Goal: Transaction & Acquisition: Purchase product/service

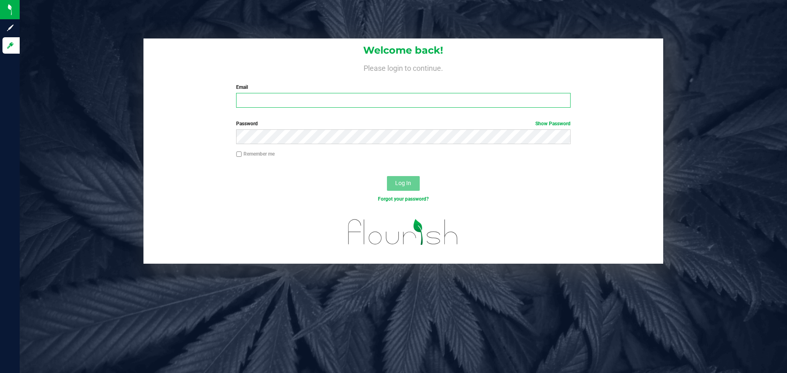
click at [281, 105] on input "Email" at bounding box center [403, 100] width 334 height 15
type input "[EMAIL_ADDRESS][DOMAIN_NAME]"
click at [387, 176] on button "Log In" at bounding box center [403, 183] width 33 height 15
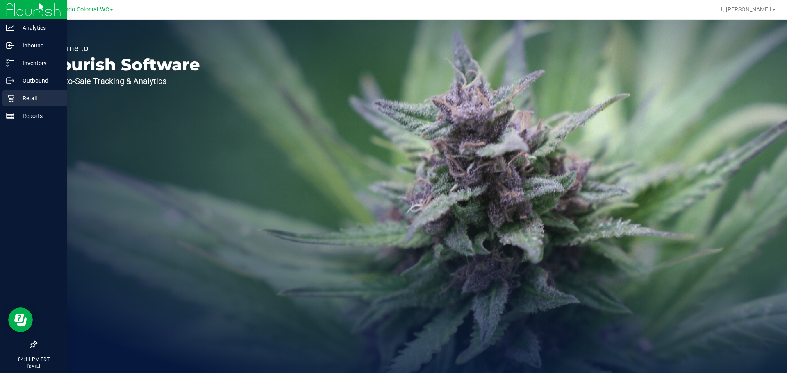
click at [19, 95] on p "Retail" at bounding box center [38, 98] width 49 height 10
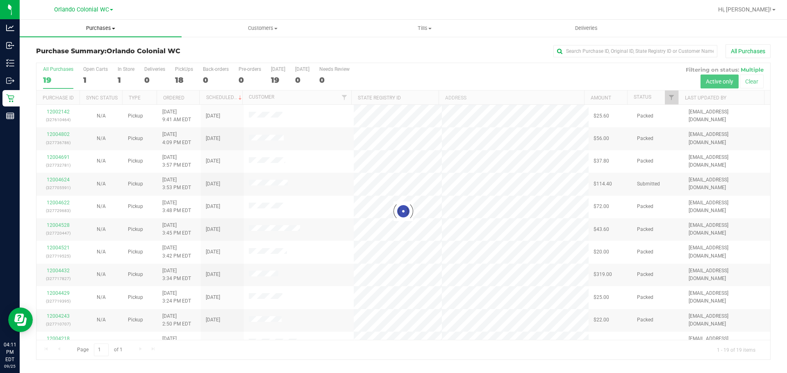
click at [103, 32] on span "Purchases" at bounding box center [101, 28] width 162 height 7
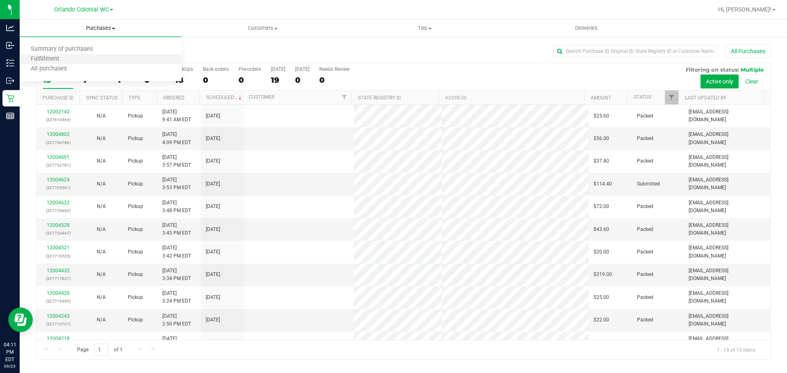
click at [84, 60] on li "Fulfillment" at bounding box center [101, 59] width 162 height 10
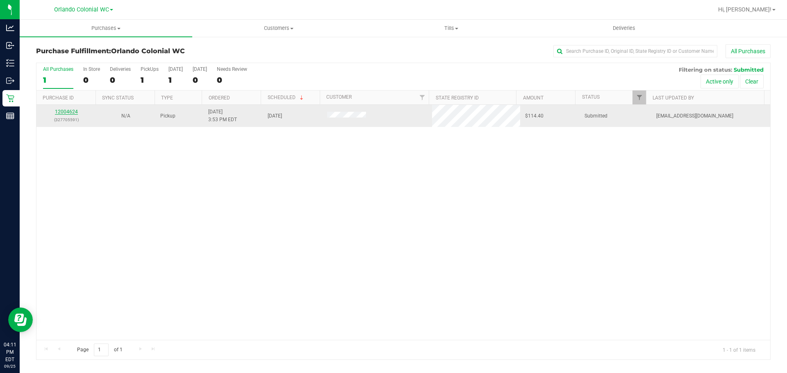
click at [72, 112] on link "12004624" at bounding box center [66, 112] width 23 height 6
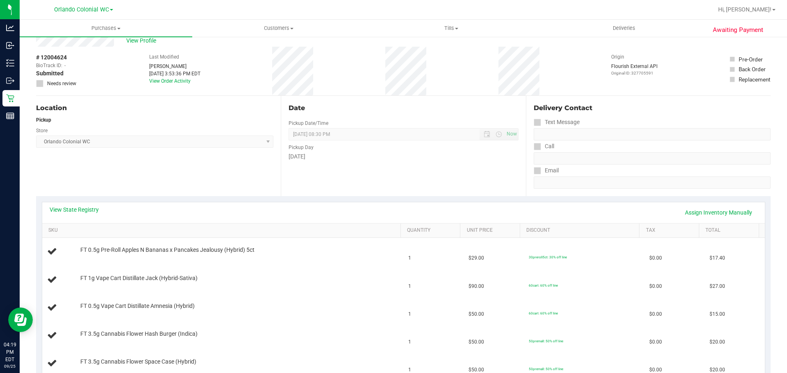
scroll to position [25, 0]
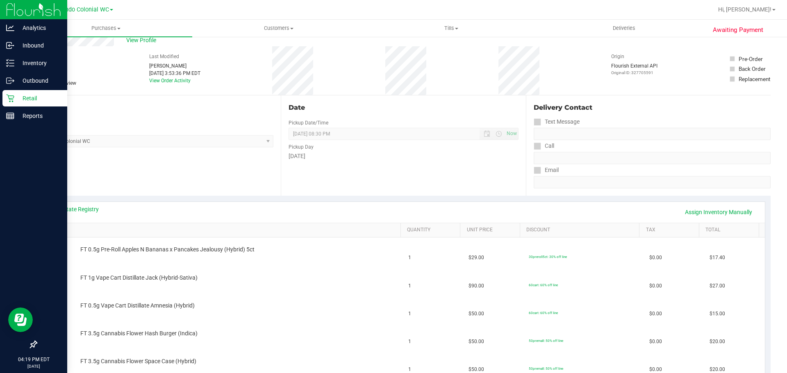
click at [15, 94] on p "Retail" at bounding box center [38, 98] width 49 height 10
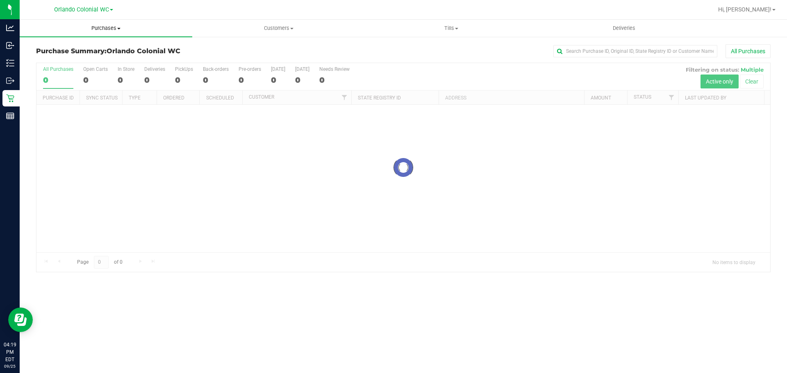
click at [97, 35] on uib-tab-heading "Purchases Summary of purchases Fulfillment All purchases" at bounding box center [106, 28] width 172 height 17
click at [47, 60] on span "Fulfillment" at bounding box center [45, 59] width 51 height 7
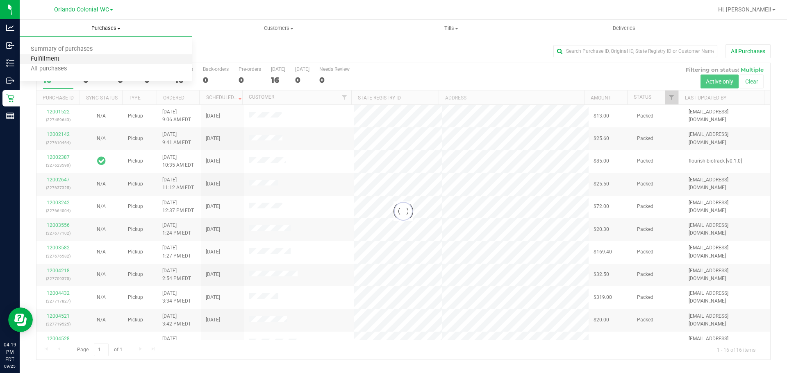
click at [42, 60] on span "Fulfillment" at bounding box center [45, 59] width 51 height 7
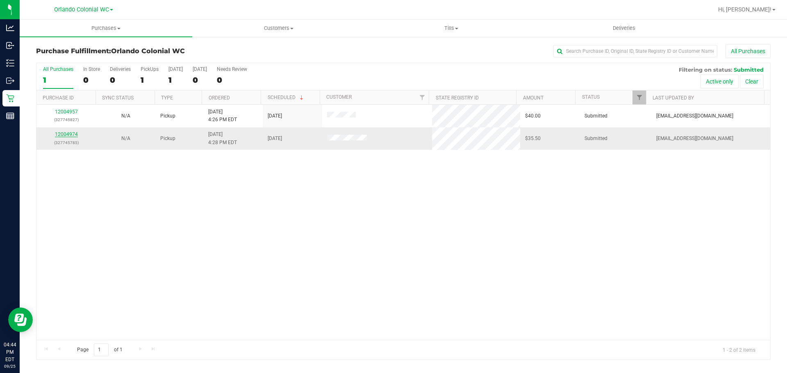
click at [73, 134] on link "12004974" at bounding box center [66, 135] width 23 height 6
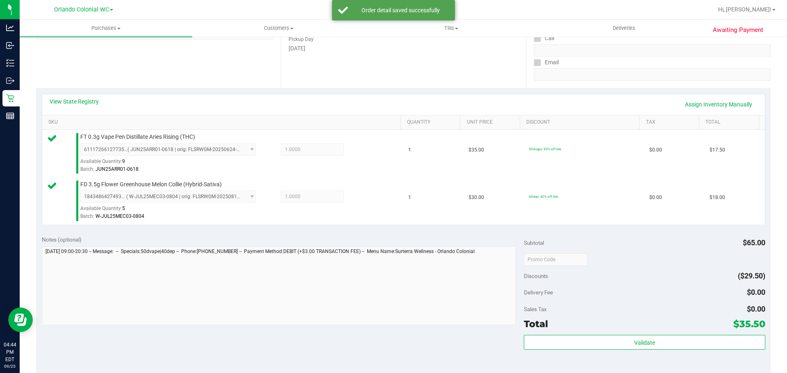
scroll to position [164, 0]
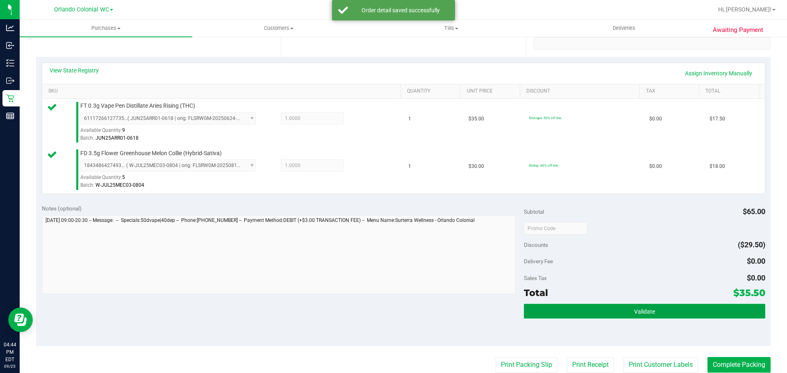
click at [591, 305] on button "Validate" at bounding box center [644, 311] width 241 height 15
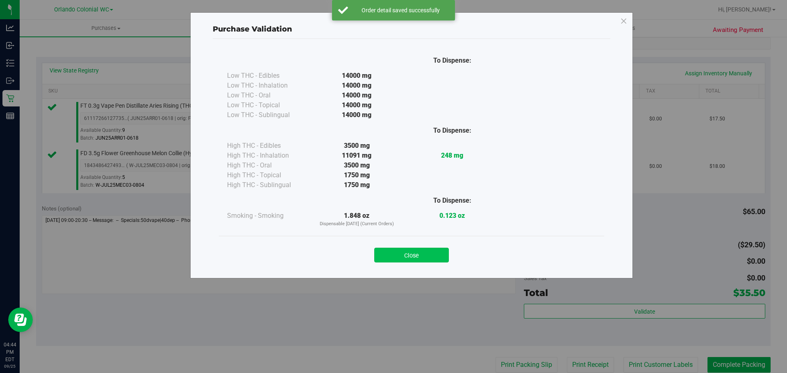
click at [429, 254] on button "Close" at bounding box center [411, 255] width 75 height 15
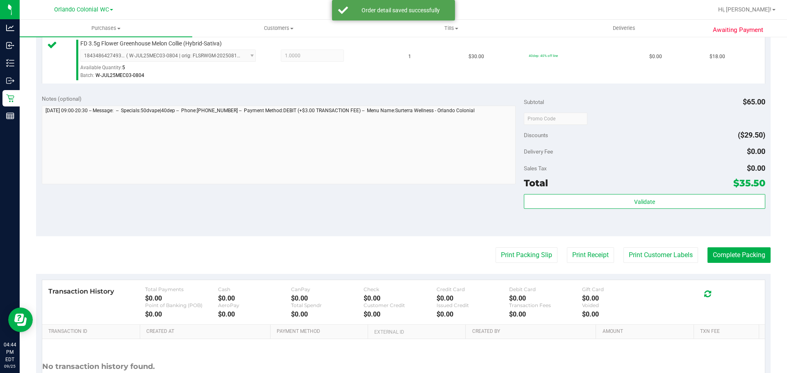
scroll to position [328, 0]
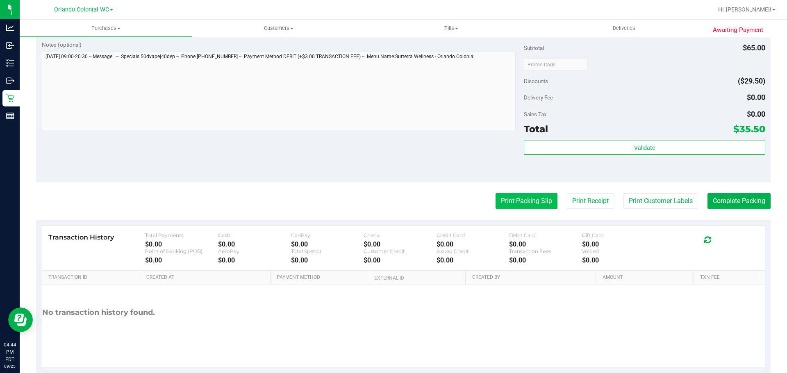
click at [524, 199] on button "Print Packing Slip" at bounding box center [526, 201] width 62 height 16
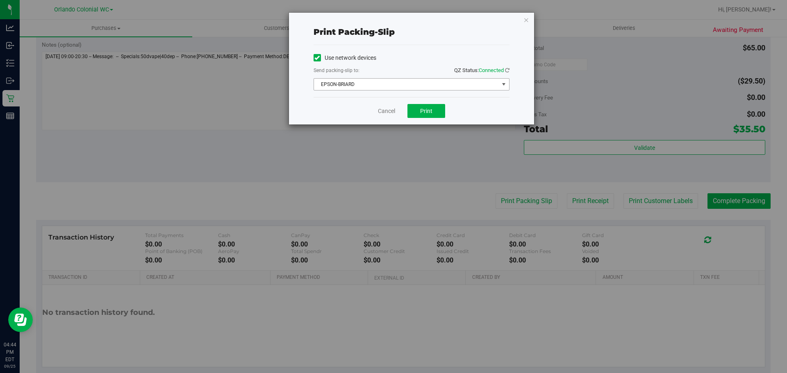
click at [387, 83] on span "EPSON-BRIARD" at bounding box center [406, 84] width 185 height 11
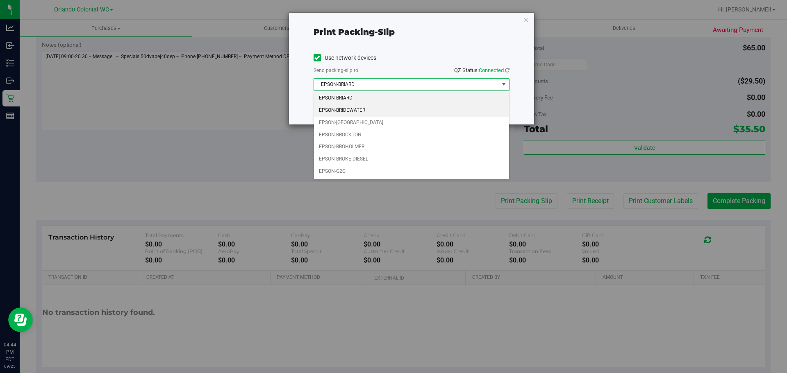
click at [348, 110] on li "EPSON-BRIDEWATER" at bounding box center [411, 110] width 195 height 12
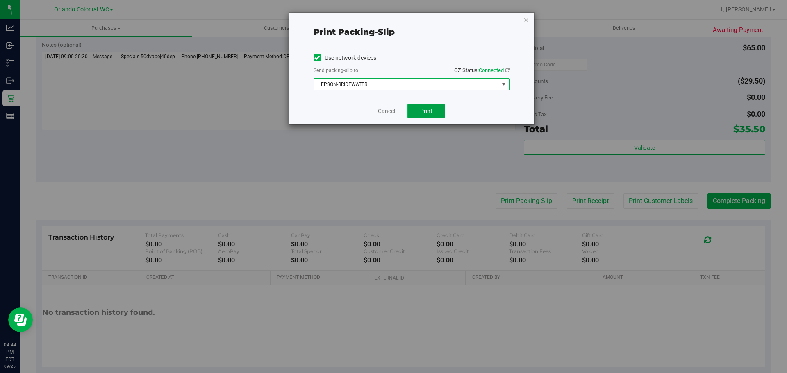
click at [415, 108] on button "Print" at bounding box center [426, 111] width 38 height 14
click at [385, 111] on link "Cancel" at bounding box center [386, 111] width 17 height 9
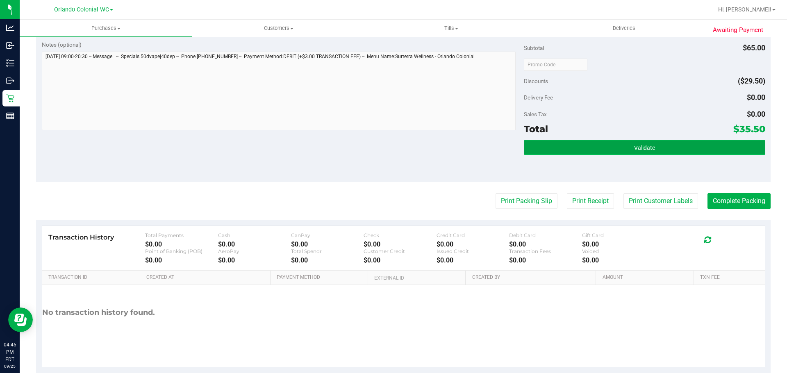
click at [573, 152] on button "Validate" at bounding box center [644, 147] width 241 height 15
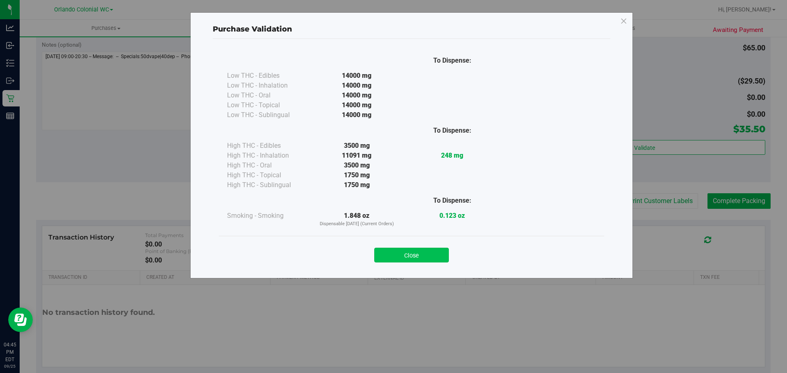
click at [432, 253] on button "Close" at bounding box center [411, 255] width 75 height 15
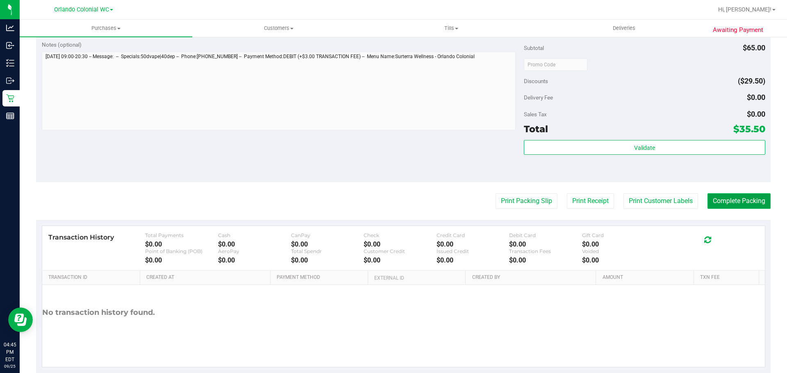
click at [721, 206] on button "Complete Packing" at bounding box center [738, 201] width 63 height 16
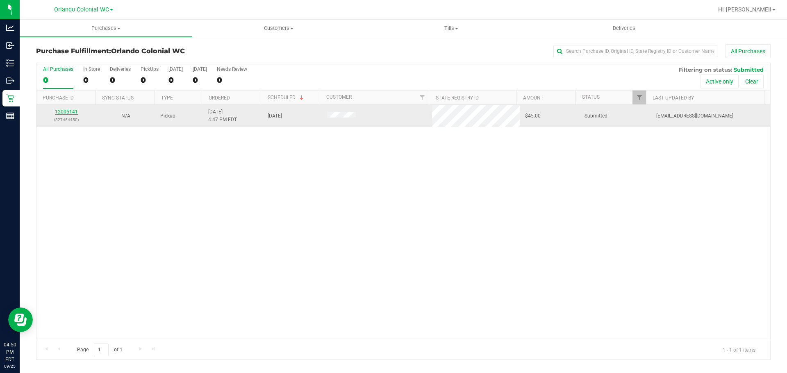
click at [69, 111] on link "12005141" at bounding box center [66, 112] width 23 height 6
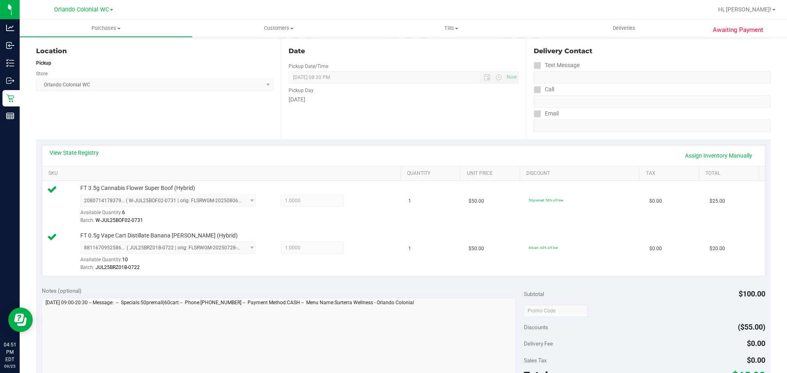
scroll to position [205, 0]
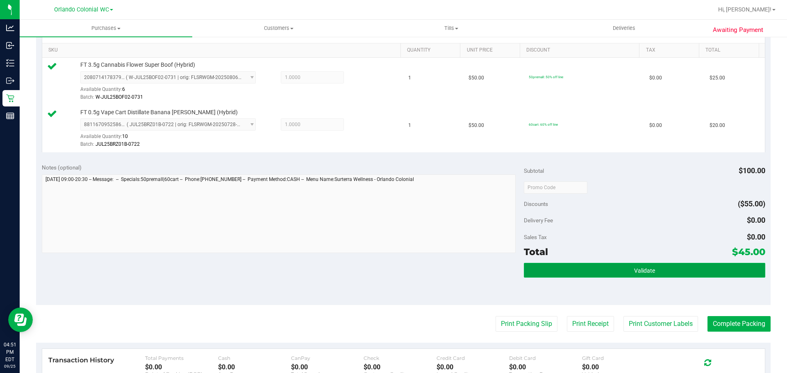
click at [657, 271] on button "Validate" at bounding box center [644, 270] width 241 height 15
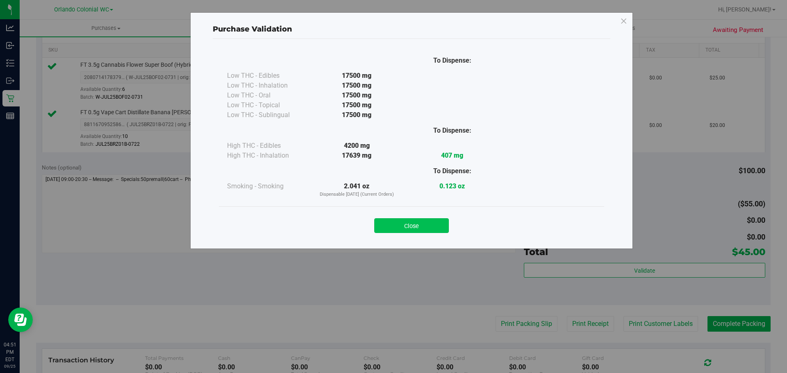
click at [429, 232] on button "Close" at bounding box center [411, 225] width 75 height 15
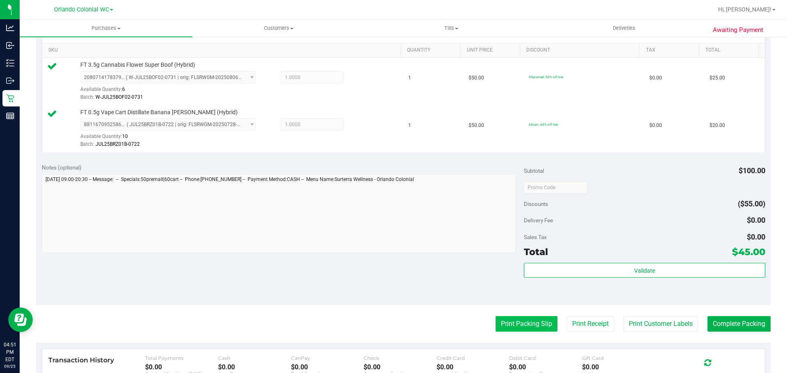
click at [529, 326] on button "Print Packing Slip" at bounding box center [526, 324] width 62 height 16
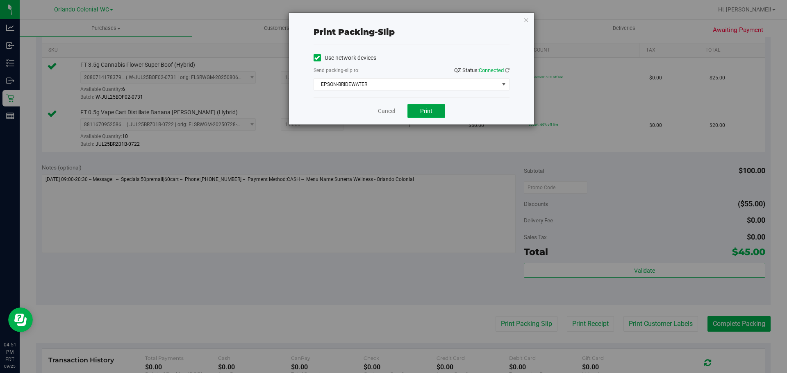
click at [411, 109] on button "Print" at bounding box center [426, 111] width 38 height 14
click at [382, 109] on link "Cancel" at bounding box center [386, 111] width 17 height 9
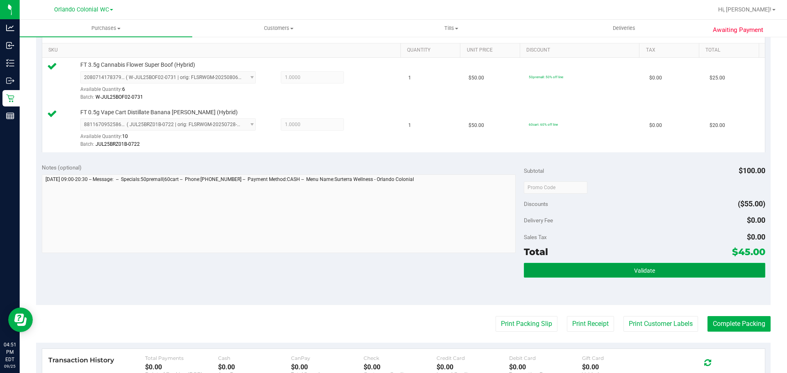
click at [548, 271] on button "Validate" at bounding box center [644, 270] width 241 height 15
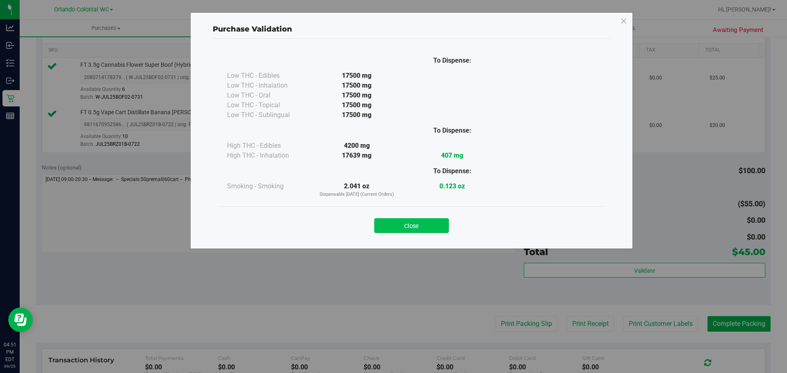
click at [424, 227] on button "Close" at bounding box center [411, 225] width 75 height 15
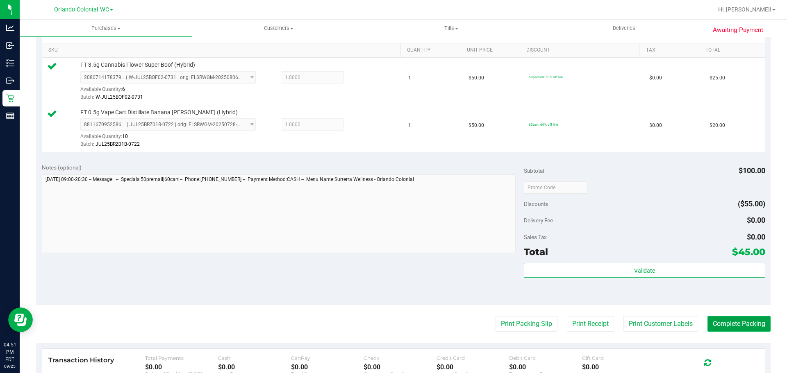
click at [709, 331] on button "Complete Packing" at bounding box center [738, 324] width 63 height 16
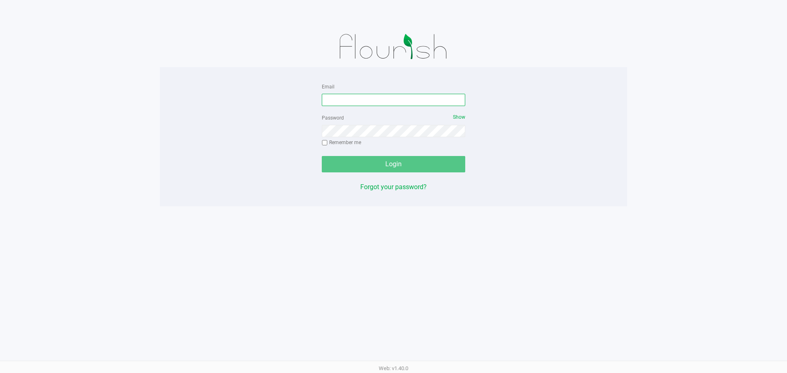
click at [370, 101] on input "Email" at bounding box center [393, 100] width 143 height 12
type input "[EMAIL_ADDRESS][DOMAIN_NAME]"
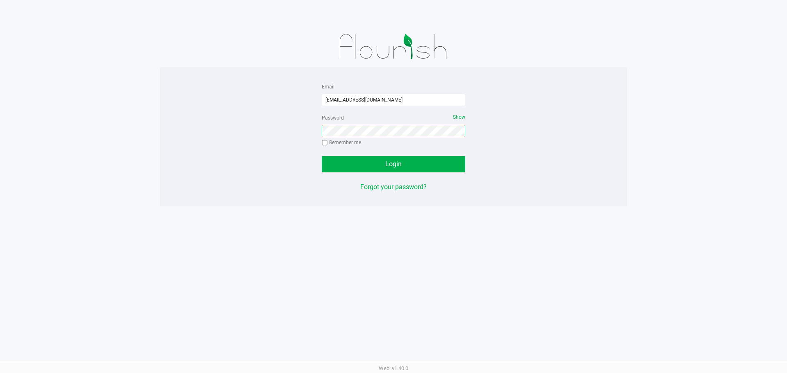
click at [322, 156] on button "Login" at bounding box center [393, 164] width 143 height 16
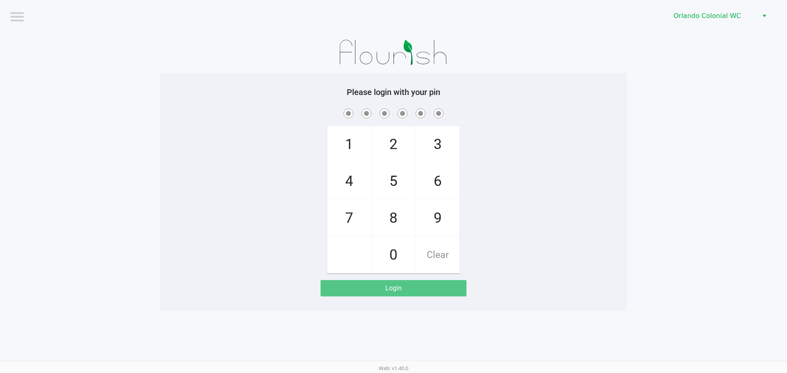
drag, startPoint x: 391, startPoint y: 218, endPoint x: 363, endPoint y: 228, distance: 29.4
click at [386, 222] on span "8" at bounding box center [393, 218] width 43 height 36
checkbox input "true"
click at [363, 228] on span "7" at bounding box center [348, 218] width 43 height 36
checkbox input "true"
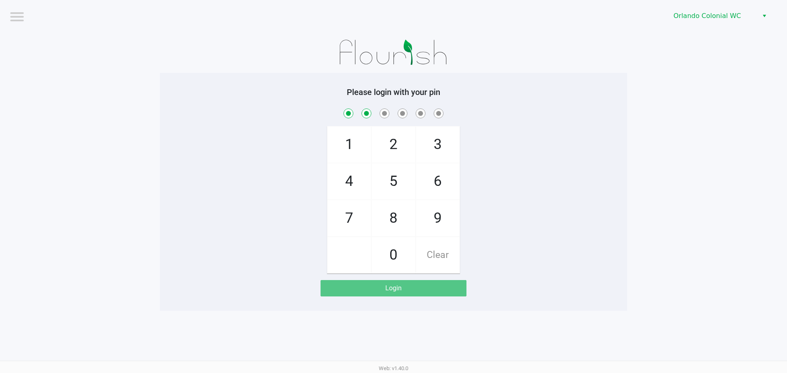
drag, startPoint x: 383, startPoint y: 243, endPoint x: 378, endPoint y: 217, distance: 26.8
click at [383, 243] on span "0" at bounding box center [393, 255] width 43 height 36
checkbox input "true"
click at [366, 189] on span "4" at bounding box center [348, 181] width 43 height 36
checkbox input "true"
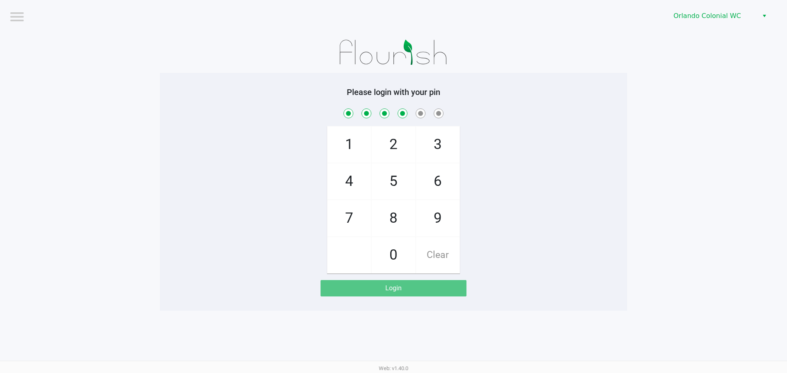
click at [362, 218] on span "7" at bounding box center [348, 218] width 43 height 36
checkbox input "true"
click at [357, 150] on span "1" at bounding box center [348, 145] width 43 height 36
checkbox input "true"
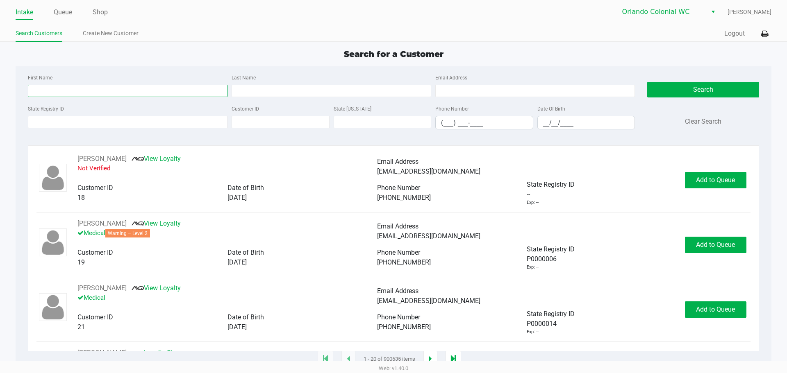
click at [144, 96] on input "First Name" at bounding box center [128, 91] width 200 height 12
type input "nehemia"
type input "1"
click at [74, 86] on input "nehemia" at bounding box center [128, 91] width 200 height 12
type input "nehemiah"
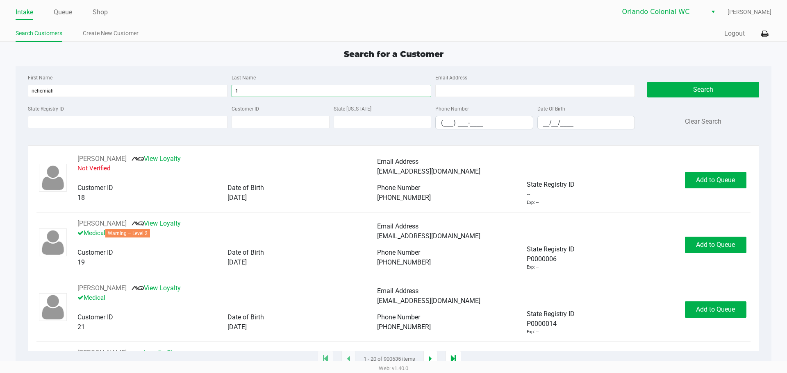
click at [238, 88] on input "1" at bounding box center [331, 91] width 200 height 12
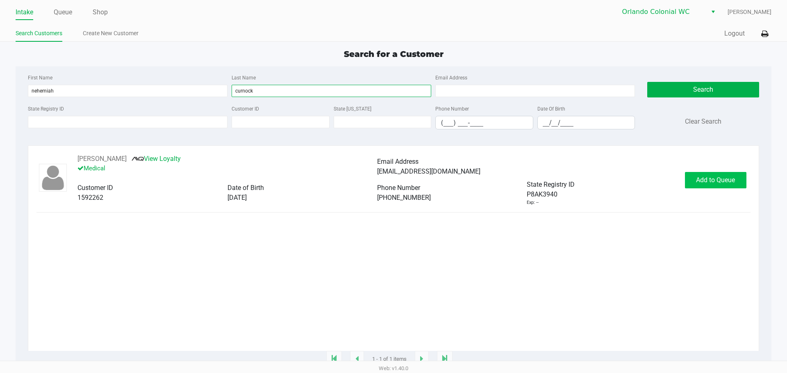
type input "curnock"
click at [718, 178] on span "Add to Queue" at bounding box center [715, 180] width 39 height 8
click at [718, 178] on div "Add to Queue" at bounding box center [715, 180] width 61 height 16
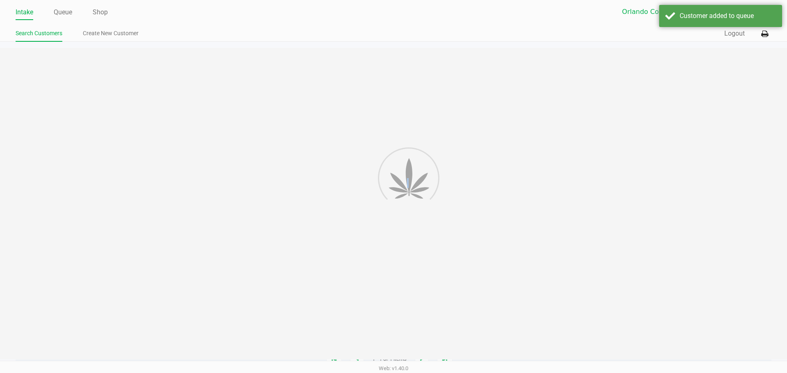
click at [718, 178] on div at bounding box center [393, 204] width 787 height 312
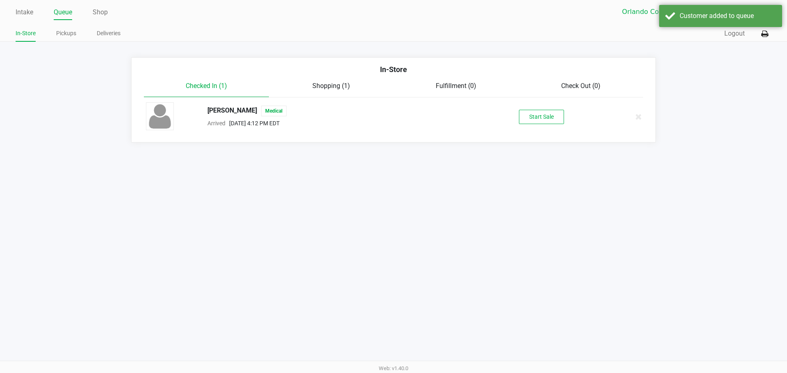
click at [576, 120] on div "Start Sale" at bounding box center [541, 117] width 127 height 14
click at [542, 115] on button "Start Sale" at bounding box center [541, 117] width 45 height 14
click at [542, 115] on div "Start Sale" at bounding box center [541, 117] width 45 height 14
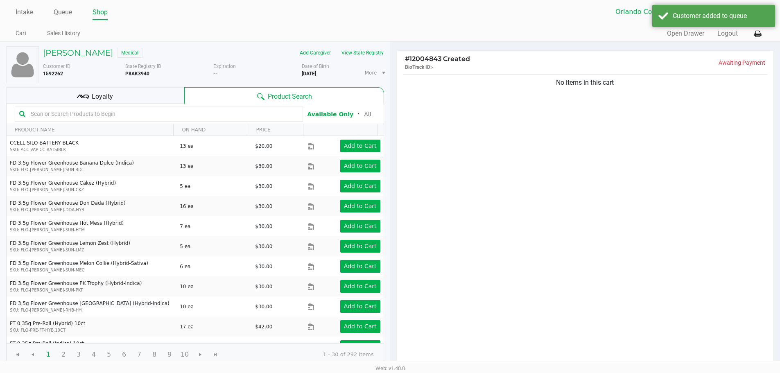
drag, startPoint x: 580, startPoint y: 172, endPoint x: 574, endPoint y: 166, distance: 8.1
click at [579, 172] on div "No items in this cart" at bounding box center [585, 220] width 377 height 294
click at [492, 168] on div "No items in this cart" at bounding box center [585, 220] width 377 height 294
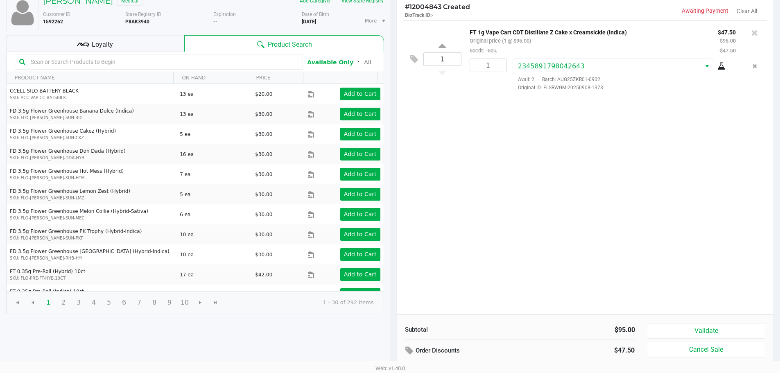
scroll to position [84, 0]
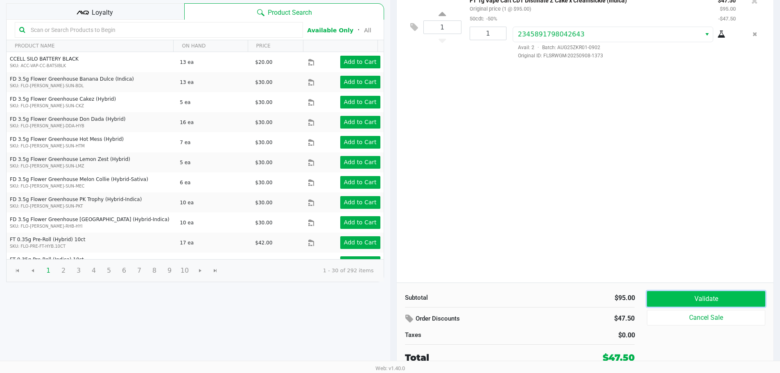
click at [684, 303] on button "Validate" at bounding box center [706, 299] width 118 height 16
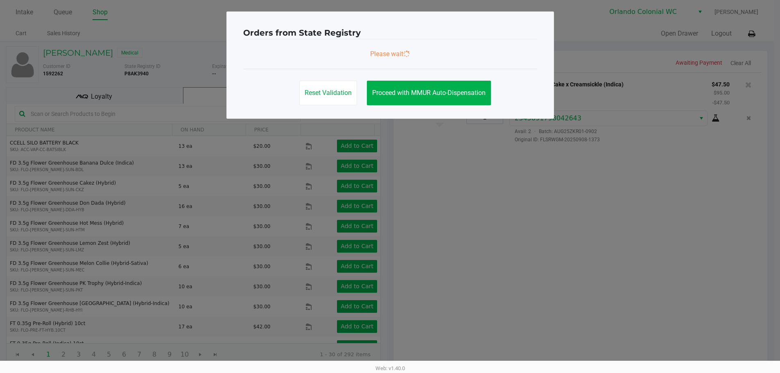
scroll to position [0, 0]
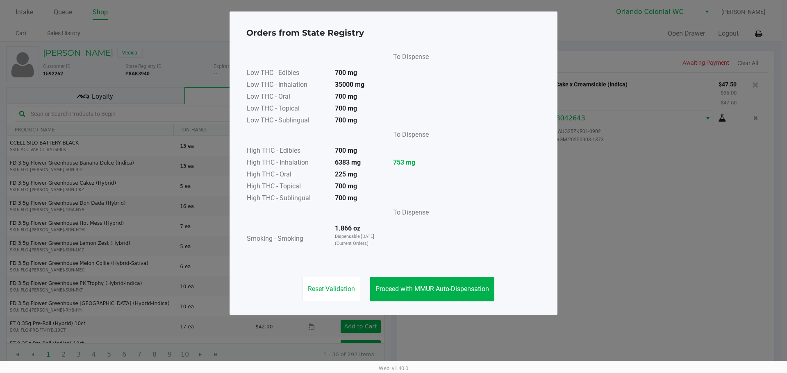
drag, startPoint x: 455, startPoint y: 273, endPoint x: 462, endPoint y: 294, distance: 22.2
click at [458, 283] on div "Reset Validation Proceed with MMUR Auto-Dispensation" at bounding box center [393, 285] width 294 height 41
click at [463, 294] on button "Proceed with MMUR Auto-Dispensation" at bounding box center [432, 289] width 124 height 25
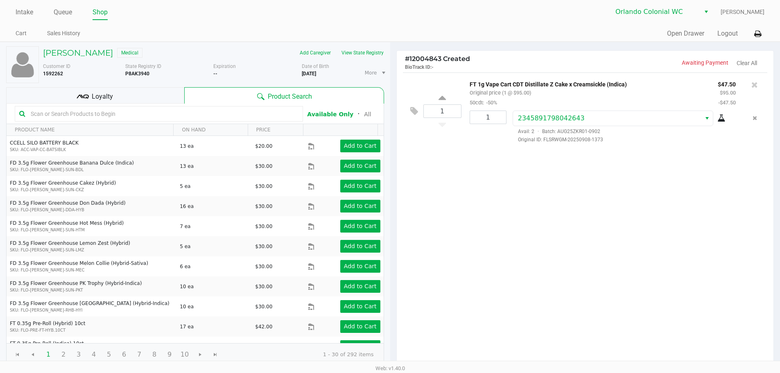
scroll to position [84, 0]
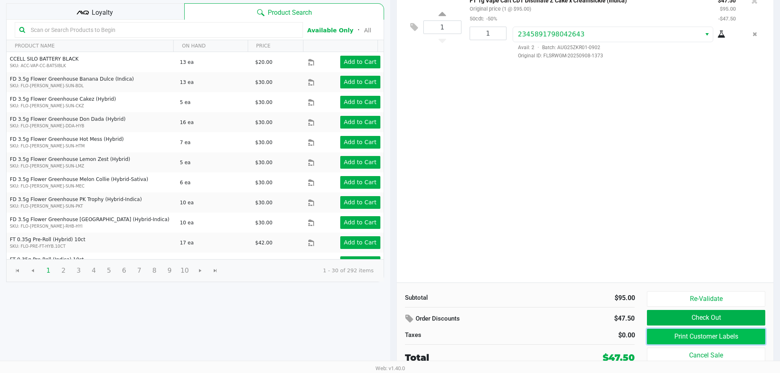
click at [695, 337] on button "Print Customer Labels" at bounding box center [706, 337] width 118 height 16
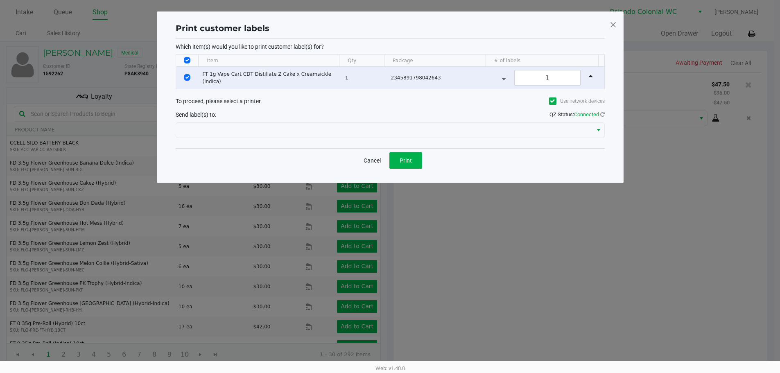
scroll to position [0, 0]
click at [397, 162] on button "Print" at bounding box center [408, 160] width 33 height 16
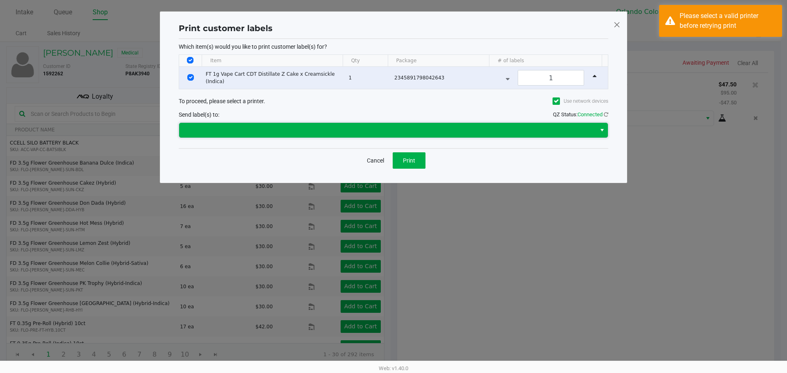
click at [468, 137] on kendo-dropdownlist at bounding box center [393, 130] width 429 height 16
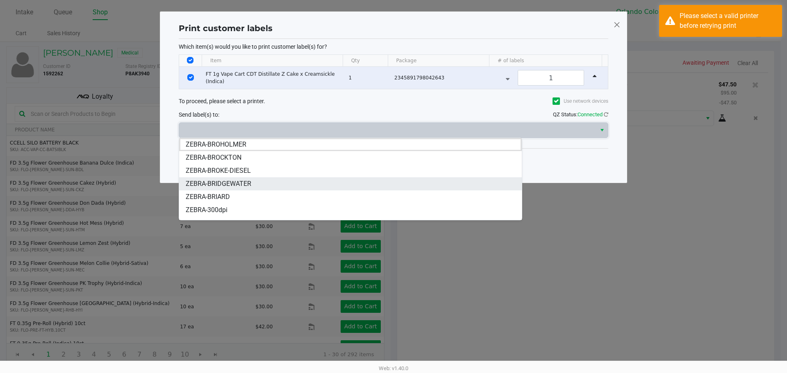
click at [273, 184] on li "ZEBRA-BRIDGEWATER" at bounding box center [350, 183] width 342 height 13
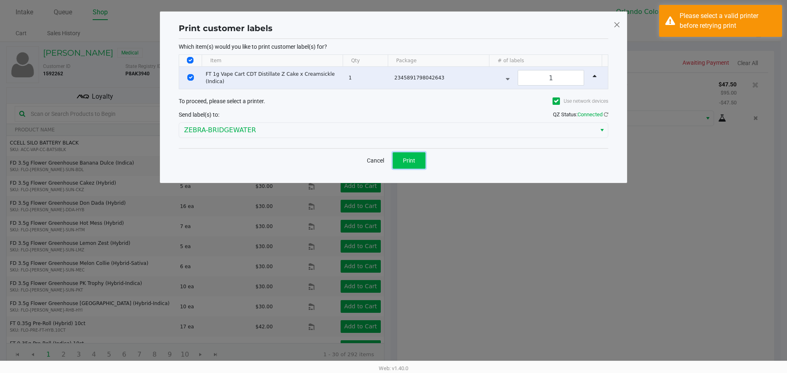
click at [413, 166] on button "Print" at bounding box center [408, 160] width 33 height 16
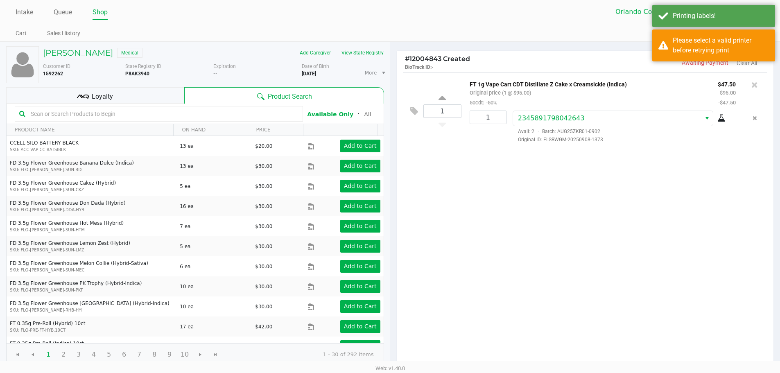
click at [679, 155] on div "1 FT 1g Vape Cart CDT Distillate Z Cake x Creamsickle (Indica) Original price (…" at bounding box center [585, 220] width 377 height 294
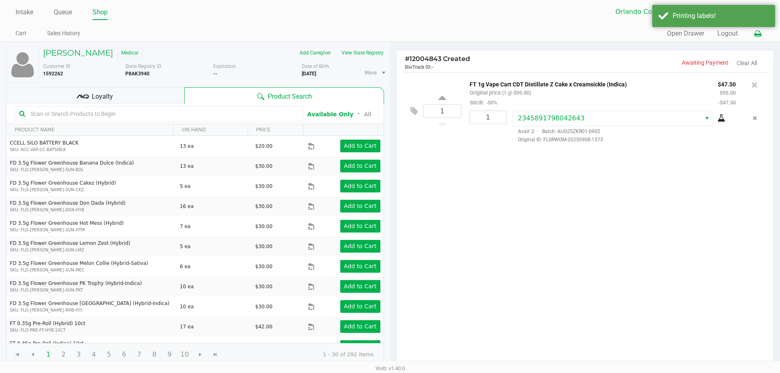
click at [759, 37] on icon at bounding box center [758, 34] width 7 height 6
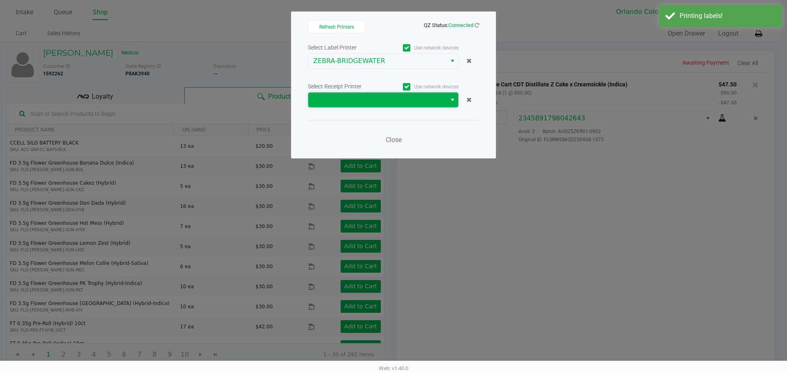
click at [415, 101] on span at bounding box center [377, 100] width 128 height 10
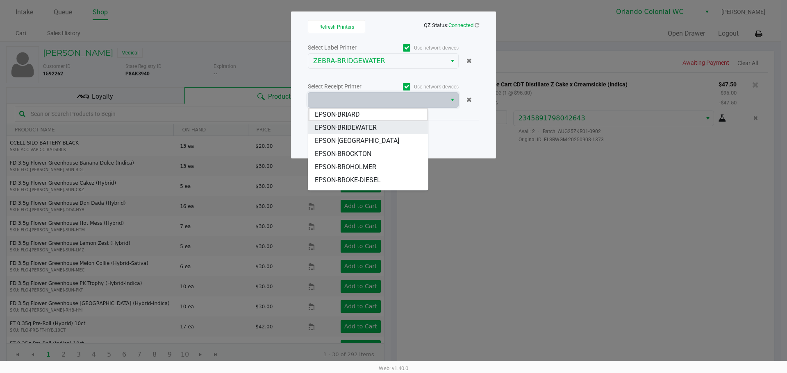
click at [361, 128] on span "EPSON-BRIDEWATER" at bounding box center [346, 128] width 62 height 10
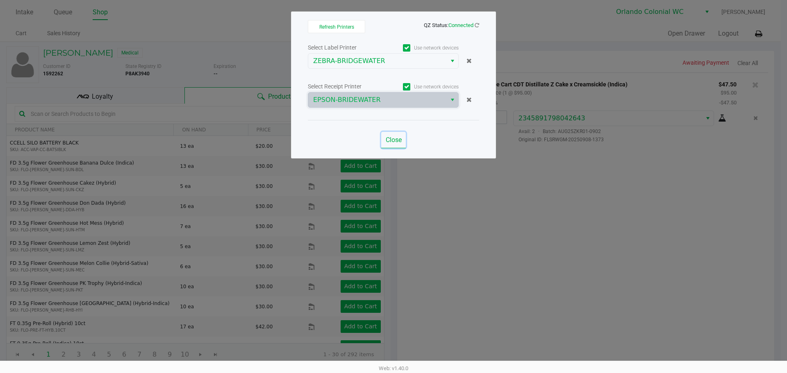
click at [392, 139] on span "Close" at bounding box center [393, 140] width 16 height 8
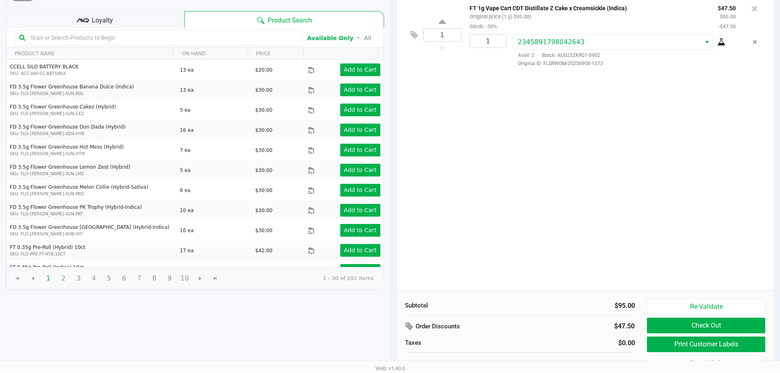
scroll to position [84, 0]
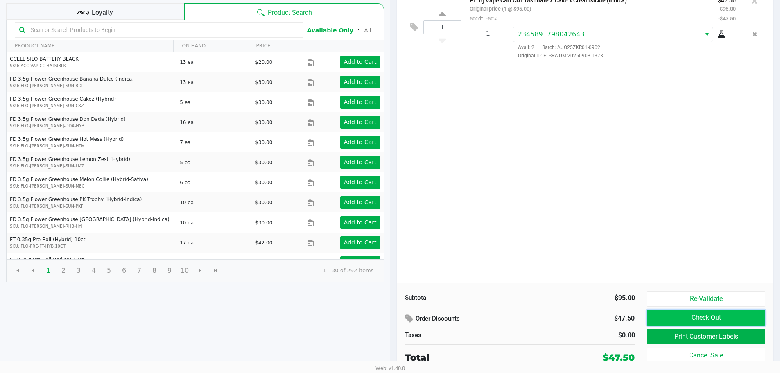
click at [667, 322] on button "Check Out" at bounding box center [706, 318] width 118 height 16
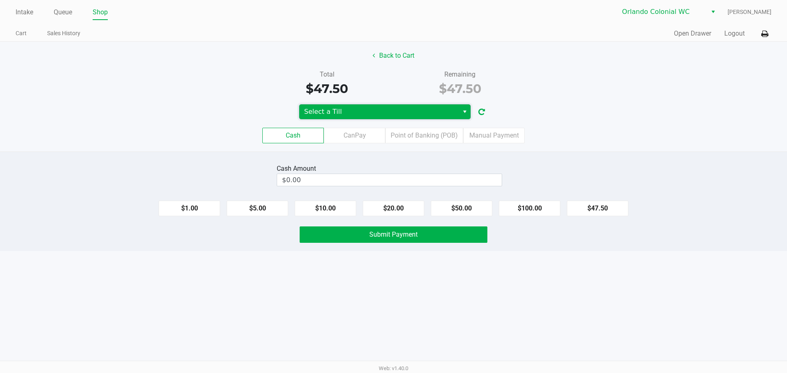
drag, startPoint x: 349, startPoint y: 111, endPoint x: 345, endPoint y: 113, distance: 4.6
click at [348, 111] on span "Select a Till" at bounding box center [379, 112] width 150 height 10
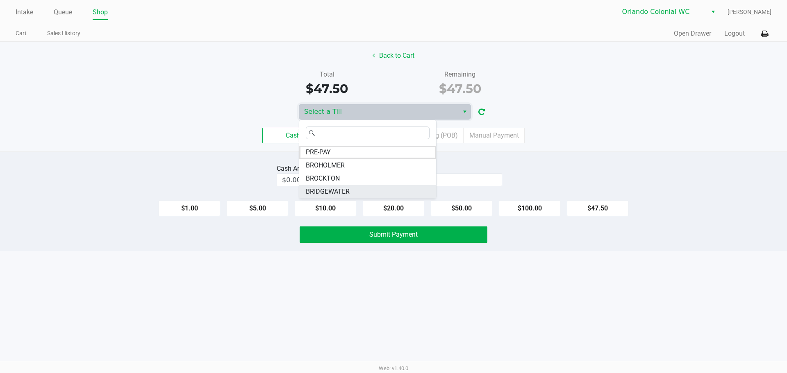
click at [326, 193] on span "BRIDGEWATER" at bounding box center [328, 192] width 44 height 10
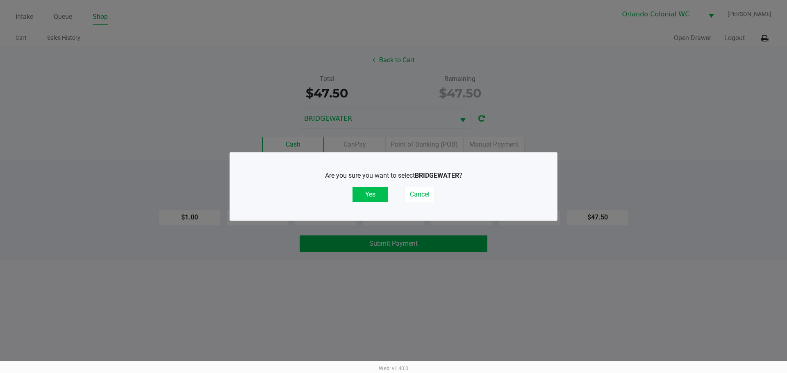
click at [371, 196] on button "Yes" at bounding box center [370, 195] width 36 height 16
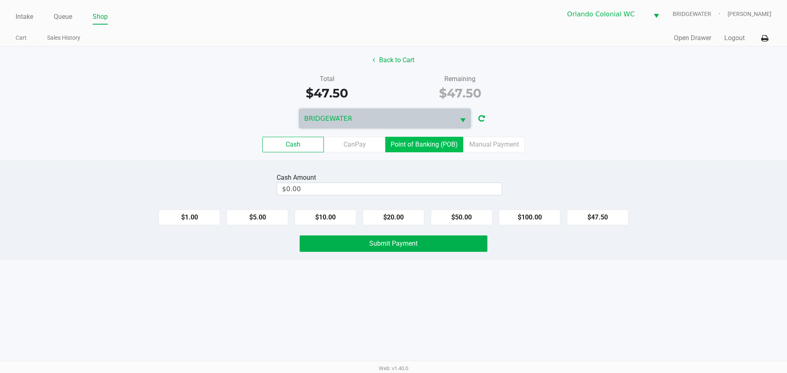
click at [434, 145] on label "Point of Banking (POB)" at bounding box center [424, 145] width 78 height 16
click at [0, 0] on 7 "Point of Banking (POB)" at bounding box center [0, 0] width 0 height 0
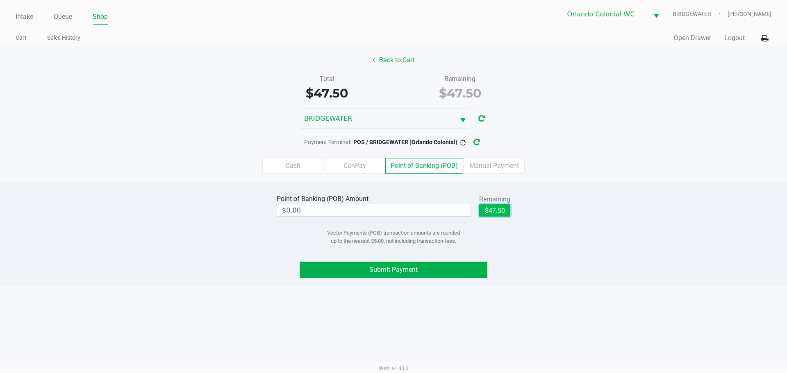
click at [501, 214] on button "$47.50" at bounding box center [494, 210] width 31 height 12
type input "$47.50"
click at [533, 246] on div "Point of Banking (POB) Amount $47.50 Remaining $47.50 Clear Vector Payments (PO…" at bounding box center [393, 222] width 799 height 59
click at [440, 276] on button "Submit Payment" at bounding box center [393, 270] width 188 height 16
click at [351, 270] on button "Submit Payment" at bounding box center [393, 270] width 188 height 16
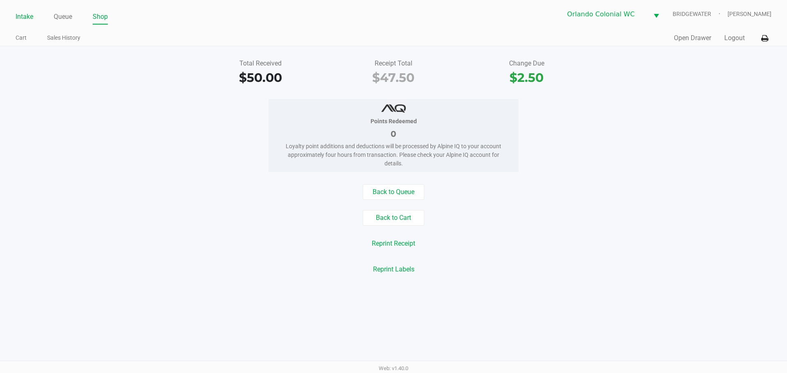
click at [25, 13] on link "Intake" at bounding box center [25, 16] width 18 height 11
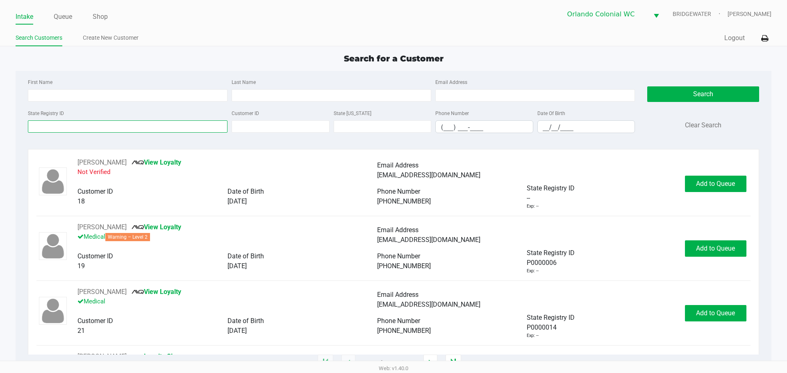
drag, startPoint x: 214, startPoint y: 125, endPoint x: 271, endPoint y: 118, distance: 57.7
click at [216, 118] on div "State Registry ID" at bounding box center [128, 120] width 204 height 25
click at [41, 125] on input "State Registry ID" at bounding box center [128, 126] width 200 height 12
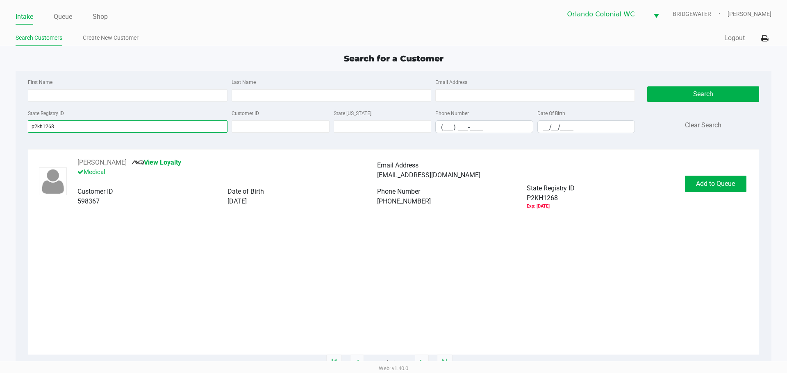
type input "p2kh1268"
drag, startPoint x: 231, startPoint y: 206, endPoint x: 294, endPoint y: 203, distance: 62.7
click at [290, 204] on div "[DATE]" at bounding box center [302, 202] width 150 height 10
click at [330, 203] on div "[DATE]" at bounding box center [302, 202] width 150 height 10
click at [707, 184] on span "Add to Queue" at bounding box center [715, 184] width 39 height 8
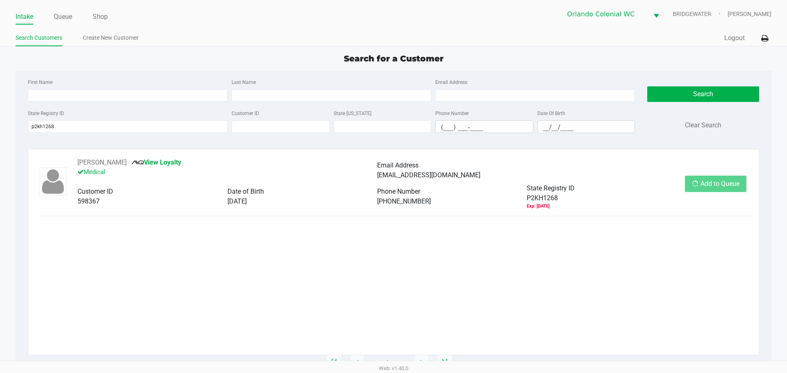
click at [707, 184] on div "Add to Queue" at bounding box center [715, 184] width 61 height 16
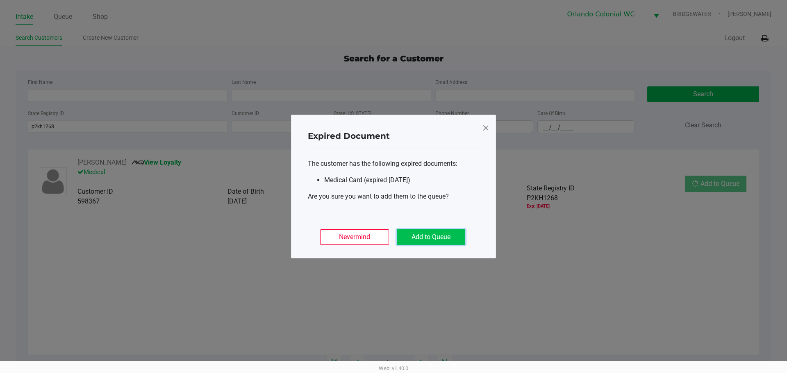
click at [429, 244] on button "Add to Queue" at bounding box center [431, 237] width 68 height 16
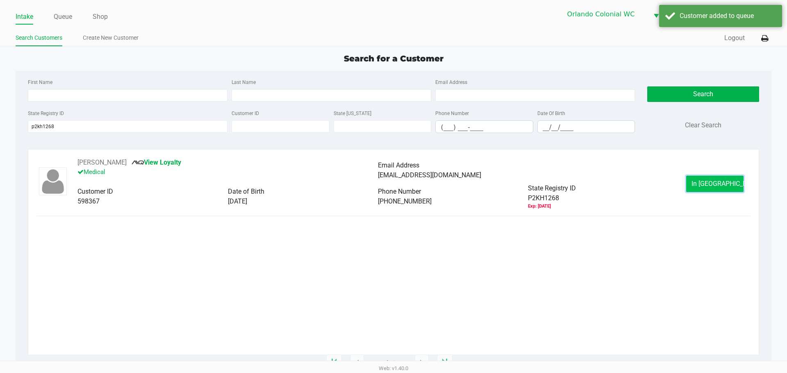
click at [708, 186] on span "In [GEOGRAPHIC_DATA]" at bounding box center [725, 184] width 69 height 8
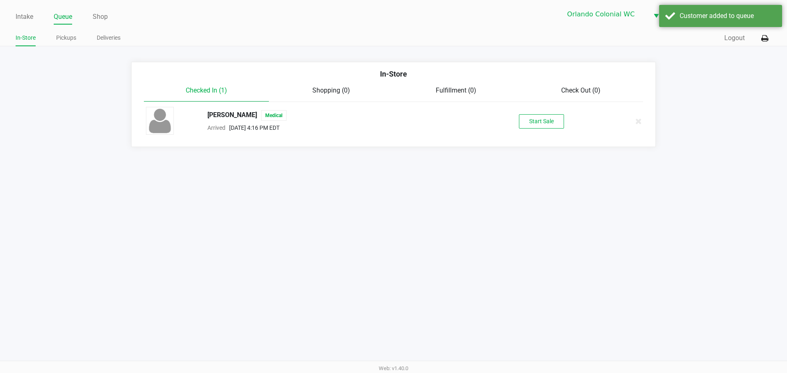
click at [553, 130] on div "[PERSON_NAME] Medical Arrived [DATE] 4:16 PM EDT Start Sale" at bounding box center [393, 121] width 507 height 29
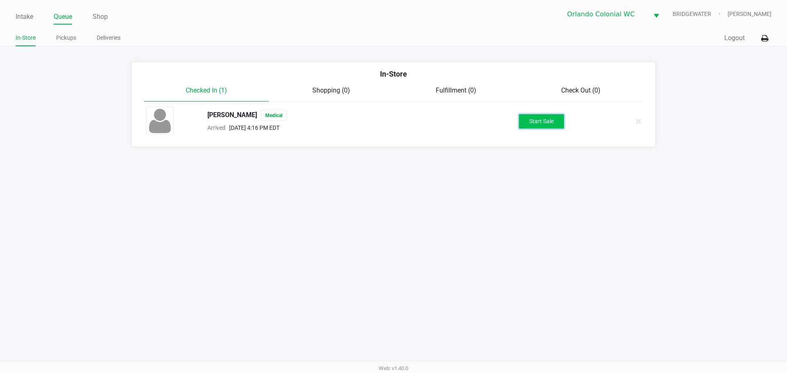
click at [553, 120] on button "Start Sale" at bounding box center [541, 121] width 45 height 14
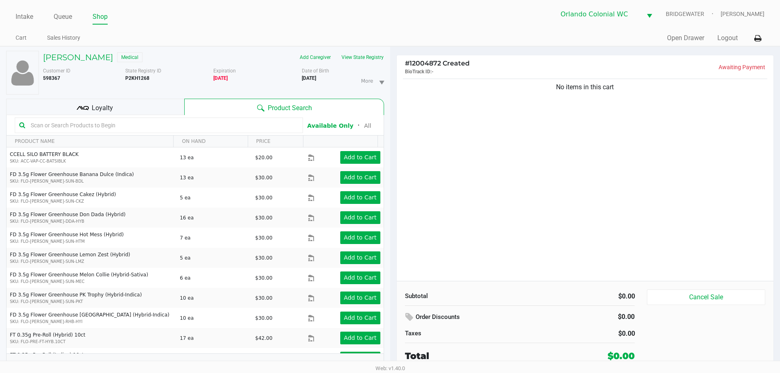
drag, startPoint x: 538, startPoint y: 119, endPoint x: 548, endPoint y: 109, distance: 14.5
click at [540, 113] on div "No items in this cart" at bounding box center [585, 179] width 377 height 204
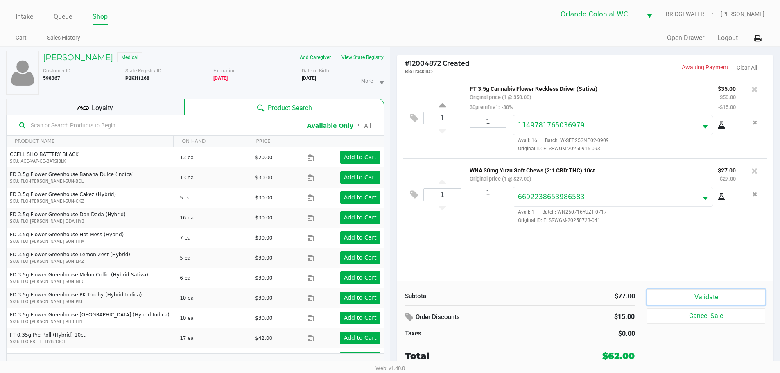
click at [721, 295] on button "Validate" at bounding box center [706, 298] width 118 height 16
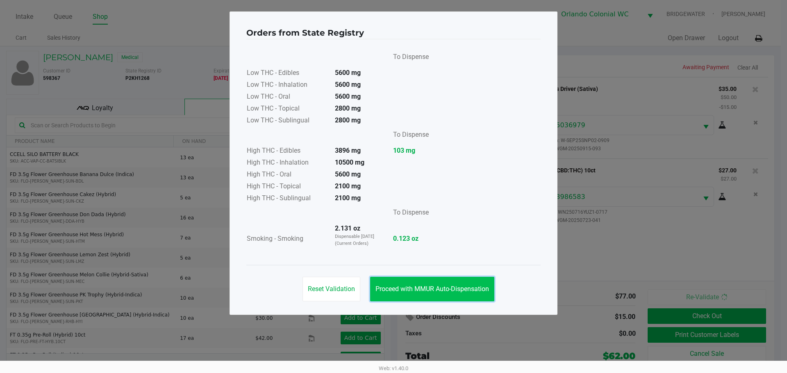
click at [443, 285] on button "Proceed with MMUR Auto-Dispensation" at bounding box center [432, 289] width 124 height 25
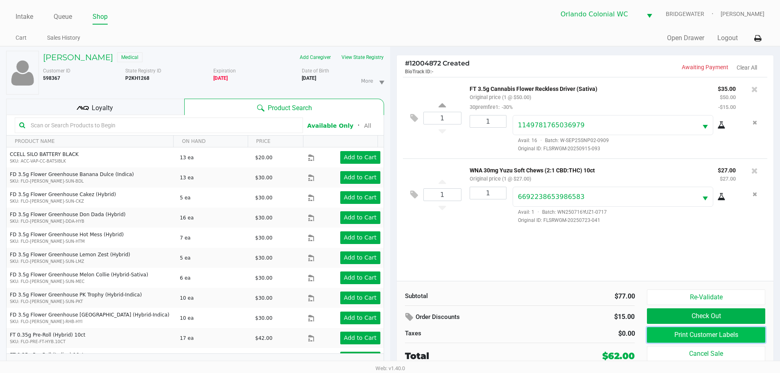
click at [658, 336] on button "Print Customer Labels" at bounding box center [706, 335] width 118 height 16
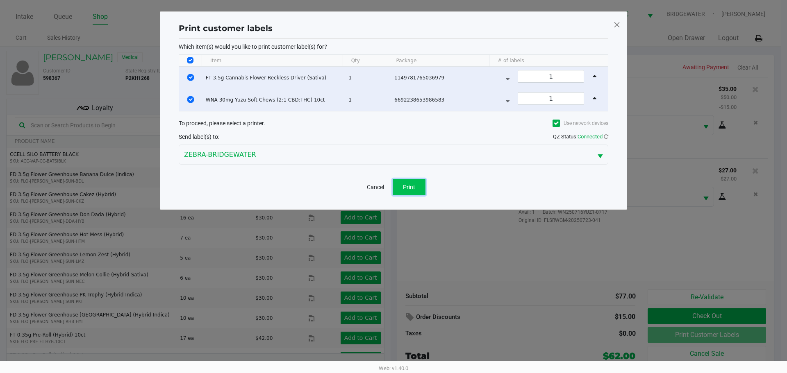
click at [415, 190] on button "Print" at bounding box center [408, 187] width 33 height 16
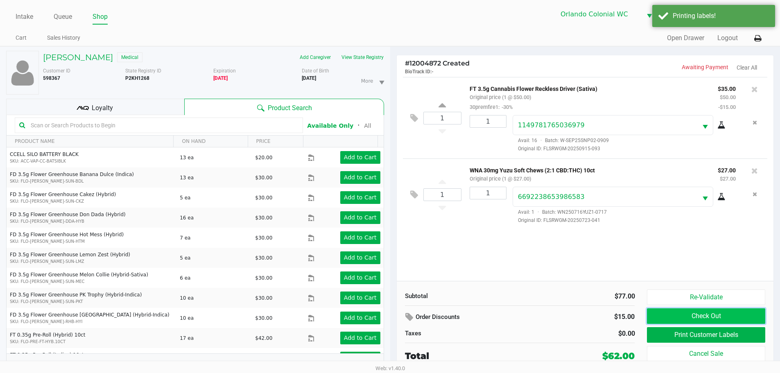
click at [680, 317] on button "Check Out" at bounding box center [706, 316] width 118 height 16
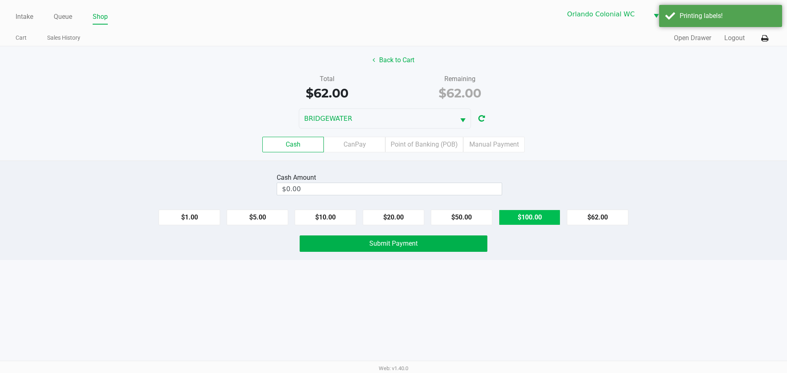
click at [528, 217] on button "$100.00" at bounding box center [529, 218] width 61 height 16
type input "$100.00"
click at [549, 272] on div "Intake Queue Shop Orlando Colonial [PERSON_NAME] [PERSON_NAME] Cart Sales Histo…" at bounding box center [393, 186] width 787 height 373
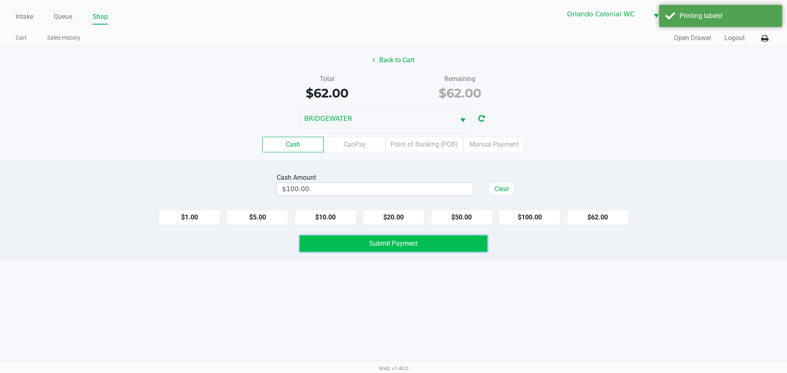
click at [452, 247] on button "Submit Payment" at bounding box center [393, 244] width 188 height 16
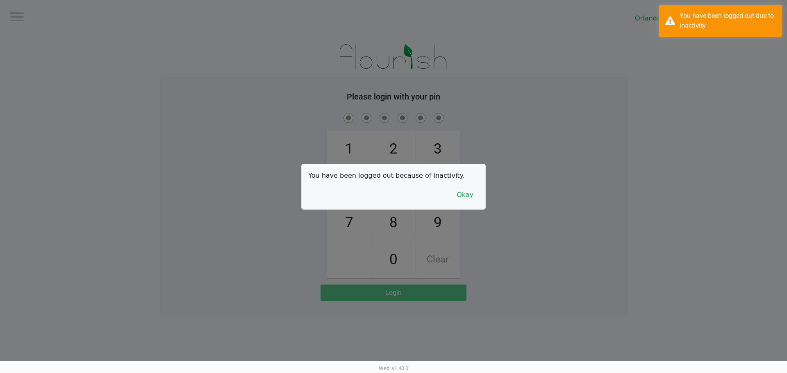
click at [30, 11] on div at bounding box center [393, 186] width 787 height 373
click at [472, 199] on button "Okay" at bounding box center [464, 195] width 27 height 16
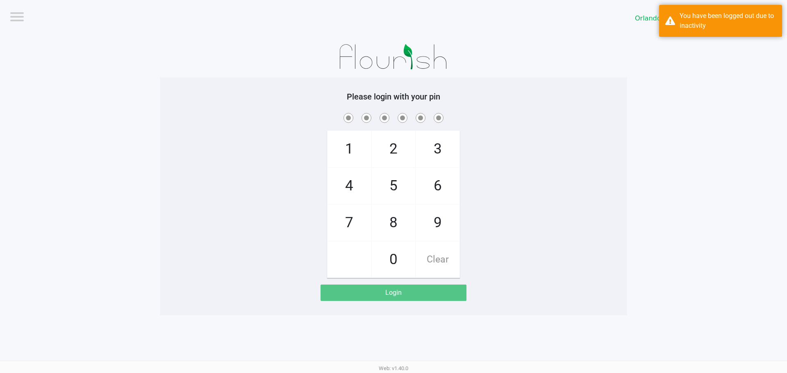
click at [391, 234] on span "8" at bounding box center [393, 223] width 43 height 36
checkbox input "true"
click at [354, 228] on span "7" at bounding box center [348, 223] width 43 height 36
checkbox input "true"
click at [391, 249] on span "0" at bounding box center [393, 260] width 43 height 36
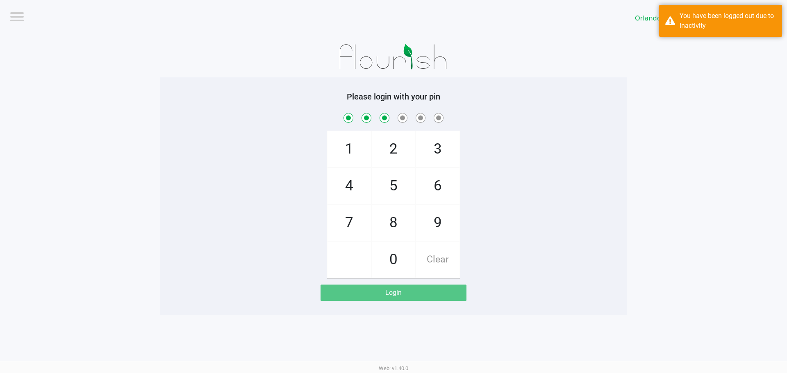
checkbox input "true"
click at [360, 176] on span "4" at bounding box center [348, 186] width 43 height 36
checkbox input "true"
click at [350, 224] on span "7" at bounding box center [348, 223] width 43 height 36
checkbox input "true"
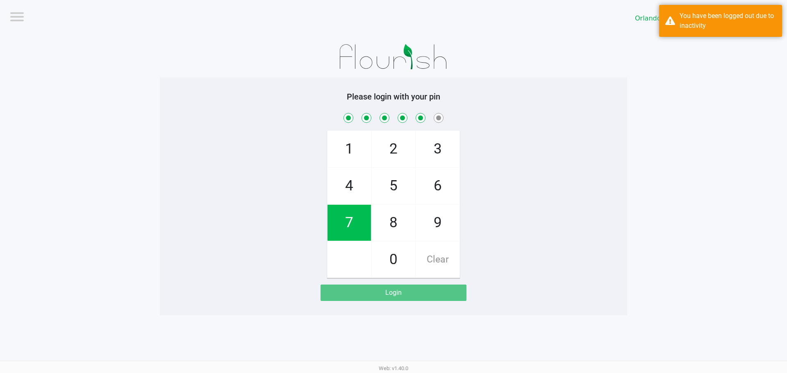
click at [350, 150] on span "1" at bounding box center [348, 149] width 43 height 36
checkbox input "true"
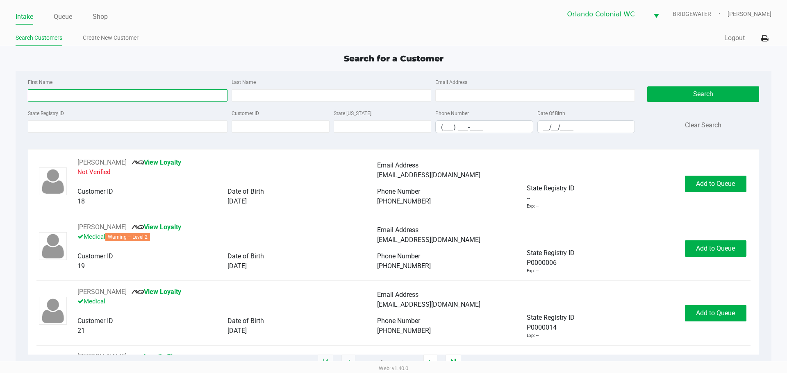
click at [93, 91] on input "First Name" at bounding box center [128, 95] width 200 height 12
type input "trenton"
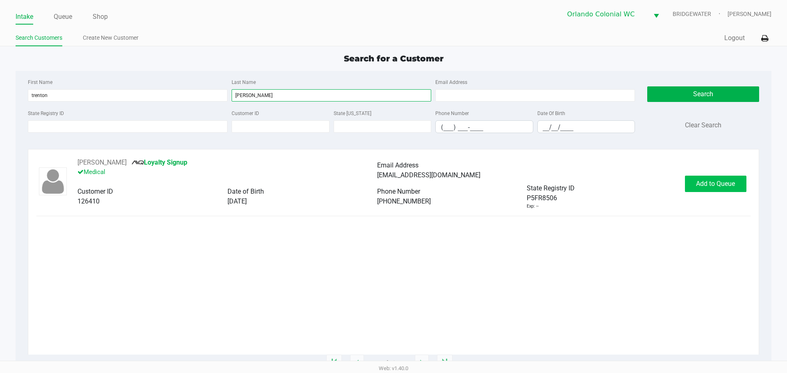
type input "[PERSON_NAME]"
click at [711, 177] on button "Add to Queue" at bounding box center [715, 184] width 61 height 16
click at [711, 177] on div "Add to Queue" at bounding box center [715, 184] width 61 height 16
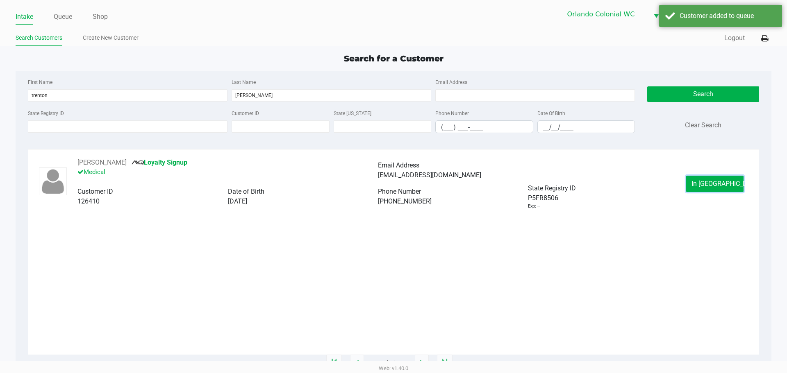
click at [711, 177] on button "In [GEOGRAPHIC_DATA]" at bounding box center [714, 184] width 57 height 16
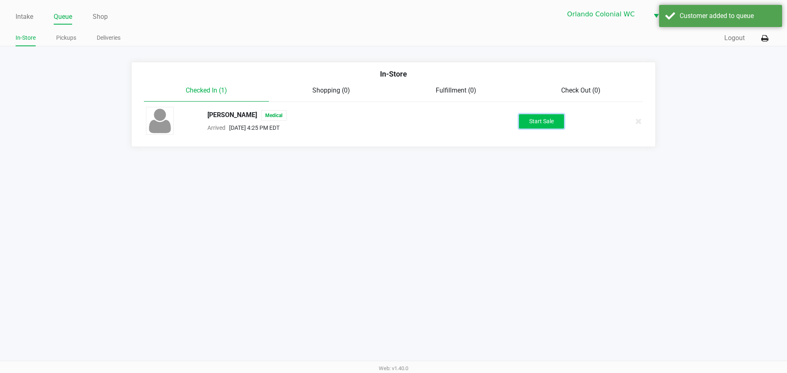
click at [555, 125] on button "Start Sale" at bounding box center [541, 121] width 45 height 14
click at [555, 125] on div "Start Sale" at bounding box center [541, 121] width 45 height 14
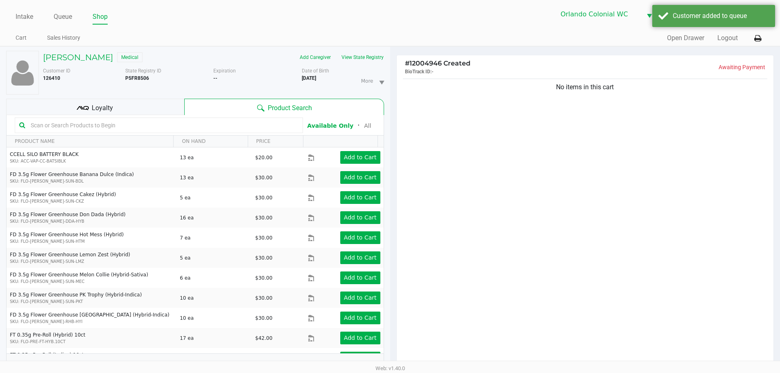
click at [575, 119] on div "No items in this cart" at bounding box center [585, 224] width 377 height 294
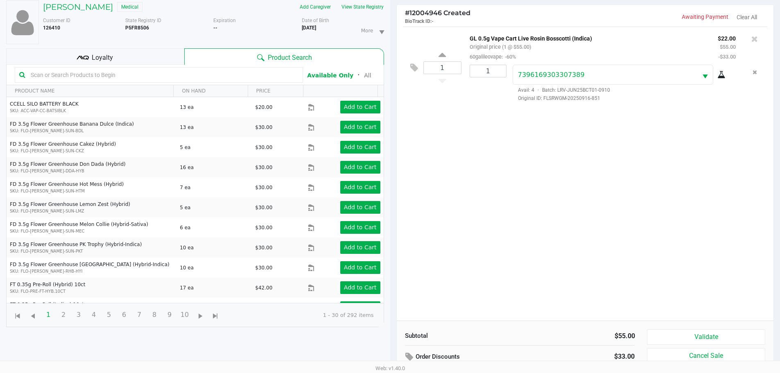
scroll to position [88, 0]
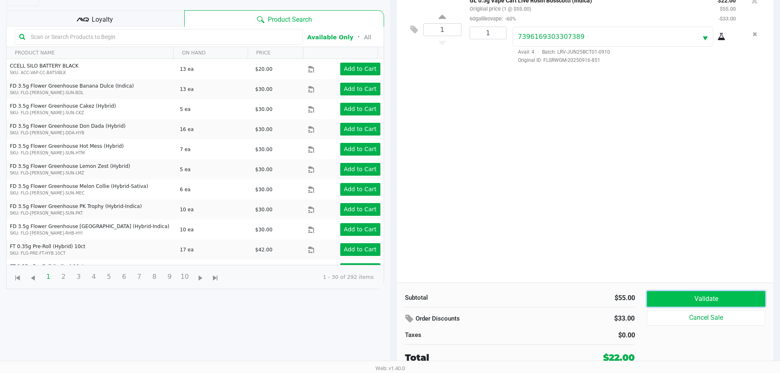
click at [678, 299] on button "Validate" at bounding box center [706, 299] width 118 height 16
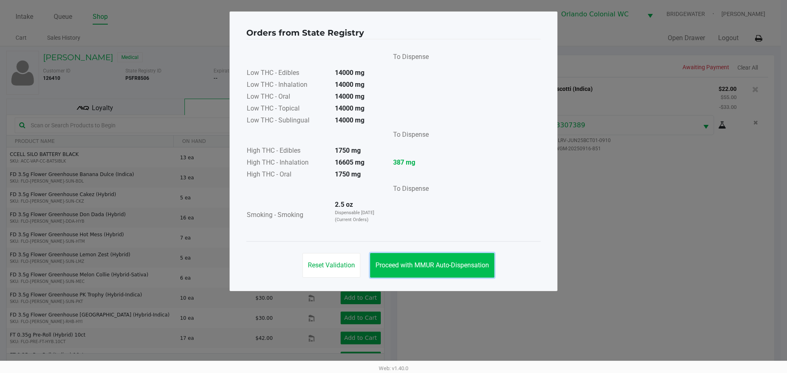
click at [463, 257] on button "Proceed with MMUR Auto-Dispensation" at bounding box center [432, 265] width 124 height 25
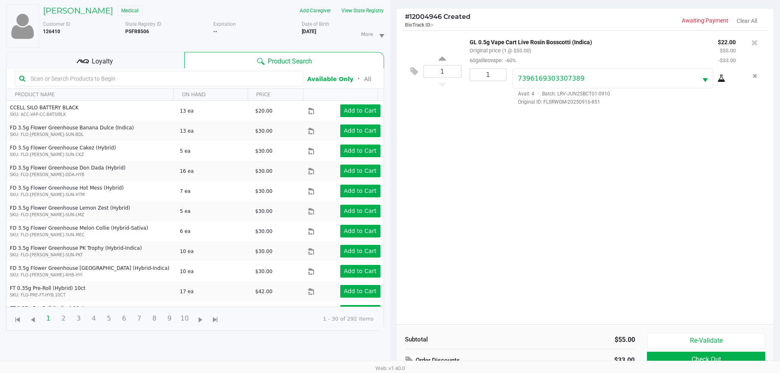
scroll to position [88, 0]
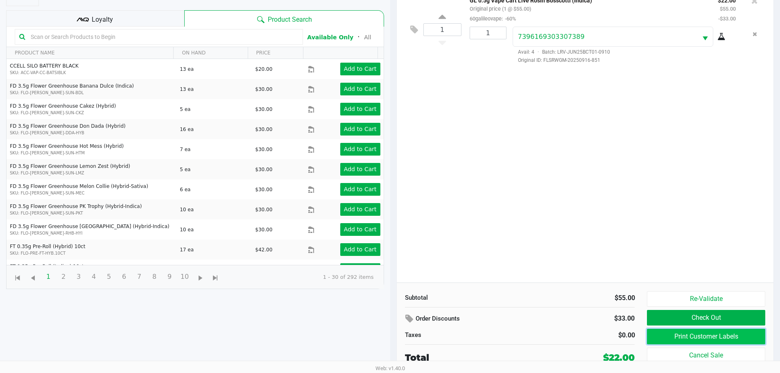
click at [662, 336] on button "Print Customer Labels" at bounding box center [706, 337] width 118 height 16
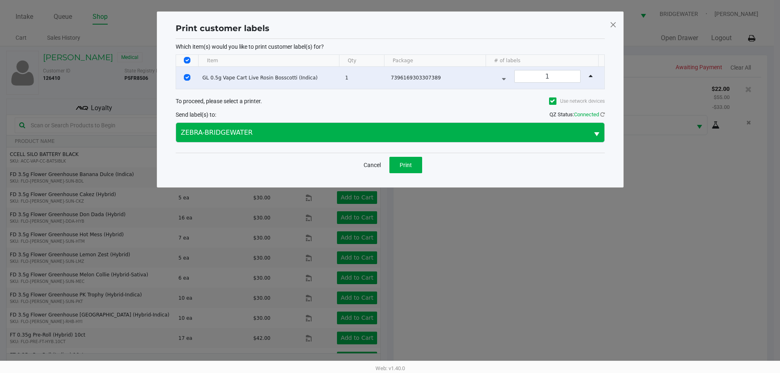
scroll to position [0, 0]
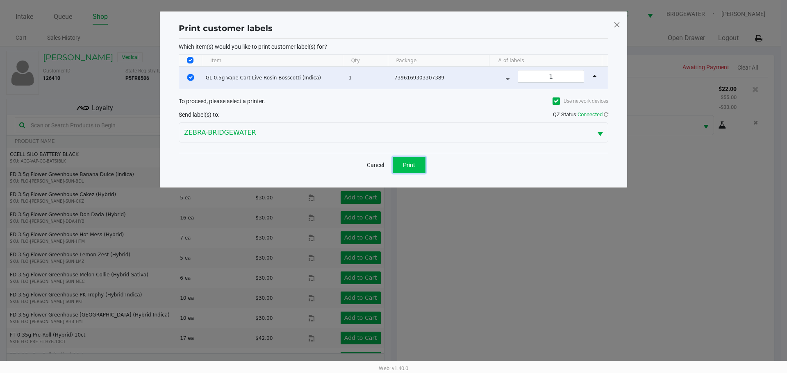
click at [421, 161] on button "Print" at bounding box center [408, 165] width 33 height 16
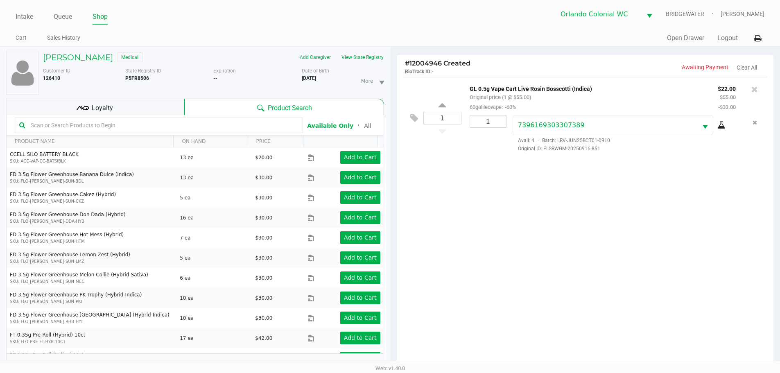
scroll to position [88, 0]
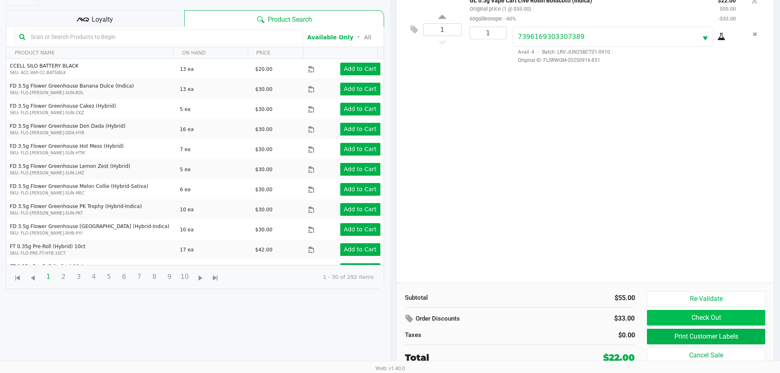
click at [721, 315] on button "Check Out" at bounding box center [706, 318] width 118 height 16
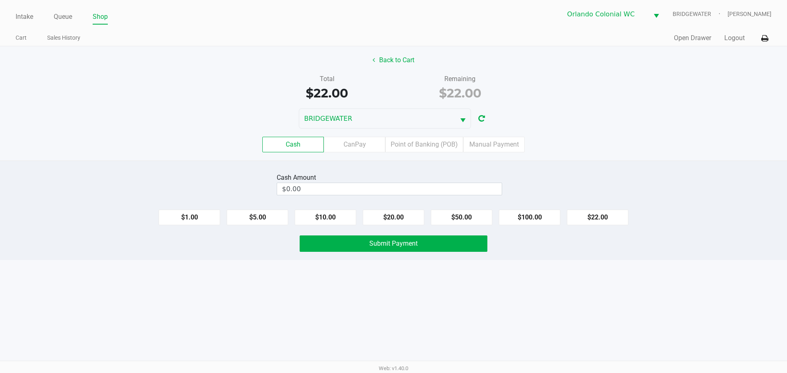
click at [356, 149] on label "CanPay" at bounding box center [354, 145] width 61 height 16
click at [0, 0] on 2 "CanPay" at bounding box center [0, 0] width 0 height 0
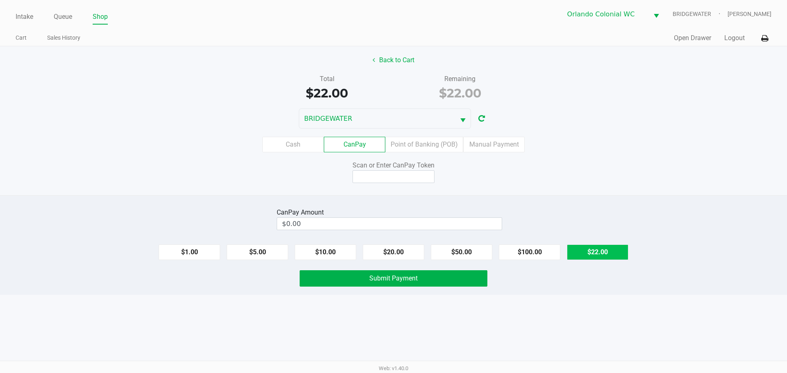
click at [598, 252] on button "$22.00" at bounding box center [597, 253] width 61 height 16
type input "$22.00"
click at [402, 176] on input at bounding box center [393, 176] width 82 height 13
type input "X5149520X"
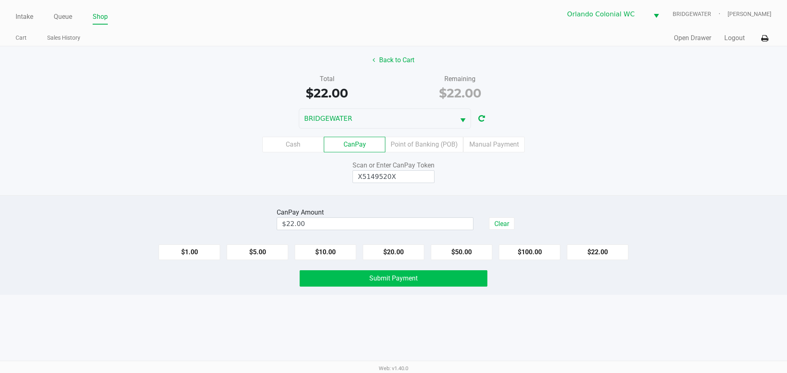
click at [327, 286] on button "Submit Payment" at bounding box center [393, 278] width 188 height 16
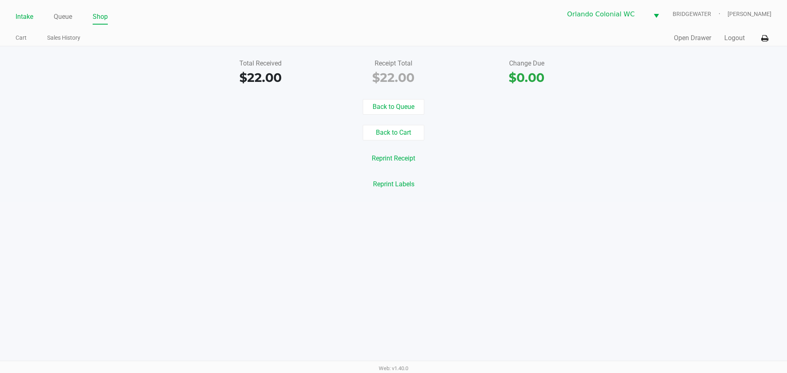
click at [33, 16] on link "Intake" at bounding box center [25, 16] width 18 height 11
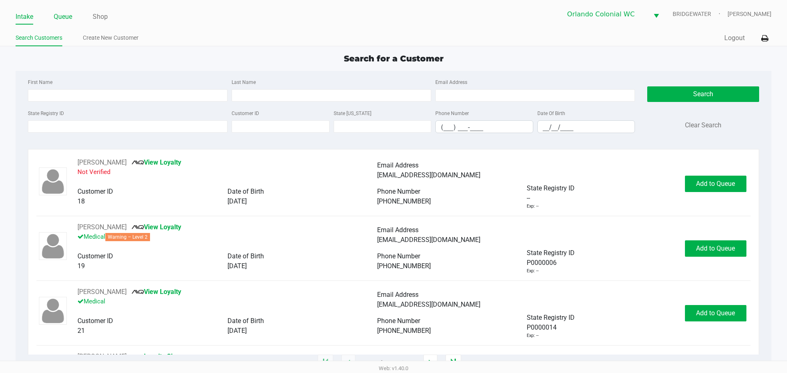
click at [67, 17] on link "Queue" at bounding box center [63, 16] width 18 height 11
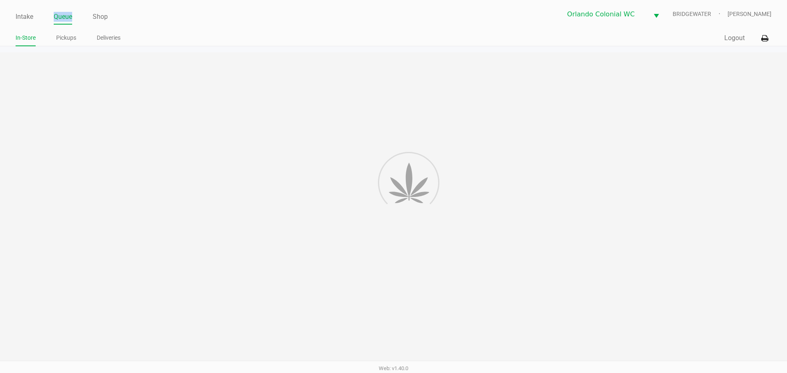
click at [67, 17] on link "Queue" at bounding box center [63, 16] width 18 height 11
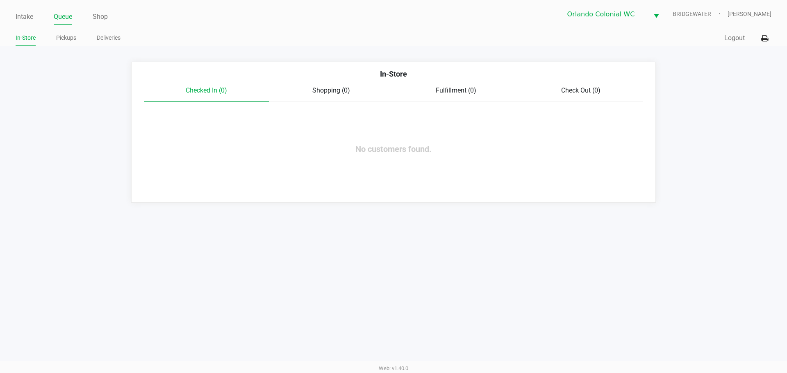
click at [224, 7] on div "Intake Queue Shop Orlando Colonial [PERSON_NAME] [PERSON_NAME]" at bounding box center [393, 14] width 755 height 20
click at [25, 19] on link "Intake" at bounding box center [25, 16] width 18 height 11
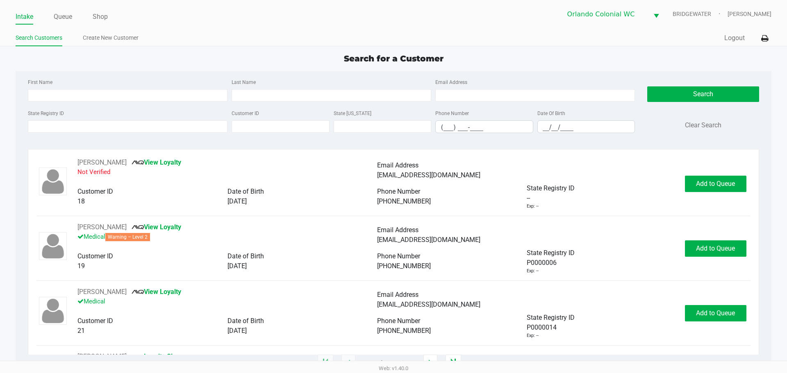
click at [60, 138] on div "State Registry ID Customer ID State [US_STATE] Phone Number (___) ___-____ Date…" at bounding box center [331, 124] width 611 height 32
click at [63, 127] on input "State Registry ID" at bounding box center [128, 126] width 200 height 12
click at [67, 19] on link "Queue" at bounding box center [63, 16] width 18 height 11
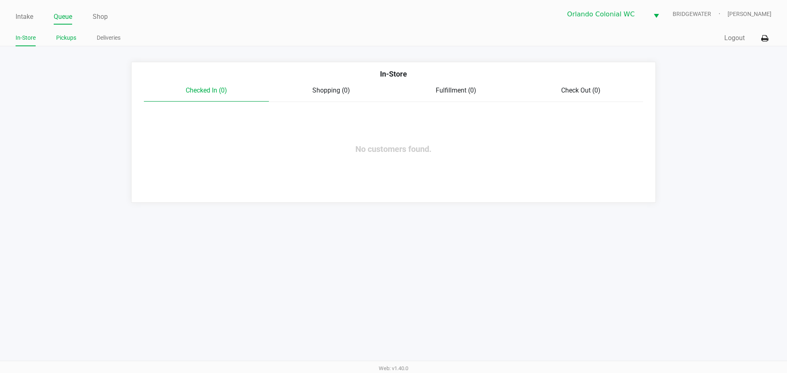
click at [70, 41] on link "Pickups" at bounding box center [66, 38] width 20 height 10
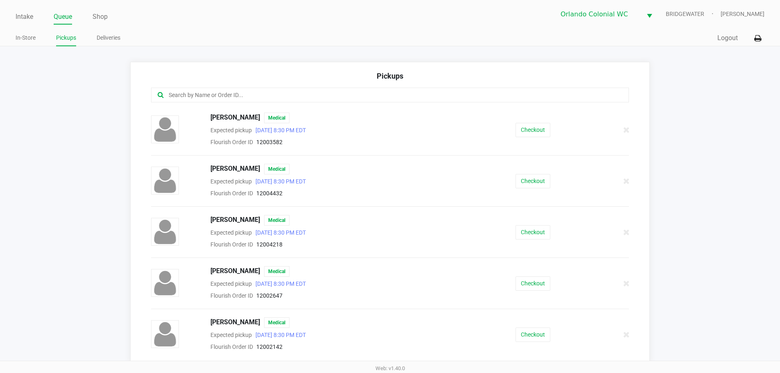
click at [182, 98] on input "text" at bounding box center [377, 95] width 419 height 9
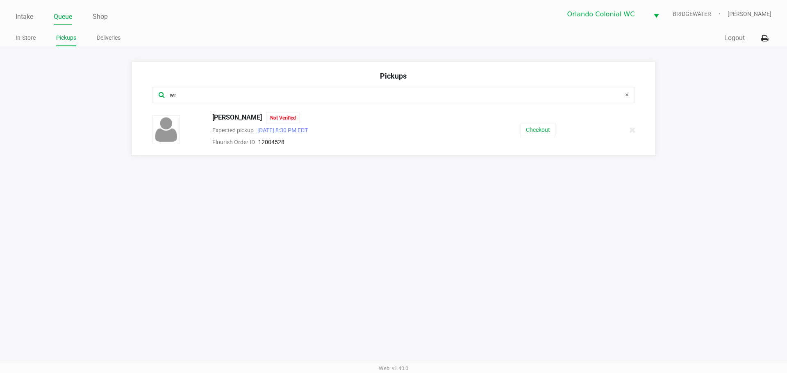
type input "wr"
click at [543, 125] on button "Checkout" at bounding box center [537, 130] width 35 height 14
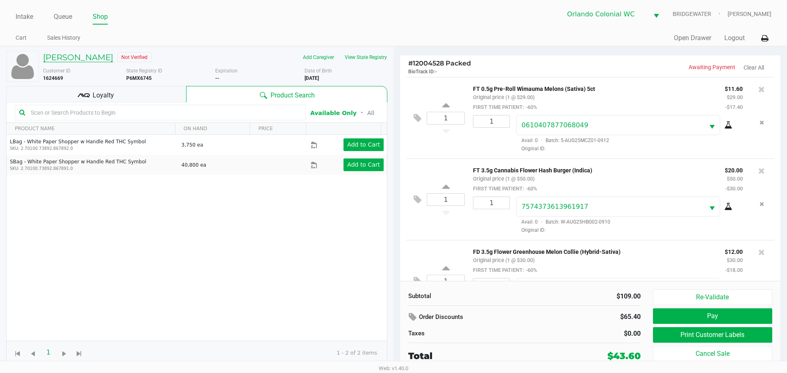
click at [113, 59] on h5 "[PERSON_NAME]" at bounding box center [78, 57] width 70 height 10
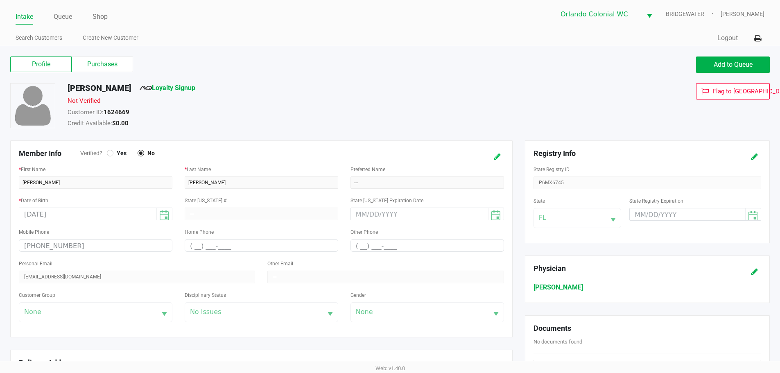
click at [498, 154] on icon at bounding box center [497, 157] width 7 height 6
click at [111, 155] on div at bounding box center [110, 153] width 7 height 7
click at [493, 152] on button at bounding box center [489, 156] width 13 height 15
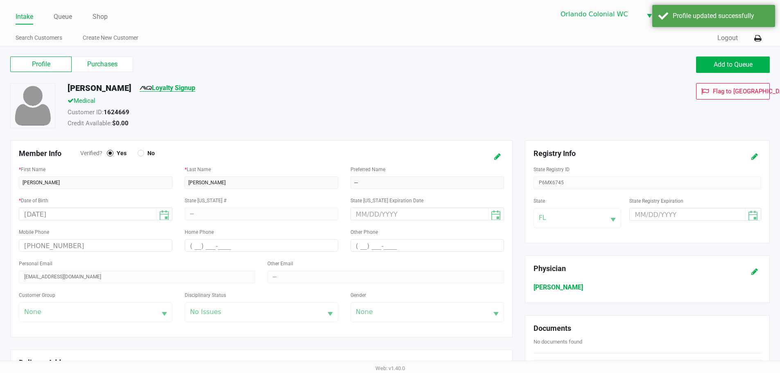
click at [193, 90] on link "Loyalty Signup" at bounding box center [168, 88] width 56 height 8
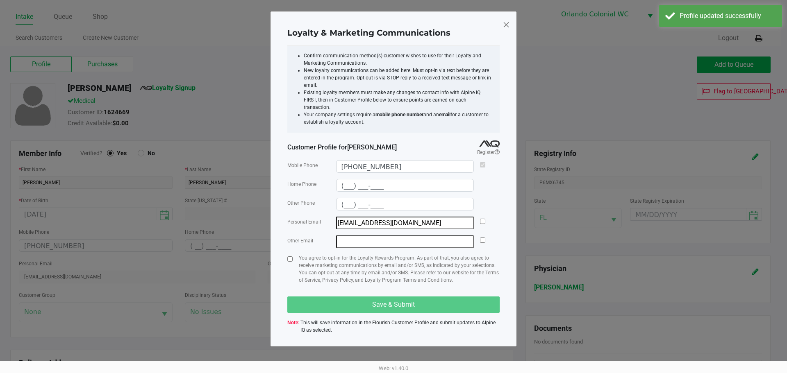
click at [487, 217] on div "Personal Email [EMAIL_ADDRESS][DOMAIN_NAME]" at bounding box center [393, 223] width 212 height 13
click at [482, 219] on input "checkbox" at bounding box center [482, 221] width 5 height 5
checkbox input "true"
click at [290, 256] on input "checkbox" at bounding box center [289, 258] width 5 height 5
checkbox input "true"
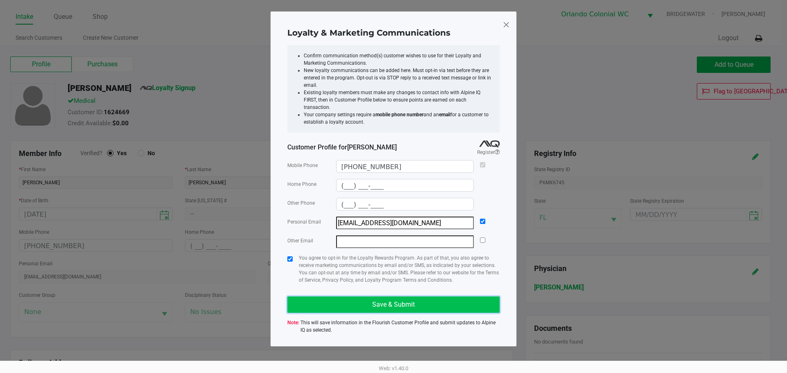
click at [312, 299] on button "Save & Submit" at bounding box center [393, 305] width 212 height 16
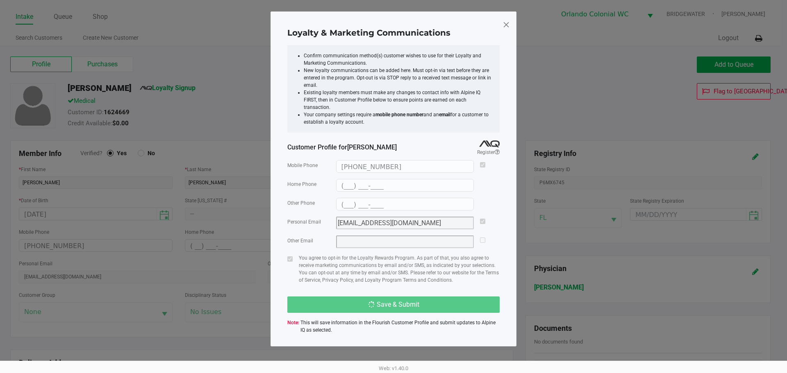
type input "(___) ___-____"
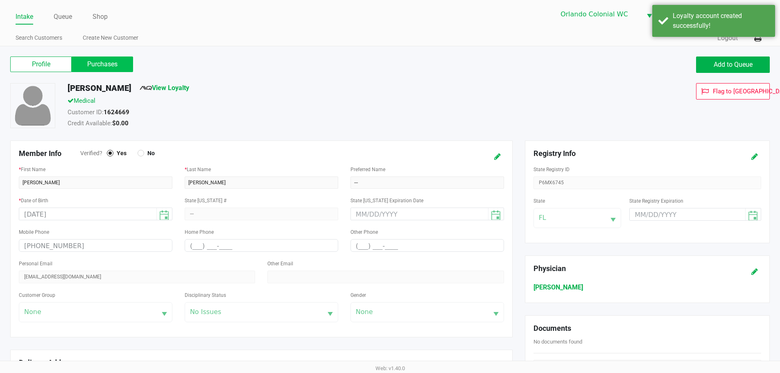
click at [109, 60] on label "Purchases" at bounding box center [102, 65] width 61 height 16
click at [0, 0] on 1 "Purchases" at bounding box center [0, 0] width 0 height 0
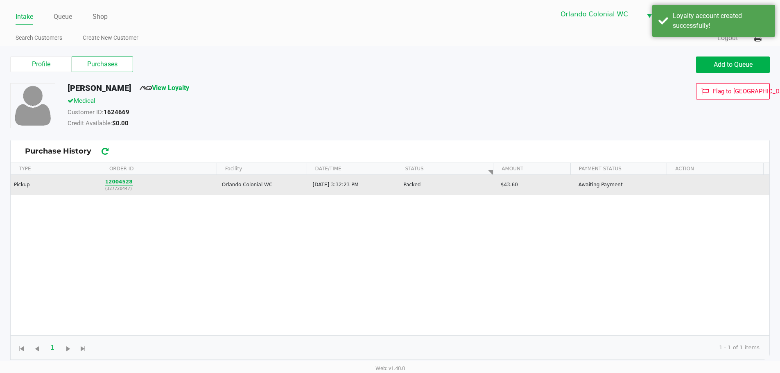
click at [112, 184] on button "12004528" at bounding box center [118, 181] width 27 height 7
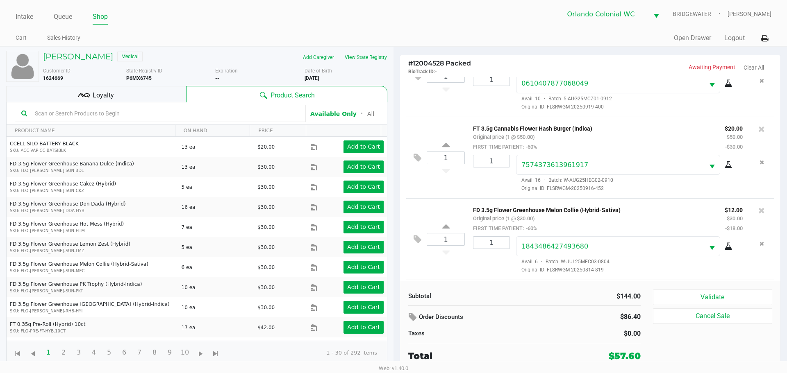
scroll to position [124, 0]
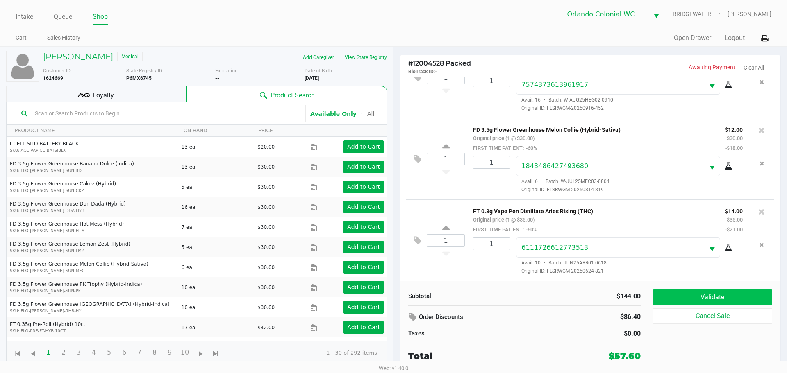
click at [689, 293] on button "Validate" at bounding box center [712, 298] width 119 height 16
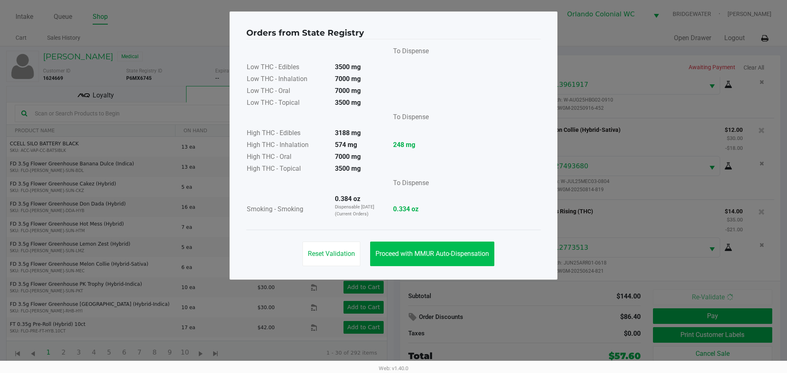
click at [463, 247] on button "Proceed with MMUR Auto-Dispensation" at bounding box center [432, 254] width 124 height 25
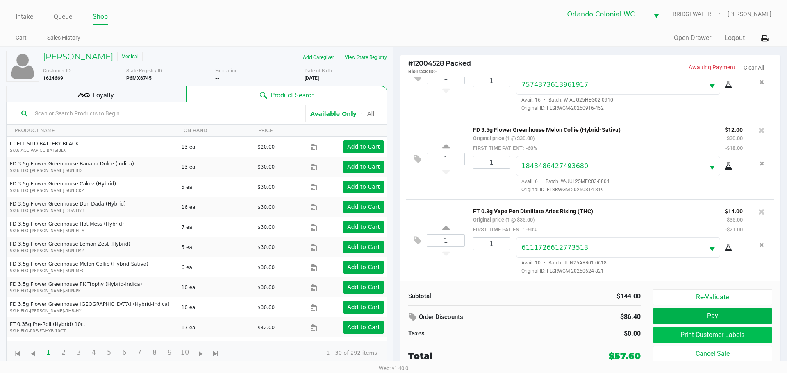
click at [673, 331] on button "Print Customer Labels" at bounding box center [712, 335] width 119 height 16
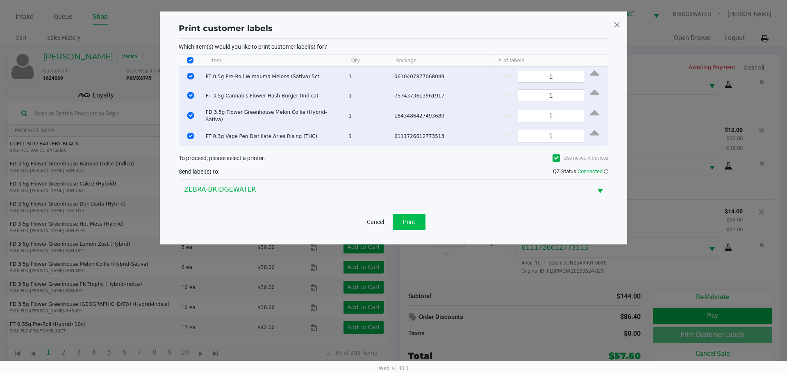
click at [410, 214] on button "Print" at bounding box center [408, 222] width 33 height 16
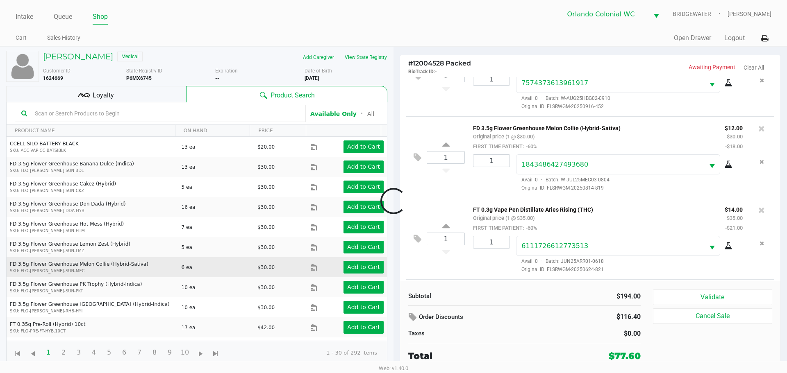
scroll to position [206, 0]
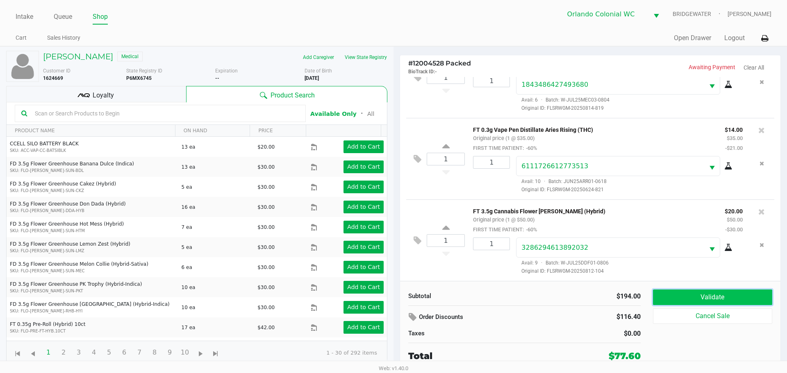
click at [718, 293] on button "Validate" at bounding box center [712, 298] width 119 height 16
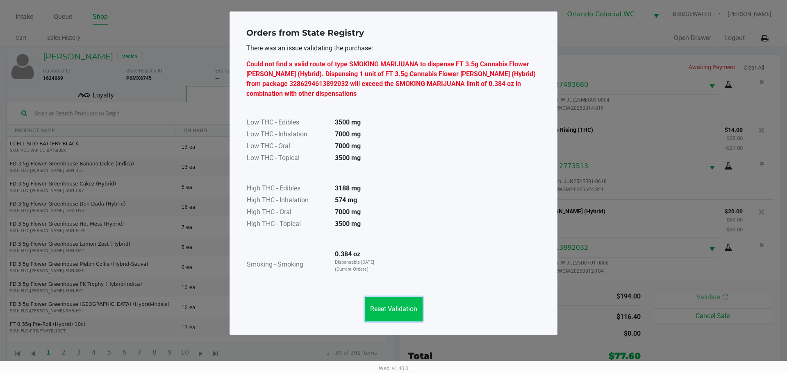
click at [422, 300] on button "Reset Validation" at bounding box center [394, 309] width 58 height 25
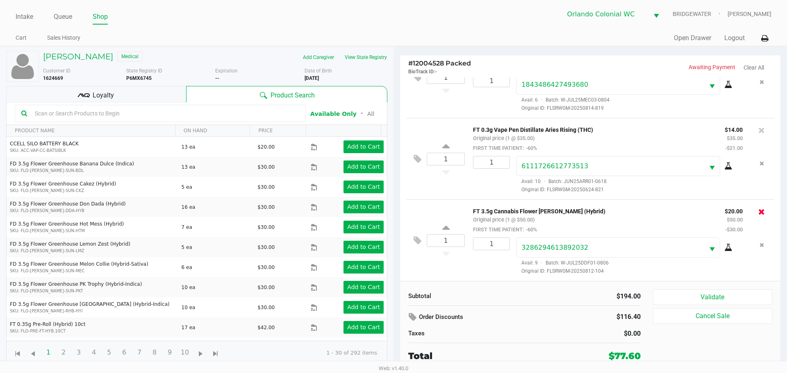
click at [758, 212] on icon at bounding box center [761, 212] width 7 height 8
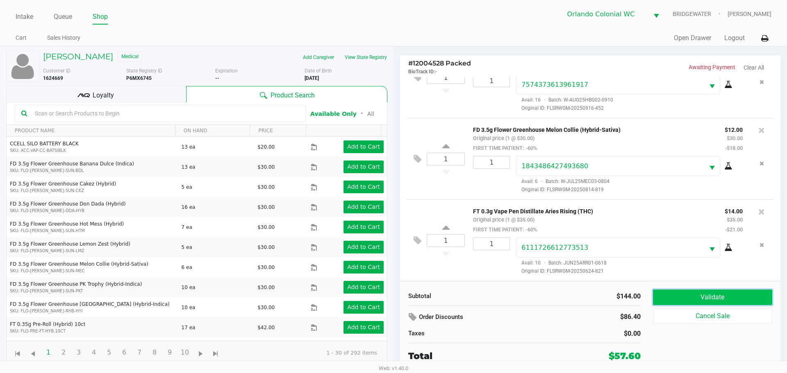
click at [720, 292] on button "Validate" at bounding box center [712, 298] width 119 height 16
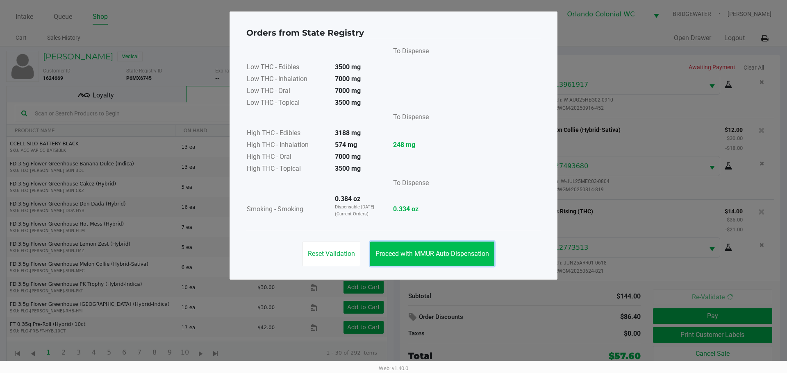
click at [400, 247] on button "Proceed with MMUR Auto-Dispensation" at bounding box center [432, 254] width 124 height 25
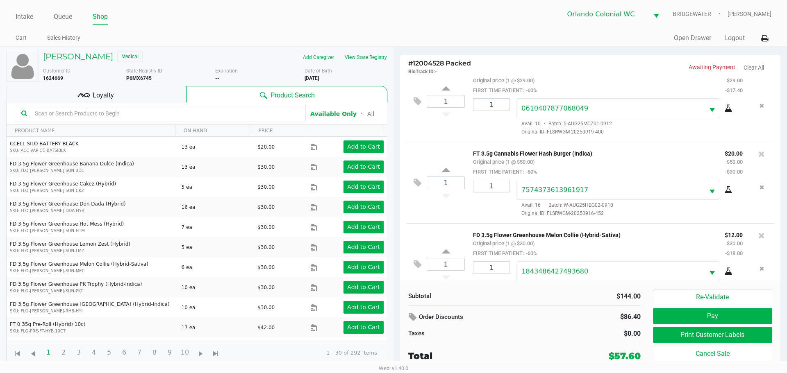
scroll to position [0, 0]
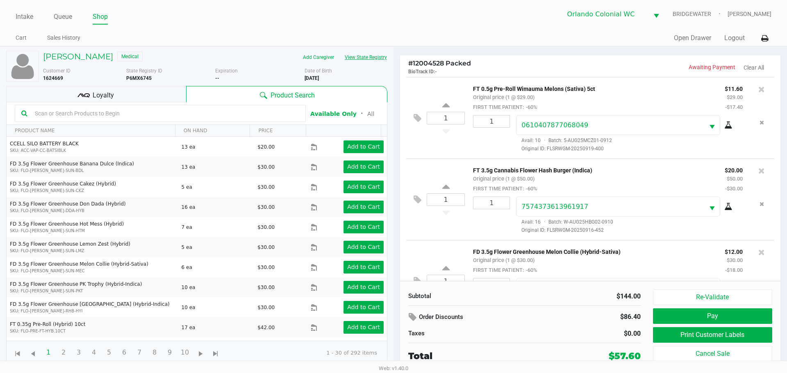
click at [350, 60] on button "View State Registry" at bounding box center [363, 57] width 48 height 13
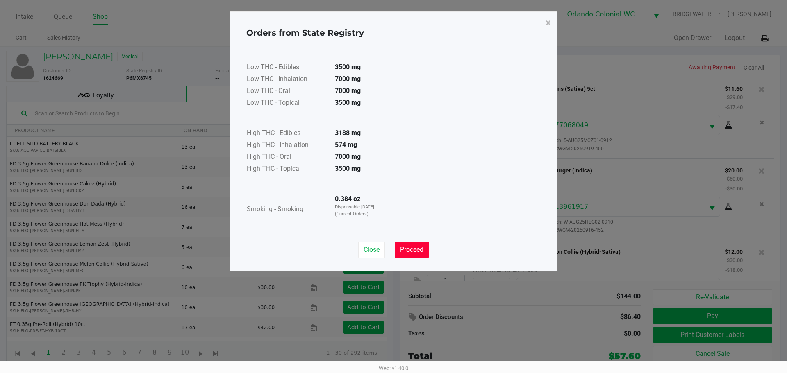
click at [416, 248] on span "Proceed" at bounding box center [411, 250] width 23 height 8
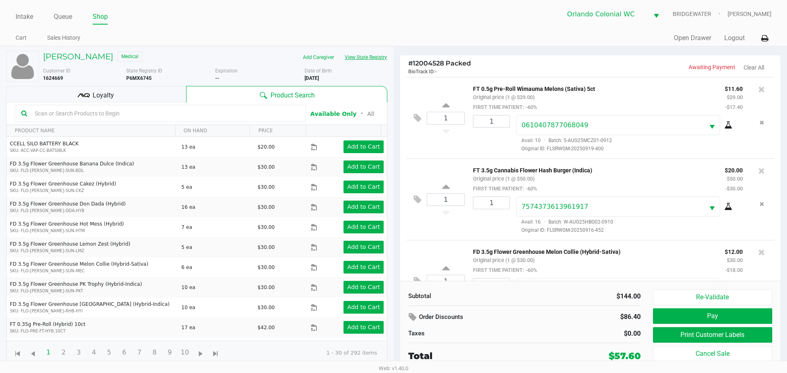
click at [758, 91] on icon at bounding box center [761, 89] width 7 height 8
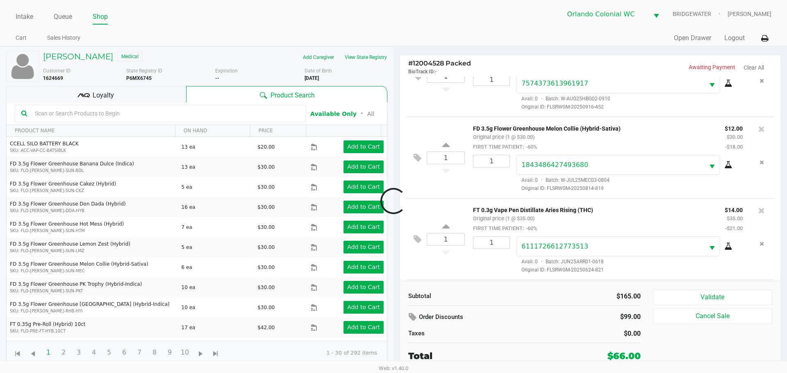
scroll to position [124, 0]
click at [685, 299] on button "Validate" at bounding box center [712, 298] width 119 height 16
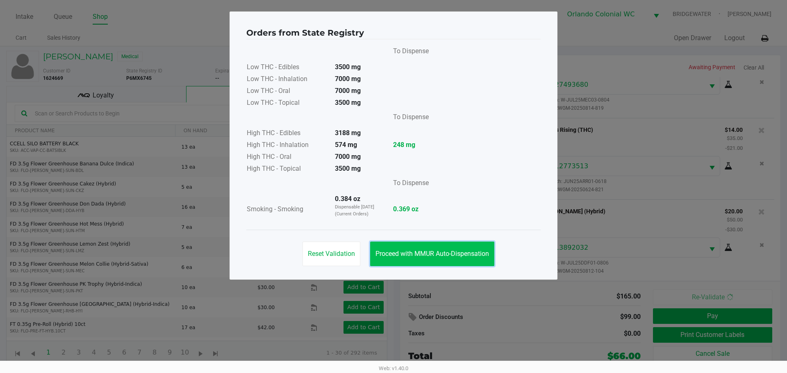
click at [425, 250] on span "Proceed with MMUR Auto-Dispensation" at bounding box center [431, 254] width 113 height 8
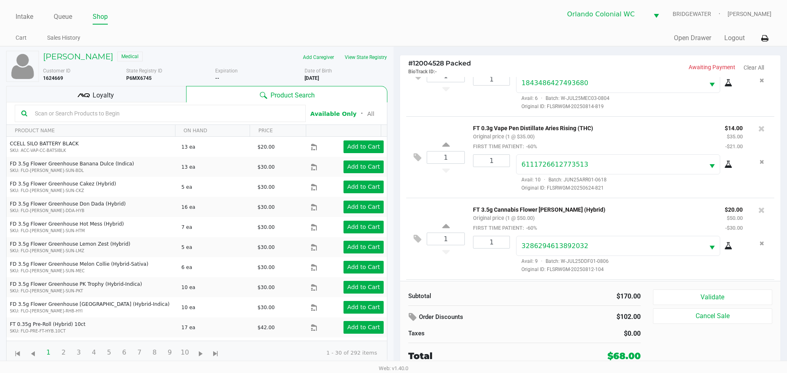
scroll to position [206, 0]
click at [721, 296] on button "Validate" at bounding box center [712, 298] width 119 height 16
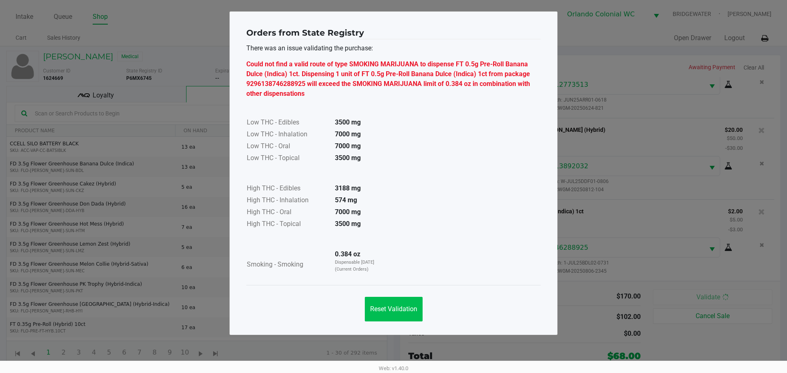
click at [411, 311] on span "Reset Validation" at bounding box center [393, 309] width 47 height 8
click at [416, 307] on div "Reset Validation" at bounding box center [393, 309] width 66 height 25
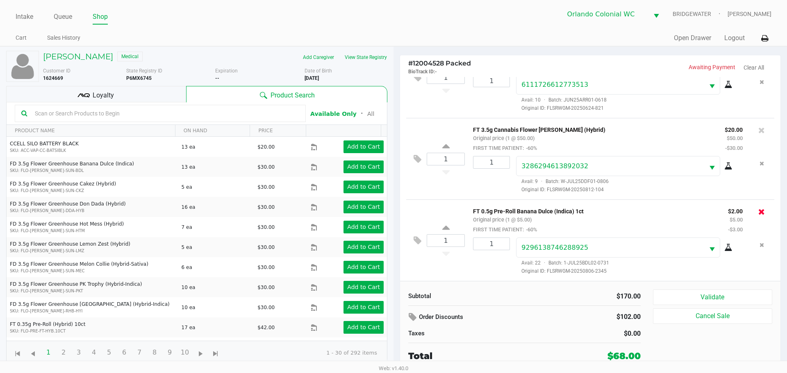
click at [758, 211] on icon at bounding box center [761, 212] width 7 height 8
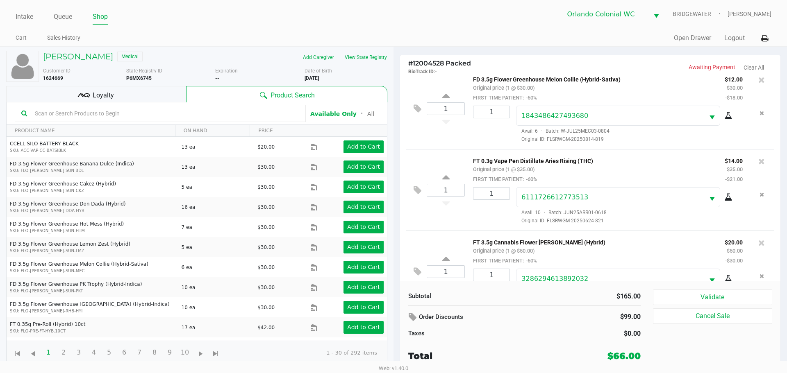
scroll to position [95, 0]
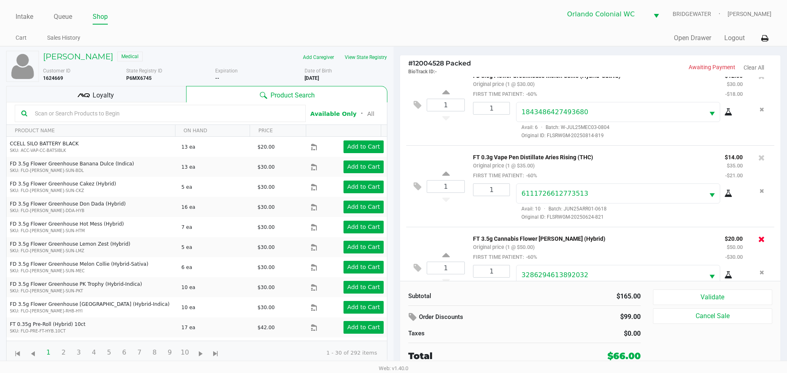
click at [758, 241] on icon at bounding box center [761, 239] width 7 height 8
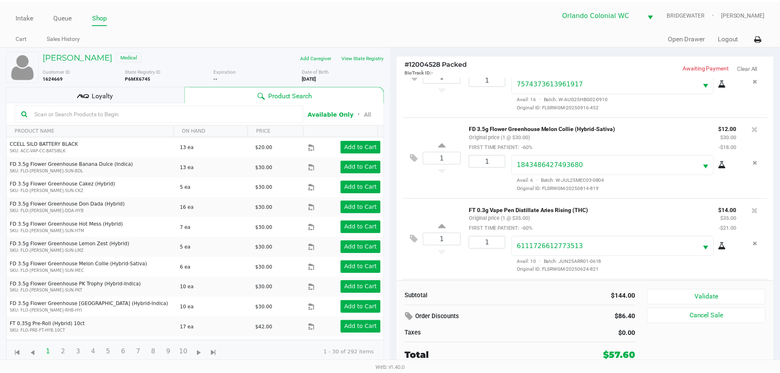
scroll to position [124, 0]
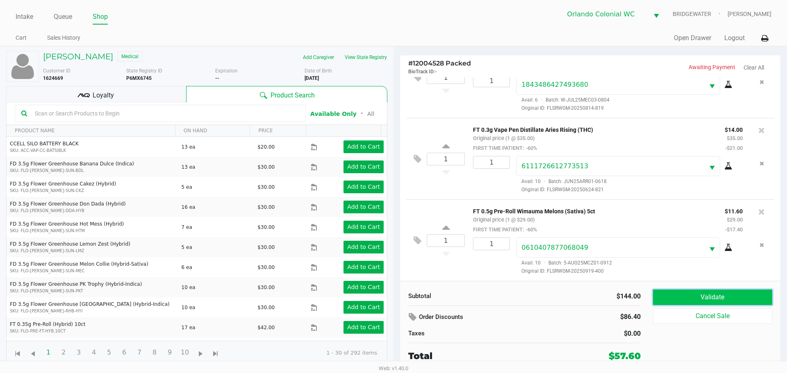
click at [735, 301] on button "Validate" at bounding box center [712, 298] width 119 height 16
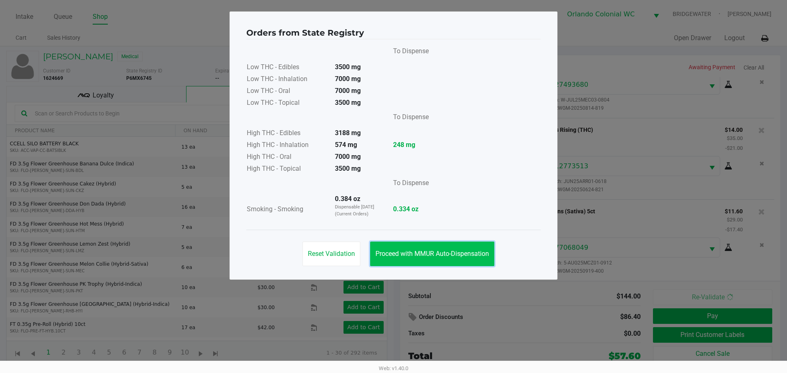
click at [451, 245] on button "Proceed with MMUR Auto-Dispensation" at bounding box center [432, 254] width 124 height 25
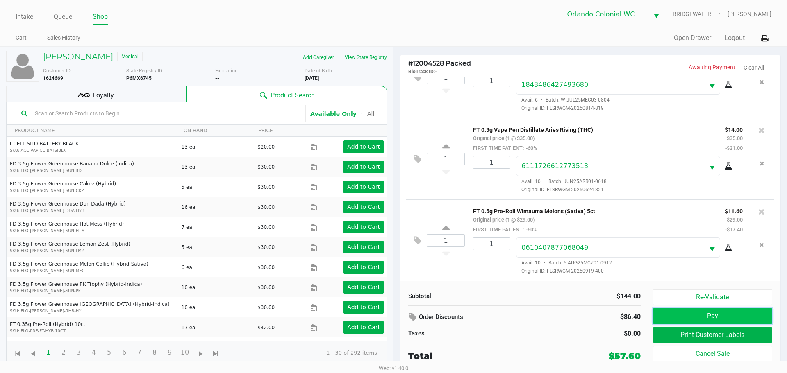
click at [679, 319] on button "Pay" at bounding box center [712, 316] width 119 height 16
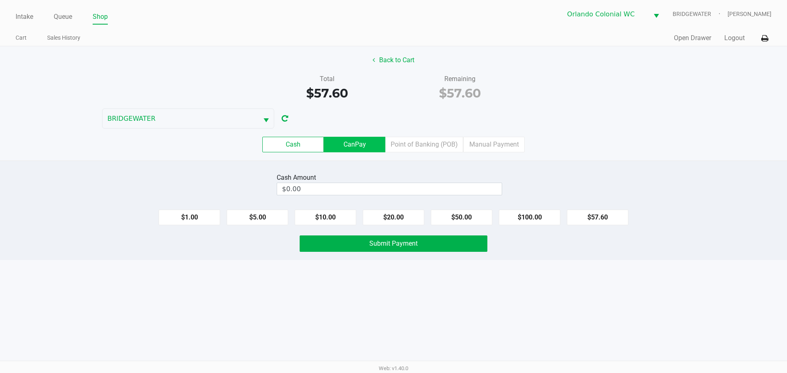
click at [361, 142] on label "CanPay" at bounding box center [354, 145] width 61 height 16
click at [0, 0] on 2 "CanPay" at bounding box center [0, 0] width 0 height 0
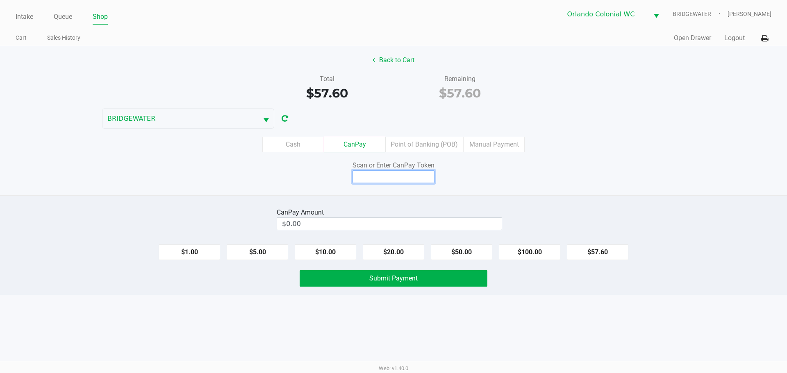
click at [404, 176] on input at bounding box center [393, 176] width 82 height 13
type input "Q3902579X"
click at [579, 247] on button "$57.60" at bounding box center [597, 253] width 61 height 16
type input "$57.60"
click at [580, 301] on div "Intake Queue Shop Orlando Colonial [PERSON_NAME] [PERSON_NAME] Cart Sales Histo…" at bounding box center [393, 186] width 787 height 373
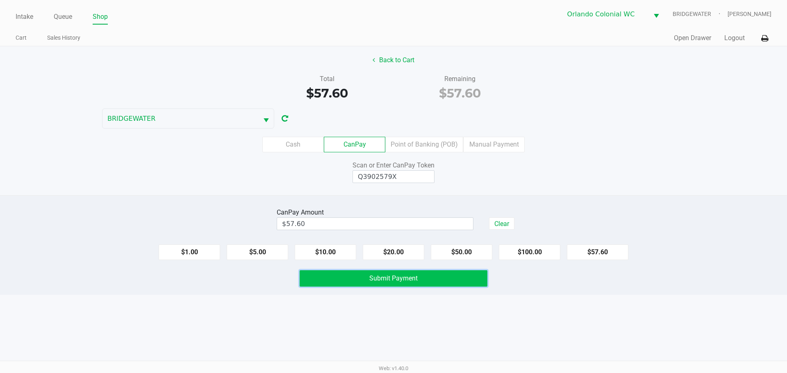
click at [416, 281] on span "Submit Payment" at bounding box center [393, 278] width 48 height 8
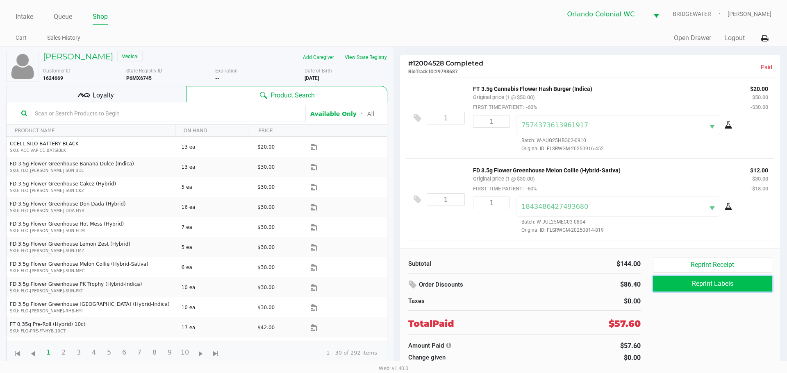
click at [719, 290] on button "Reprint Labels" at bounding box center [712, 284] width 119 height 16
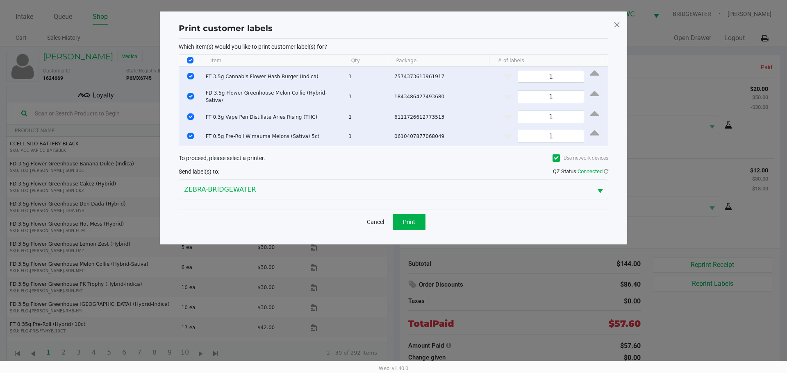
click at [188, 60] on input "Select All Rows" at bounding box center [190, 60] width 7 height 7
checkbox input "false"
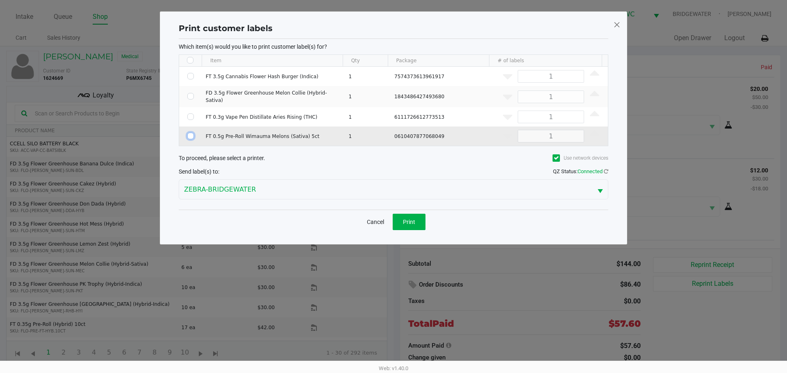
click at [191, 133] on input "Select Row" at bounding box center [190, 136] width 7 height 7
checkbox input "true"
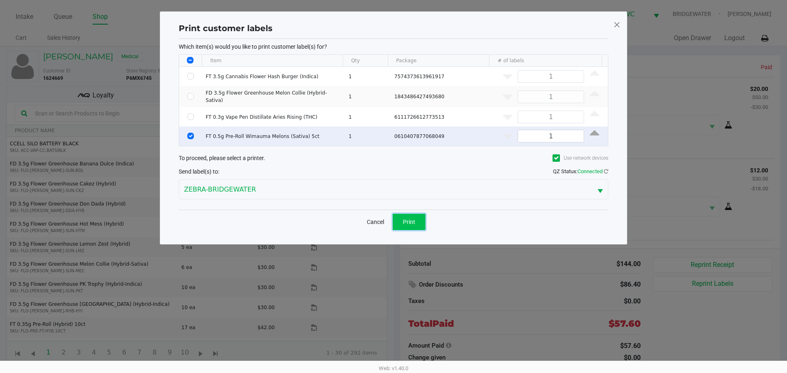
click at [418, 217] on button "Print" at bounding box center [408, 222] width 33 height 16
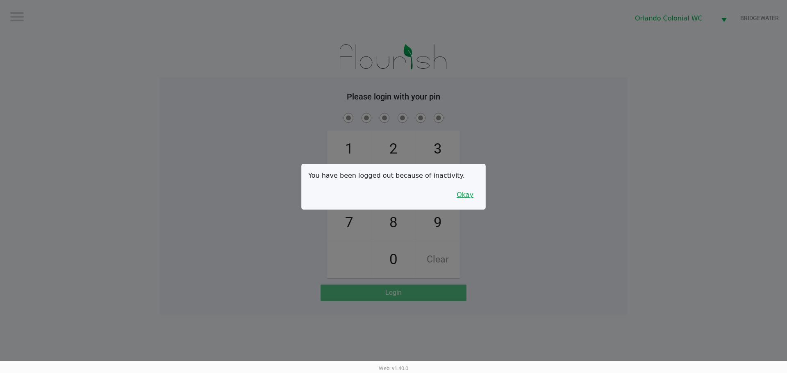
click at [475, 191] on button "Okay" at bounding box center [464, 195] width 27 height 16
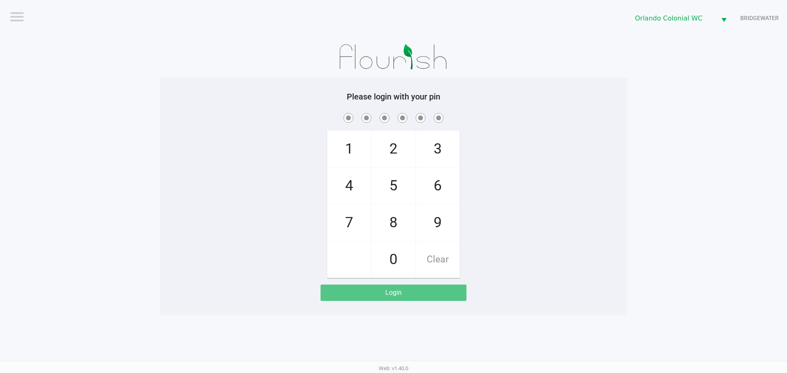
drag, startPoint x: 390, startPoint y: 220, endPoint x: 374, endPoint y: 225, distance: 17.0
click at [383, 223] on span "8" at bounding box center [393, 223] width 43 height 36
checkbox input "true"
click at [357, 229] on span "7" at bounding box center [348, 223] width 43 height 36
checkbox input "true"
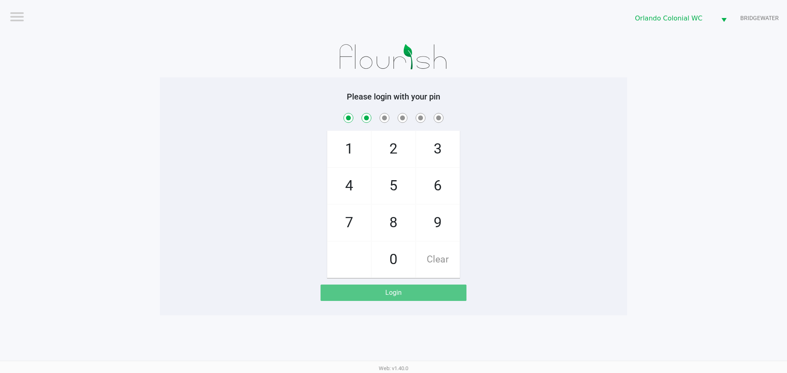
click at [392, 258] on span "0" at bounding box center [393, 260] width 43 height 36
checkbox input "true"
click at [358, 194] on span "4" at bounding box center [348, 186] width 43 height 36
checkbox input "true"
click at [351, 229] on span "7" at bounding box center [348, 223] width 43 height 36
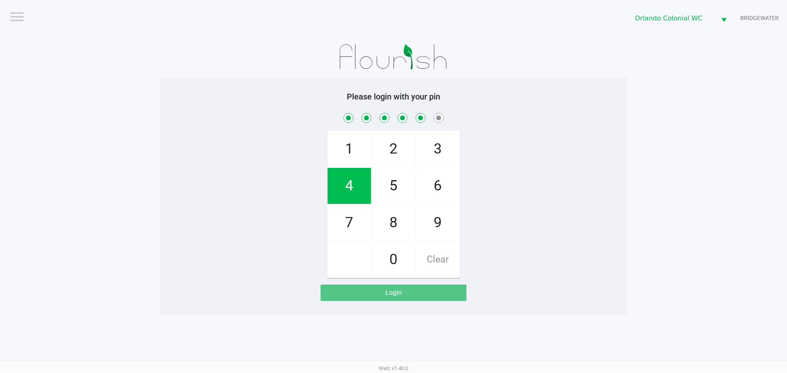
checkbox input "true"
click at [349, 153] on span "1" at bounding box center [348, 149] width 43 height 36
checkbox input "true"
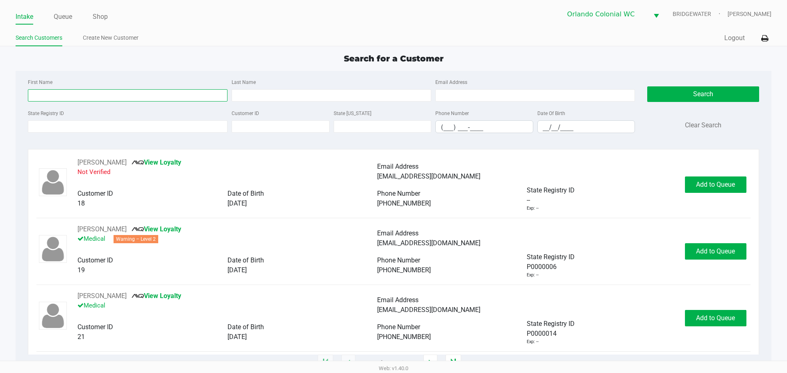
click at [74, 95] on input "First Name" at bounding box center [128, 95] width 200 height 12
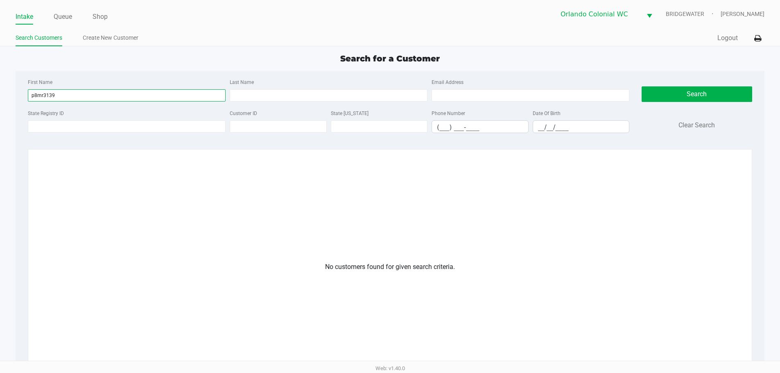
drag, startPoint x: 83, startPoint y: 97, endPoint x: 28, endPoint y: 99, distance: 54.9
click at [28, 99] on input "p8mr3139" at bounding box center [127, 95] width 198 height 12
type input "p8mr3139"
click at [60, 126] on input "State Registry ID" at bounding box center [127, 126] width 198 height 12
paste input "p8mr3139"
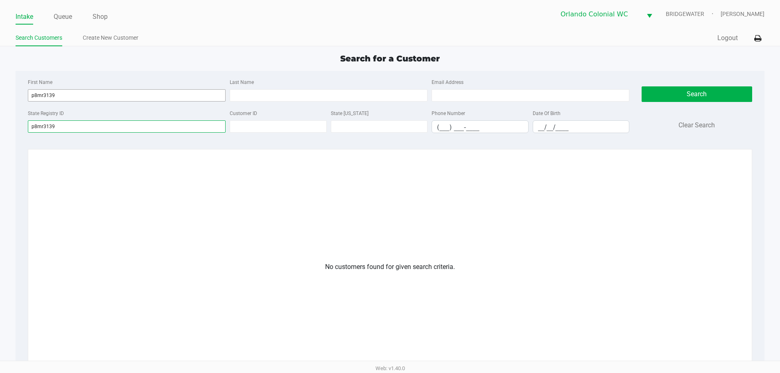
type input "p8mr3139"
drag, startPoint x: 90, startPoint y: 93, endPoint x: 9, endPoint y: 104, distance: 81.1
click at [10, 104] on app-all-customers "Search for a Customer First Name p8mr3139 Last Name Email Address State Registr…" at bounding box center [390, 259] width 780 height 415
click at [715, 99] on button "Search" at bounding box center [697, 94] width 111 height 16
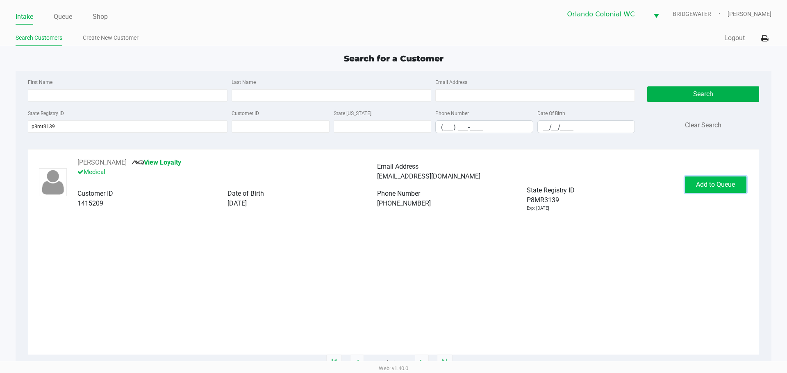
click at [726, 183] on span "Add to Queue" at bounding box center [715, 185] width 39 height 8
click at [726, 183] on div "Add to Queue" at bounding box center [715, 185] width 61 height 16
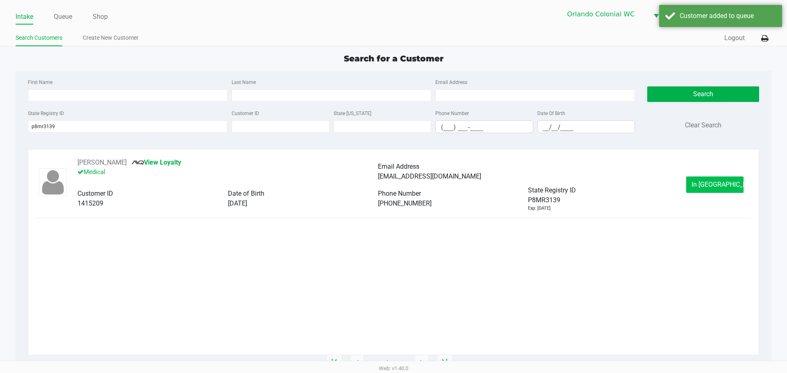
click at [726, 182] on span "In [GEOGRAPHIC_DATA]" at bounding box center [725, 185] width 69 height 8
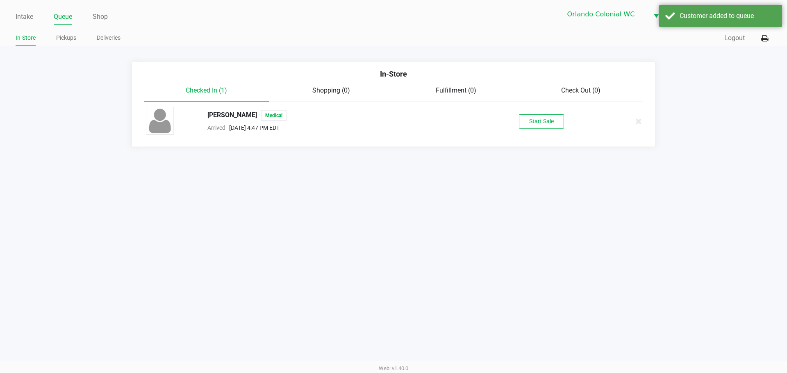
click at [540, 113] on div "[PERSON_NAME] Medical Arrived [DATE] 4:47 PM EDT Start Sale" at bounding box center [393, 121] width 507 height 29
drag, startPoint x: 539, startPoint y: 115, endPoint x: 537, endPoint y: 121, distance: 6.0
click at [539, 119] on button "Start Sale" at bounding box center [541, 121] width 45 height 14
click at [537, 121] on div "Start Sale" at bounding box center [541, 121] width 45 height 14
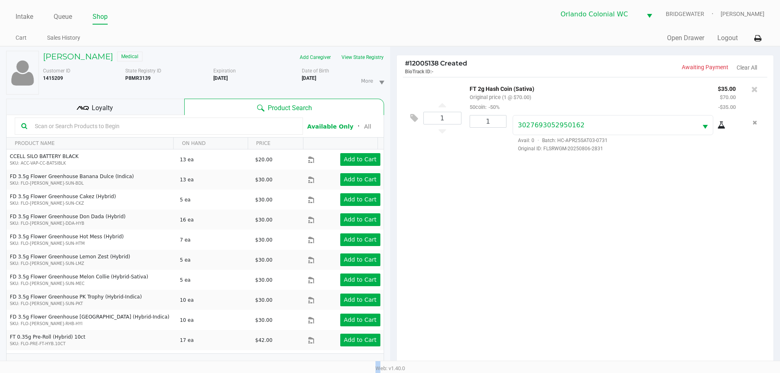
click at [515, 206] on div "1 FT 2g Hash Coin (Sativa) Original price (1 @ $70.00) 50coin: -50% $35.00 $70.…" at bounding box center [585, 224] width 377 height 294
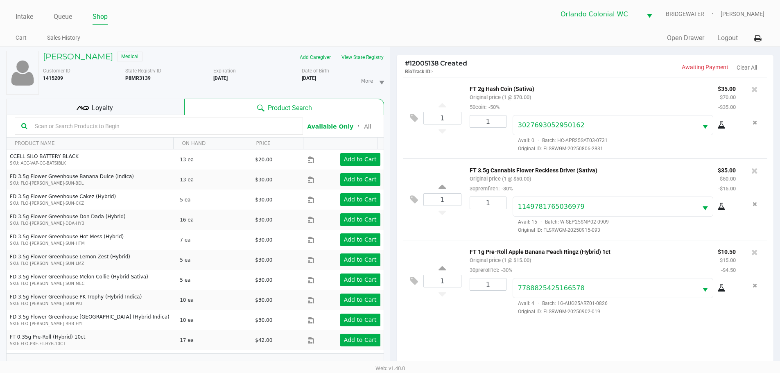
scroll to position [88, 0]
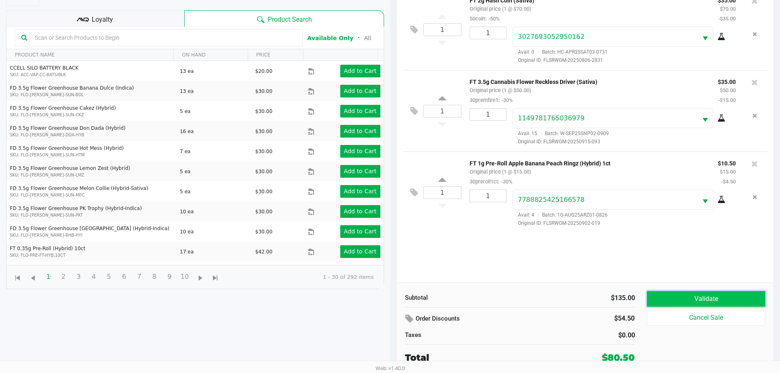
click at [693, 295] on button "Validate" at bounding box center [706, 299] width 118 height 16
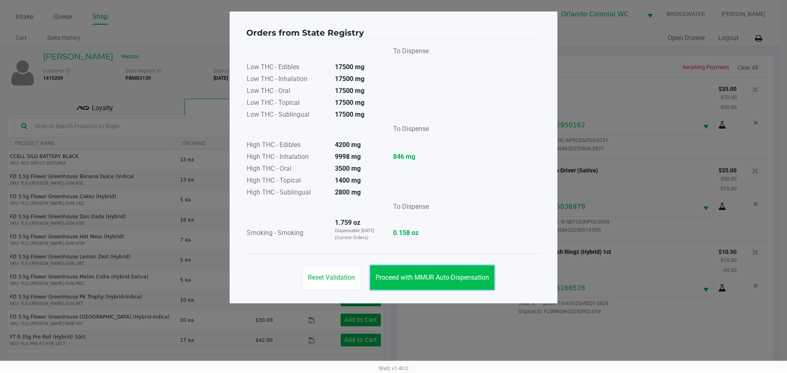
click at [418, 282] on button "Proceed with MMUR Auto-Dispensation" at bounding box center [432, 277] width 124 height 25
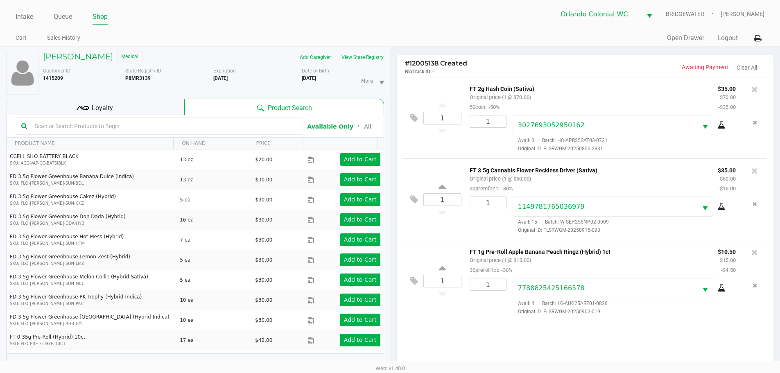
click at [152, 91] on div "State Registry ID P8MR3139" at bounding box center [169, 80] width 88 height 27
click at [154, 105] on div "Loyalty" at bounding box center [95, 107] width 178 height 16
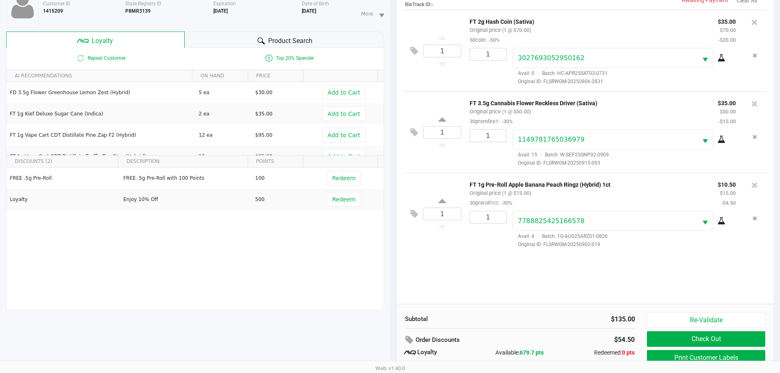
scroll to position [98, 0]
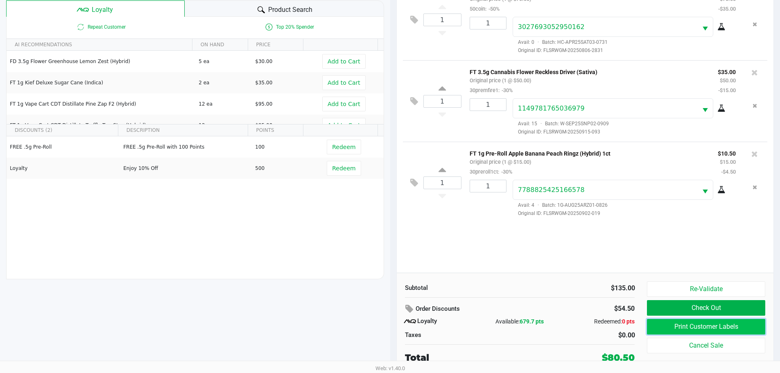
click at [732, 327] on button "Print Customer Labels" at bounding box center [706, 327] width 118 height 16
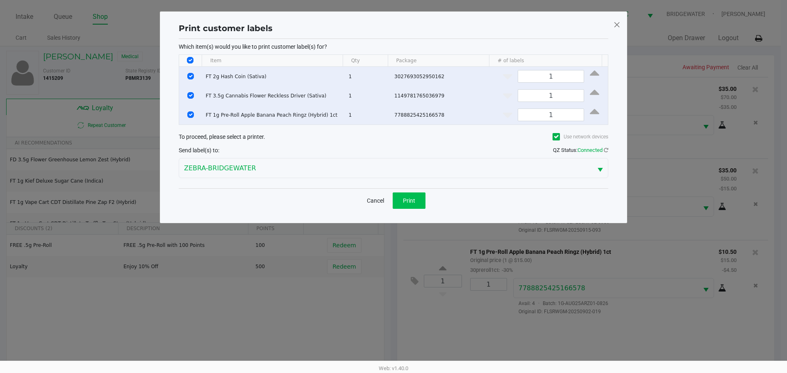
click at [415, 207] on button "Print" at bounding box center [408, 201] width 33 height 16
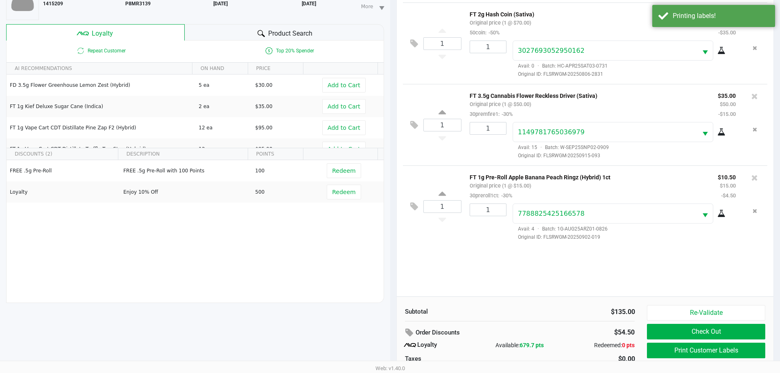
scroll to position [98, 0]
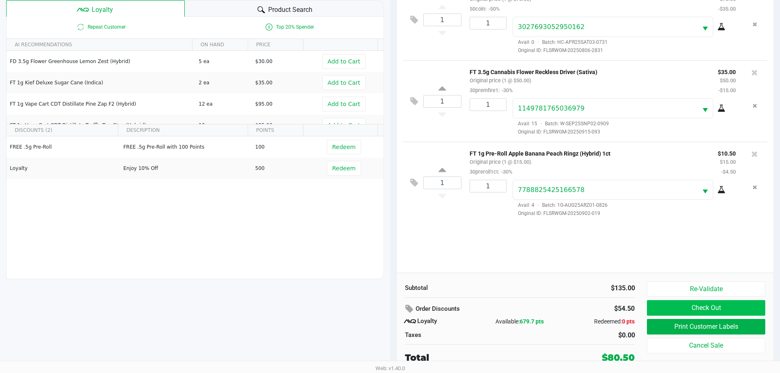
click at [709, 313] on button "Check Out" at bounding box center [706, 308] width 118 height 16
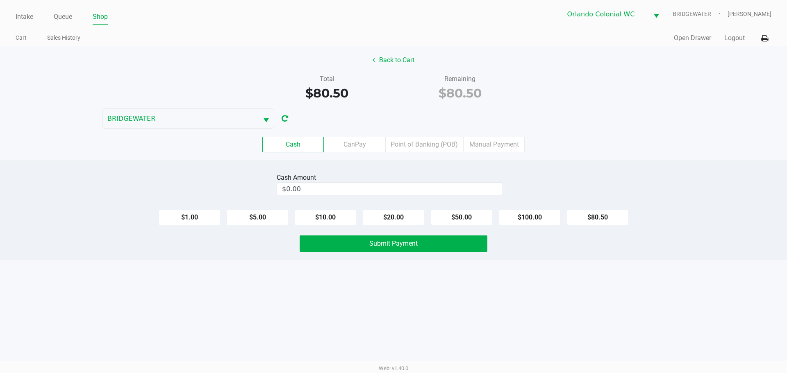
click at [419, 143] on label "Point of Banking (POB)" at bounding box center [424, 145] width 78 height 16
click at [0, 0] on 7 "Point of Banking (POB)" at bounding box center [0, 0] width 0 height 0
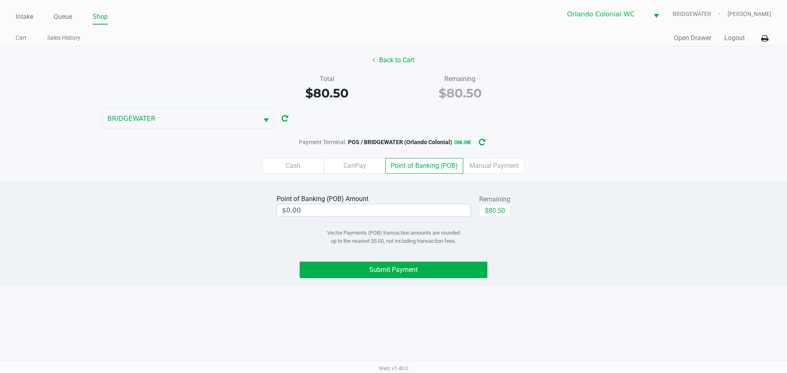
click at [497, 212] on button "$80.50" at bounding box center [494, 210] width 31 height 12
type input "$80.50"
click at [542, 279] on div "Point of Banking (POB) Amount $80.50 Remaining $80.50 Clear Vector Payments (PO…" at bounding box center [393, 234] width 787 height 104
click at [440, 275] on button "Submit Payment" at bounding box center [393, 270] width 188 height 16
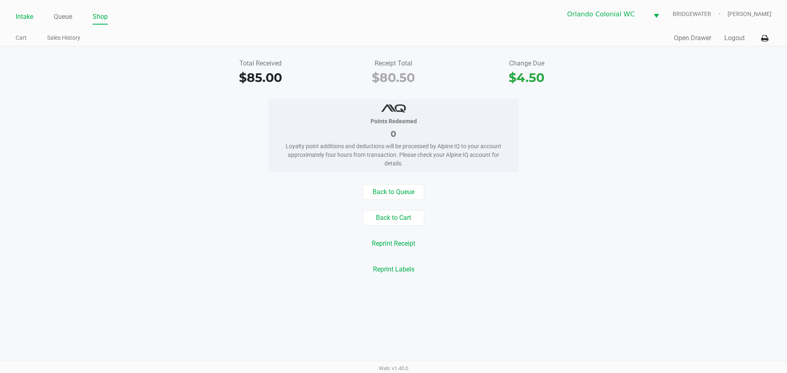
click at [23, 17] on link "Intake" at bounding box center [25, 16] width 18 height 11
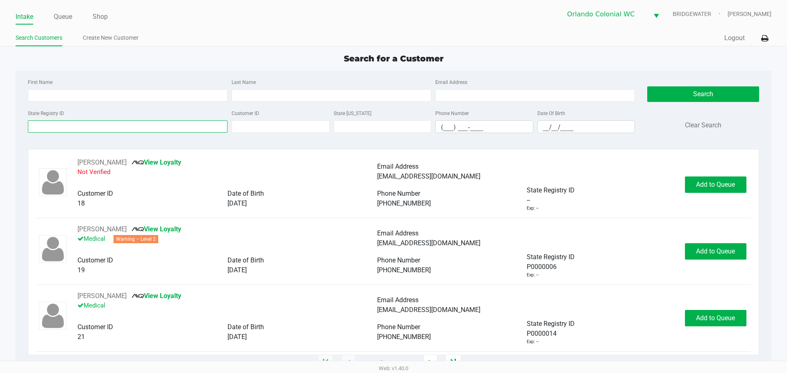
click at [179, 128] on input "State Registry ID" at bounding box center [128, 126] width 200 height 12
click at [59, 98] on input "First Name" at bounding box center [128, 95] width 200 height 12
type input "[PERSON_NAME]"
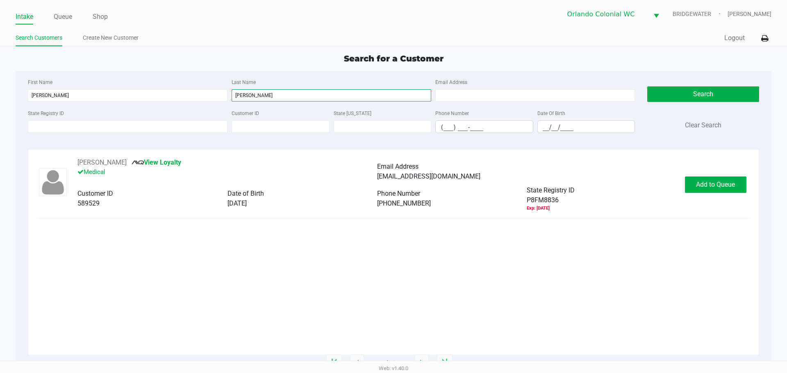
type input "[PERSON_NAME]"
click at [730, 198] on div "[PERSON_NAME] View Loyalty Medical Email Address [EMAIL_ADDRESS][DOMAIN_NAME] C…" at bounding box center [392, 185] width 713 height 54
click at [730, 197] on div "[PERSON_NAME] View Loyalty Medical Email Address [EMAIL_ADDRESS][DOMAIN_NAME] C…" at bounding box center [392, 185] width 713 height 54
click at [730, 191] on button "Add to Queue" at bounding box center [715, 185] width 61 height 16
click at [730, 191] on body "Intake Queue Shop [GEOGRAPHIC_DATA] Colonial [PERSON_NAME] [PERSON_NAME] Search…" at bounding box center [393, 180] width 787 height 361
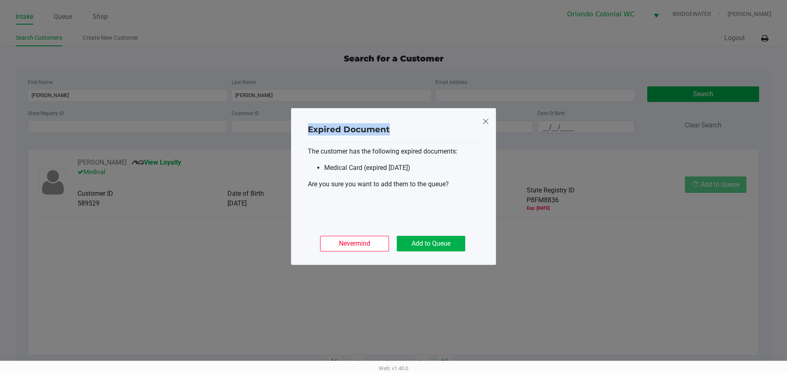
click at [730, 191] on ngb-modal-window "Expired Document The customer has the following expired documents: Medical Card…" at bounding box center [393, 186] width 787 height 373
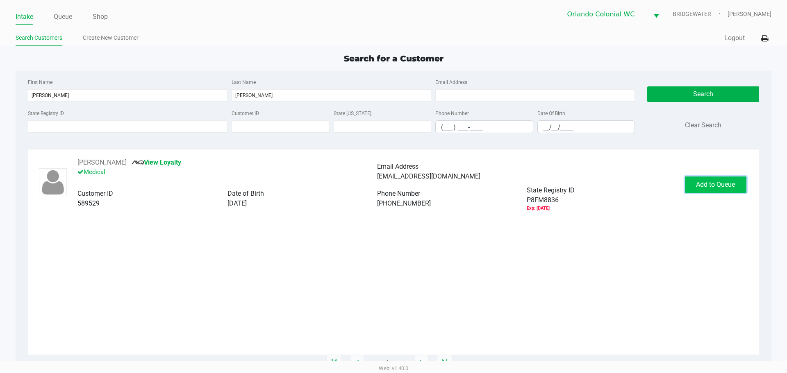
click at [730, 191] on button "Add to Queue" at bounding box center [715, 185] width 61 height 16
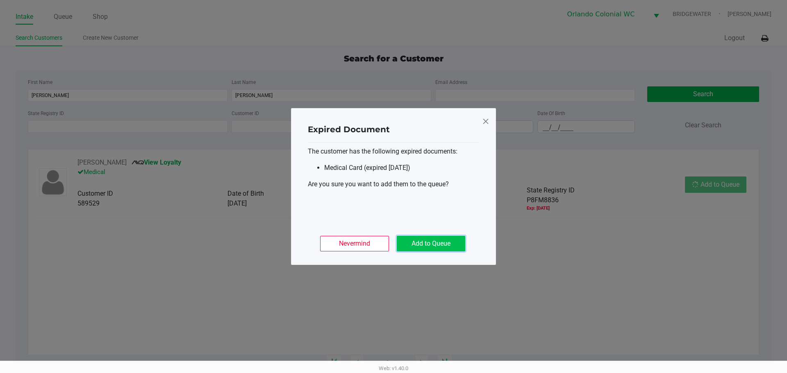
click at [428, 247] on button "Add to Queue" at bounding box center [431, 244] width 68 height 16
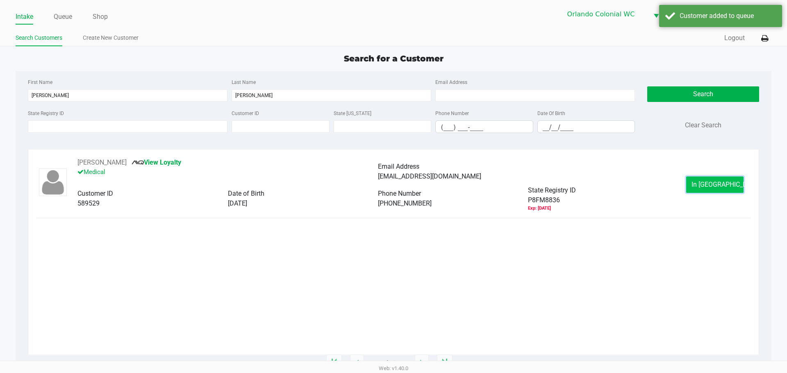
click at [714, 179] on button "In [GEOGRAPHIC_DATA]" at bounding box center [714, 185] width 57 height 16
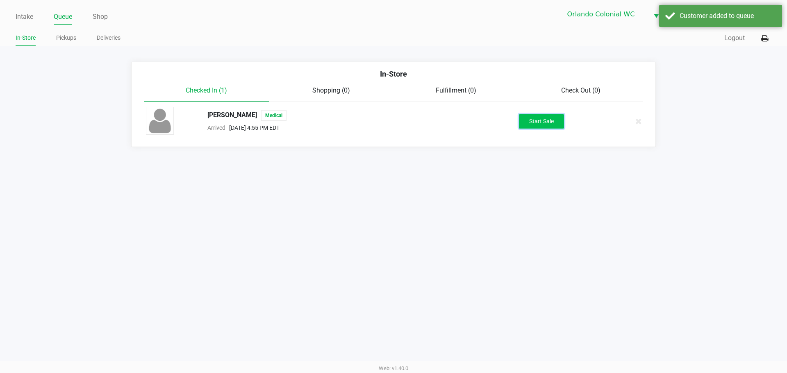
click at [533, 127] on button "Start Sale" at bounding box center [541, 121] width 45 height 14
click at [533, 127] on div "Start Sale" at bounding box center [541, 121] width 45 height 14
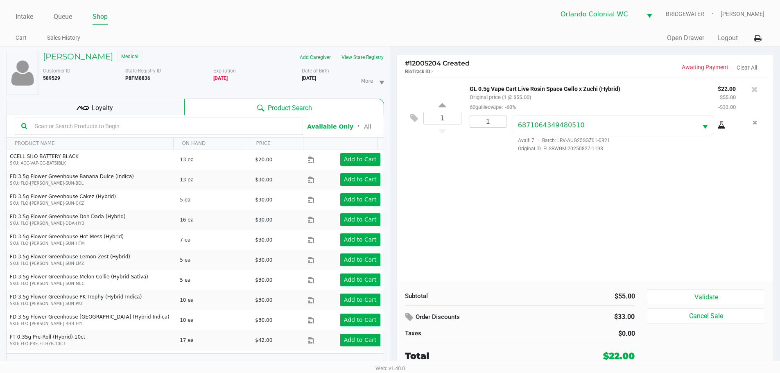
click at [722, 128] on icon at bounding box center [722, 125] width 8 height 7
click at [694, 295] on button "Validate" at bounding box center [706, 298] width 118 height 16
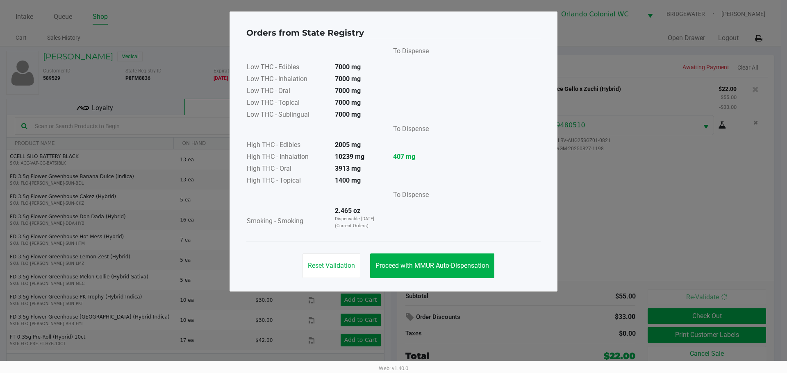
click at [476, 260] on button "Proceed with MMUR Auto-Dispensation" at bounding box center [432, 266] width 124 height 25
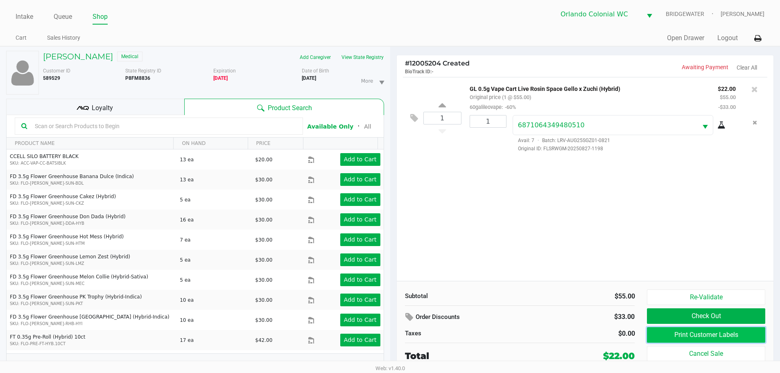
click at [684, 340] on button "Print Customer Labels" at bounding box center [706, 335] width 118 height 16
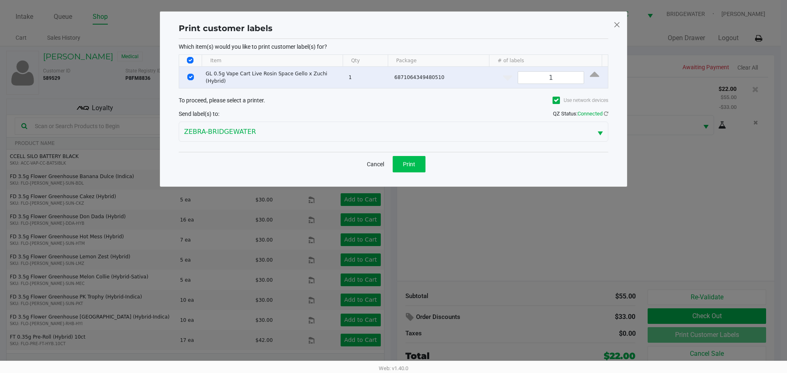
click at [411, 163] on span "Print" at bounding box center [409, 164] width 12 height 7
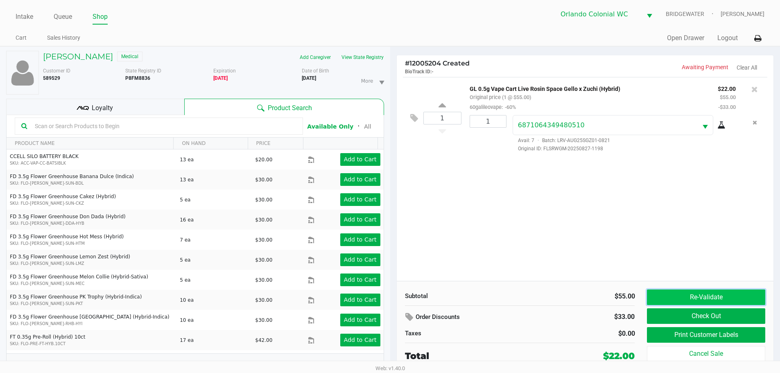
click at [698, 303] on button "Re-Validate" at bounding box center [706, 298] width 118 height 16
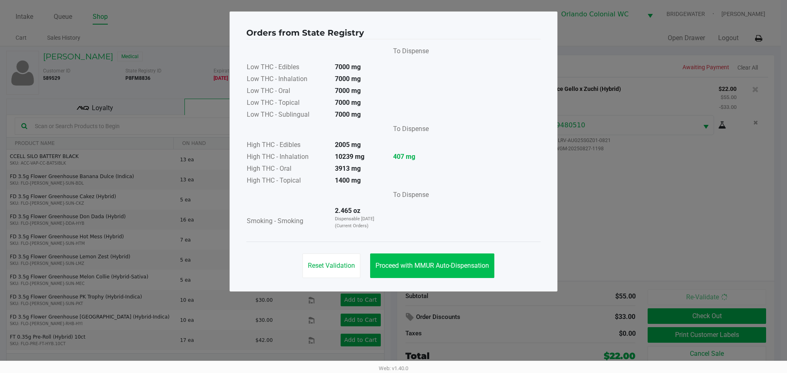
click at [487, 277] on button "Proceed with MMUR Auto-Dispensation" at bounding box center [432, 266] width 124 height 25
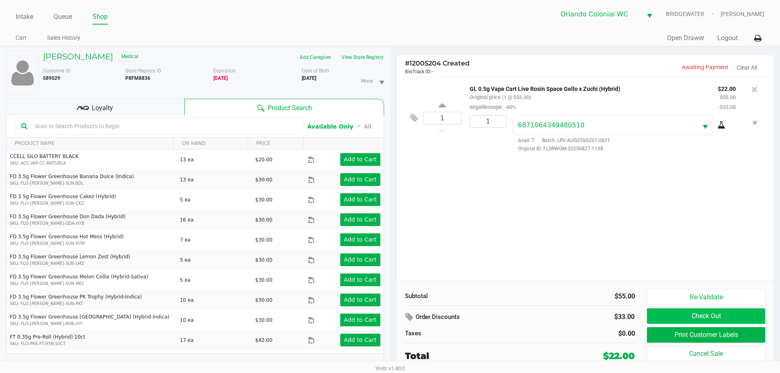
click at [672, 314] on button "Check Out" at bounding box center [706, 316] width 118 height 16
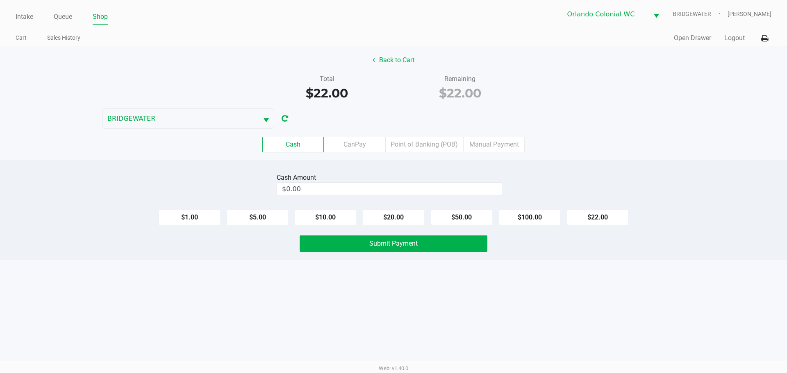
click at [428, 144] on label "Point of Banking (POB)" at bounding box center [424, 145] width 78 height 16
click at [0, 0] on 7 "Point of Banking (POB)" at bounding box center [0, 0] width 0 height 0
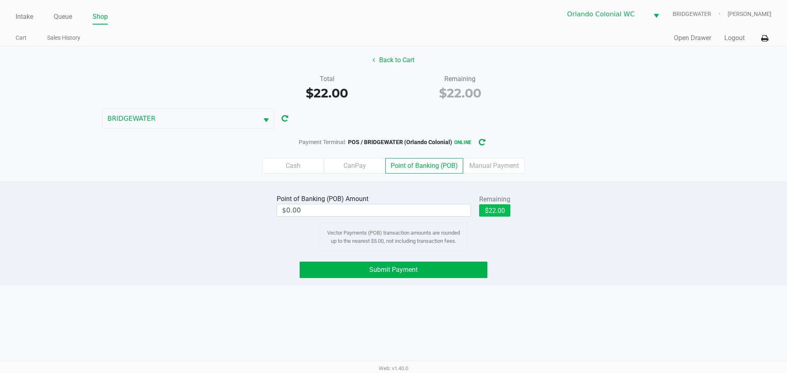
click at [508, 210] on button "$22.00" at bounding box center [494, 210] width 31 height 12
type input "$22.00"
click at [530, 276] on div "Submit Payment" at bounding box center [393, 270] width 799 height 16
click at [453, 268] on button "Submit Payment" at bounding box center [393, 270] width 188 height 16
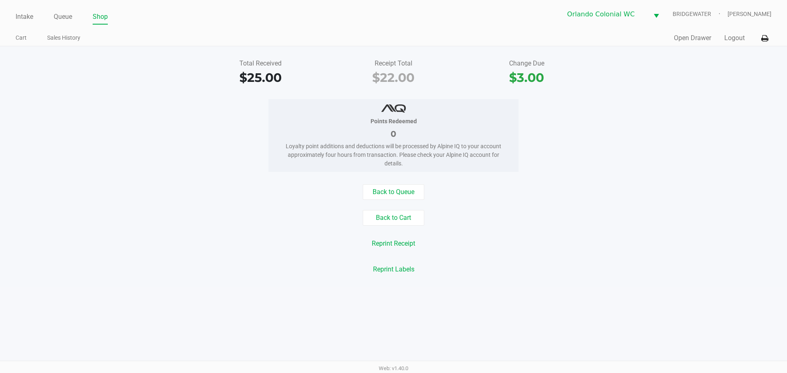
click at [51, 12] on ul "Intake Queue Shop" at bounding box center [205, 17] width 378 height 14
click at [60, 23] on li "Queue" at bounding box center [63, 17] width 18 height 14
drag, startPoint x: 142, startPoint y: 131, endPoint x: 49, endPoint y: 219, distance: 128.4
click at [141, 132] on div "Points Redeemed 0 Loyalty point additions and deductions will be processed by A…" at bounding box center [393, 135] width 799 height 73
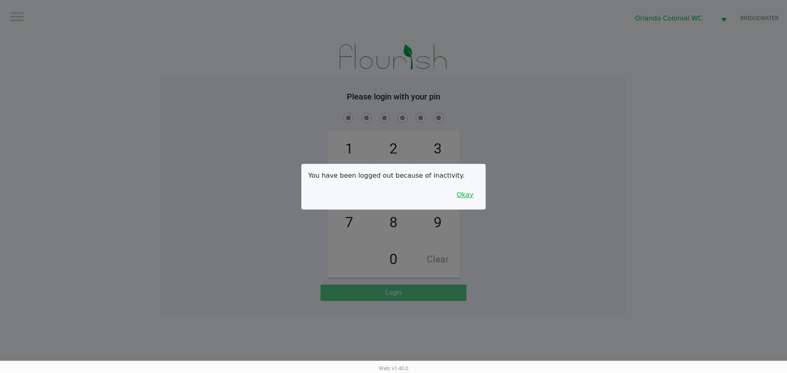
click at [476, 197] on button "Okay" at bounding box center [464, 195] width 27 height 16
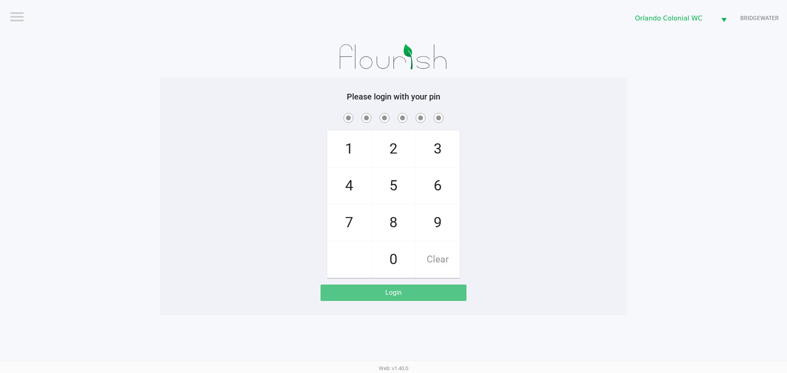
click at [398, 220] on span "8" at bounding box center [393, 223] width 43 height 36
checkbox input "true"
click at [349, 216] on span "7" at bounding box center [348, 223] width 43 height 36
checkbox input "true"
click at [397, 253] on span "0" at bounding box center [393, 260] width 43 height 36
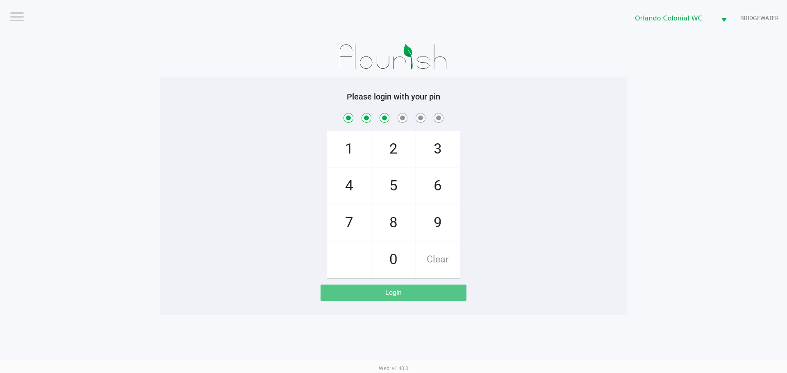
checkbox input "true"
click at [355, 191] on span "4" at bounding box center [348, 186] width 43 height 36
checkbox input "true"
click at [359, 225] on span "7" at bounding box center [348, 223] width 43 height 36
checkbox input "true"
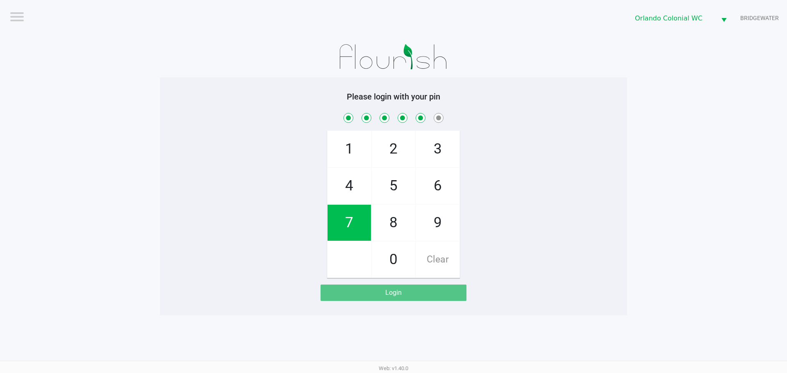
click at [354, 148] on span "1" at bounding box center [348, 149] width 43 height 36
checkbox input "true"
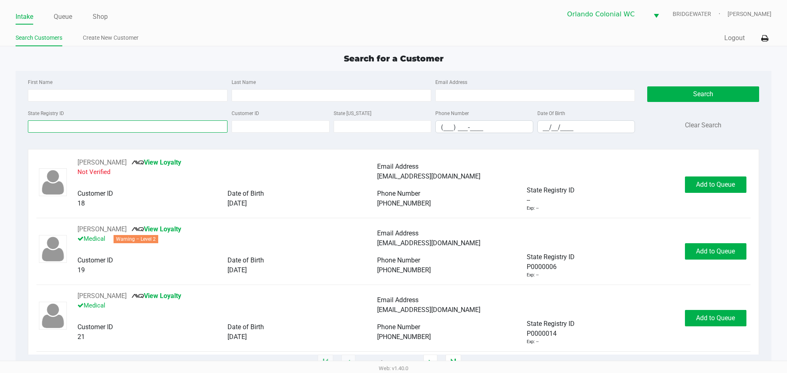
click at [102, 125] on input "State Registry ID" at bounding box center [128, 126] width 200 height 12
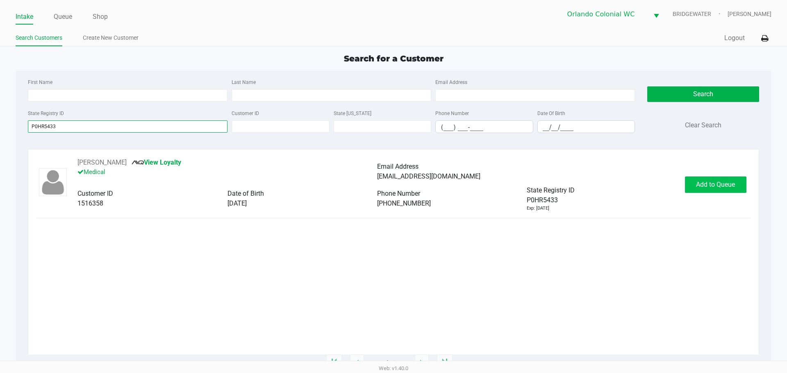
type input "P0HR5433"
click at [710, 185] on span "Add to Queue" at bounding box center [715, 185] width 39 height 8
click at [710, 185] on div "Add to Queue" at bounding box center [715, 185] width 61 height 16
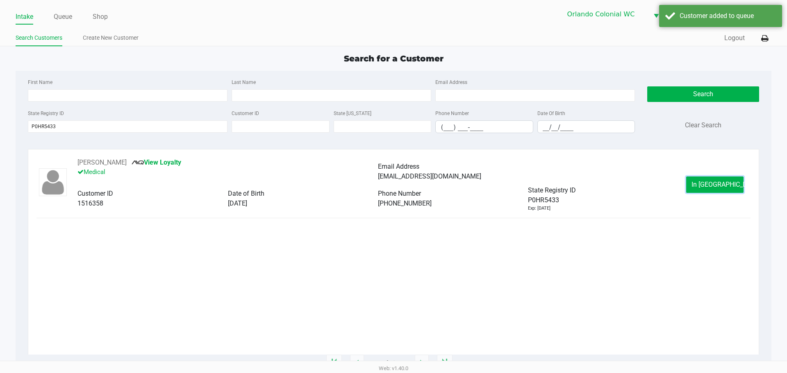
click at [710, 185] on span "In [GEOGRAPHIC_DATA]" at bounding box center [725, 185] width 69 height 8
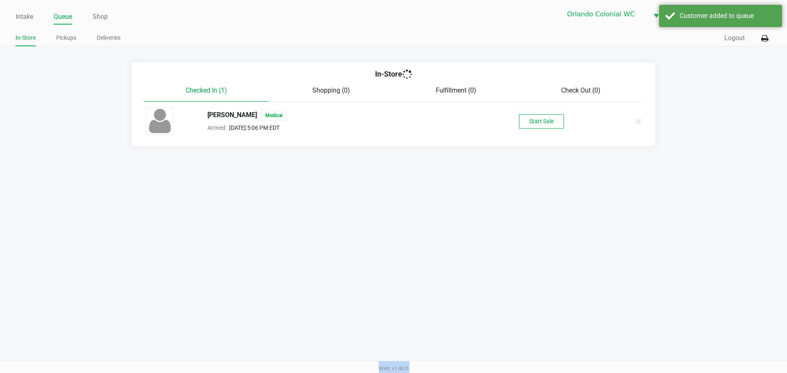
click at [710, 185] on div "Intake Queue Shop Orlando Colonial [PERSON_NAME] [PERSON_NAME] In-Store Pickups…" at bounding box center [393, 186] width 787 height 373
click at [553, 128] on button "Start Sale" at bounding box center [541, 121] width 45 height 14
click at [553, 128] on div "Start Sale" at bounding box center [541, 121] width 45 height 14
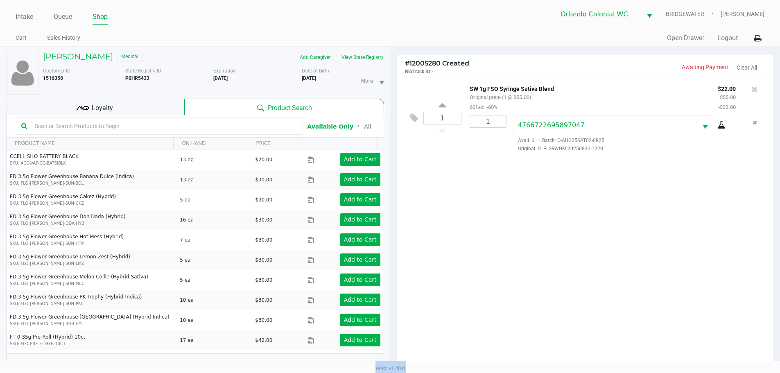
click at [648, 268] on div "1 SW 1g FSO Syringe Sativa Blend Original price (1 @ $55.00) 60fso: -60% $22.00…" at bounding box center [585, 224] width 377 height 294
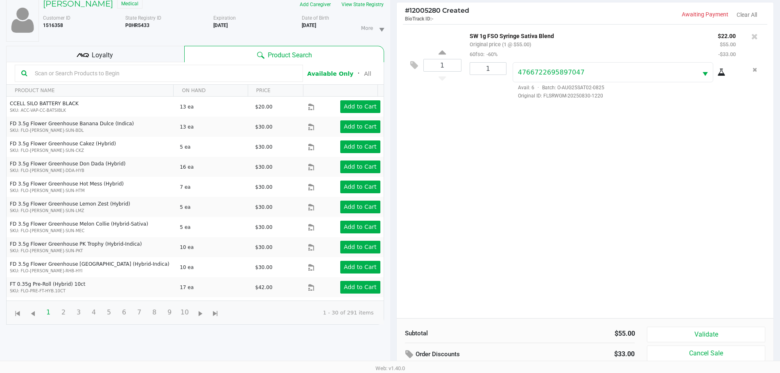
scroll to position [88, 0]
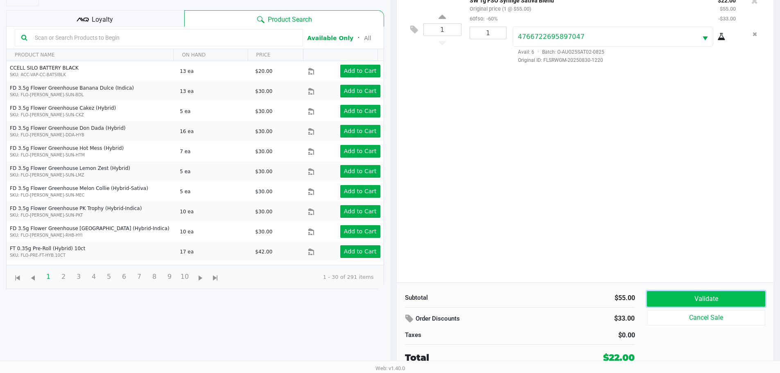
click at [710, 298] on button "Validate" at bounding box center [706, 299] width 118 height 16
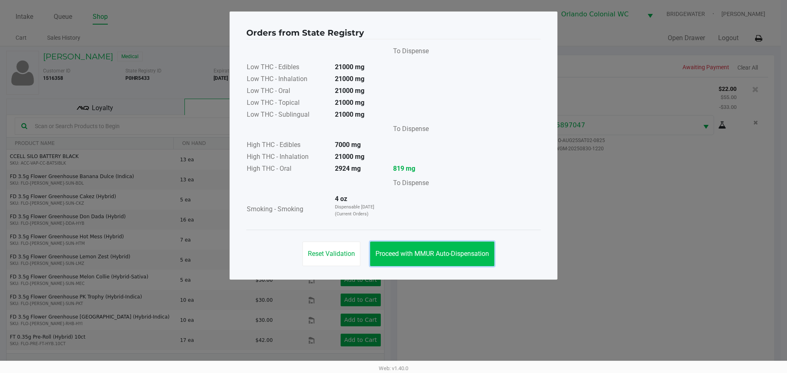
click at [460, 256] on span "Proceed with MMUR Auto-Dispensation" at bounding box center [431, 254] width 113 height 8
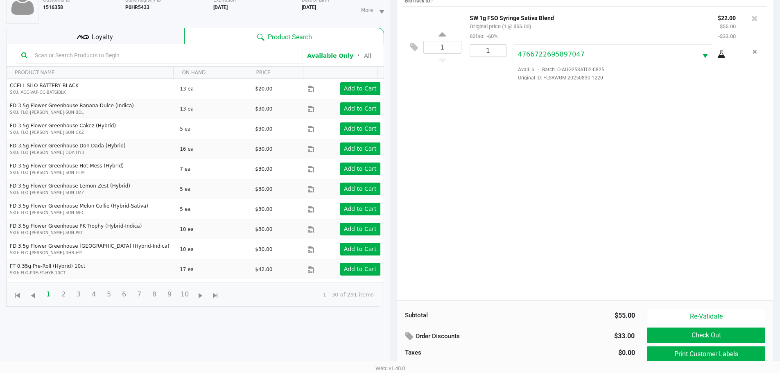
scroll to position [88, 0]
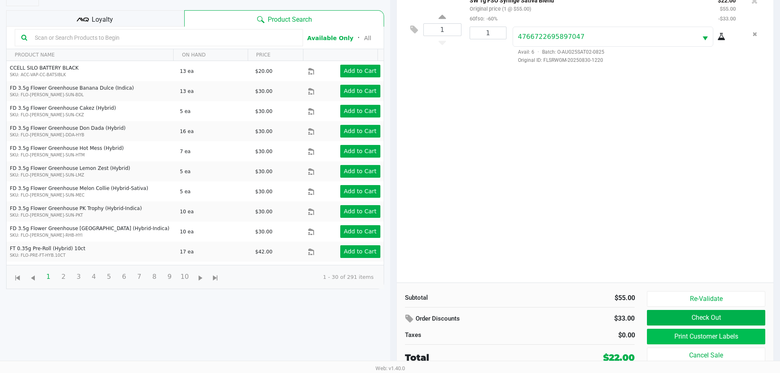
click at [677, 336] on button "Print Customer Labels" at bounding box center [706, 337] width 118 height 16
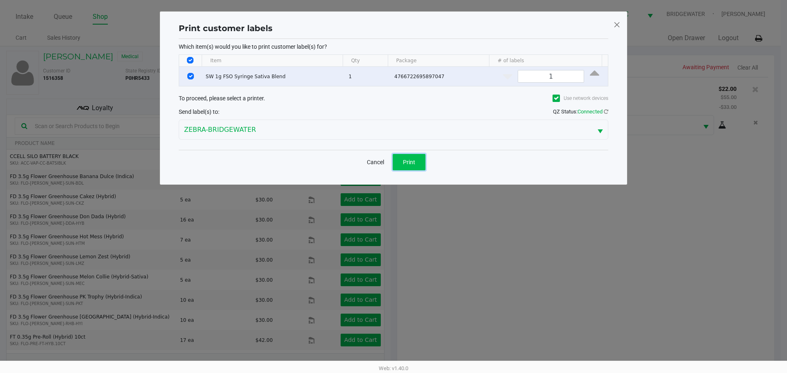
click at [406, 164] on span "Print" at bounding box center [409, 162] width 12 height 7
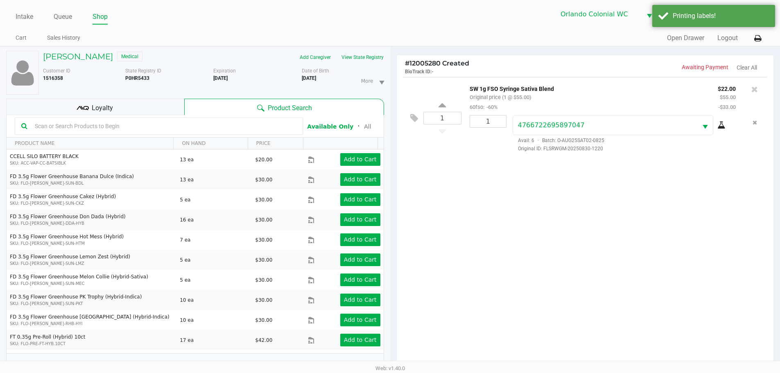
scroll to position [88, 0]
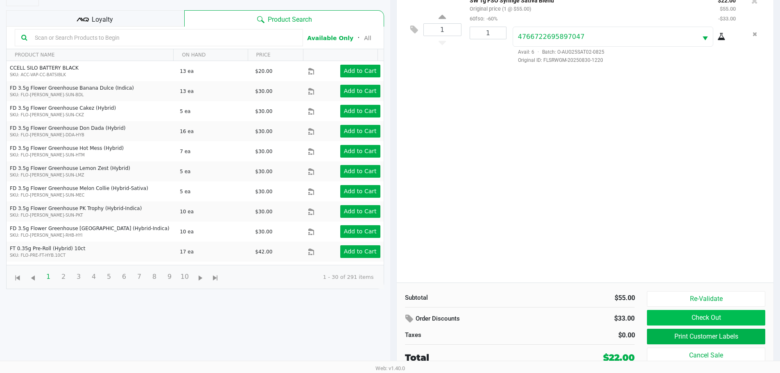
click at [685, 325] on button "Check Out" at bounding box center [706, 318] width 118 height 16
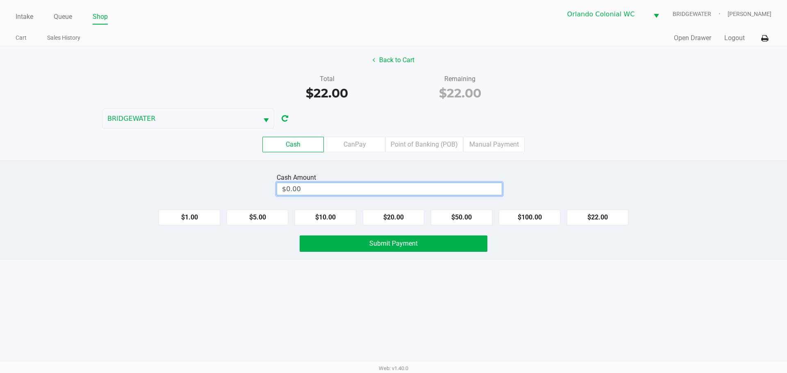
click at [449, 186] on input "$0.00" at bounding box center [389, 189] width 224 height 12
click at [438, 236] on button "Submit Payment" at bounding box center [393, 244] width 188 height 16
type input "$40.00"
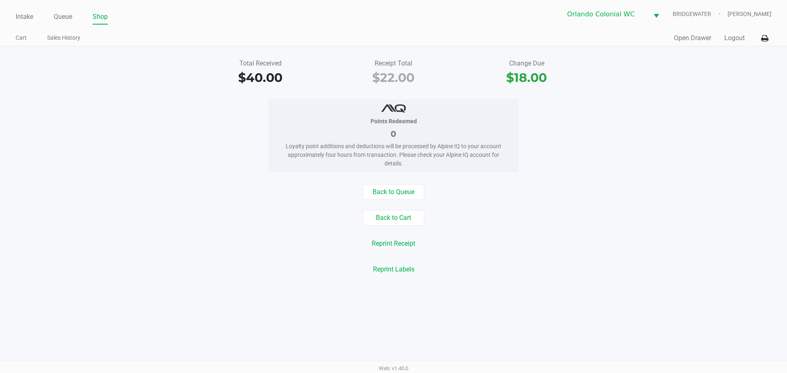
click at [15, 16] on div "Intake Queue Shop Orlando Colonial [PERSON_NAME] [PERSON_NAME] Cart Sales Histo…" at bounding box center [393, 23] width 787 height 46
click at [26, 16] on link "Intake" at bounding box center [25, 16] width 18 height 11
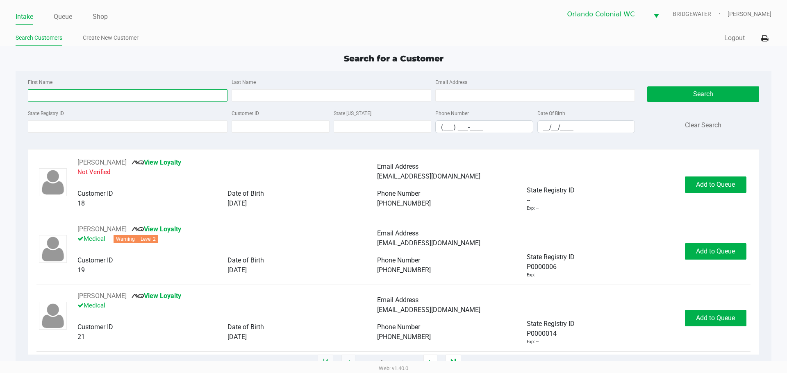
click at [90, 97] on input "First Name" at bounding box center [128, 95] width 200 height 12
click at [88, 129] on input "State Registry ID" at bounding box center [128, 126] width 200 height 12
click at [62, 5] on div "Intake Queue Shop Orlando Colonial [PERSON_NAME] [PERSON_NAME]" at bounding box center [393, 14] width 755 height 20
click at [66, 31] on div "Search Customers Create New Customer" at bounding box center [205, 38] width 378 height 15
click at [66, 13] on link "Queue" at bounding box center [63, 16] width 18 height 11
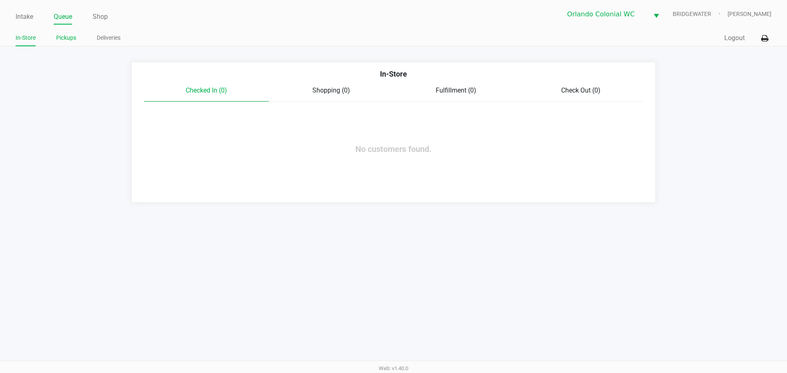
click at [58, 38] on link "Pickups" at bounding box center [66, 38] width 20 height 10
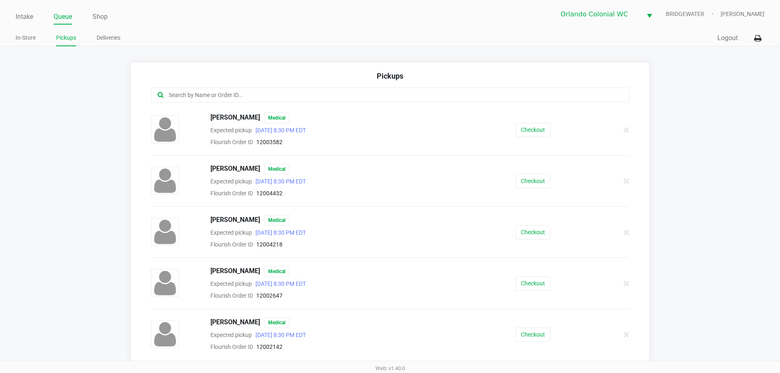
click at [181, 98] on input "text" at bounding box center [377, 95] width 419 height 9
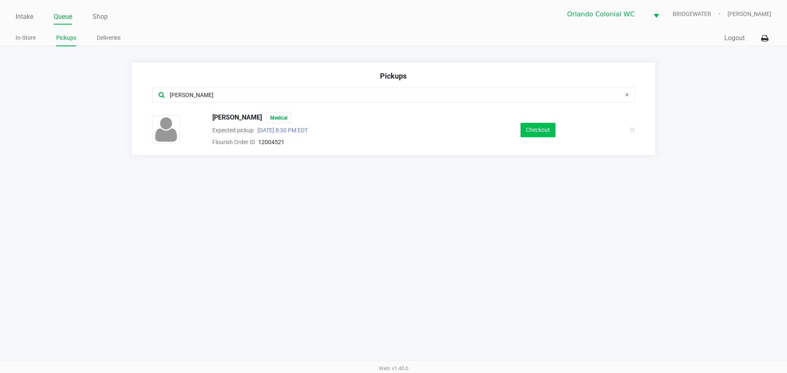
type input "[PERSON_NAME]"
click at [540, 137] on button "Checkout" at bounding box center [537, 130] width 35 height 14
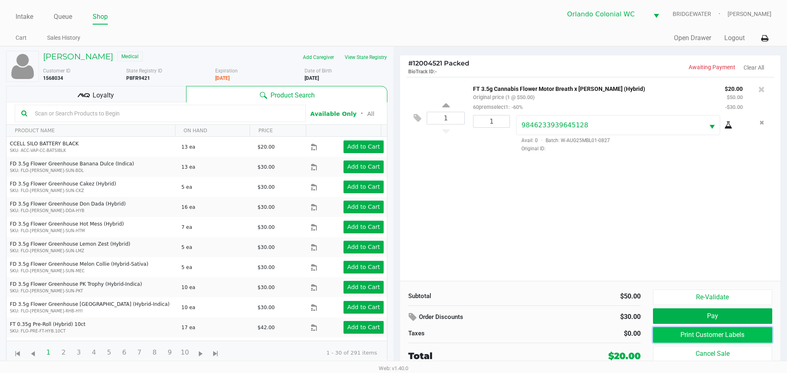
click at [722, 333] on button "Print Customer Labels" at bounding box center [712, 335] width 119 height 16
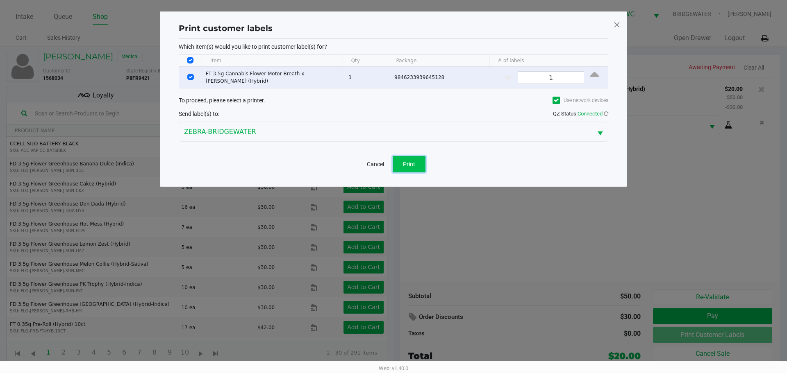
click at [417, 156] on button "Print" at bounding box center [408, 164] width 33 height 16
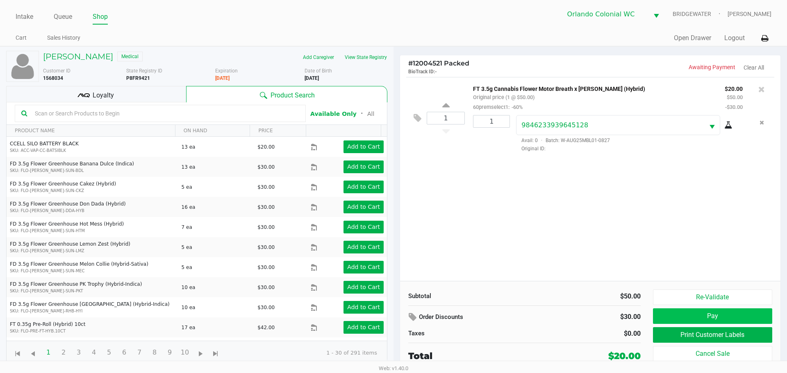
click at [684, 322] on button "Pay" at bounding box center [712, 316] width 119 height 16
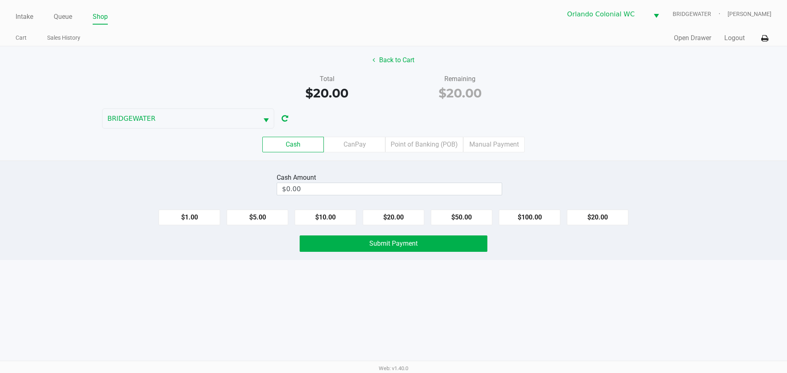
click at [607, 219] on button "$20.00" at bounding box center [597, 218] width 61 height 16
type input "$20.00"
click at [438, 243] on button "Submit Payment" at bounding box center [393, 244] width 188 height 16
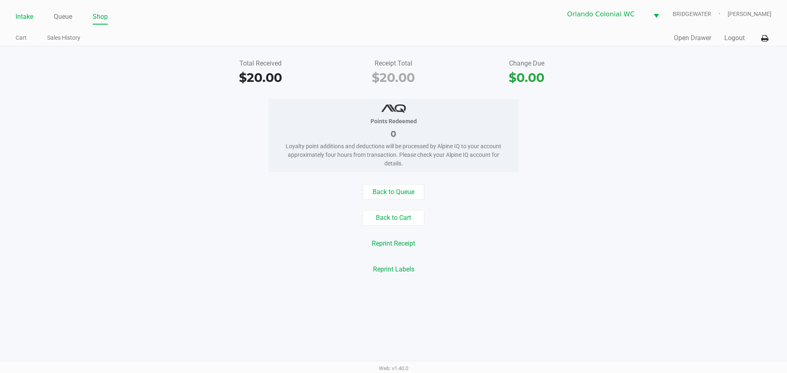
click at [20, 13] on link "Intake" at bounding box center [25, 16] width 18 height 11
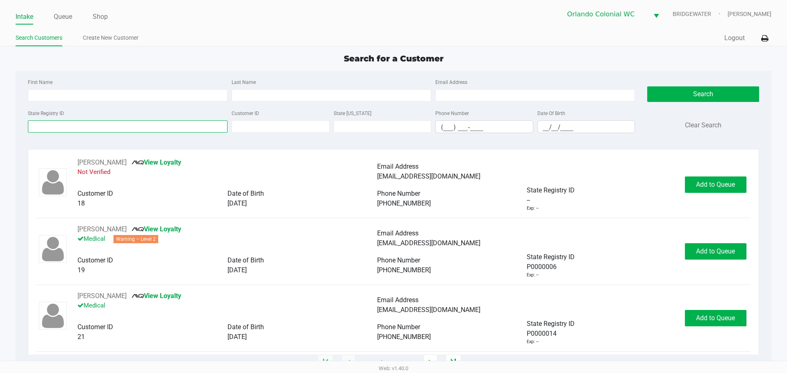
click at [81, 126] on input "State Registry ID" at bounding box center [128, 126] width 200 height 12
type input "p"
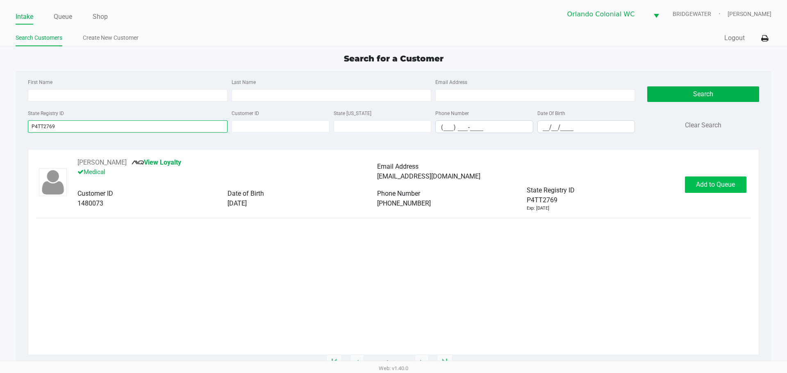
type input "P4TT2769"
click at [718, 188] on button "Add to Queue" at bounding box center [715, 185] width 61 height 16
click at [718, 188] on div "Add to Queue" at bounding box center [715, 185] width 61 height 16
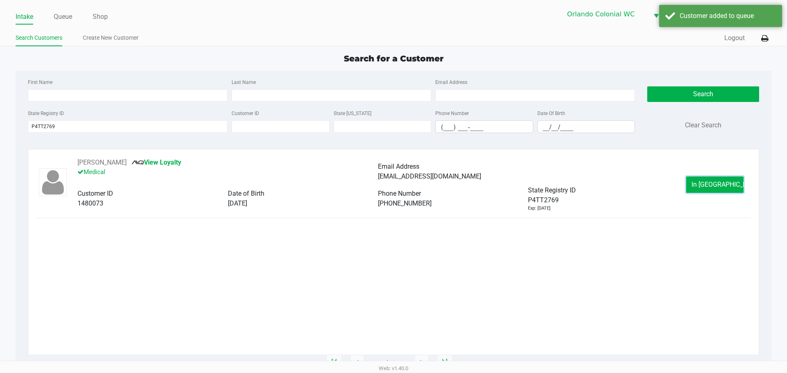
click at [718, 188] on button "In [GEOGRAPHIC_DATA]" at bounding box center [714, 185] width 57 height 16
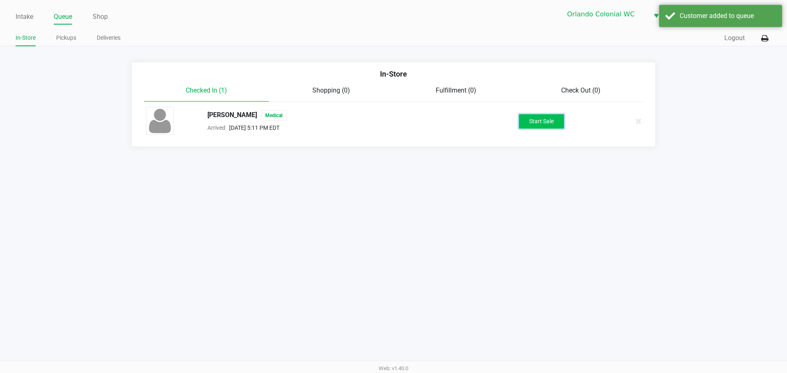
click at [523, 123] on button "Start Sale" at bounding box center [541, 121] width 45 height 14
click at [524, 123] on div "Start Sale" at bounding box center [541, 121] width 45 height 14
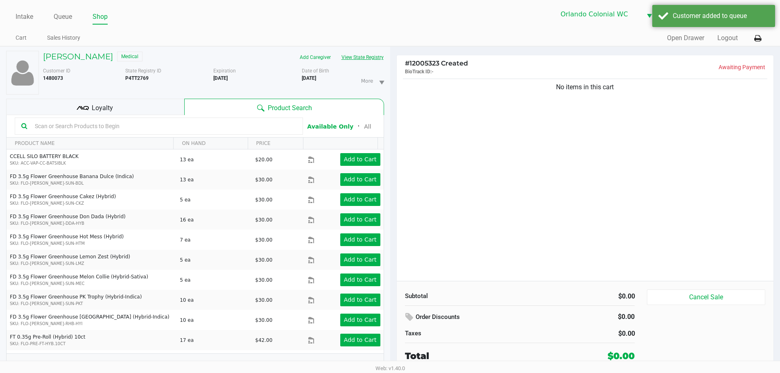
click at [376, 55] on button "View State Registry" at bounding box center [360, 57] width 48 height 13
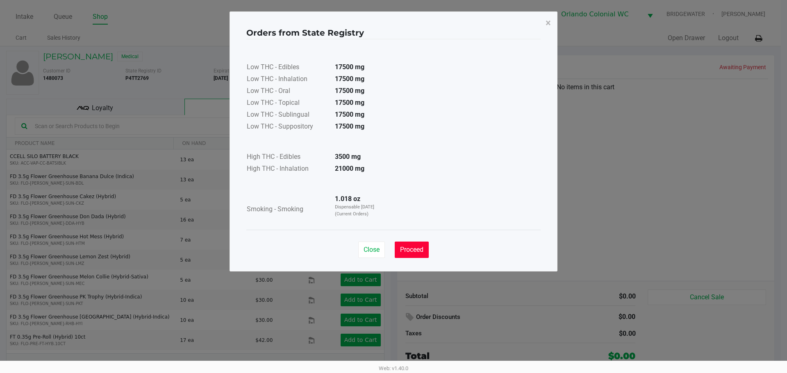
click at [415, 257] on button "Proceed" at bounding box center [412, 250] width 34 height 16
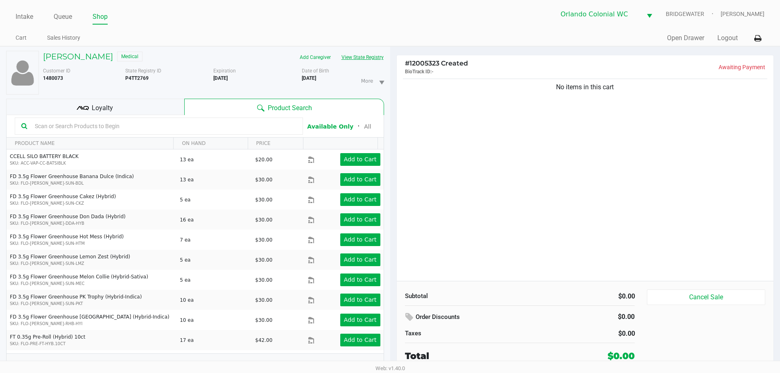
click at [368, 62] on button "View State Registry" at bounding box center [360, 57] width 48 height 13
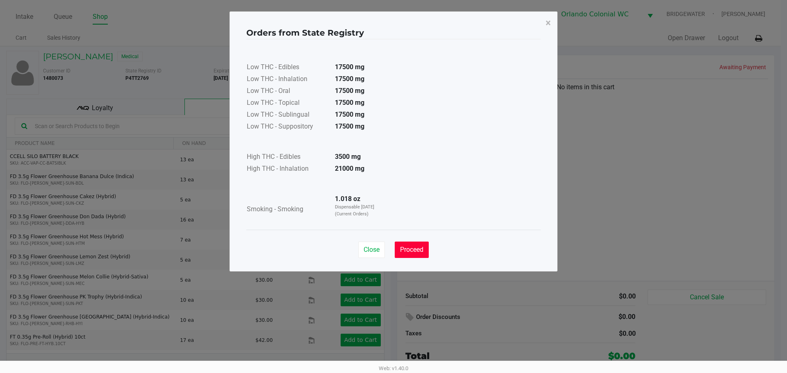
click at [399, 252] on button "Proceed" at bounding box center [412, 250] width 34 height 16
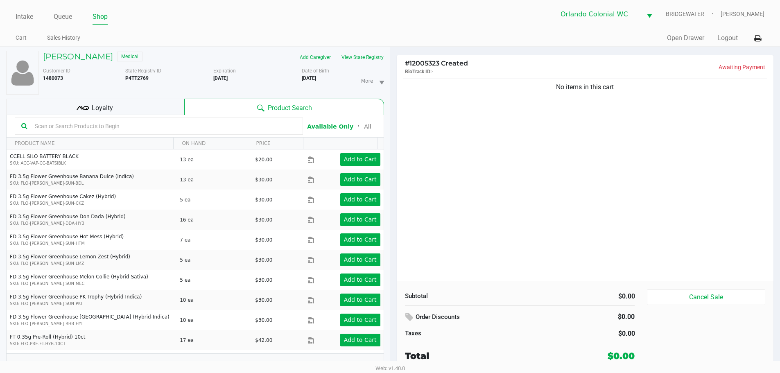
click at [438, 170] on div "No items in this cart" at bounding box center [585, 179] width 377 height 204
click at [431, 174] on div "No items in this cart" at bounding box center [585, 179] width 377 height 204
click at [437, 177] on div "No items in this cart" at bounding box center [585, 179] width 377 height 204
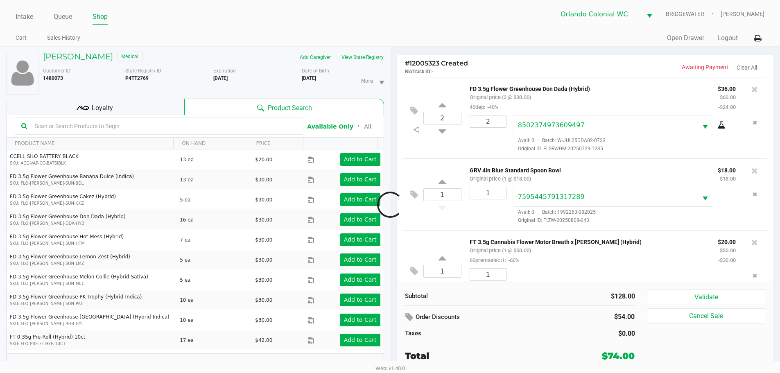
scroll to position [32, 0]
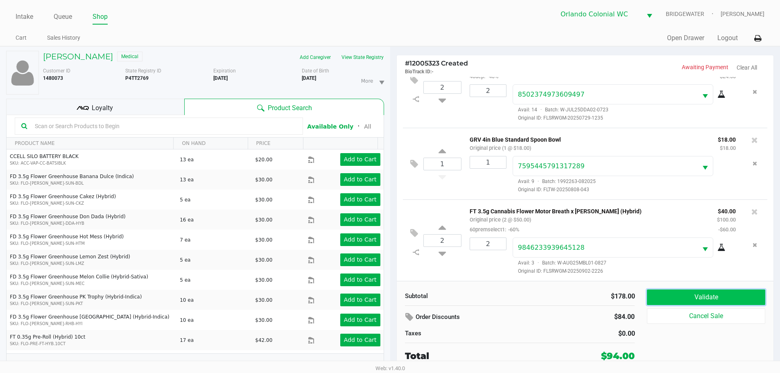
click at [683, 297] on button "Validate" at bounding box center [706, 298] width 118 height 16
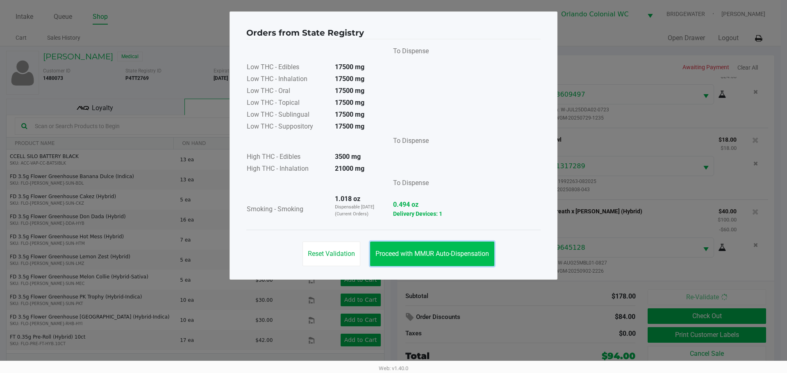
click at [431, 247] on button "Proceed with MMUR Auto-Dispensation" at bounding box center [432, 254] width 124 height 25
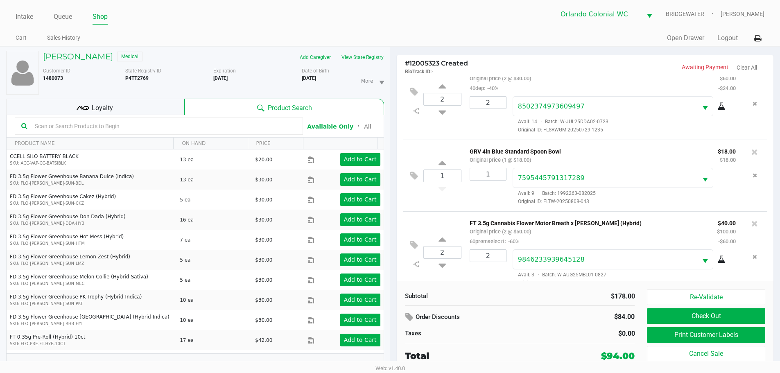
scroll to position [0, 0]
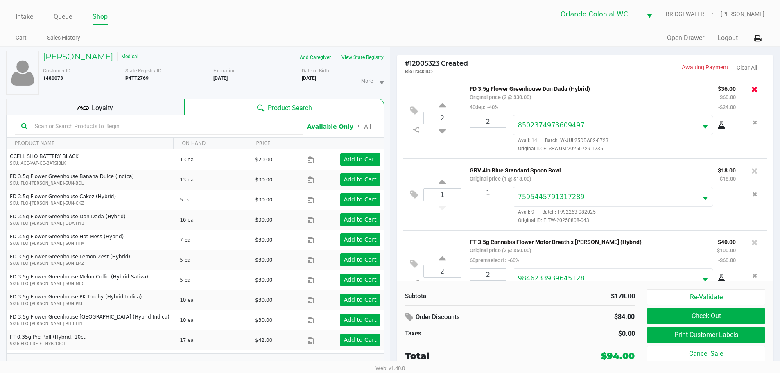
click at [752, 88] on icon at bounding box center [755, 89] width 7 height 8
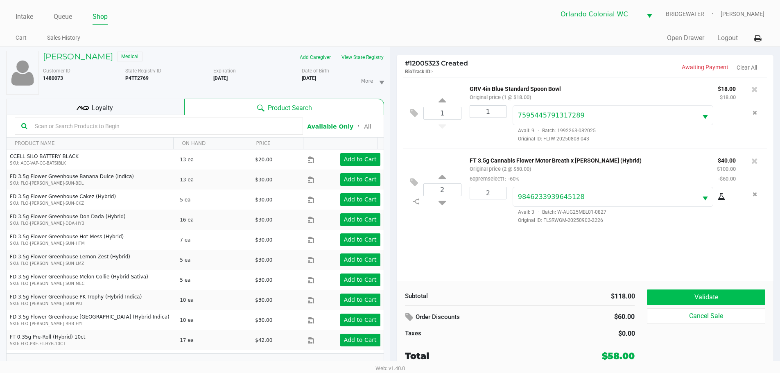
click at [714, 296] on button "Validate" at bounding box center [706, 298] width 118 height 16
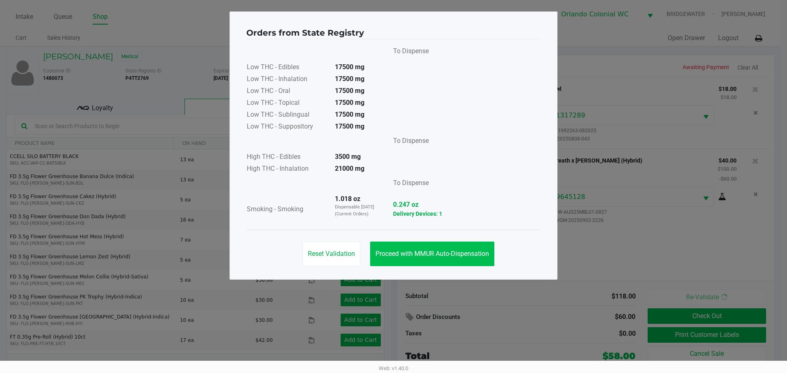
click at [464, 251] on span "Proceed with MMUR Auto-Dispensation" at bounding box center [431, 254] width 113 height 8
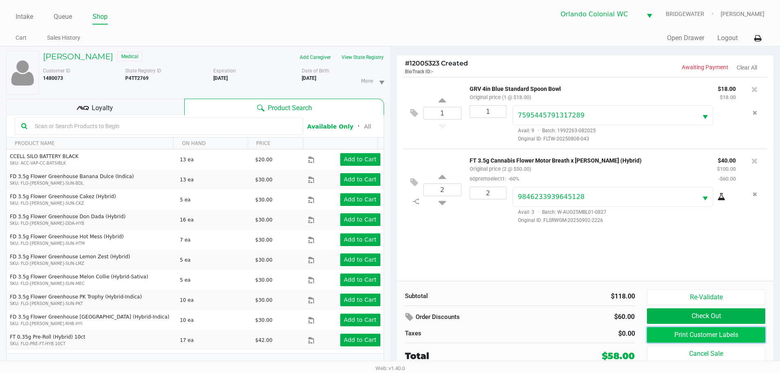
click at [675, 341] on button "Print Customer Labels" at bounding box center [706, 335] width 118 height 16
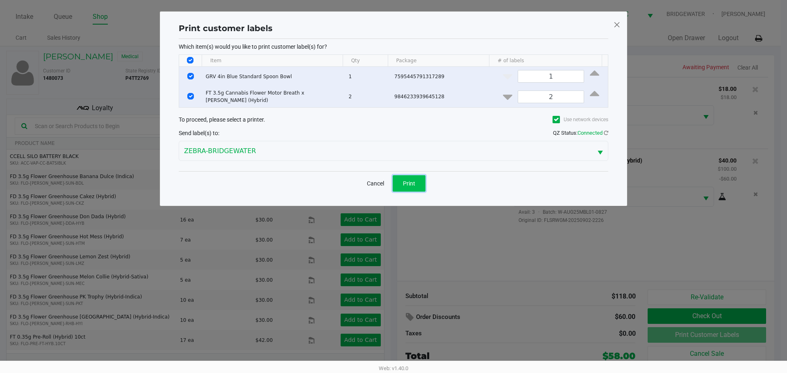
click at [410, 183] on span "Print" at bounding box center [409, 183] width 12 height 7
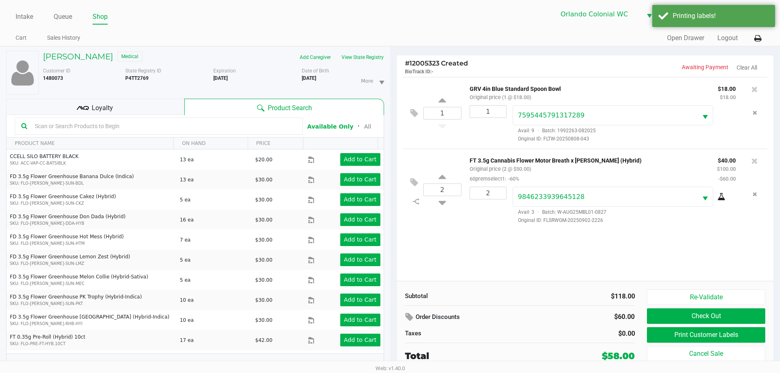
click at [681, 315] on button "Check Out" at bounding box center [706, 316] width 118 height 16
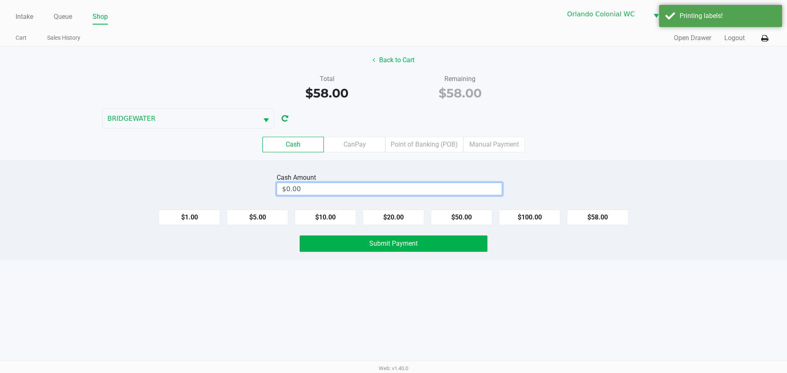
click at [408, 188] on input "$0.00" at bounding box center [389, 189] width 224 height 12
click at [429, 251] on button "Submit Payment" at bounding box center [393, 244] width 188 height 16
type input "$60.00"
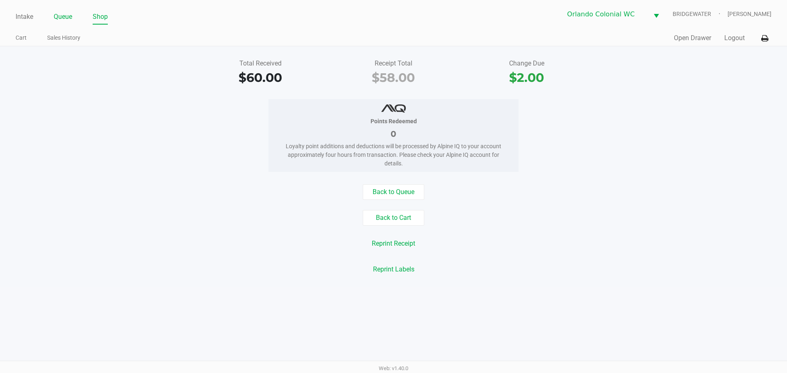
click at [62, 13] on link "Queue" at bounding box center [63, 16] width 18 height 11
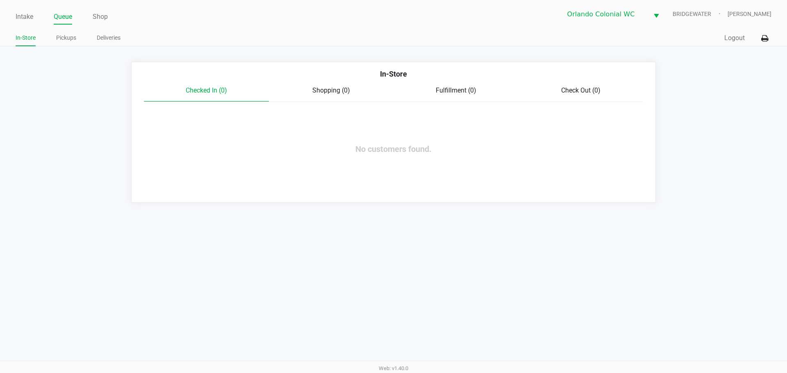
click at [34, 15] on ul "Intake Queue Shop" at bounding box center [205, 17] width 378 height 14
click at [34, 16] on ul "Intake Queue Shop" at bounding box center [205, 17] width 378 height 14
click at [31, 17] on link "Intake" at bounding box center [25, 16] width 18 height 11
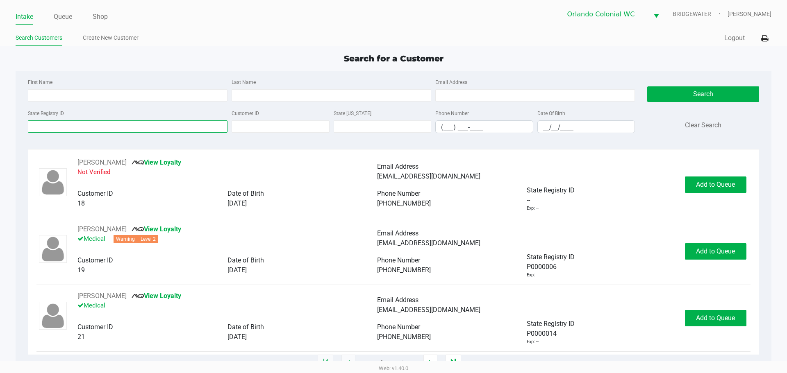
click at [149, 128] on input "State Registry ID" at bounding box center [128, 126] width 200 height 12
click at [197, 131] on input "State Registry ID" at bounding box center [128, 126] width 200 height 12
click at [200, 128] on input "State Registry ID" at bounding box center [128, 126] width 200 height 12
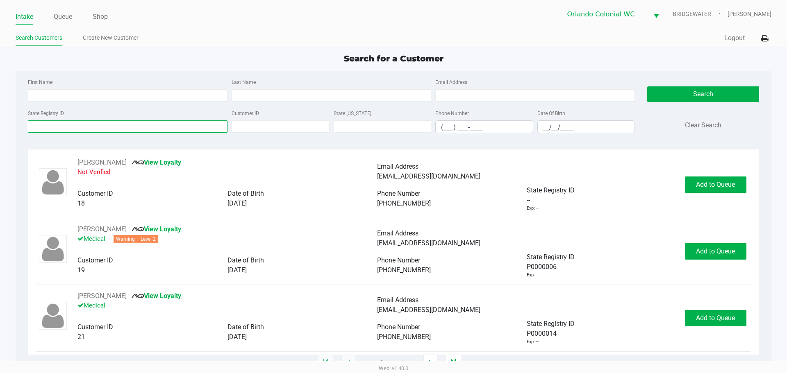
click at [168, 126] on input "State Registry ID" at bounding box center [128, 126] width 200 height 12
click at [112, 127] on input "State Registry ID" at bounding box center [128, 126] width 200 height 12
click at [127, 84] on div "First Name" at bounding box center [128, 89] width 204 height 25
click at [134, 126] on input "State Registry ID" at bounding box center [128, 126] width 200 height 12
click at [171, 131] on input "State Registry ID" at bounding box center [128, 126] width 200 height 12
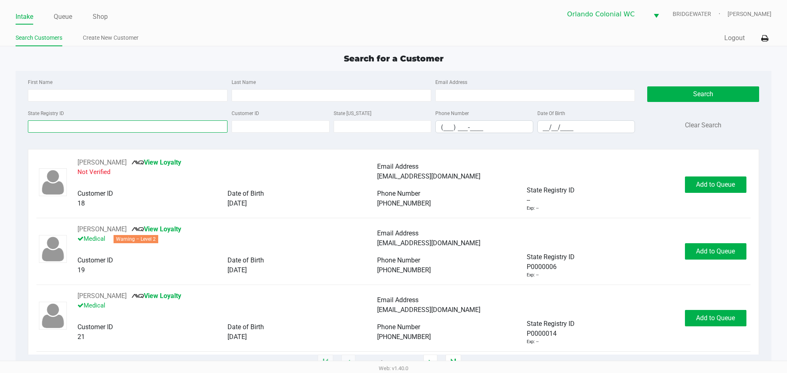
click at [176, 125] on input "State Registry ID" at bounding box center [128, 126] width 200 height 12
click at [172, 129] on input "State Registry ID" at bounding box center [128, 126] width 200 height 12
click at [168, 122] on input "State Registry ID" at bounding box center [128, 126] width 200 height 12
click at [63, 125] on input "State Registry ID" at bounding box center [128, 126] width 200 height 12
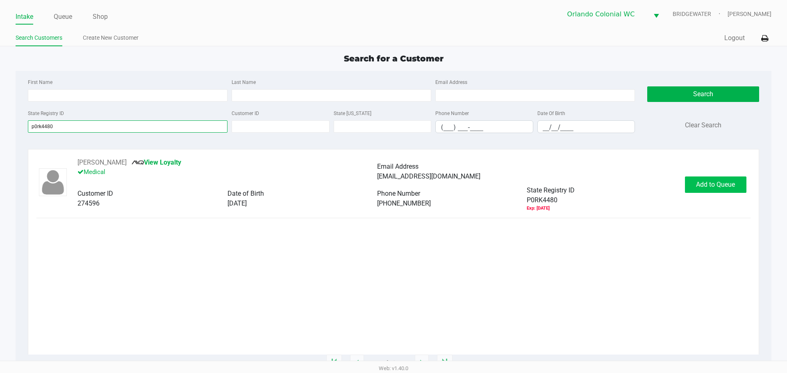
type input "p0rk4480"
click at [704, 183] on span "Add to Queue" at bounding box center [715, 185] width 39 height 8
click at [705, 184] on body "Intake Queue Shop [GEOGRAPHIC_DATA] Colonial [PERSON_NAME] [PERSON_NAME] Search…" at bounding box center [393, 180] width 787 height 361
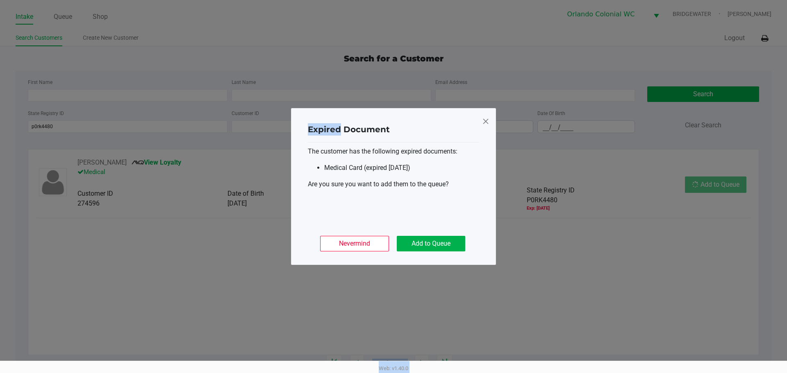
click at [706, 185] on ngb-modal-window "Expired Document The customer has the following expired documents: Medical Card…" at bounding box center [393, 186] width 787 height 373
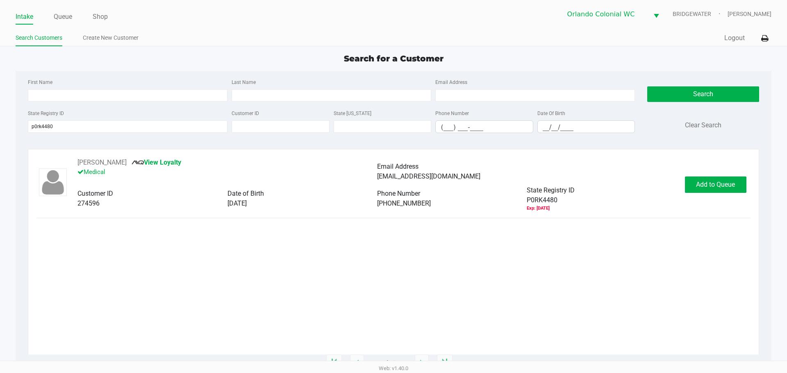
click at [706, 185] on ngb-modal-window "Expired Document The customer has the following expired documents: Medical Card…" at bounding box center [393, 186] width 787 height 373
click at [699, 182] on span "Add to Queue" at bounding box center [715, 185] width 39 height 8
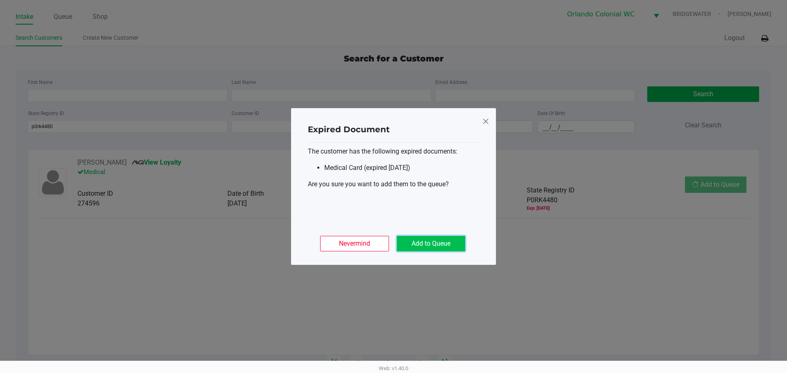
click at [422, 248] on button "Add to Queue" at bounding box center [431, 244] width 68 height 16
click at [422, 246] on div "Nevermind Add to Queue" at bounding box center [393, 240] width 171 height 32
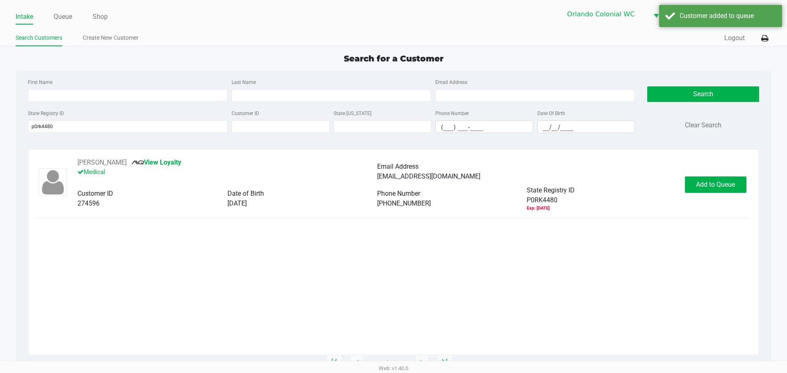
click at [423, 245] on div "Expired Document The customer has the following expired documents: Medical Card…" at bounding box center [393, 166] width 205 height 157
click at [719, 187] on span "In [GEOGRAPHIC_DATA]" at bounding box center [725, 185] width 69 height 8
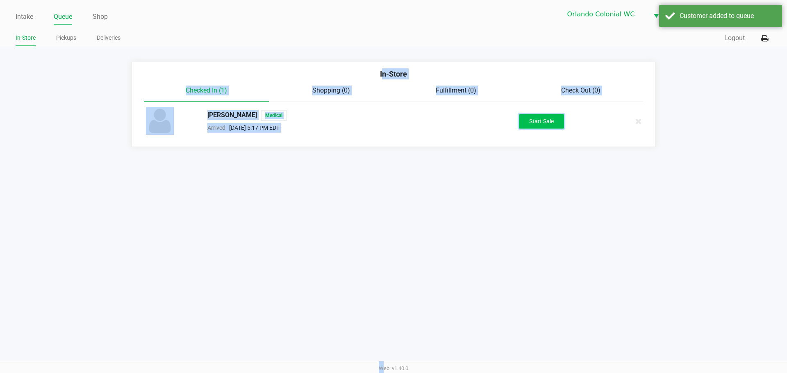
click at [555, 123] on button "Start Sale" at bounding box center [541, 121] width 45 height 14
click at [555, 123] on div "Start Sale" at bounding box center [541, 121] width 45 height 14
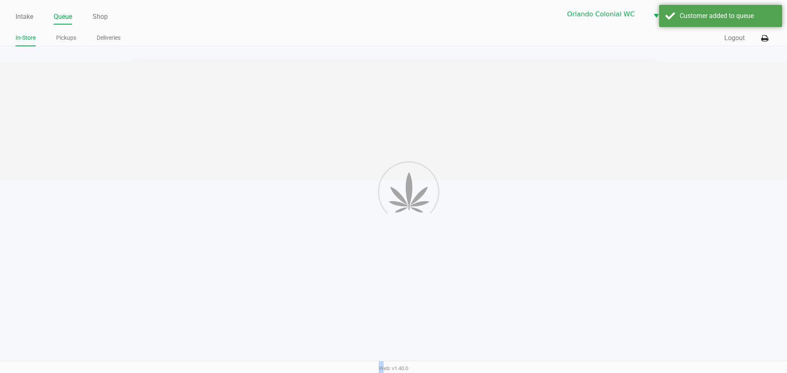
click at [546, 209] on div "Intake Queue Shop Orlando Colonial [PERSON_NAME] [PERSON_NAME] In-Store Pickups…" at bounding box center [393, 186] width 787 height 373
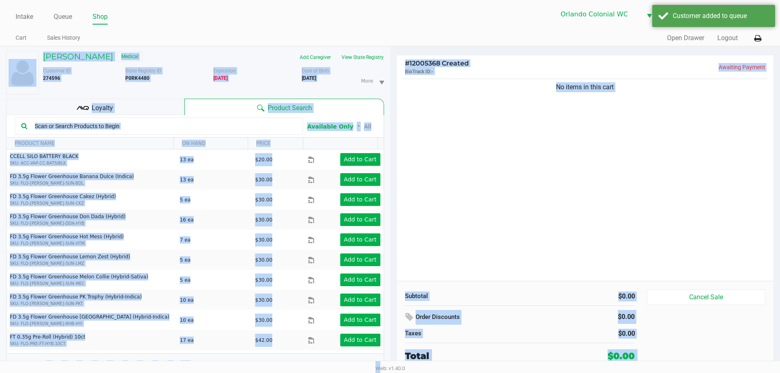
click at [525, 205] on div "No items in this cart" at bounding box center [585, 179] width 377 height 204
click at [523, 187] on div "No items in this cart" at bounding box center [585, 179] width 377 height 204
click at [581, 182] on div "No items in this cart" at bounding box center [585, 179] width 377 height 204
click at [582, 177] on div "No items in this cart" at bounding box center [585, 179] width 377 height 204
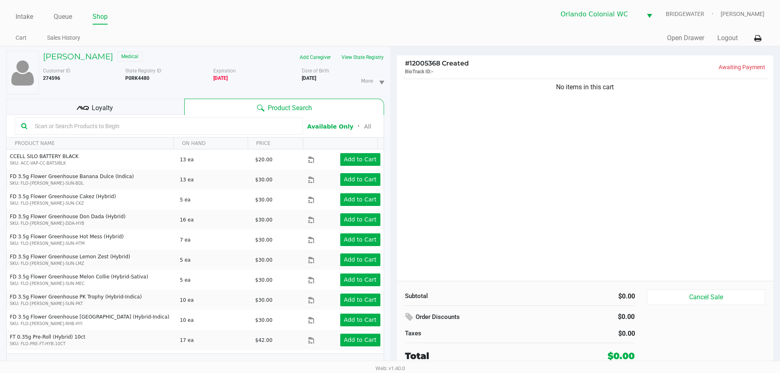
click at [619, 154] on div "No items in this cart" at bounding box center [585, 179] width 377 height 204
click at [606, 153] on div "No items in this cart" at bounding box center [585, 179] width 377 height 204
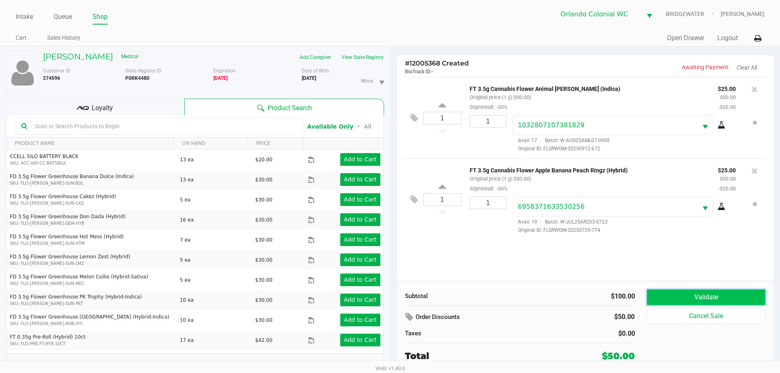
click at [681, 296] on button "Validate" at bounding box center [706, 298] width 118 height 16
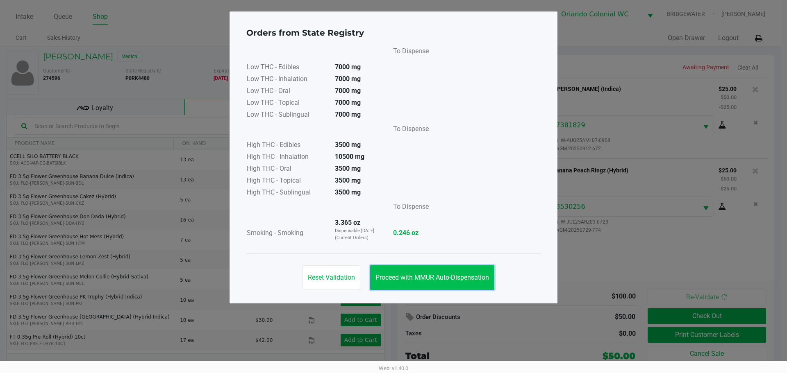
click at [434, 289] on button "Proceed with MMUR Auto-Dispensation" at bounding box center [432, 277] width 124 height 25
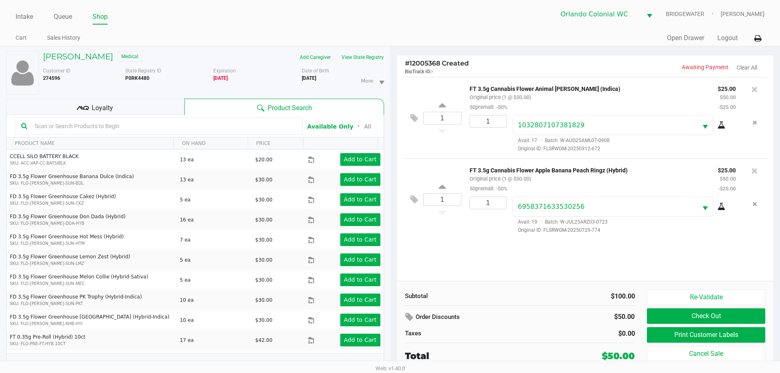
click at [156, 104] on div "Loyalty" at bounding box center [95, 107] width 178 height 16
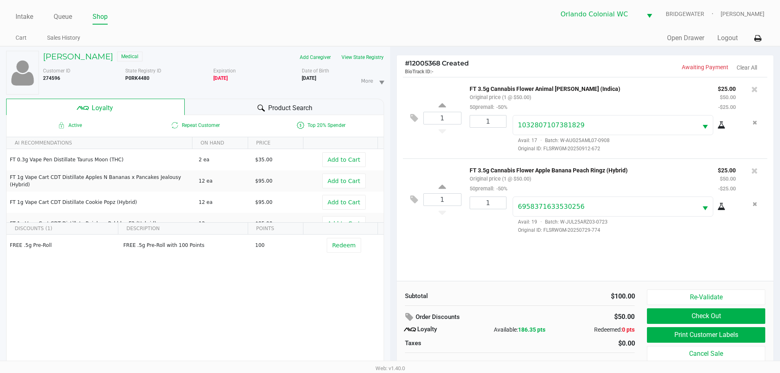
click at [492, 252] on div "1 FT 3.5g Cannabis Flower Animal [PERSON_NAME] (Indica) Original price (1 @ $50…" at bounding box center [585, 179] width 377 height 204
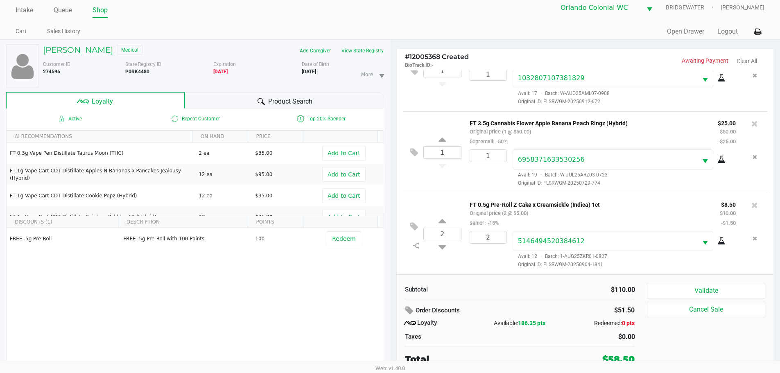
scroll to position [9, 0]
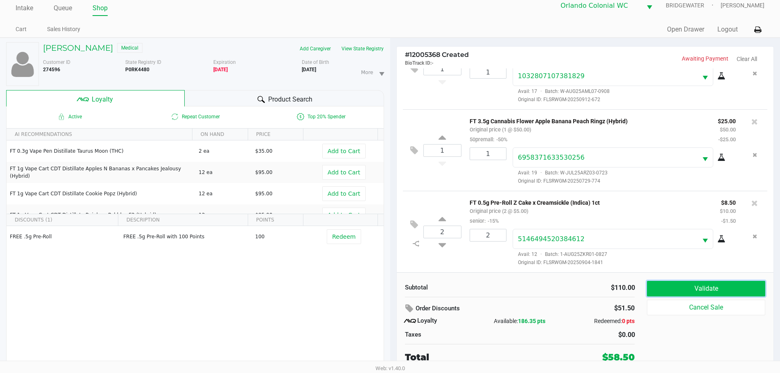
click at [671, 288] on button "Validate" at bounding box center [706, 289] width 118 height 16
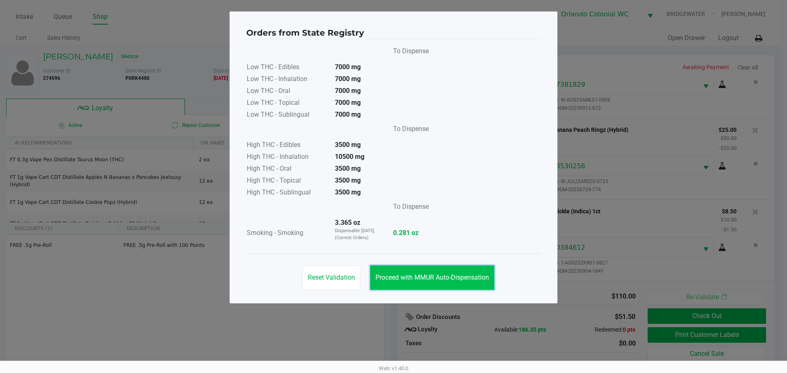
click at [487, 279] on span "Proceed with MMUR Auto-Dispensation" at bounding box center [431, 278] width 113 height 8
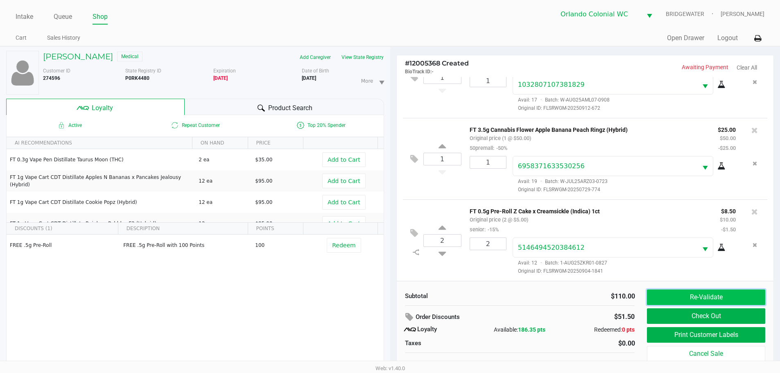
click at [732, 297] on button "Re-Validate" at bounding box center [706, 298] width 118 height 16
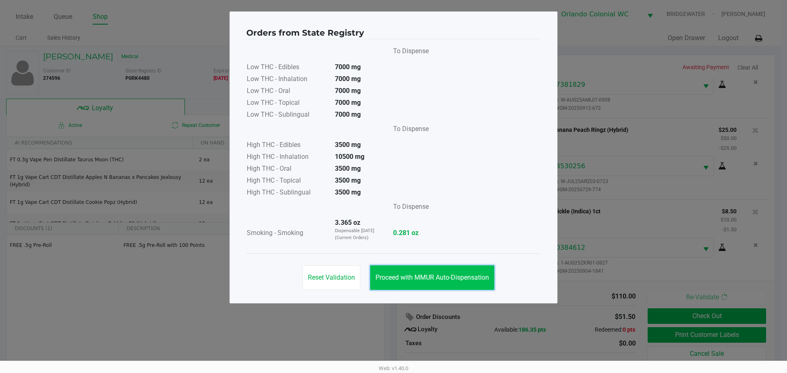
click at [483, 270] on button "Proceed with MMUR Auto-Dispensation" at bounding box center [432, 277] width 124 height 25
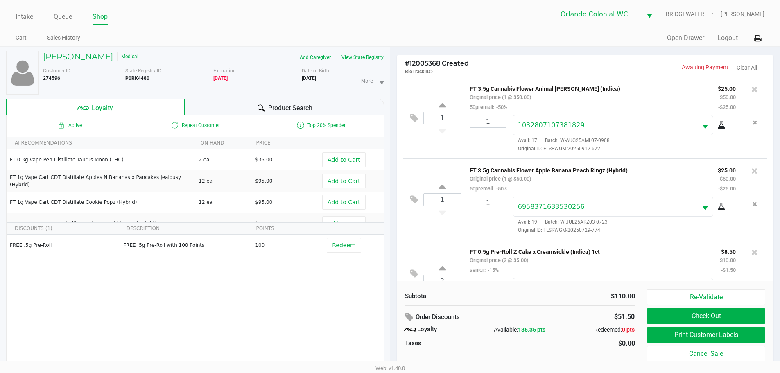
click at [659, 283] on div "Subtotal $110.00 Order Discounts $51.50 Loyalty Available: 186.35 pts Redeemed:…" at bounding box center [585, 331] width 377 height 100
click at [652, 292] on button "Re-Validate" at bounding box center [706, 298] width 118 height 16
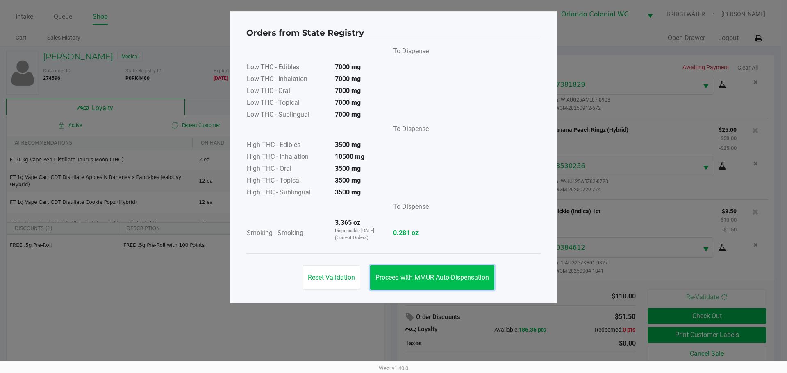
click at [443, 275] on span "Proceed with MMUR Auto-Dispensation" at bounding box center [431, 278] width 113 height 8
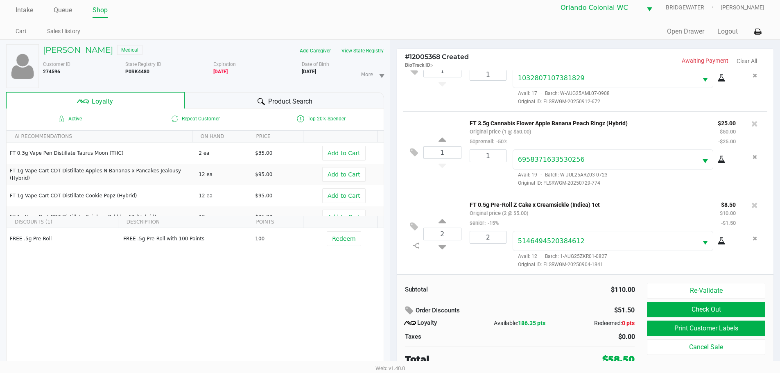
scroll to position [9, 0]
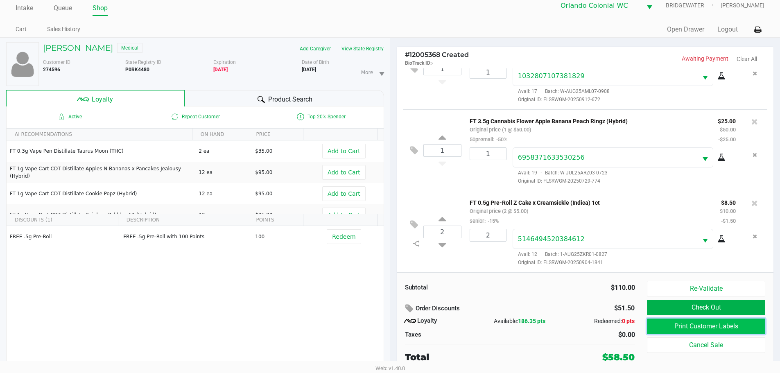
click at [687, 328] on button "Print Customer Labels" at bounding box center [706, 327] width 118 height 16
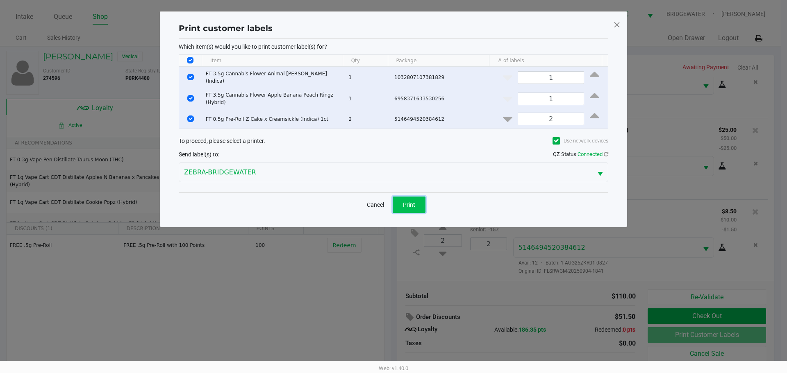
click at [401, 198] on button "Print" at bounding box center [408, 205] width 33 height 16
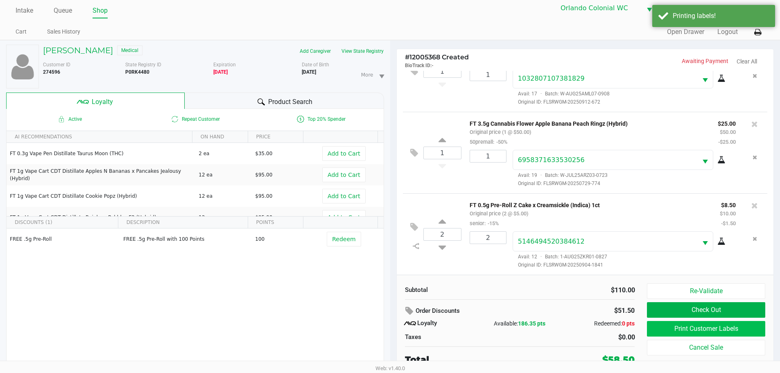
scroll to position [9, 0]
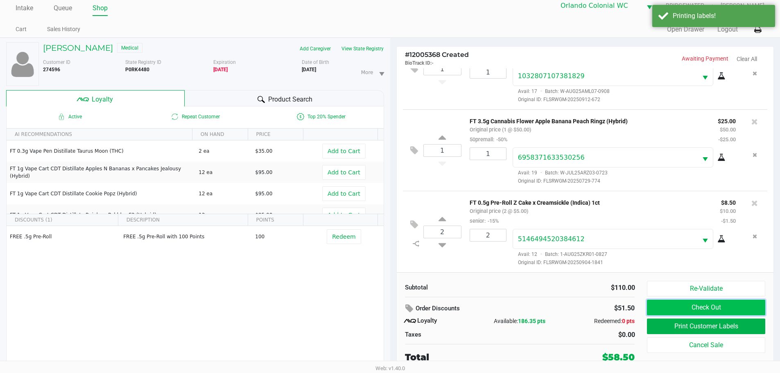
click at [672, 306] on button "Check Out" at bounding box center [706, 308] width 118 height 16
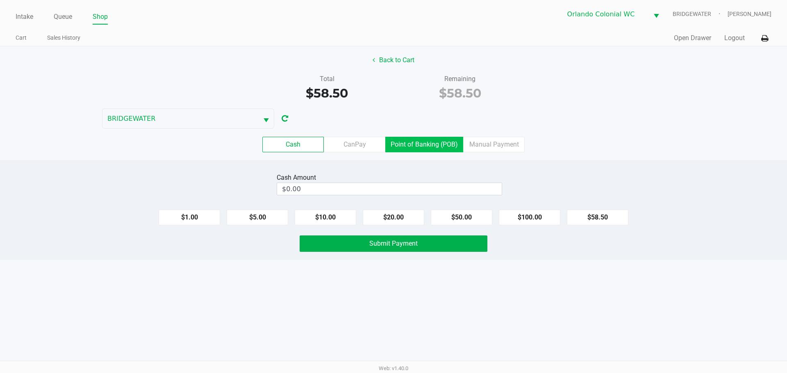
click at [451, 148] on label "Point of Banking (POB)" at bounding box center [424, 145] width 78 height 16
click at [0, 0] on 7 "Point of Banking (POB)" at bounding box center [0, 0] width 0 height 0
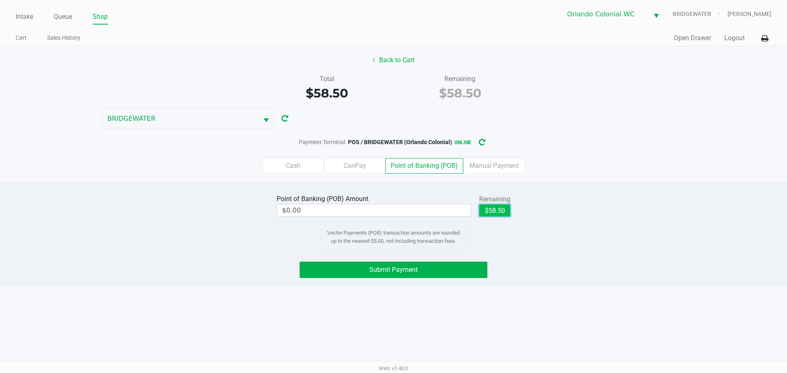
click at [488, 213] on button "$58.50" at bounding box center [494, 210] width 31 height 12
click at [523, 244] on div "Point of Banking (POB) Amount $58.50 Remaining $58.50 Clear Vector Payments (PO…" at bounding box center [393, 222] width 799 height 59
click at [472, 277] on button "Submit Payment" at bounding box center [393, 270] width 188 height 16
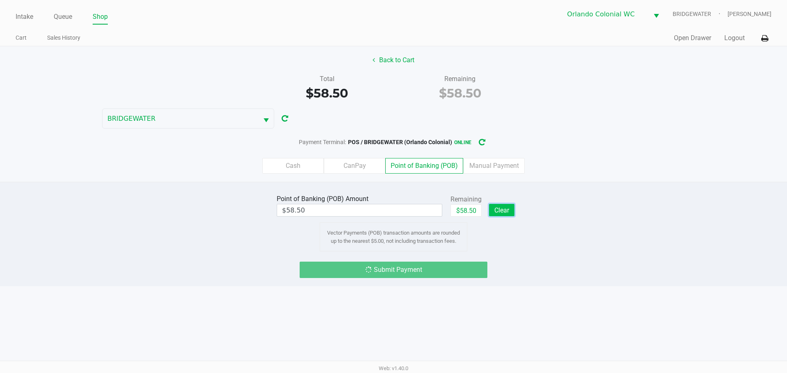
click at [500, 208] on button "Clear" at bounding box center [501, 210] width 25 height 12
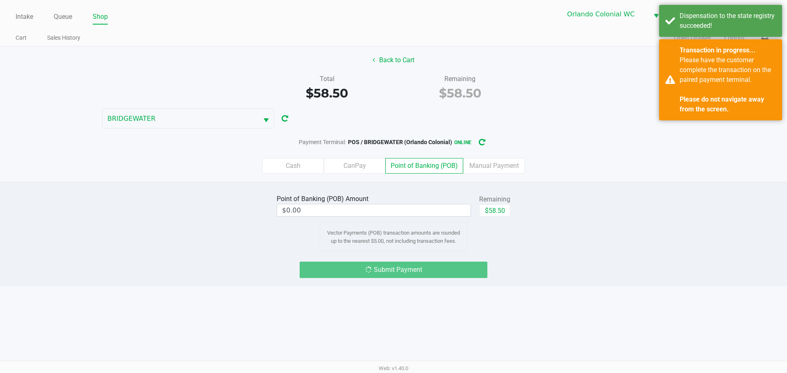
drag, startPoint x: 777, startPoint y: 268, endPoint x: 755, endPoint y: 284, distance: 27.5
click at [771, 269] on div "Submit Payment" at bounding box center [393, 270] width 799 height 16
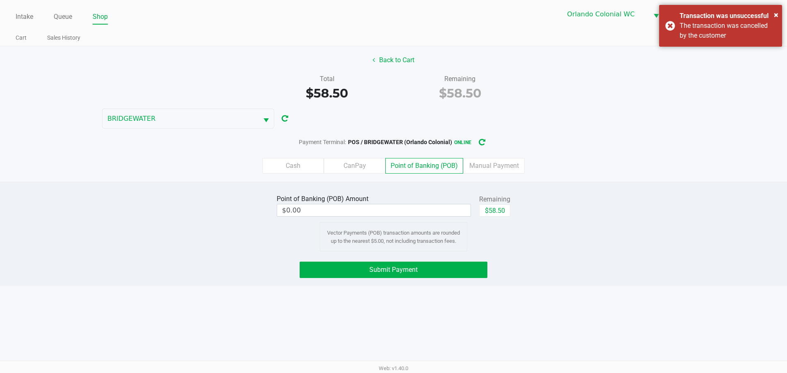
click at [287, 160] on label "Cash" at bounding box center [292, 166] width 61 height 16
click at [0, 0] on 0 "Cash" at bounding box center [0, 0] width 0 height 0
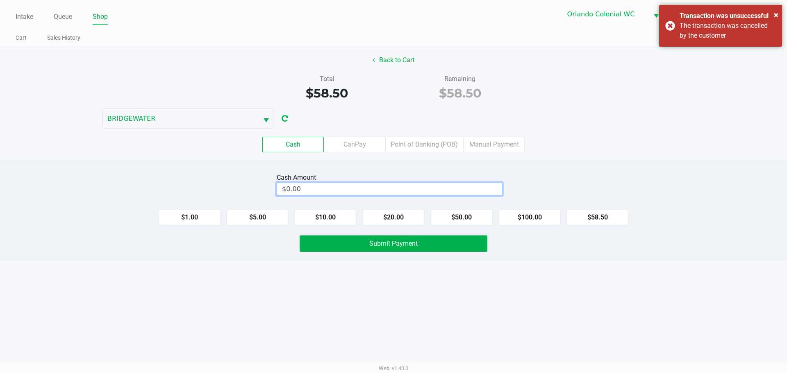
click at [404, 189] on input "$0.00" at bounding box center [389, 189] width 224 height 12
type input "$60.00"
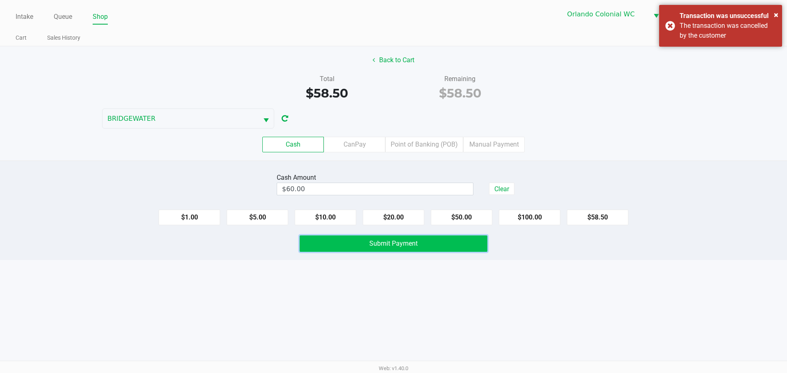
click at [448, 245] on button "Submit Payment" at bounding box center [393, 244] width 188 height 16
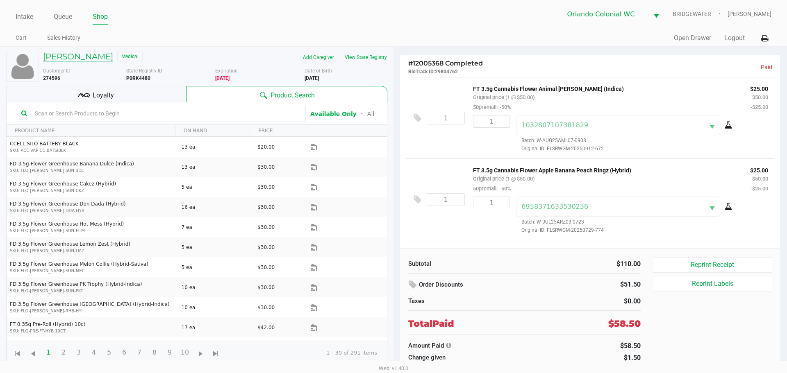
click at [71, 59] on h5 "[PERSON_NAME]" at bounding box center [78, 57] width 70 height 10
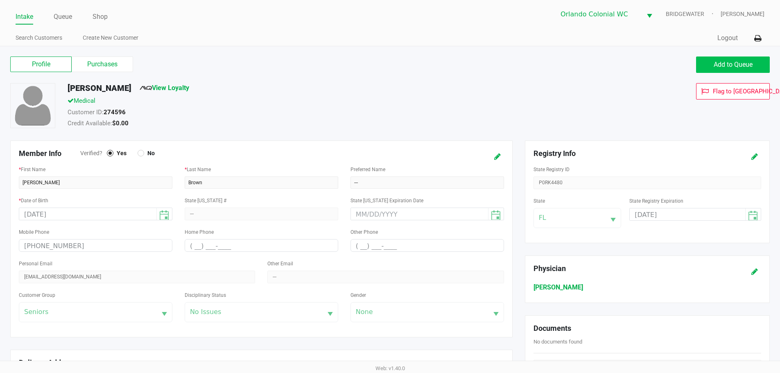
click at [717, 68] on span "Add to Queue" at bounding box center [733, 65] width 39 height 8
click at [710, 67] on button "Add to Queue" at bounding box center [733, 65] width 74 height 16
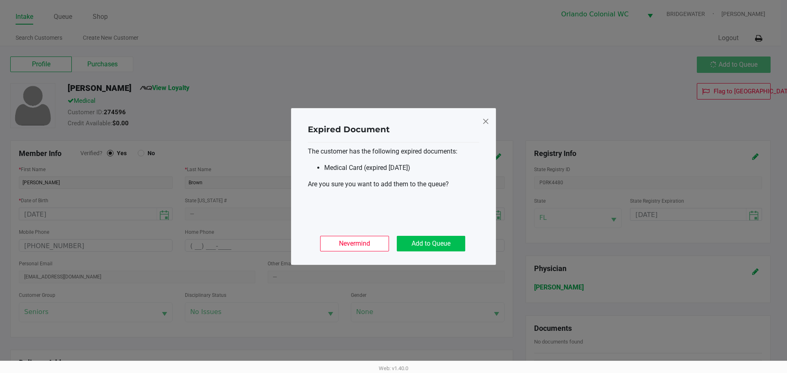
click at [427, 238] on button "Add to Queue" at bounding box center [431, 244] width 68 height 16
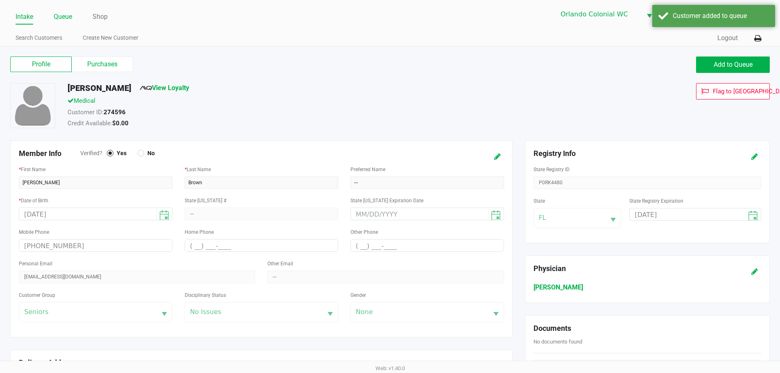
click at [64, 20] on link "Queue" at bounding box center [63, 16] width 18 height 11
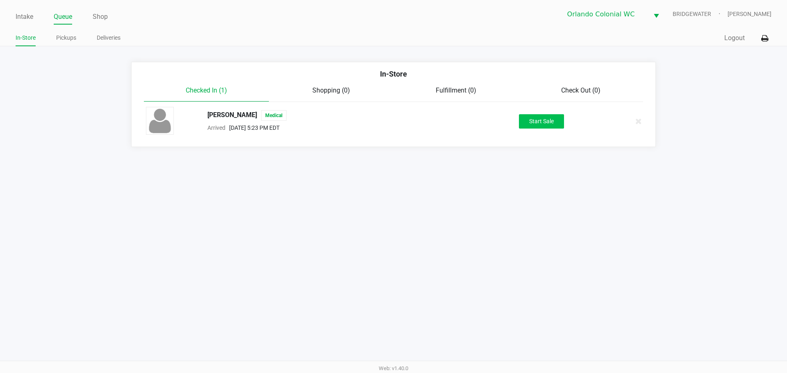
click at [541, 120] on button "Start Sale" at bounding box center [541, 121] width 45 height 14
click at [540, 125] on div "Start Sale" at bounding box center [541, 121] width 45 height 14
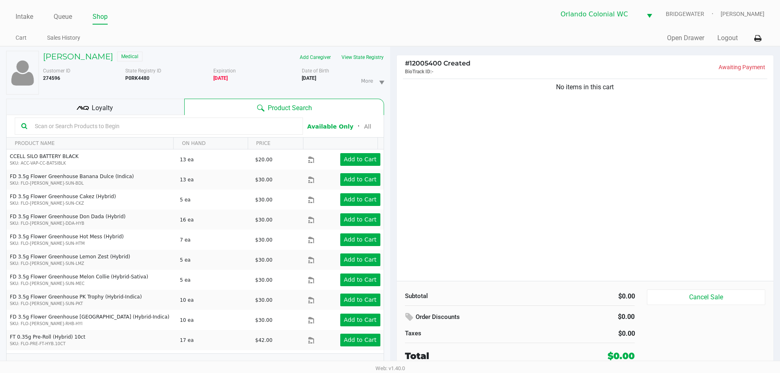
click at [580, 192] on div "No items in this cart" at bounding box center [585, 179] width 377 height 204
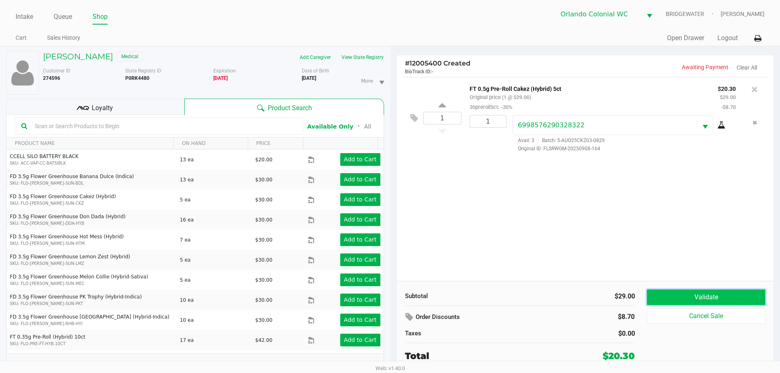
click at [692, 300] on button "Validate" at bounding box center [706, 298] width 118 height 16
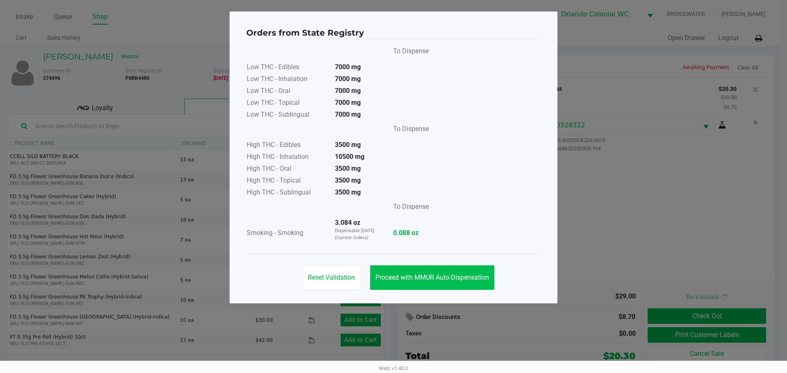
click at [458, 283] on button "Proceed with MMUR Auto-Dispensation" at bounding box center [432, 277] width 124 height 25
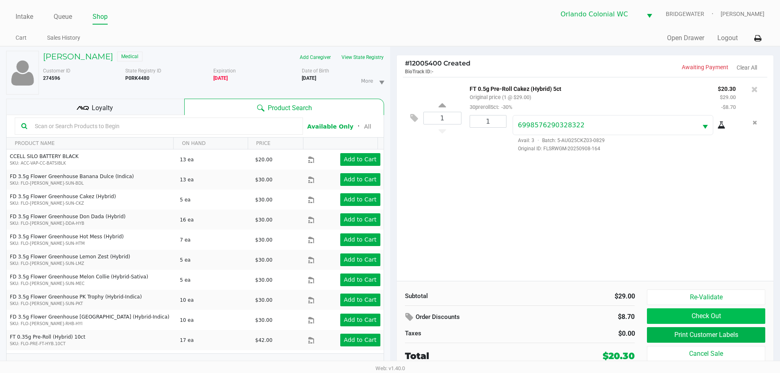
click at [683, 317] on button "Check Out" at bounding box center [706, 316] width 118 height 16
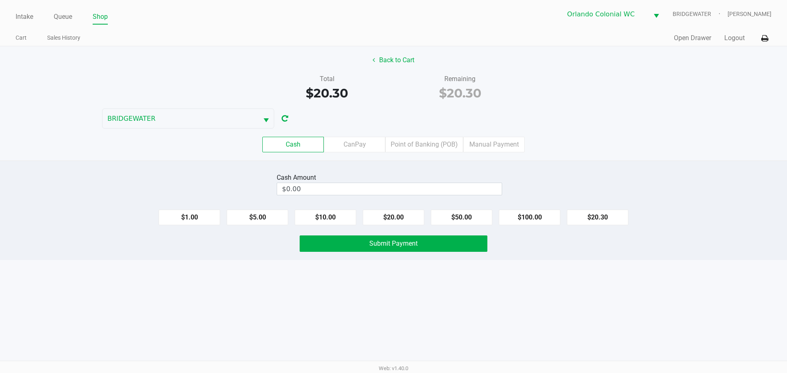
click at [598, 215] on button "$20.30" at bounding box center [597, 218] width 61 height 16
type input "$20.30"
click at [438, 242] on button "Submit Payment" at bounding box center [393, 244] width 188 height 16
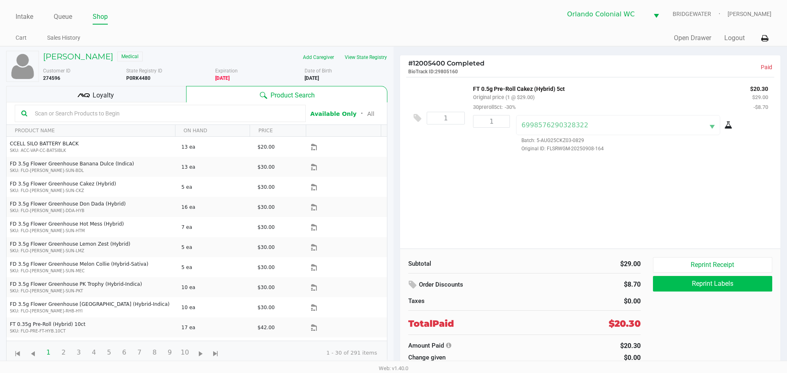
click at [698, 285] on button "Reprint Labels" at bounding box center [712, 284] width 119 height 16
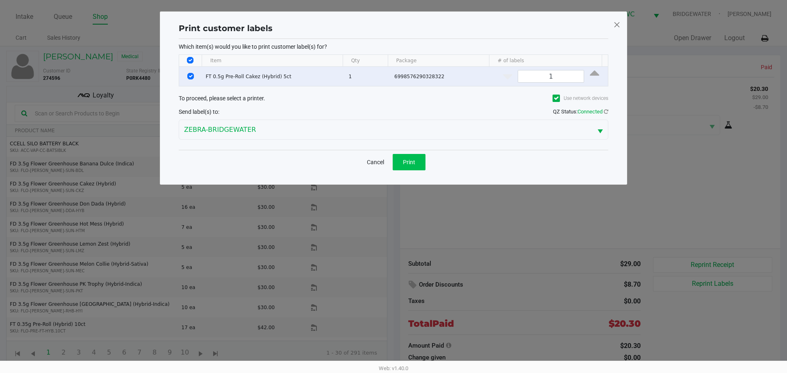
click at [411, 166] on button "Print" at bounding box center [408, 162] width 33 height 16
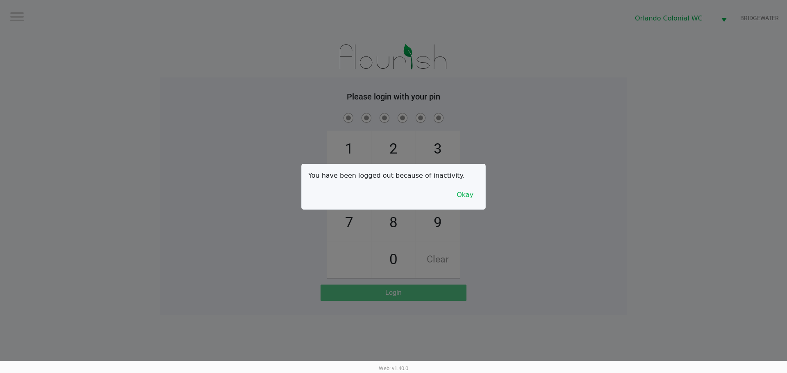
click at [472, 201] on button "Okay" at bounding box center [464, 195] width 27 height 16
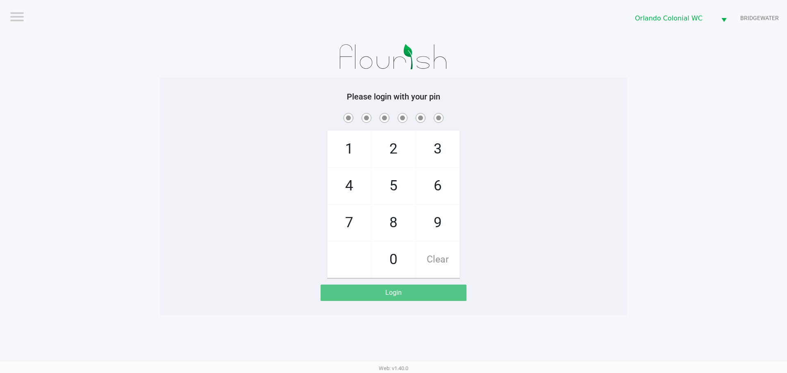
click at [390, 217] on span "8" at bounding box center [393, 223] width 43 height 36
checkbox input "true"
click at [347, 215] on span "7" at bounding box center [348, 223] width 43 height 36
checkbox input "true"
click at [397, 259] on span "0" at bounding box center [393, 260] width 43 height 36
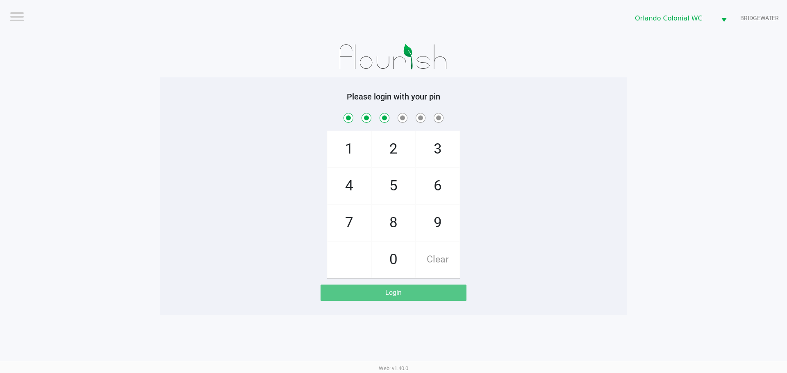
checkbox input "true"
click at [366, 185] on span "4" at bounding box center [348, 186] width 43 height 36
checkbox input "true"
click at [363, 223] on span "7" at bounding box center [348, 223] width 43 height 36
checkbox input "true"
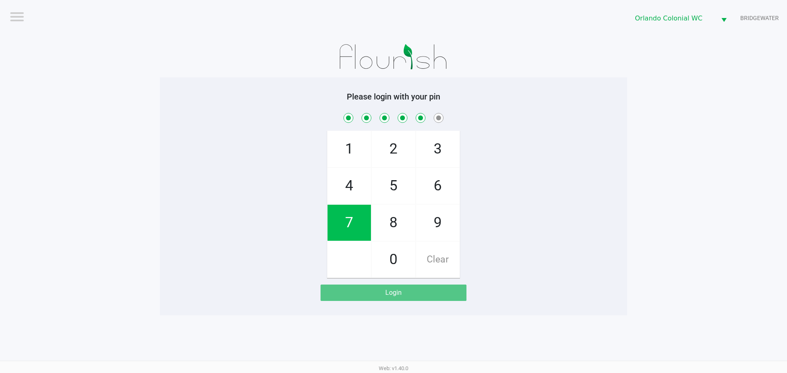
click at [354, 141] on span "1" at bounding box center [348, 149] width 43 height 36
checkbox input "true"
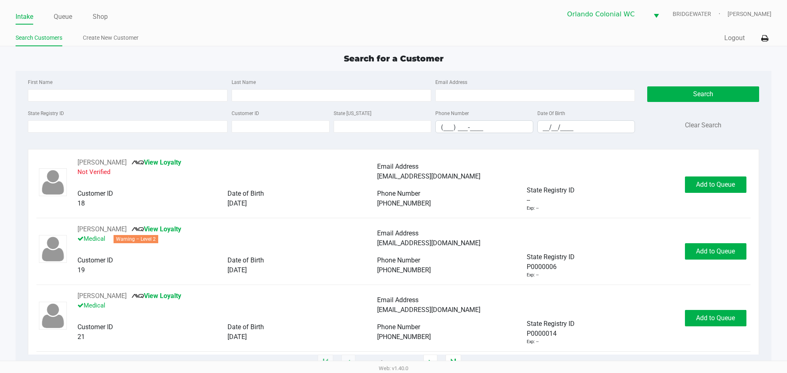
click at [131, 141] on div "First Name Last Name Email Address State Registry ID Customer ID State [US_STAT…" at bounding box center [393, 108] width 743 height 75
click at [68, 97] on input "First Name" at bounding box center [128, 95] width 200 height 12
type input "[PERSON_NAME]"
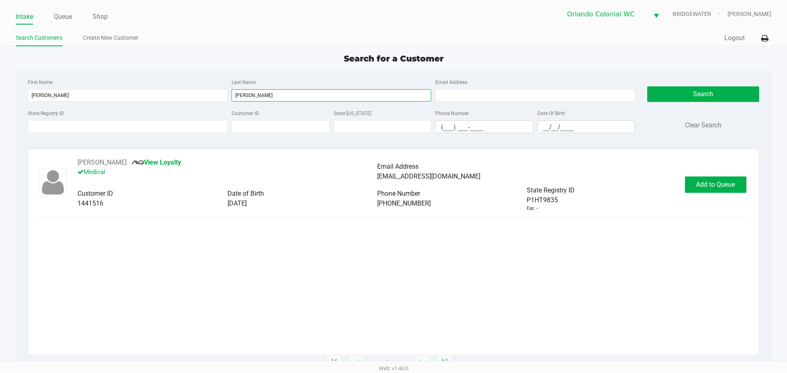
type input "[PERSON_NAME]"
click at [267, 209] on div "Customer ID 1441516 Date of Birth [DEMOGRAPHIC_DATA] Phone Number [PHONE_NUMBER…" at bounding box center [376, 199] width 599 height 27
click at [726, 189] on button "Add to Queue" at bounding box center [715, 185] width 61 height 16
click at [726, 189] on div "Add to Queue" at bounding box center [715, 185] width 61 height 16
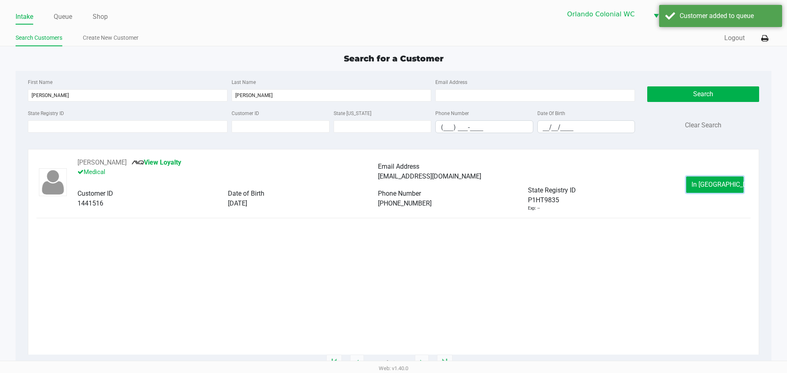
click at [726, 189] on button "In [GEOGRAPHIC_DATA]" at bounding box center [714, 185] width 57 height 16
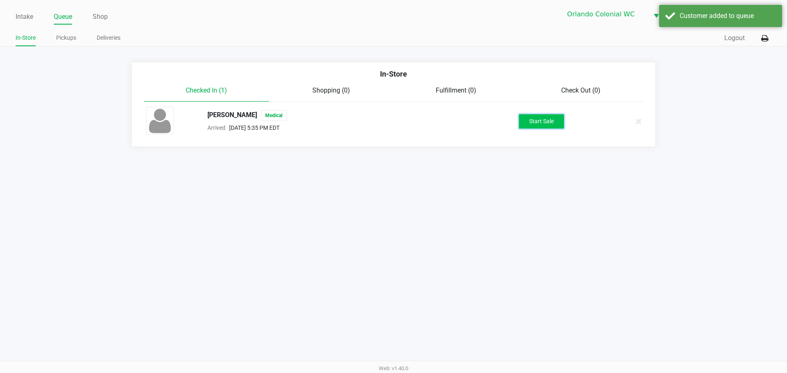
click at [525, 121] on button "Start Sale" at bounding box center [541, 121] width 45 height 14
click at [525, 121] on div "Start Sale" at bounding box center [541, 121] width 45 height 14
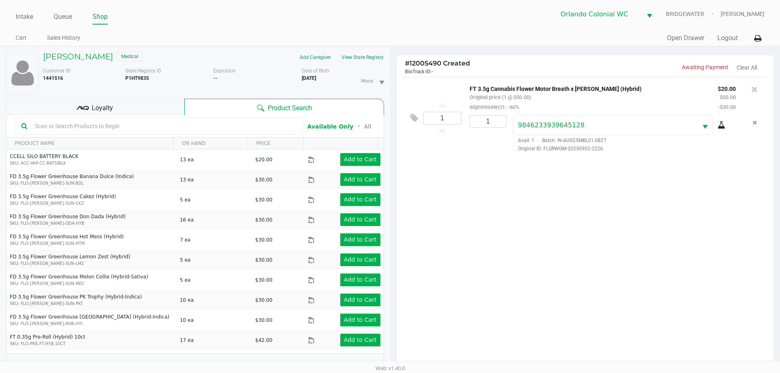
scroll to position [86, 0]
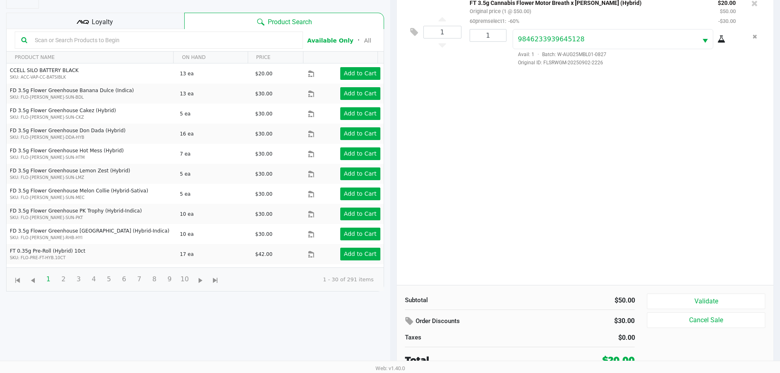
click at [732, 300] on button "Validate" at bounding box center [706, 302] width 118 height 16
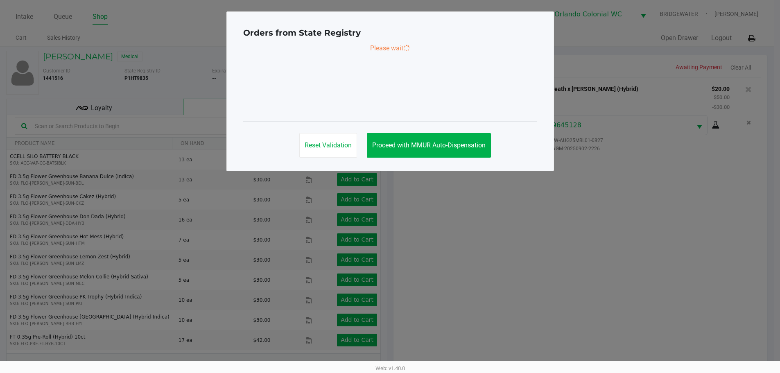
scroll to position [0, 0]
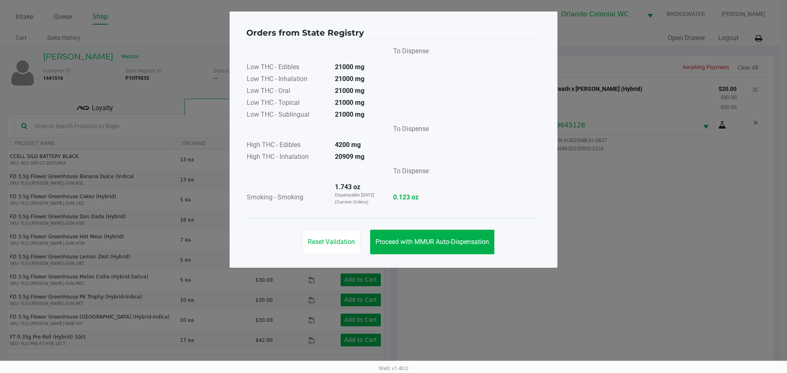
click at [481, 246] on button "Proceed with MMUR Auto-Dispensation" at bounding box center [432, 242] width 124 height 25
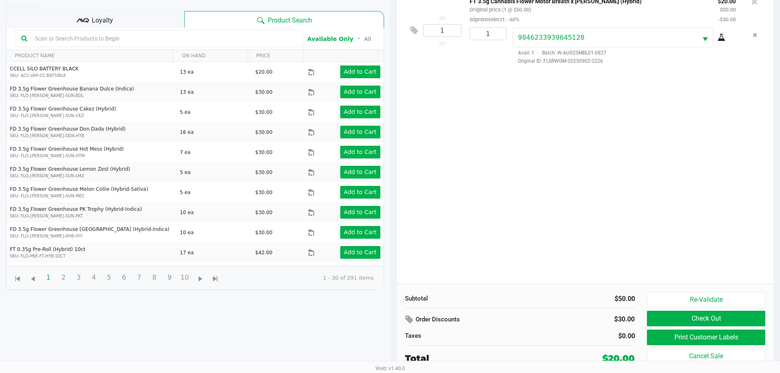
scroll to position [88, 0]
click at [707, 316] on button "Check Out" at bounding box center [706, 319] width 118 height 16
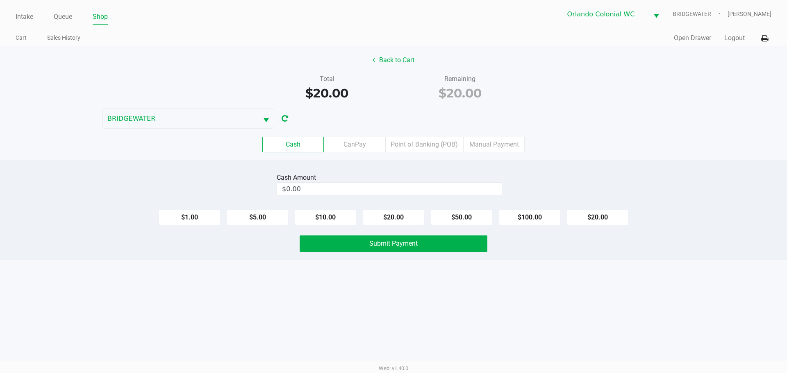
click at [608, 218] on button "$20.00" at bounding box center [597, 218] width 61 height 16
type input "$20.00"
click at [553, 274] on div "Intake Queue Shop Orlando Colonial [PERSON_NAME] [PERSON_NAME] Cart Sales Histo…" at bounding box center [393, 186] width 787 height 373
click at [458, 238] on button "Submit Payment" at bounding box center [393, 244] width 188 height 16
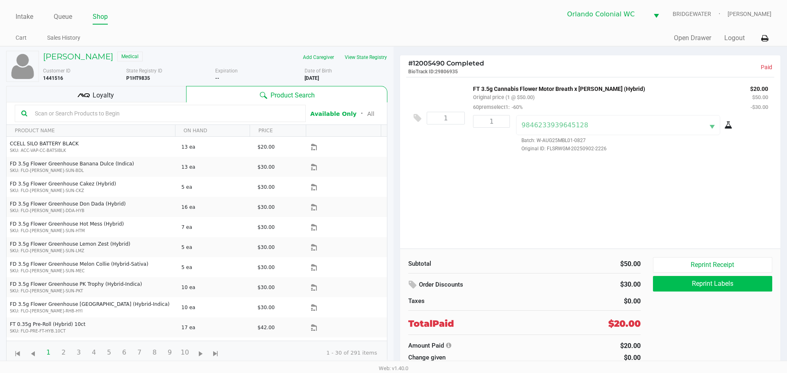
click at [723, 288] on button "Reprint Labels" at bounding box center [712, 284] width 119 height 16
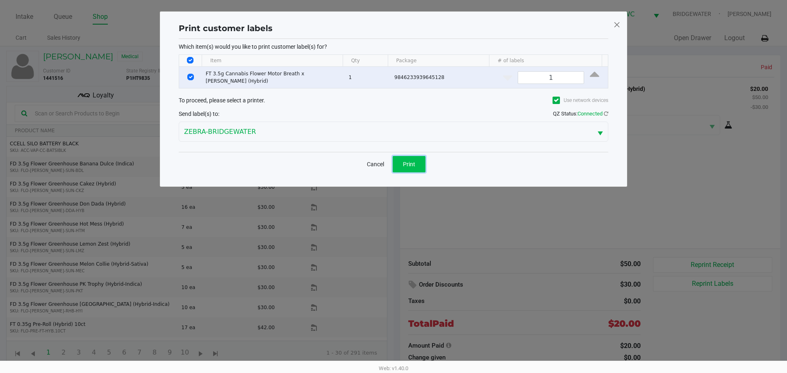
click at [422, 159] on button "Print" at bounding box center [408, 164] width 33 height 16
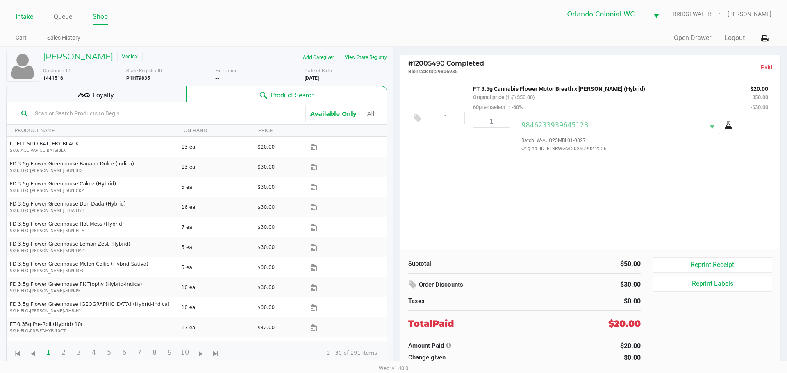
click at [22, 15] on link "Intake" at bounding box center [25, 16] width 18 height 11
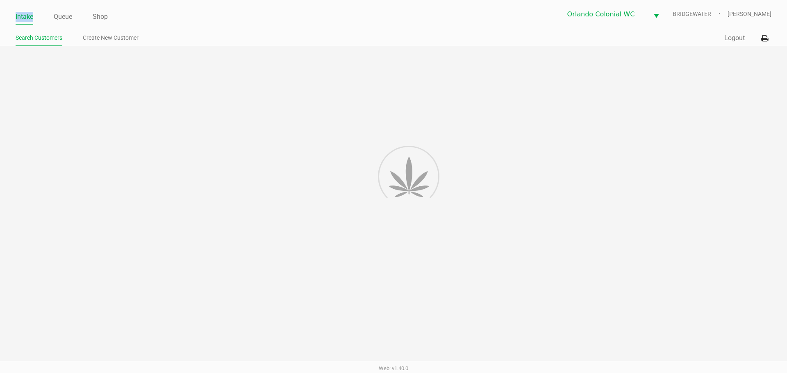
click at [22, 15] on link "Intake" at bounding box center [25, 16] width 18 height 11
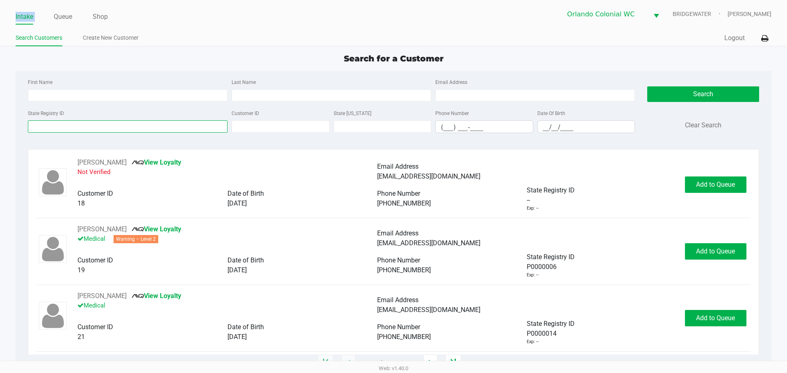
click at [79, 127] on input "State Registry ID" at bounding box center [128, 126] width 200 height 12
type input "P6HH9242"
click at [695, 91] on button "Search" at bounding box center [702, 94] width 111 height 16
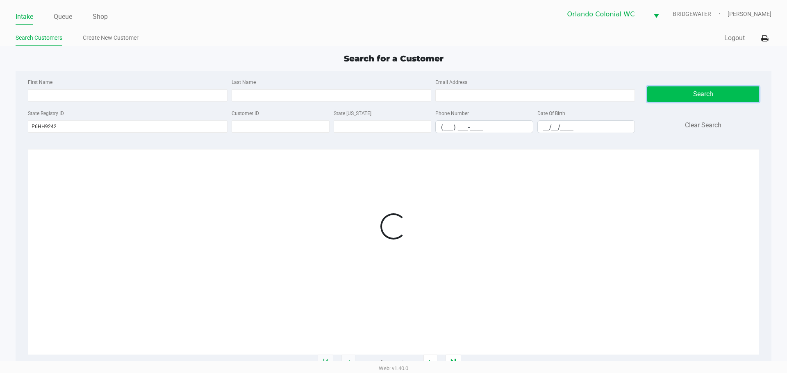
click at [695, 90] on button "Search" at bounding box center [702, 94] width 111 height 16
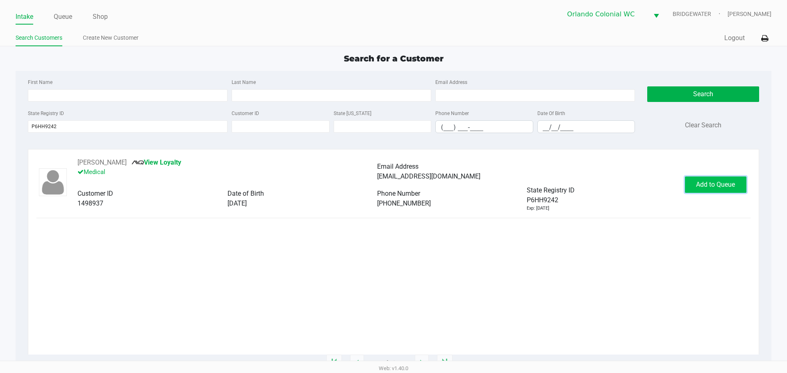
click at [707, 188] on span "Add to Queue" at bounding box center [715, 185] width 39 height 8
click at [707, 188] on div "Add to Queue" at bounding box center [715, 185] width 61 height 16
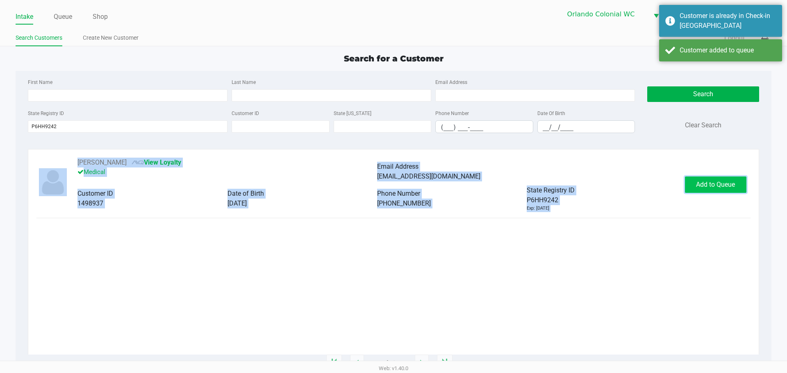
click at [708, 178] on button "Add to Queue" at bounding box center [715, 185] width 61 height 16
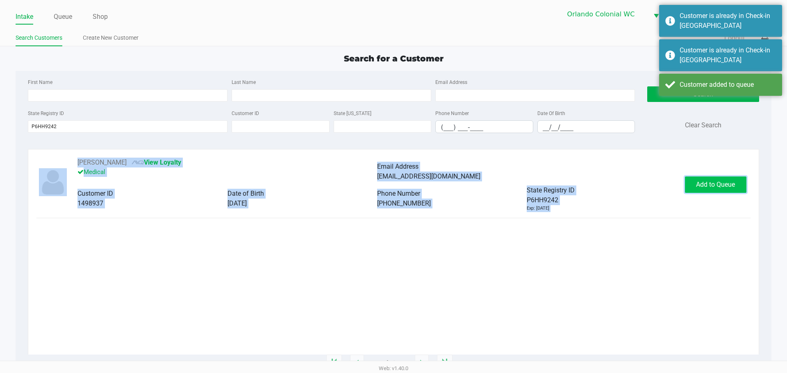
click at [706, 179] on button "Add to Queue" at bounding box center [715, 185] width 61 height 16
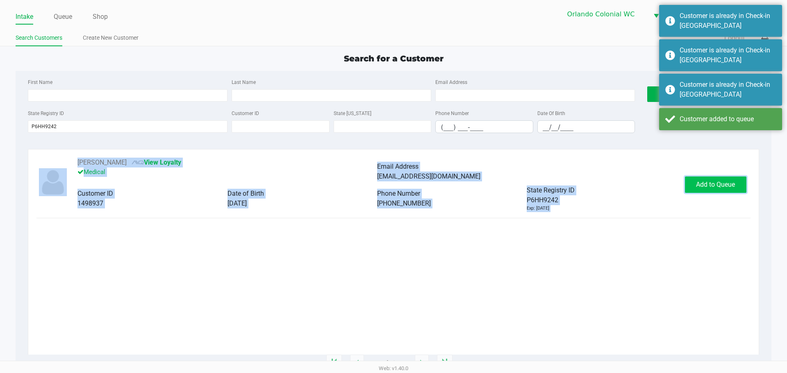
click at [708, 190] on button "Add to Queue" at bounding box center [715, 185] width 61 height 16
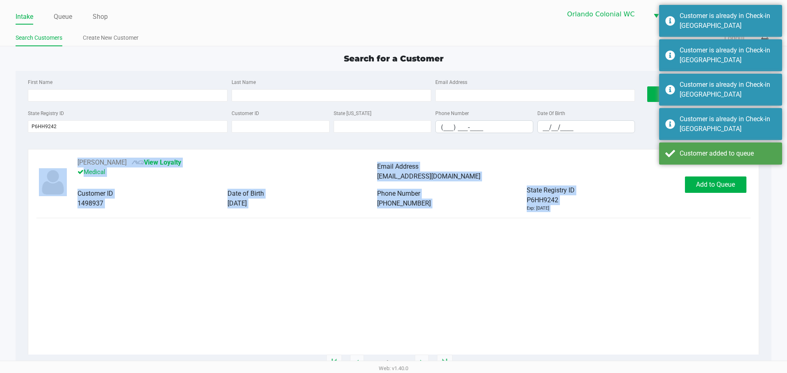
click at [286, 293] on div "[PERSON_NAME] View Loyalty Medical Email Address [EMAIL_ADDRESS][DOMAIN_NAME] C…" at bounding box center [392, 256] width 713 height 197
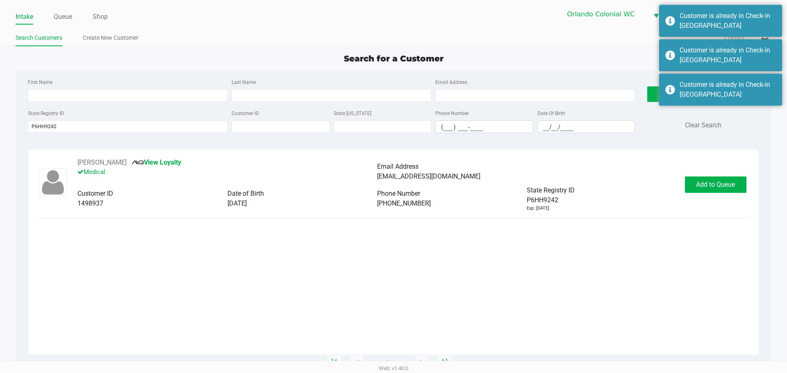
drag, startPoint x: 175, startPoint y: 225, endPoint x: 143, endPoint y: 218, distance: 32.5
click at [173, 225] on div "[PERSON_NAME] View Loyalty Medical Email Address [EMAIL_ADDRESS][DOMAIN_NAME] C…" at bounding box center [392, 256] width 713 height 197
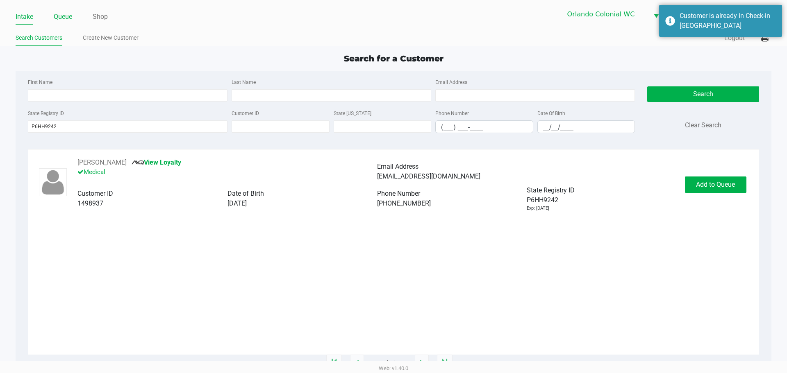
click at [64, 17] on link "Queue" at bounding box center [63, 16] width 18 height 11
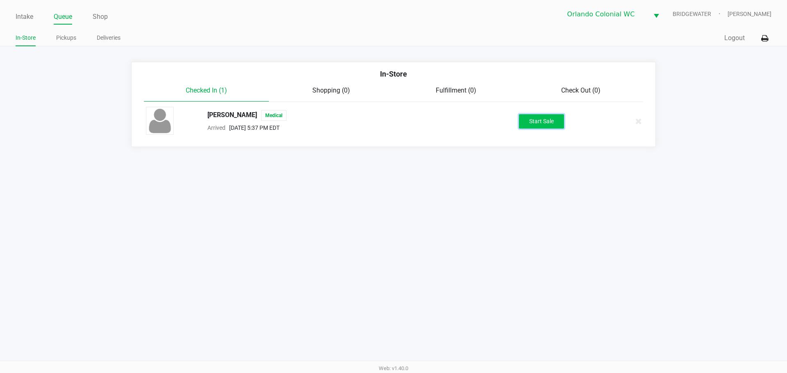
click at [535, 118] on button "Start Sale" at bounding box center [541, 121] width 45 height 14
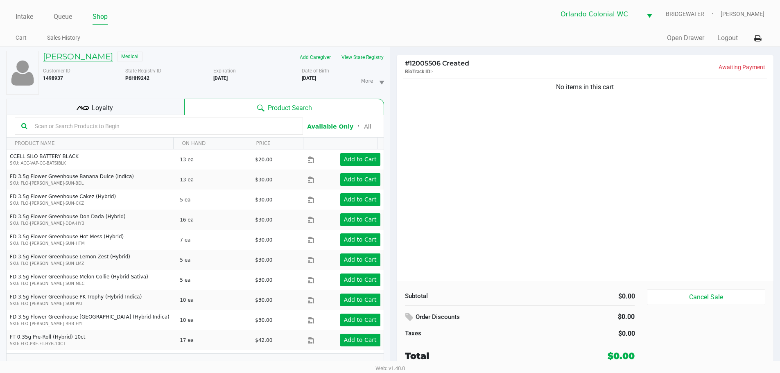
click at [108, 57] on h5 "[PERSON_NAME]" at bounding box center [78, 57] width 70 height 10
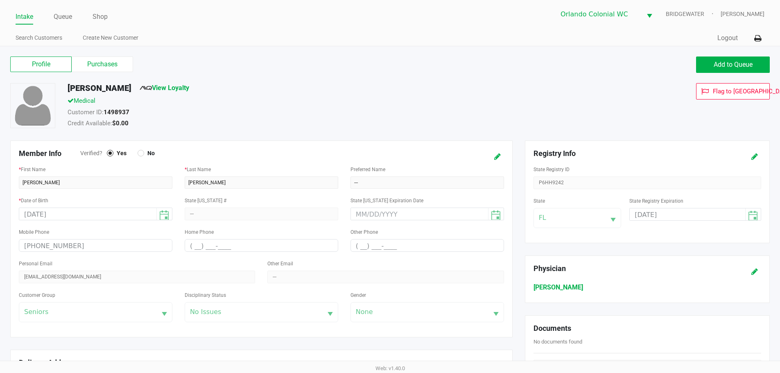
drag, startPoint x: 437, startPoint y: 120, endPoint x: 50, endPoint y: 65, distance: 391.0
click at [433, 120] on div "Credit Available: $0.00" at bounding box center [299, 124] width 476 height 11
click at [58, 16] on link "Queue" at bounding box center [63, 16] width 18 height 11
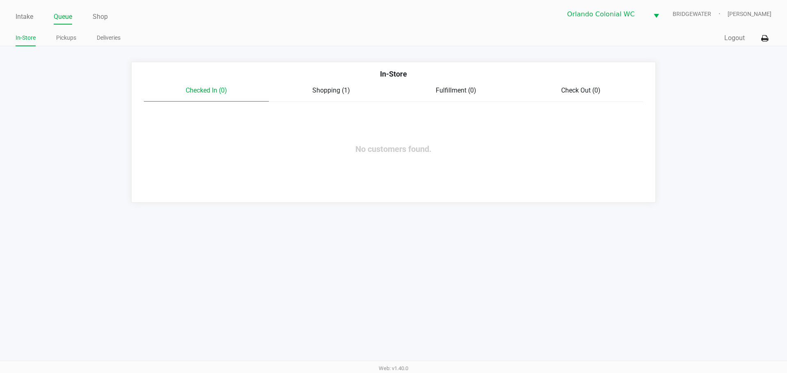
click at [336, 90] on span "Shopping (1)" at bounding box center [331, 90] width 38 height 8
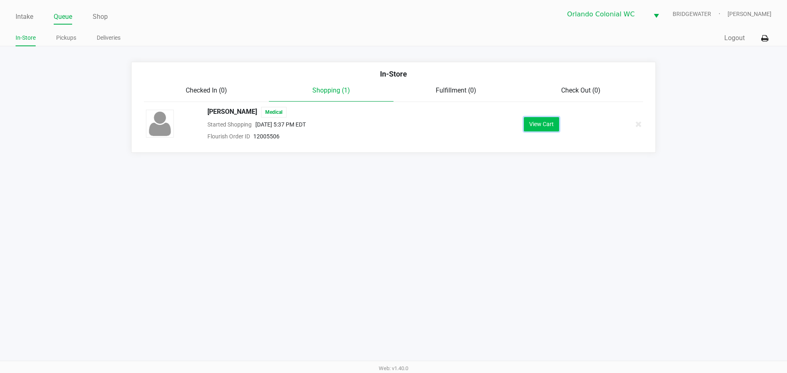
click at [537, 124] on button "View Cart" at bounding box center [541, 124] width 35 height 14
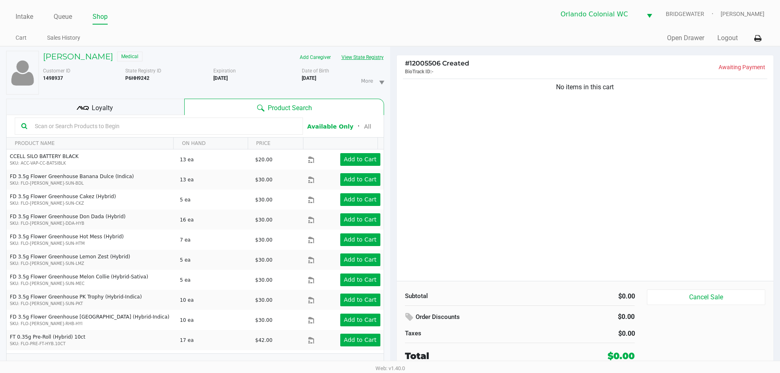
click at [368, 55] on button "View State Registry" at bounding box center [360, 57] width 48 height 13
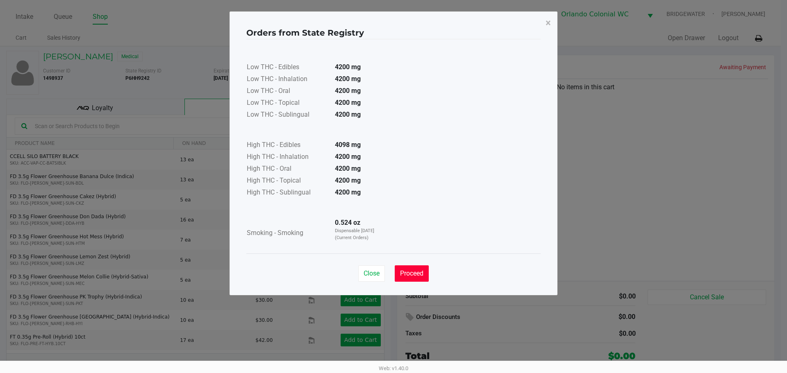
click at [408, 268] on button "Proceed" at bounding box center [412, 273] width 34 height 16
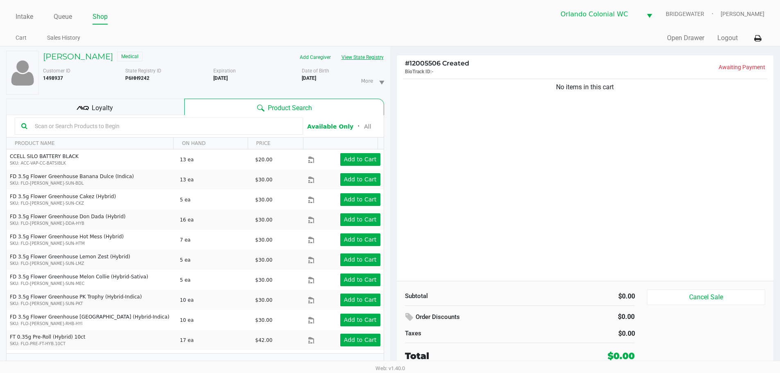
click at [342, 60] on button "View State Registry" at bounding box center [360, 57] width 48 height 13
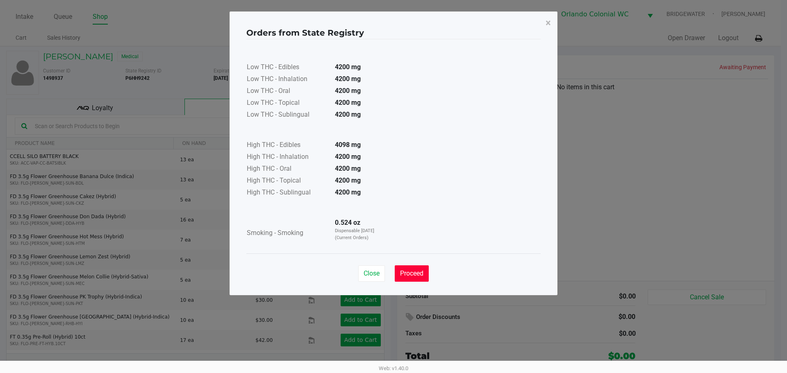
click at [402, 266] on button "Proceed" at bounding box center [412, 273] width 34 height 16
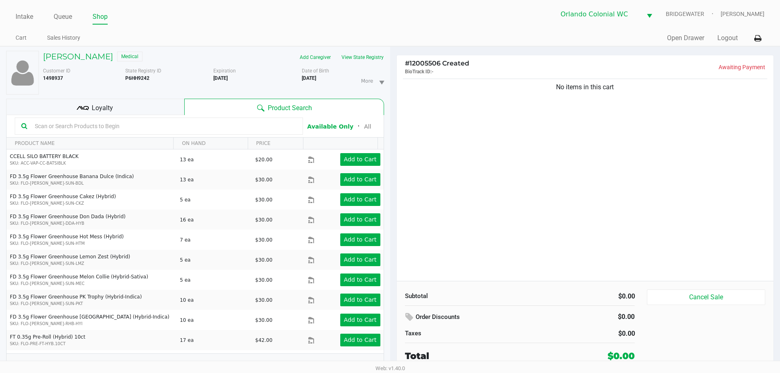
click at [444, 125] on div "No items in this cart" at bounding box center [585, 179] width 377 height 204
click at [381, 57] on button "View State Registry" at bounding box center [360, 57] width 48 height 13
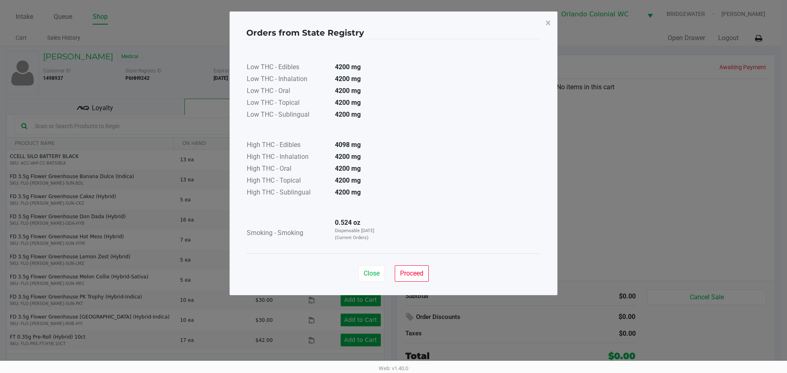
click at [400, 265] on div "Close Proceed" at bounding box center [393, 270] width 294 height 33
click at [402, 264] on div "Close Proceed" at bounding box center [393, 270] width 294 height 33
click at [398, 274] on button "Proceed" at bounding box center [412, 273] width 34 height 16
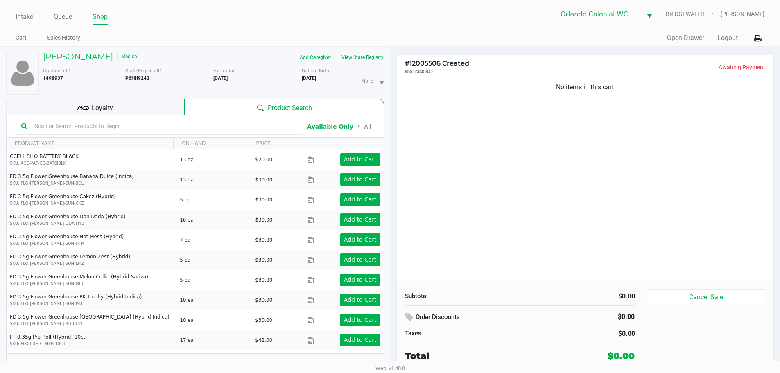
click at [408, 251] on div "No items in this cart" at bounding box center [585, 179] width 377 height 204
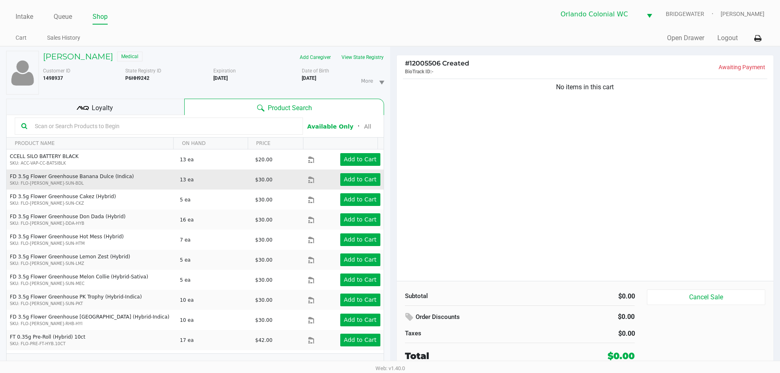
drag, startPoint x: 499, startPoint y: 185, endPoint x: 212, endPoint y: 181, distance: 287.6
click at [469, 181] on div "No items in this cart" at bounding box center [585, 179] width 377 height 204
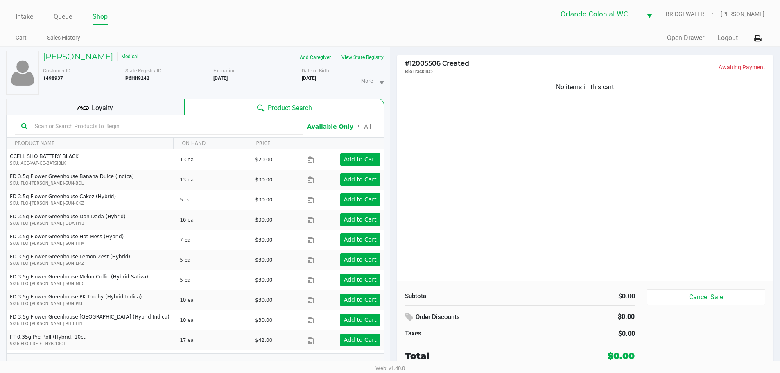
drag, startPoint x: 477, startPoint y: 218, endPoint x: 484, endPoint y: 223, distance: 8.9
click at [477, 220] on div "No items in this cart" at bounding box center [585, 179] width 377 height 204
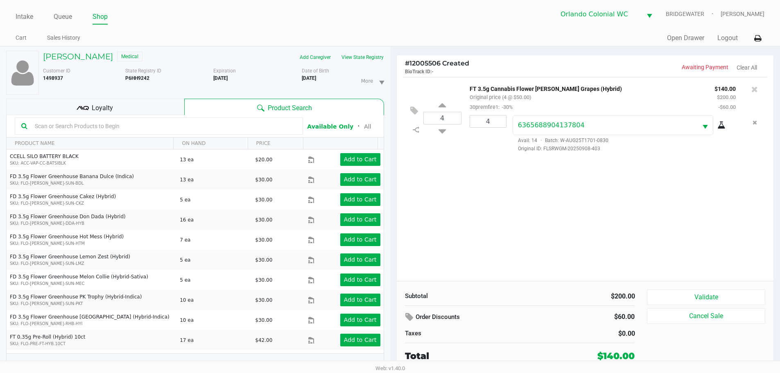
click at [638, 195] on div "4 FT 3.5g Cannabis Flower [PERSON_NAME] Grapes (Hybrid) Original price (4 @ $50…" at bounding box center [585, 179] width 377 height 204
click at [702, 302] on button "Validate" at bounding box center [706, 298] width 118 height 16
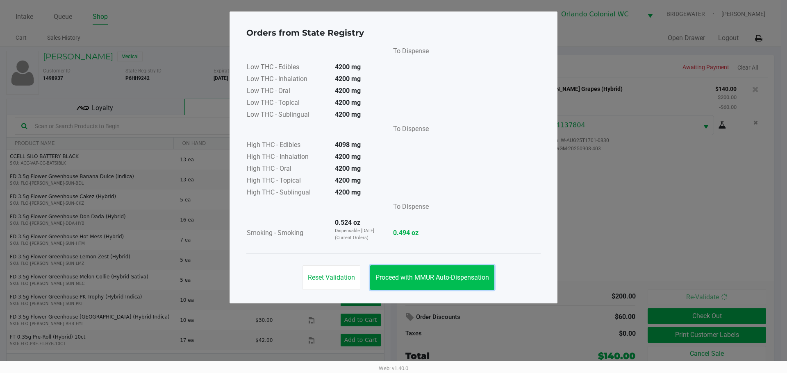
click at [470, 276] on span "Proceed with MMUR Auto-Dispensation" at bounding box center [431, 278] width 113 height 8
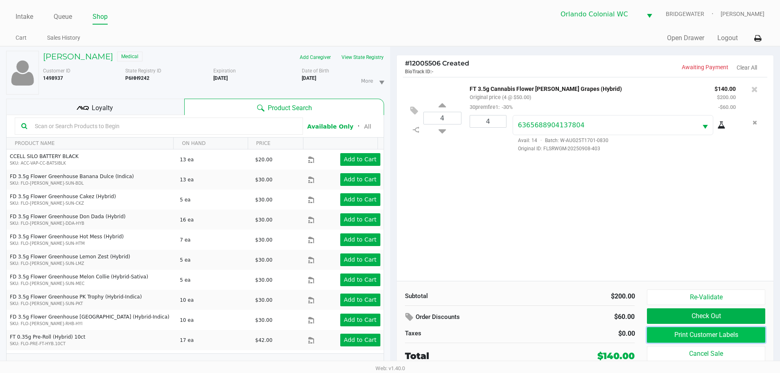
click at [669, 338] on button "Print Customer Labels" at bounding box center [706, 335] width 118 height 16
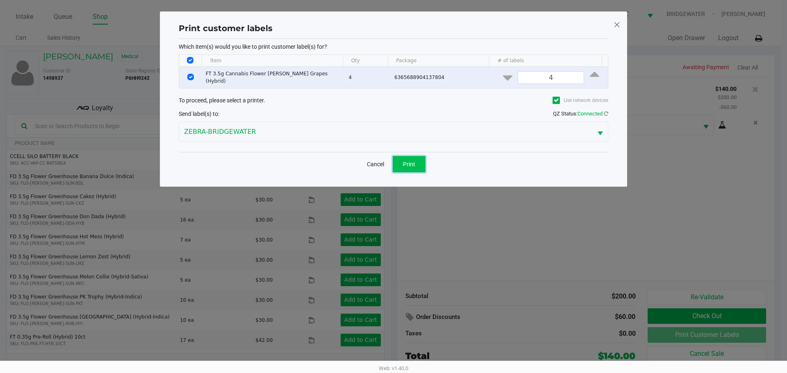
click at [410, 162] on span "Print" at bounding box center [409, 164] width 12 height 7
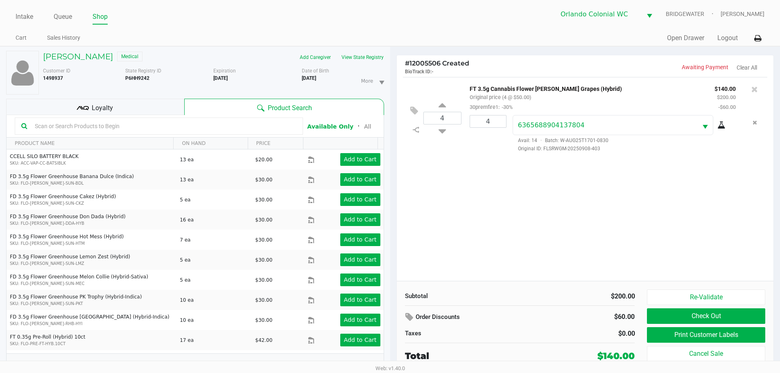
click at [672, 202] on div "4 FT 3.5g Cannabis Flower [PERSON_NAME] Grapes (Hybrid) Original price (4 @ $50…" at bounding box center [585, 179] width 377 height 204
click at [585, 232] on div "4 FT 3.5g Cannabis Flower [PERSON_NAME] Grapes (Hybrid) Original price (4 @ $50…" at bounding box center [585, 179] width 377 height 204
click at [664, 293] on button "Re-Validate" at bounding box center [706, 298] width 118 height 16
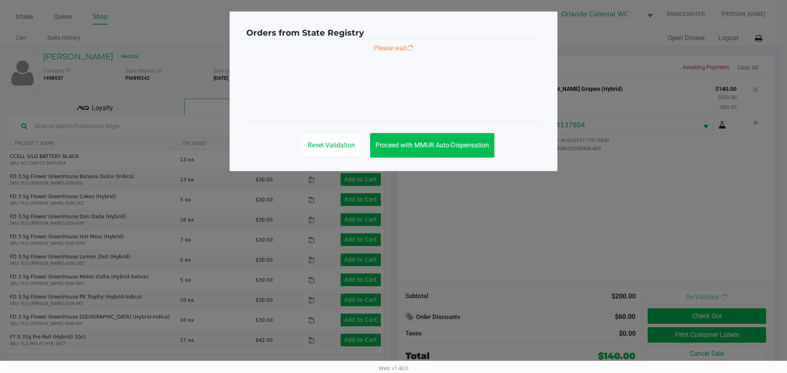
click at [452, 153] on button "Proceed with MMUR Auto-Dispensation" at bounding box center [432, 145] width 124 height 25
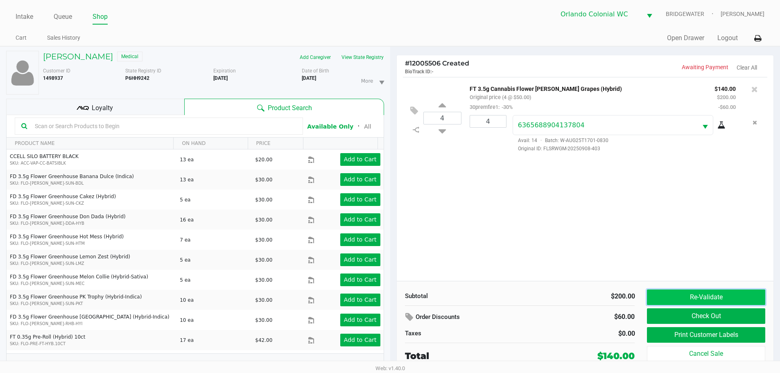
click at [671, 302] on button "Re-Validate" at bounding box center [706, 298] width 118 height 16
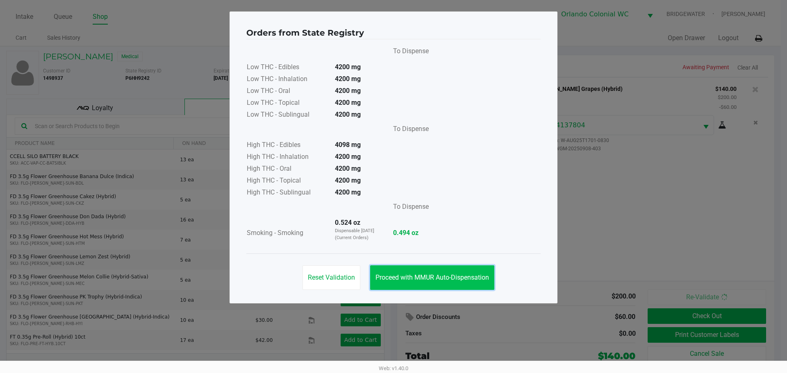
click at [457, 271] on button "Proceed with MMUR Auto-Dispensation" at bounding box center [432, 277] width 124 height 25
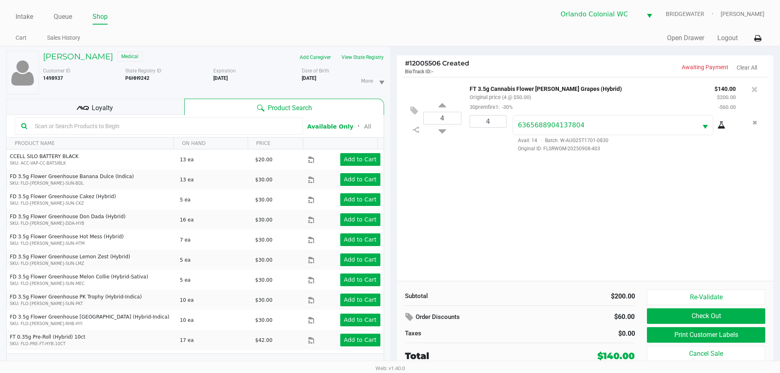
click at [585, 228] on div "4 FT 3.5g Cannabis Flower [PERSON_NAME] Grapes (Hybrid) Original price (4 @ $50…" at bounding box center [585, 179] width 377 height 204
click at [734, 315] on button "Check Out" at bounding box center [706, 316] width 118 height 16
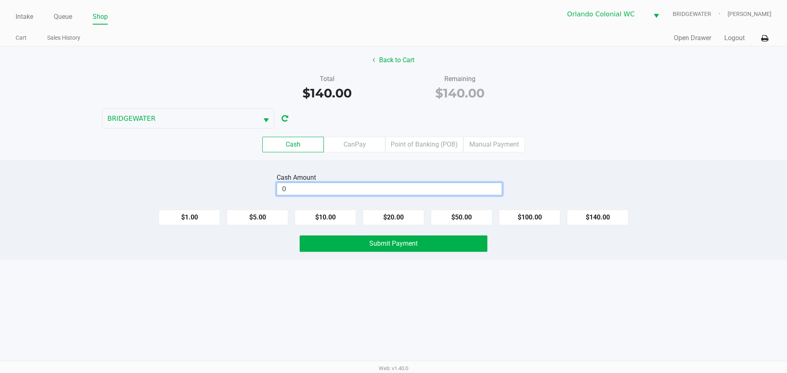
click at [288, 189] on input "0" at bounding box center [389, 189] width 224 height 12
click at [424, 147] on label "Point of Banking (POB)" at bounding box center [424, 145] width 78 height 16
click at [0, 0] on 7 "Point of Banking (POB)" at bounding box center [0, 0] width 0 height 0
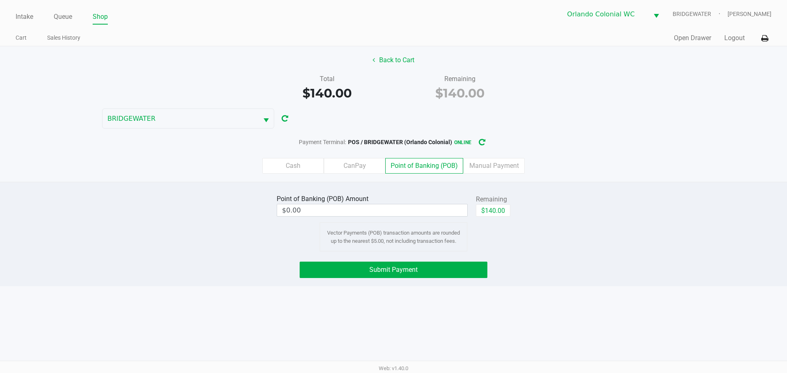
click at [490, 209] on button "$140.00" at bounding box center [493, 210] width 34 height 12
type input "$140.00"
click at [512, 302] on div "Intake Queue Shop Orlando Colonial [PERSON_NAME] [PERSON_NAME] Cart Sales Histo…" at bounding box center [393, 186] width 787 height 373
click at [455, 269] on button "Submit Payment" at bounding box center [393, 270] width 188 height 16
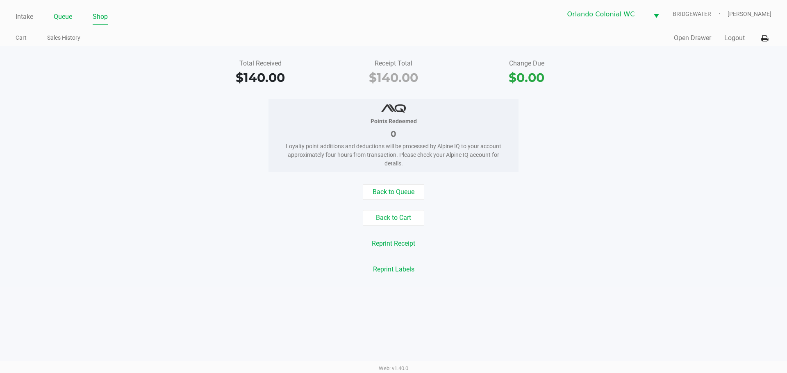
click at [68, 18] on link "Queue" at bounding box center [63, 16] width 18 height 11
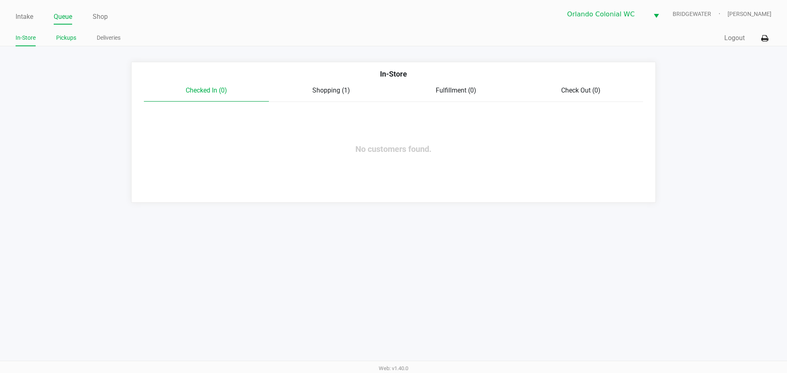
click at [66, 38] on link "Pickups" at bounding box center [66, 38] width 20 height 10
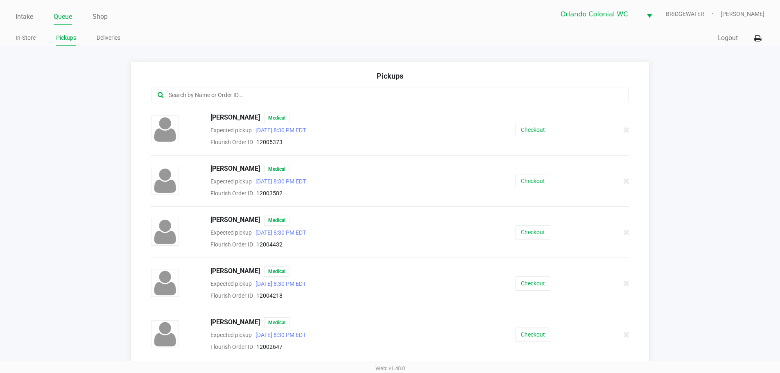
click at [307, 98] on input "text" at bounding box center [377, 95] width 419 height 9
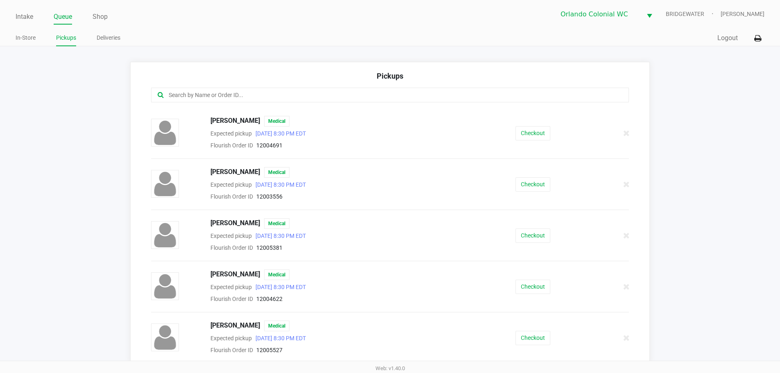
scroll to position [6, 0]
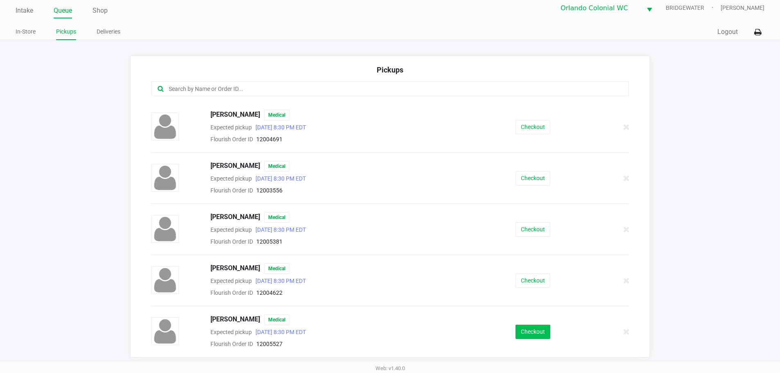
click at [528, 338] on button "Checkout" at bounding box center [533, 332] width 35 height 14
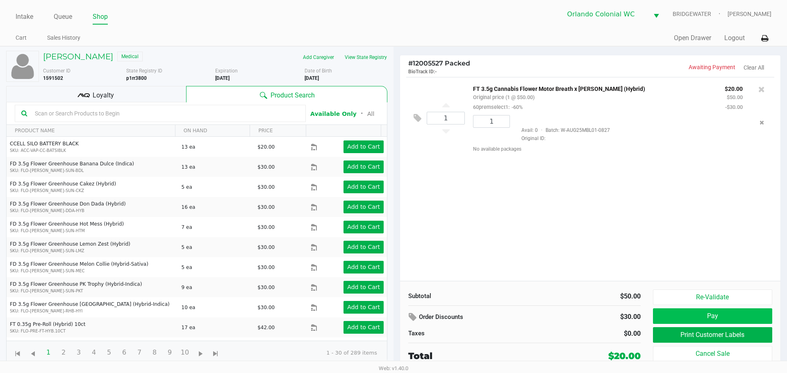
click at [709, 317] on button "Pay" at bounding box center [712, 316] width 119 height 16
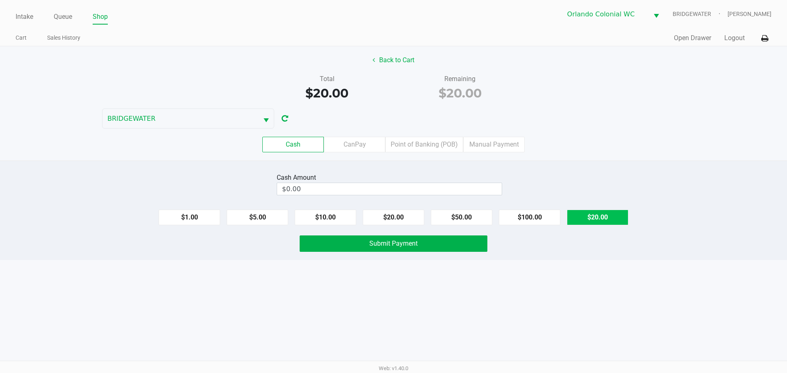
click at [595, 216] on button "$20.00" at bounding box center [597, 218] width 61 height 16
type input "$20.00"
click at [576, 309] on div "Intake Queue Shop Orlando Colonial [PERSON_NAME] [PERSON_NAME] Cart Sales Histo…" at bounding box center [393, 186] width 787 height 373
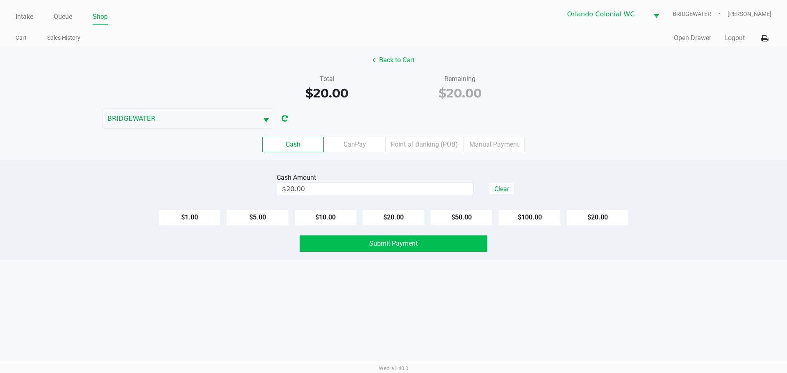
click at [393, 250] on button "Submit Payment" at bounding box center [393, 244] width 188 height 16
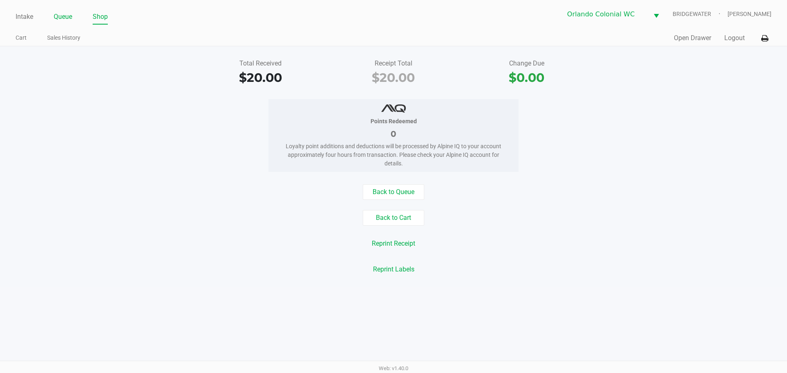
click at [66, 18] on link "Queue" at bounding box center [63, 16] width 18 height 11
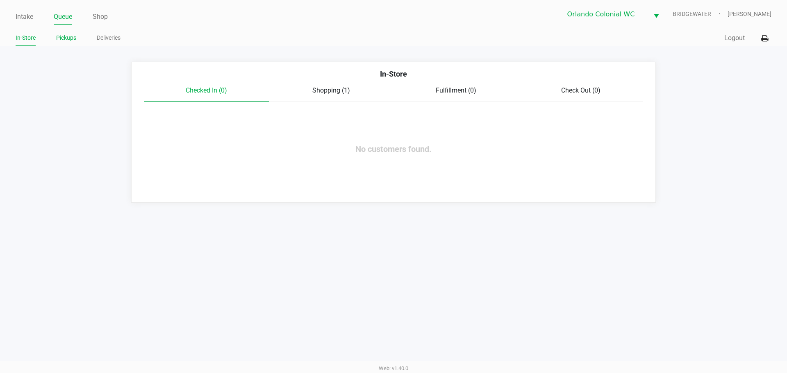
click at [48, 36] on ul "In-Store Pickups Deliveries" at bounding box center [205, 39] width 378 height 14
click at [67, 39] on link "Pickups" at bounding box center [66, 38] width 20 height 10
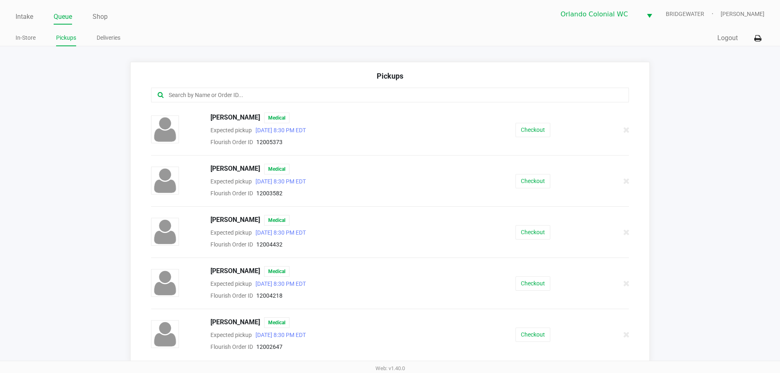
click at [209, 96] on input "text" at bounding box center [377, 95] width 419 height 9
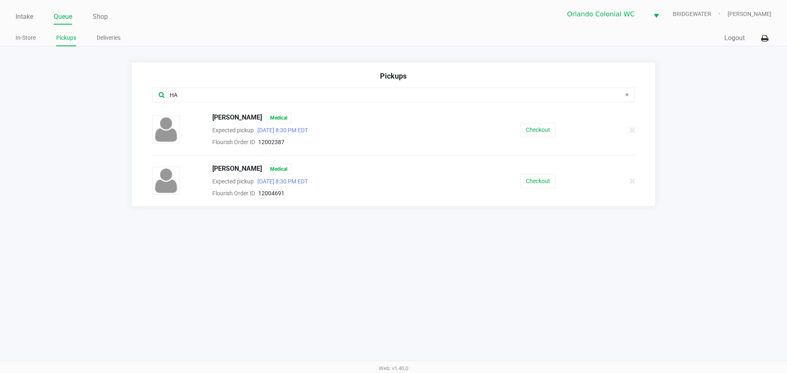
type input "HA"
click at [554, 133] on button "Checkout" at bounding box center [537, 130] width 35 height 14
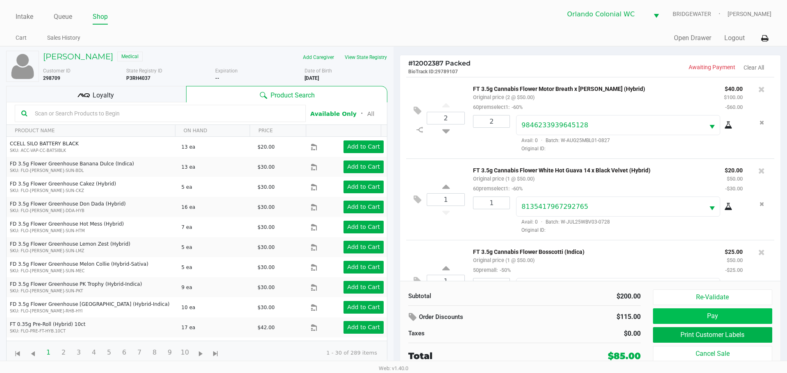
click at [689, 316] on button "Pay" at bounding box center [712, 316] width 119 height 16
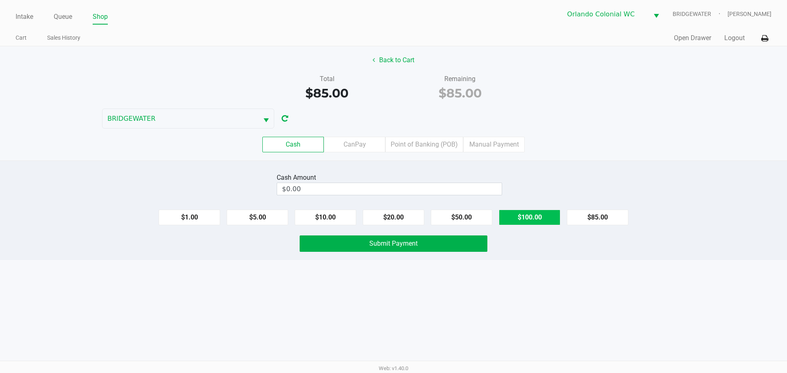
click at [542, 222] on button "$100.00" at bounding box center [529, 218] width 61 height 16
type input "$100.00"
click at [543, 277] on div "Intake Queue Shop Orlando Colonial [PERSON_NAME] [PERSON_NAME] Cart Sales Histo…" at bounding box center [393, 186] width 787 height 373
click at [426, 249] on button "Submit Payment" at bounding box center [393, 244] width 188 height 16
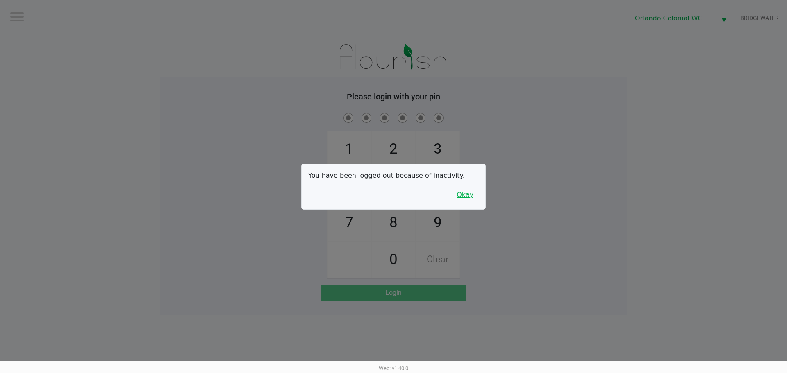
click at [461, 200] on button "Okay" at bounding box center [464, 195] width 27 height 16
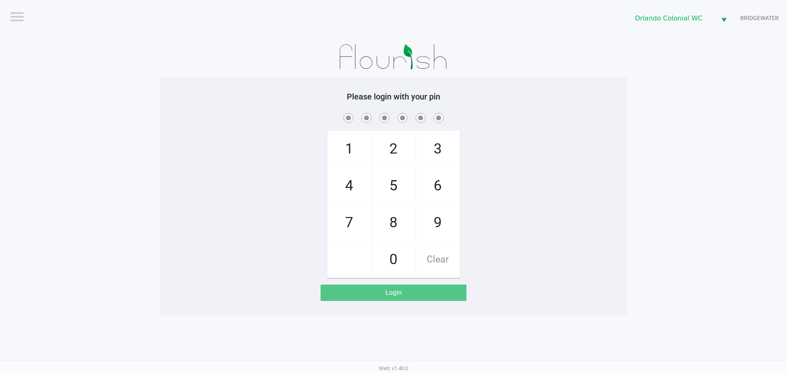
click at [390, 227] on span "8" at bounding box center [393, 223] width 43 height 36
checkbox input "true"
click at [342, 218] on span "7" at bounding box center [348, 223] width 43 height 36
checkbox input "true"
click at [397, 259] on span "0" at bounding box center [393, 260] width 43 height 36
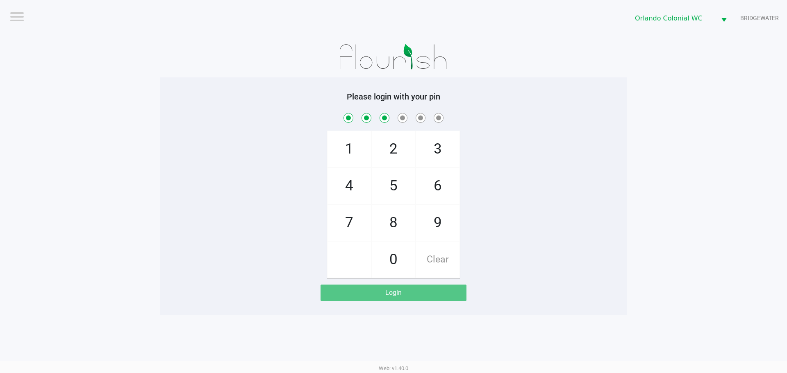
checkbox input "true"
click at [349, 193] on span "4" at bounding box center [348, 186] width 43 height 36
checkbox input "true"
click at [353, 225] on span "7" at bounding box center [348, 223] width 43 height 36
checkbox input "true"
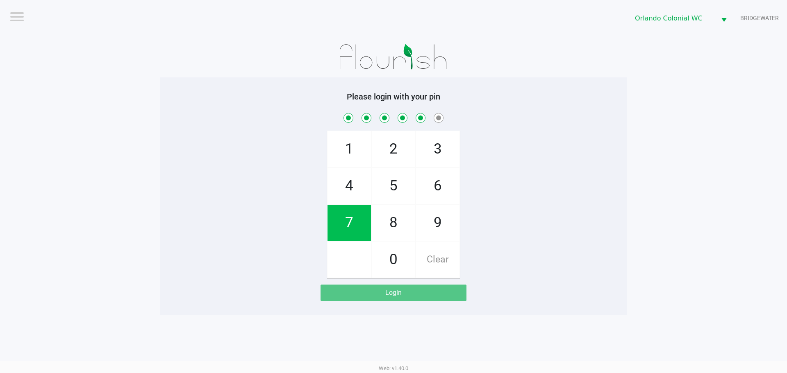
click at [346, 145] on span "1" at bounding box center [348, 149] width 43 height 36
checkbox input "true"
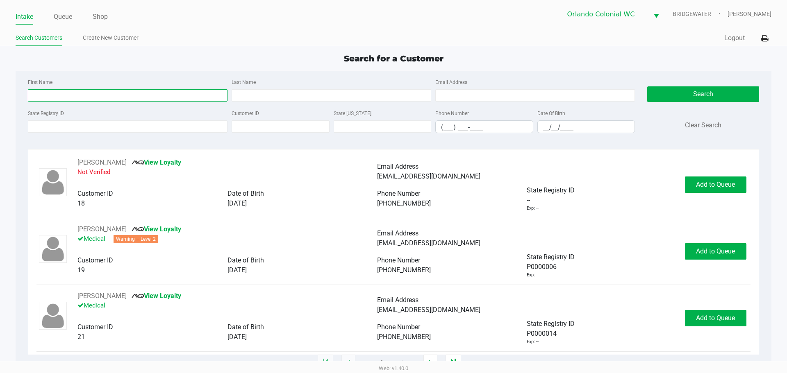
click at [67, 95] on input "First Name" at bounding box center [128, 95] width 200 height 12
type input "OSCAR"
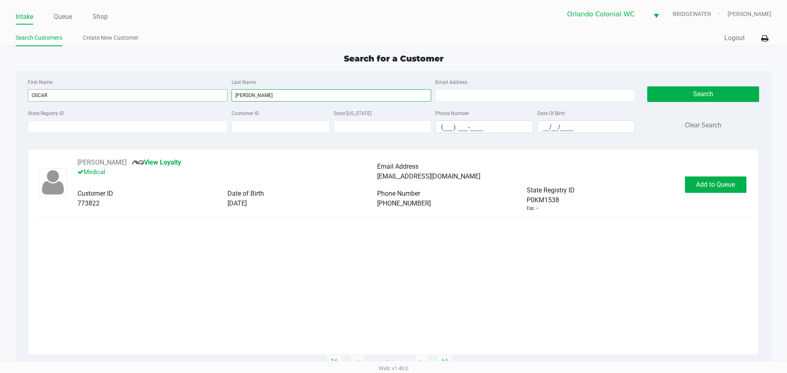
type input "[PERSON_NAME]"
click at [717, 189] on button "Add to Queue" at bounding box center [715, 185] width 61 height 16
click at [717, 187] on div "Add to Queue" at bounding box center [715, 185] width 61 height 16
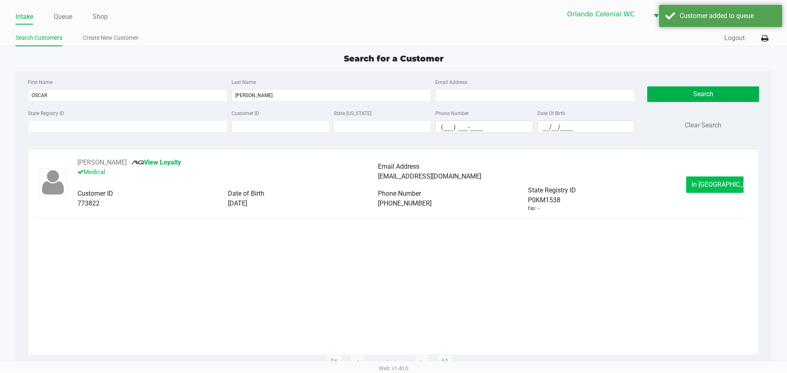
click at [709, 191] on button "In [GEOGRAPHIC_DATA]" at bounding box center [714, 185] width 57 height 16
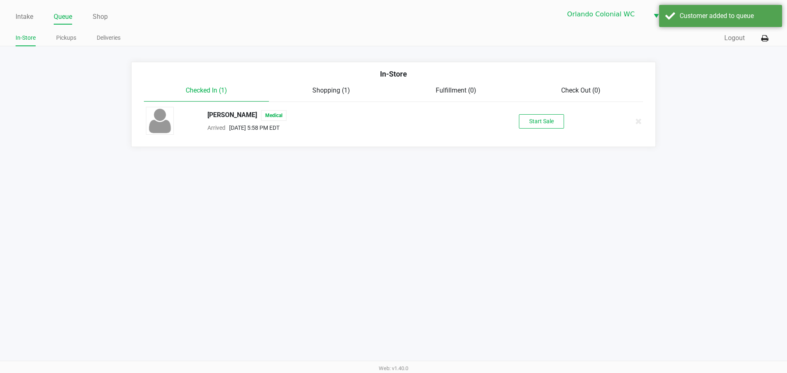
click at [545, 126] on button "Start Sale" at bounding box center [541, 121] width 45 height 14
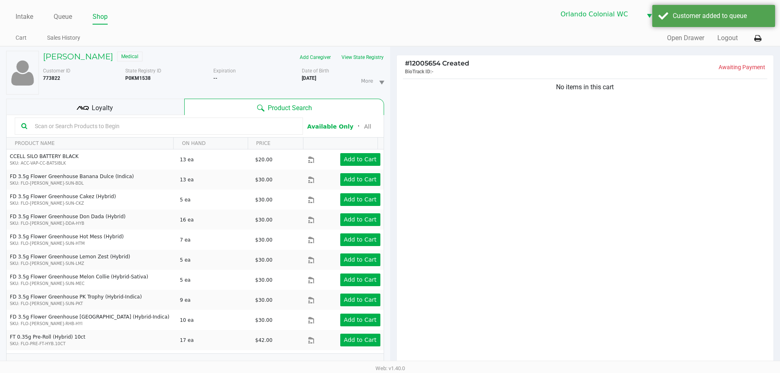
click at [587, 178] on div "No items in this cart" at bounding box center [585, 224] width 377 height 294
click at [377, 61] on button "View State Registry" at bounding box center [360, 57] width 48 height 13
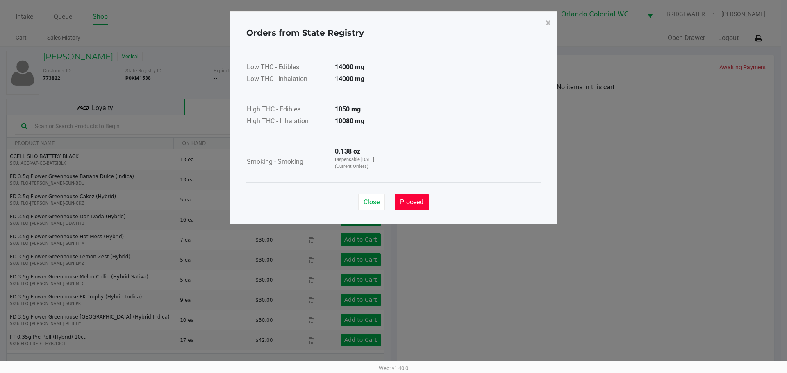
click at [410, 208] on button "Proceed" at bounding box center [412, 202] width 34 height 16
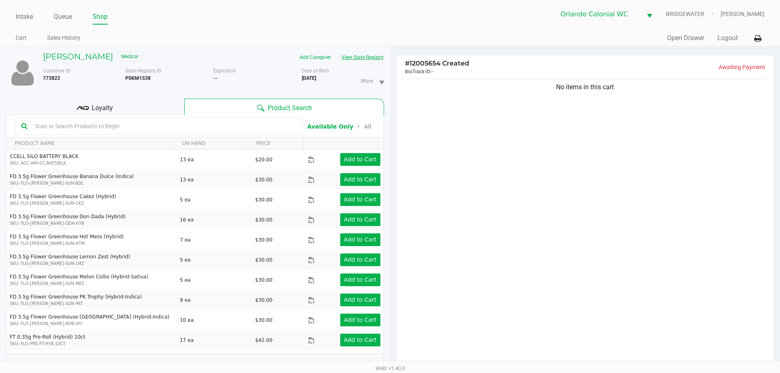
click at [373, 59] on button "View State Registry" at bounding box center [360, 57] width 48 height 13
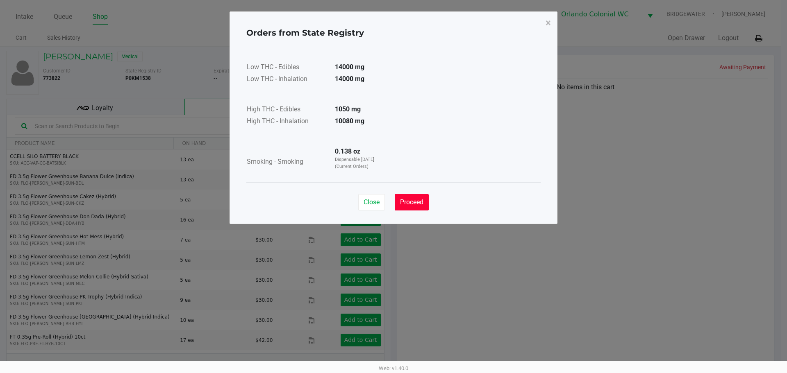
click at [406, 200] on span "Proceed" at bounding box center [411, 202] width 23 height 8
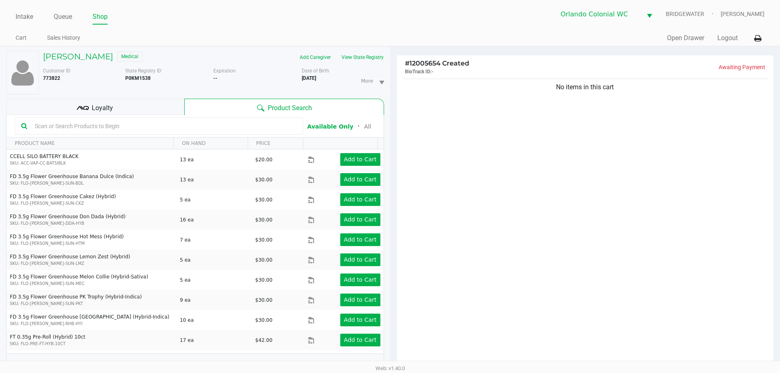
drag, startPoint x: 324, startPoint y: 77, endPoint x: 331, endPoint y: 80, distance: 7.8
click at [326, 80] on div "More Date of Birth [DEMOGRAPHIC_DATA]" at bounding box center [346, 80] width 88 height 27
click at [328, 79] on div "More Date of Birth [DEMOGRAPHIC_DATA]" at bounding box center [346, 80] width 88 height 27
drag, startPoint x: 328, startPoint y: 79, endPoint x: 300, endPoint y: 84, distance: 28.2
click at [300, 84] on div "Customer ID 773822 State Registry ID P0KM1538 Expiration -- More Date of Birth …" at bounding box center [214, 80] width 354 height 27
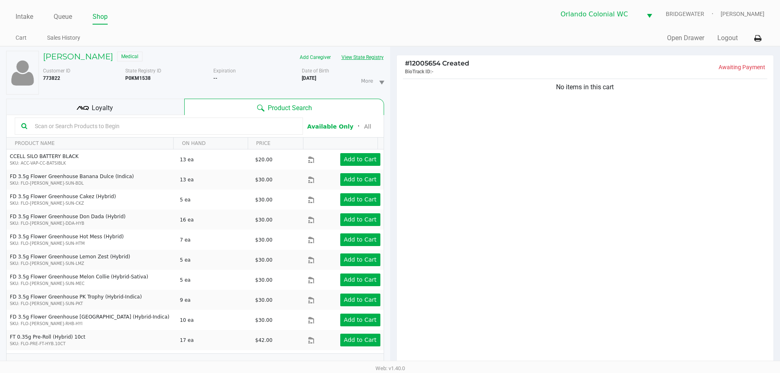
click at [361, 61] on button "View State Registry" at bounding box center [360, 57] width 48 height 13
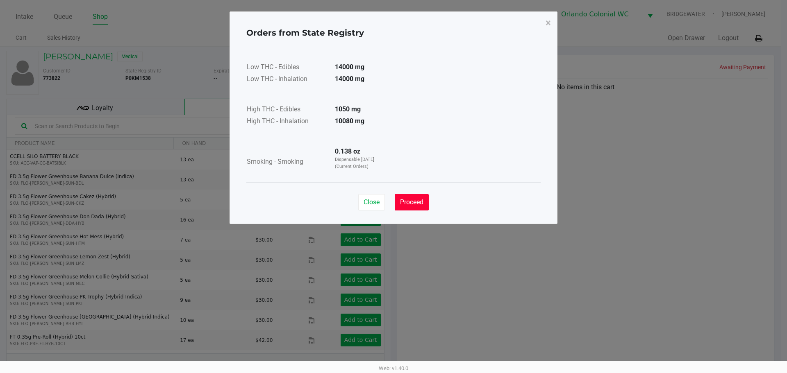
click at [415, 195] on button "Proceed" at bounding box center [412, 202] width 34 height 16
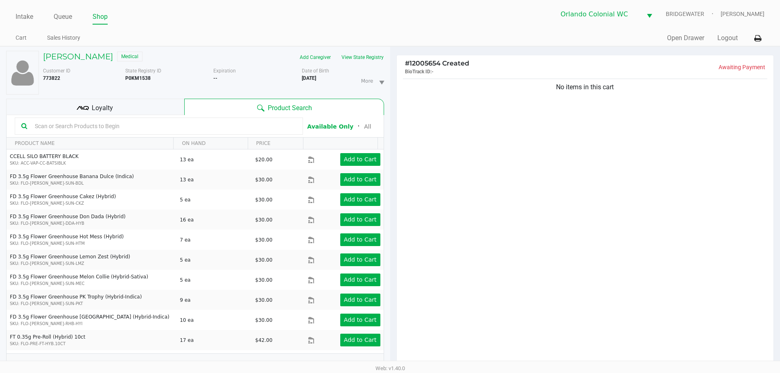
click at [414, 195] on div "No items in this cart" at bounding box center [585, 224] width 377 height 294
click at [372, 60] on button "View State Registry" at bounding box center [360, 57] width 48 height 13
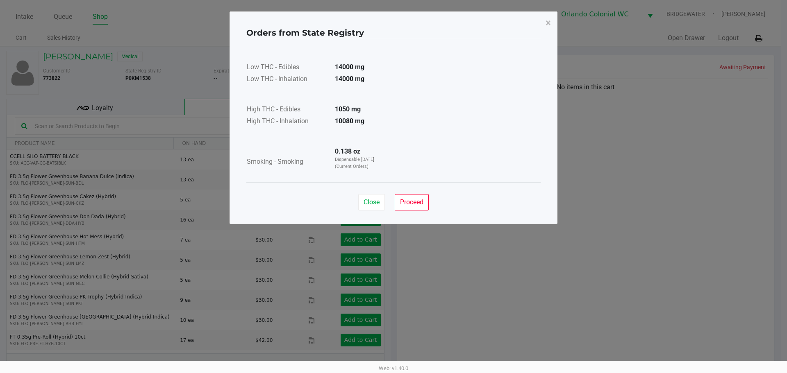
click at [410, 194] on div "Close Proceed" at bounding box center [393, 198] width 294 height 33
click at [424, 210] on button "Proceed" at bounding box center [412, 202] width 34 height 16
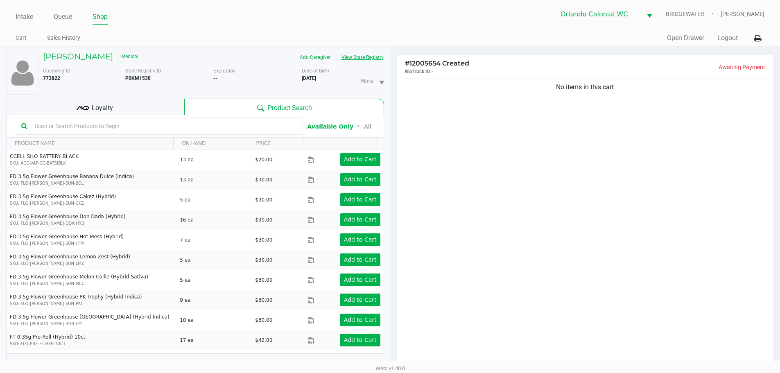
click at [374, 56] on button "View State Registry" at bounding box center [360, 57] width 48 height 13
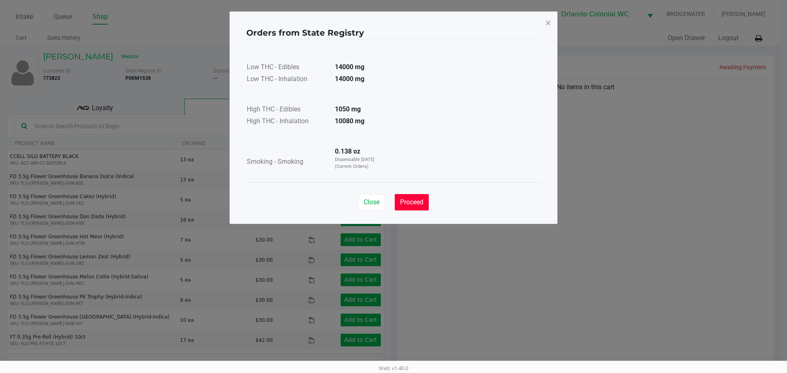
click at [407, 205] on span "Proceed" at bounding box center [411, 202] width 23 height 8
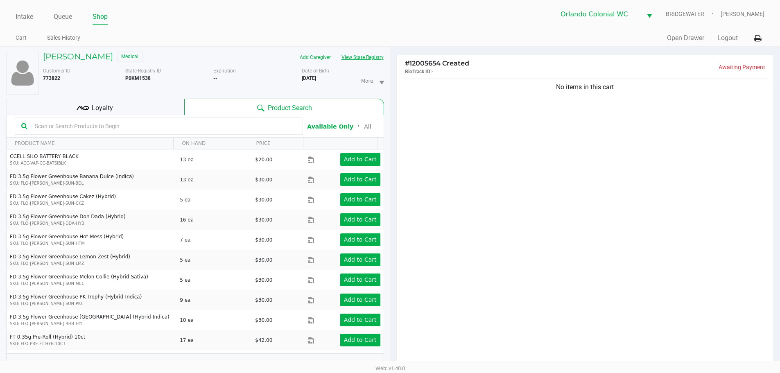
click at [369, 62] on button "View State Registry" at bounding box center [360, 57] width 48 height 13
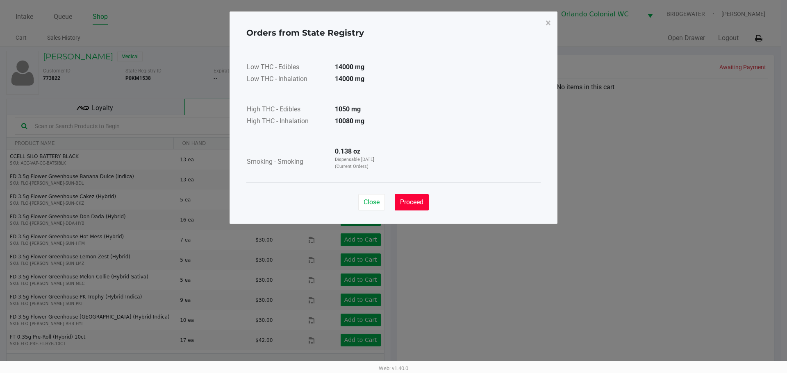
click at [428, 201] on button "Proceed" at bounding box center [412, 202] width 34 height 16
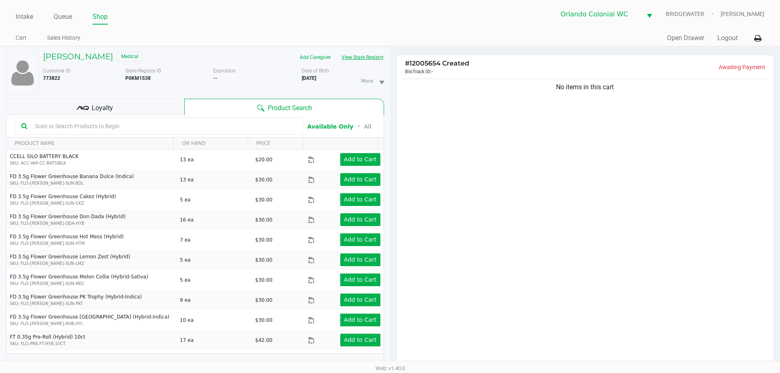
click at [372, 54] on button "View State Registry" at bounding box center [360, 57] width 48 height 13
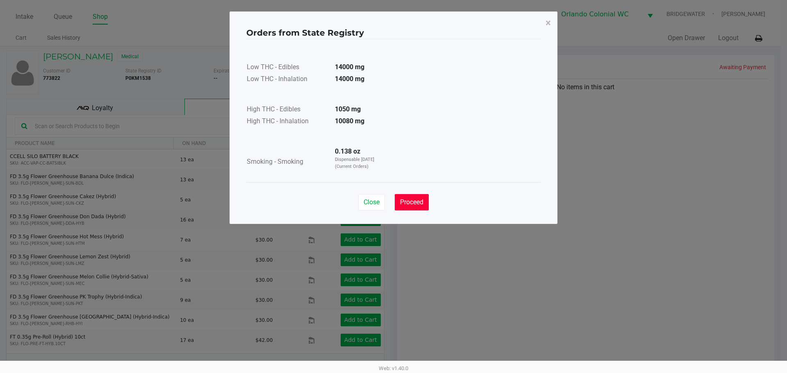
click at [412, 209] on button "Proceed" at bounding box center [412, 202] width 34 height 16
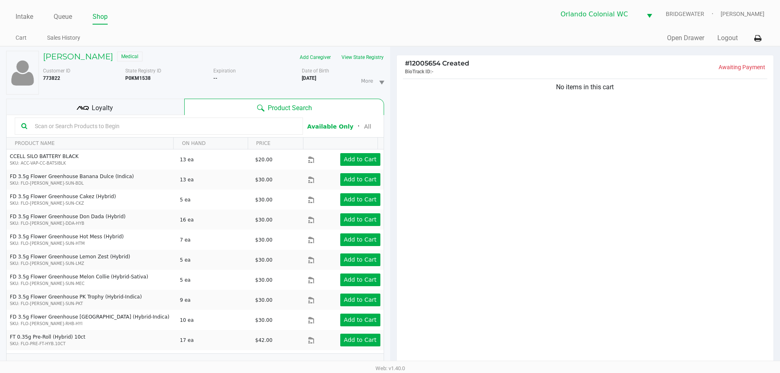
click at [198, 125] on input "text" at bounding box center [164, 126] width 265 height 12
click at [371, 56] on button "View State Registry" at bounding box center [360, 57] width 48 height 13
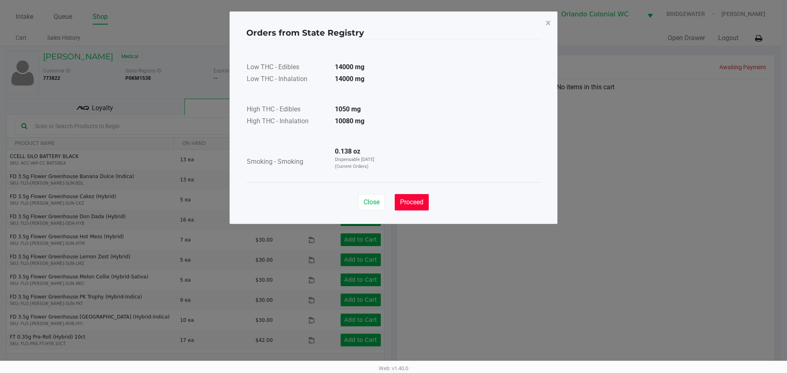
click at [417, 198] on button "Proceed" at bounding box center [412, 202] width 34 height 16
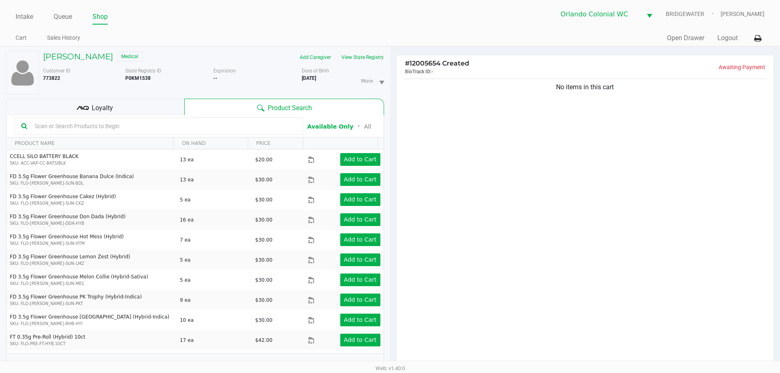
click at [129, 120] on div at bounding box center [159, 126] width 288 height 17
click at [125, 122] on input "text" at bounding box center [164, 126] width 265 height 12
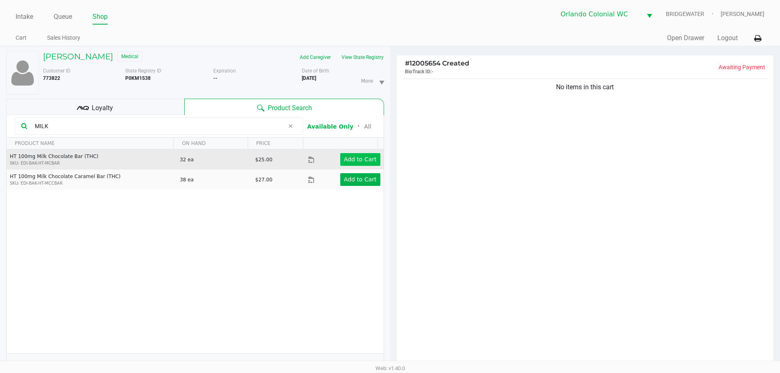
type input "MILK"
click at [345, 156] on app-button-loader "Add to Cart" at bounding box center [360, 159] width 33 height 7
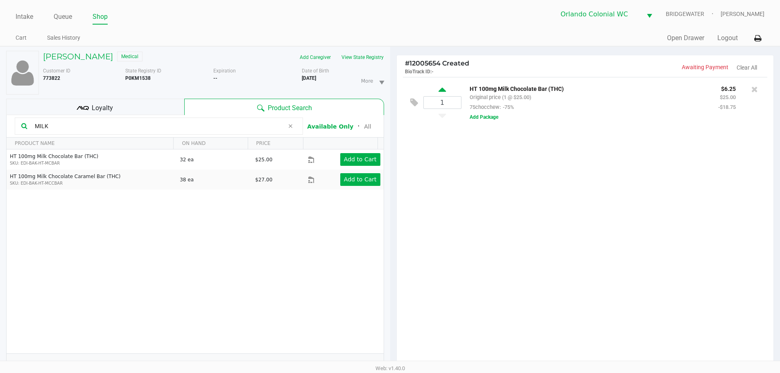
click at [440, 89] on icon at bounding box center [442, 91] width 7 height 10
type input "2"
click at [440, 89] on icon at bounding box center [442, 91] width 7 height 10
type input "3"
click at [440, 89] on div at bounding box center [390, 232] width 780 height 291
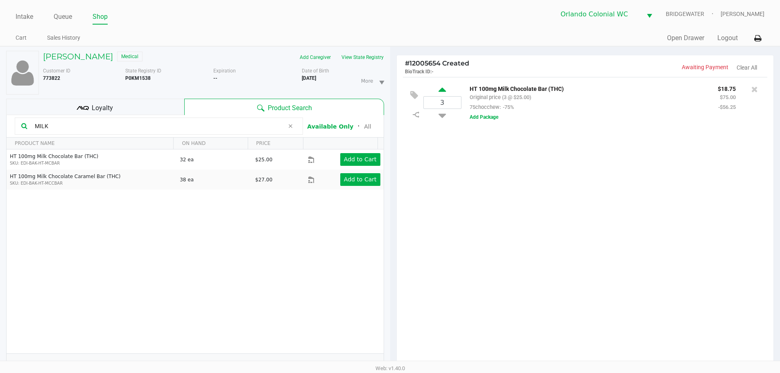
click at [441, 88] on icon at bounding box center [442, 91] width 7 height 10
type input "4"
click at [441, 88] on icon at bounding box center [442, 91] width 7 height 10
type input "5"
click at [441, 88] on icon at bounding box center [442, 91] width 7 height 10
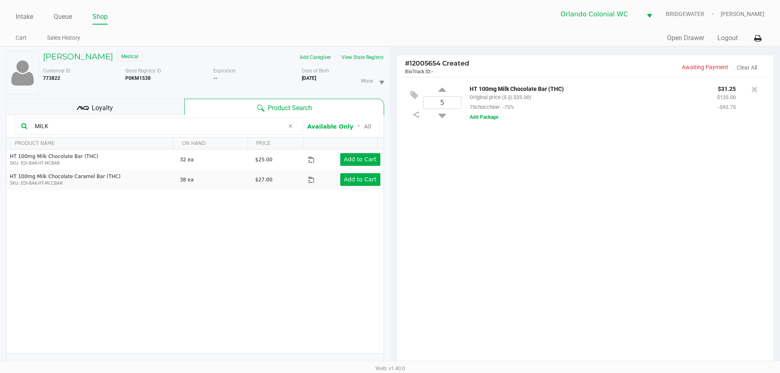
type input "6"
click at [441, 88] on icon at bounding box center [442, 91] width 7 height 10
type input "7"
click at [441, 88] on icon at bounding box center [442, 91] width 7 height 10
type input "8"
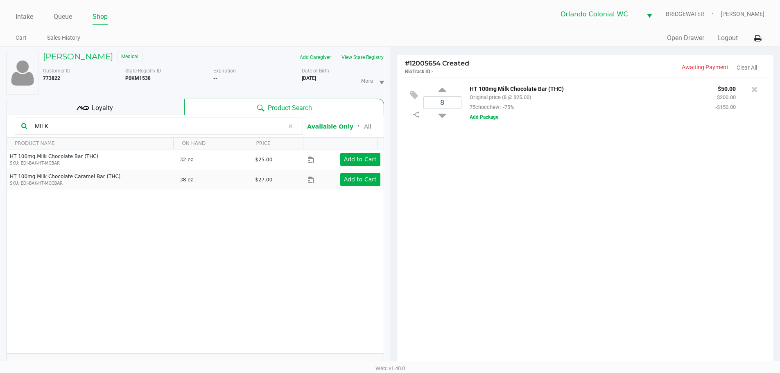
click at [441, 88] on icon at bounding box center [442, 91] width 7 height 10
type input "9"
click at [441, 88] on icon at bounding box center [442, 91] width 7 height 10
type input "10"
click at [483, 118] on button "Add Package" at bounding box center [484, 116] width 29 height 7
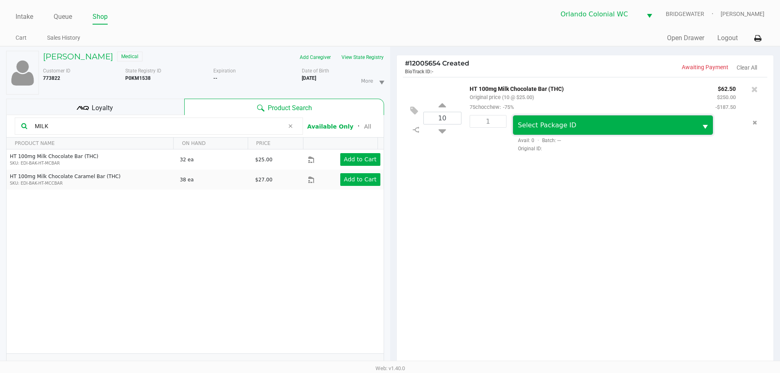
click at [559, 130] on span "Select Package ID" at bounding box center [605, 125] width 175 height 10
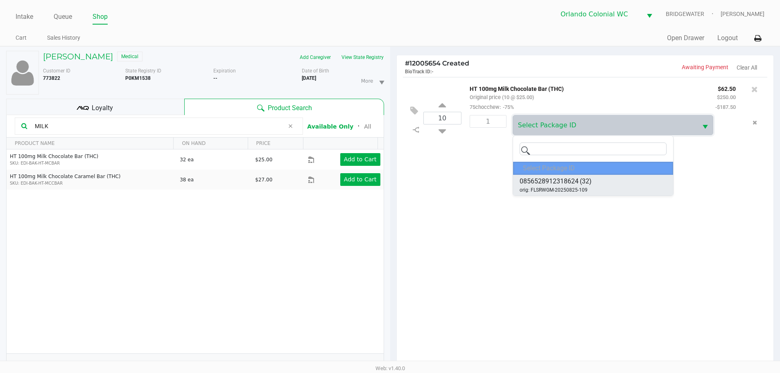
click at [562, 182] on span "0856528912318624" at bounding box center [549, 182] width 59 height 10
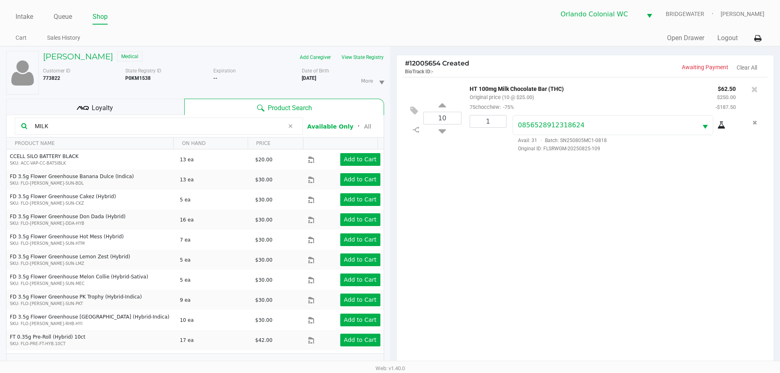
click at [487, 256] on div "10 HT 100mg Milk Chocolate Bar (THC) Original price (10 @ $25.00) 75chocchew: -…" at bounding box center [585, 224] width 377 height 294
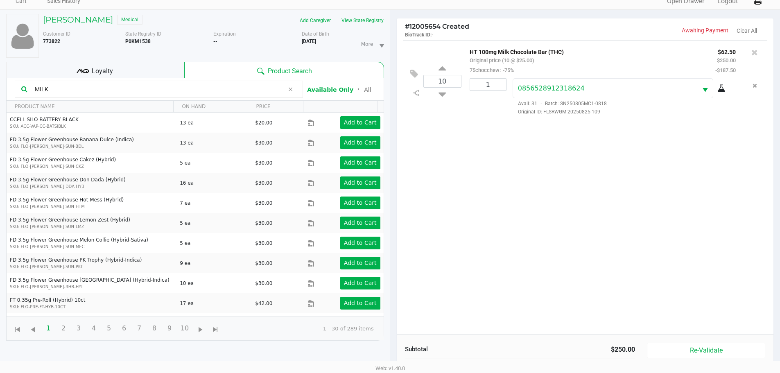
scroll to position [88, 0]
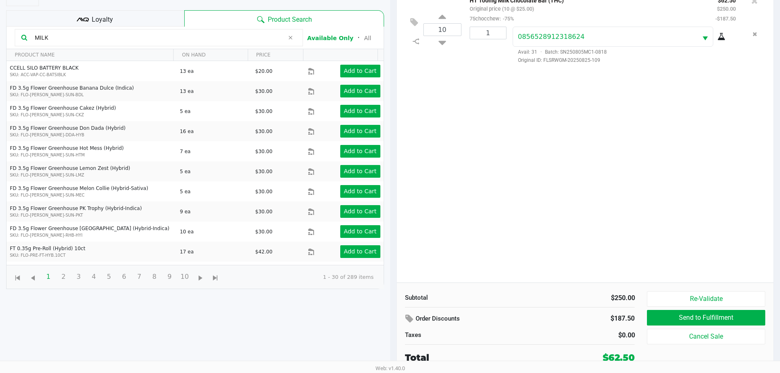
click at [673, 286] on div "Subtotal $250.00 Order Discounts $187.50 Taxes $0.00 Total $62.50 Re-Validate S…" at bounding box center [585, 328] width 377 height 90
click at [673, 291] on div "Subtotal $250.00 Order Discounts $187.50 Taxes $0.00 Total $62.50 Re-Validate S…" at bounding box center [585, 328] width 377 height 90
click at [673, 296] on button "Re-Validate" at bounding box center [706, 299] width 118 height 16
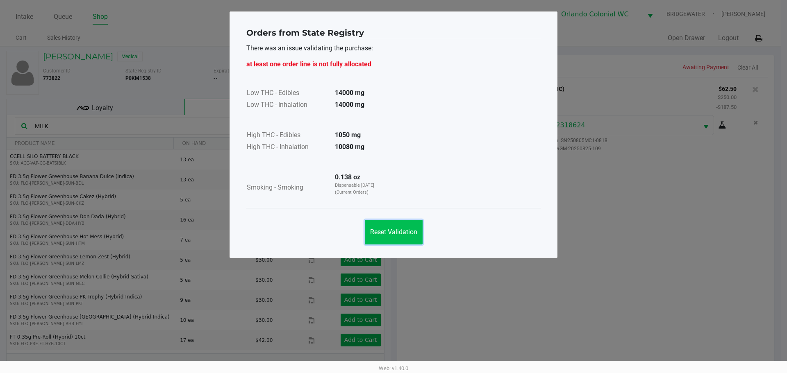
click at [410, 224] on button "Reset Validation" at bounding box center [394, 232] width 58 height 25
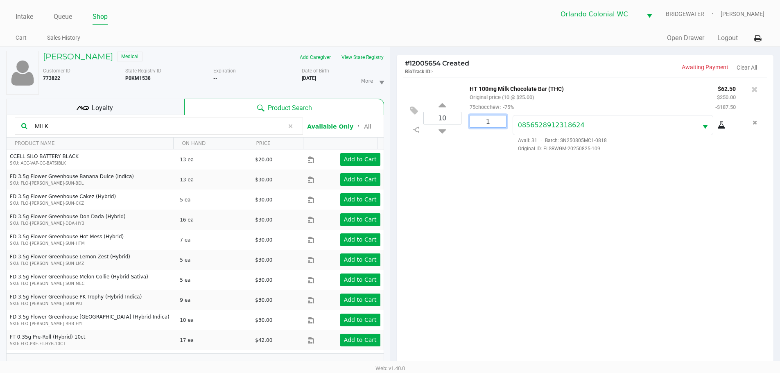
click at [501, 125] on input "1" at bounding box center [488, 122] width 36 height 12
type input "10"
click at [481, 200] on div "[PERSON_NAME] Medical Add Caregiver View State Registry Customer ID 773822 Stat…" at bounding box center [390, 253] width 780 height 415
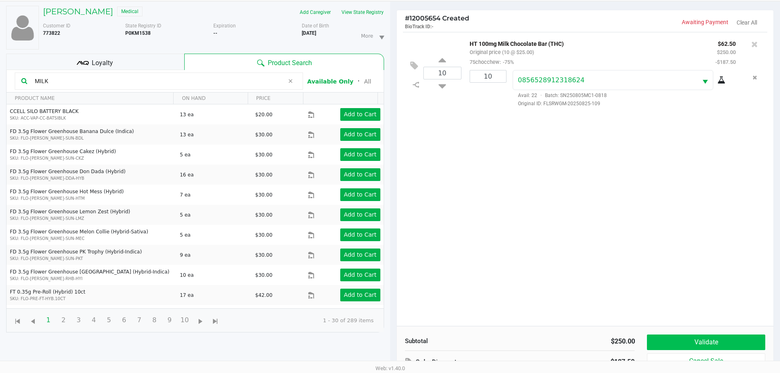
scroll to position [88, 0]
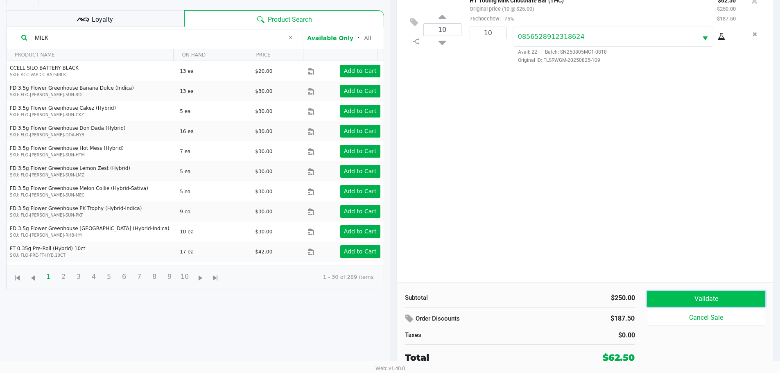
click at [678, 298] on button "Validate" at bounding box center [706, 299] width 118 height 16
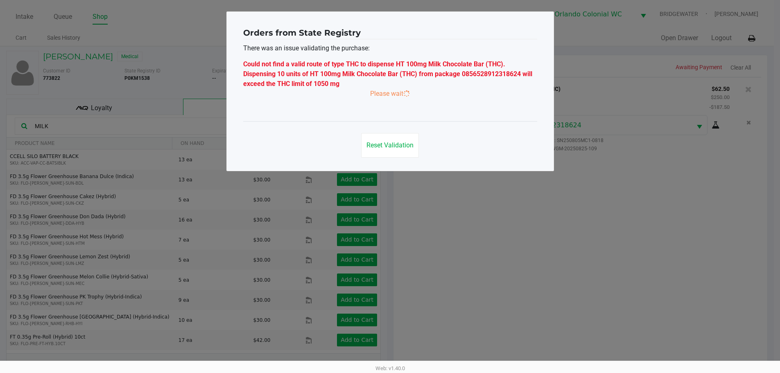
scroll to position [0, 0]
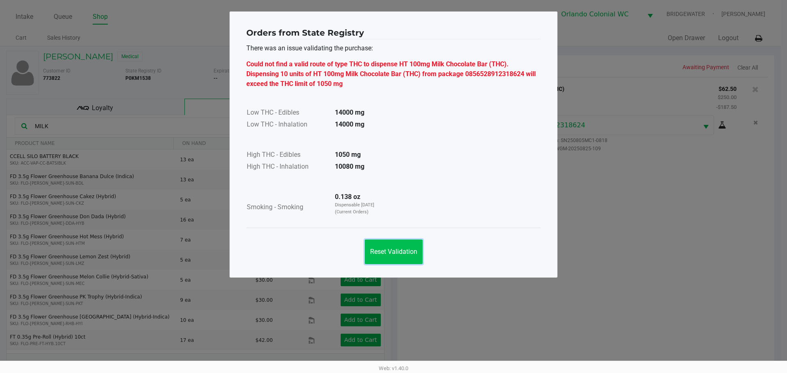
click at [384, 243] on button "Reset Validation" at bounding box center [394, 252] width 58 height 25
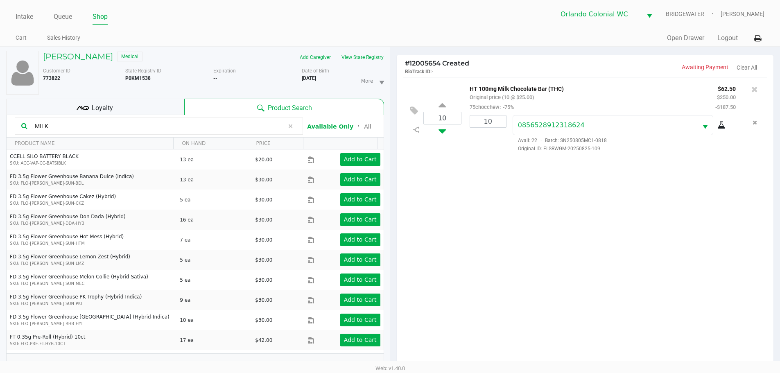
click at [443, 129] on icon at bounding box center [442, 130] width 7 height 10
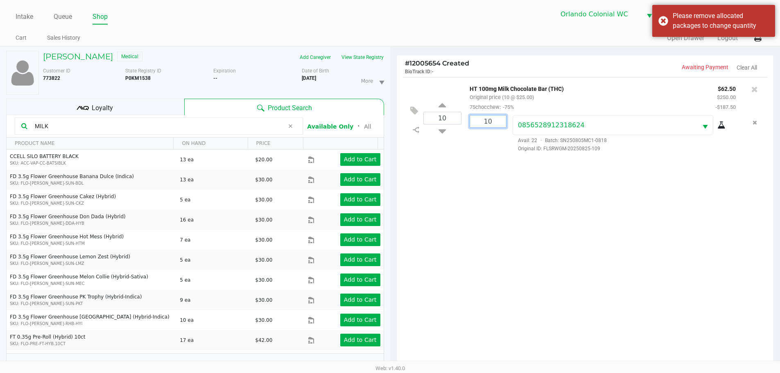
click at [492, 122] on input "10" at bounding box center [488, 122] width 36 height 12
type input "9"
click at [438, 206] on div "Loading [PERSON_NAME] Medical Add Caregiver View State Registry Customer ID 773…" at bounding box center [390, 253] width 780 height 415
click at [446, 130] on icon at bounding box center [442, 130] width 7 height 10
type input "9"
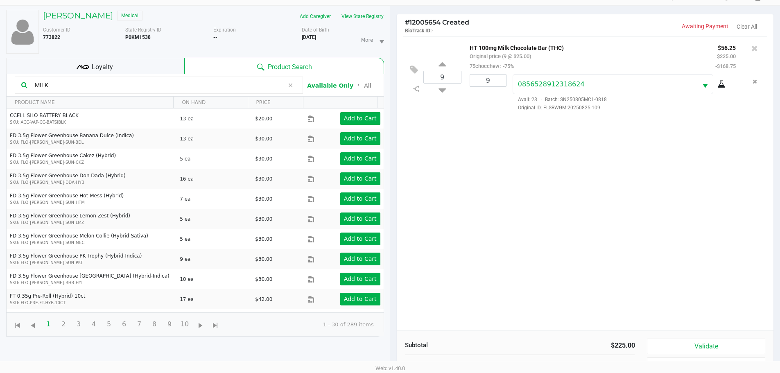
scroll to position [88, 0]
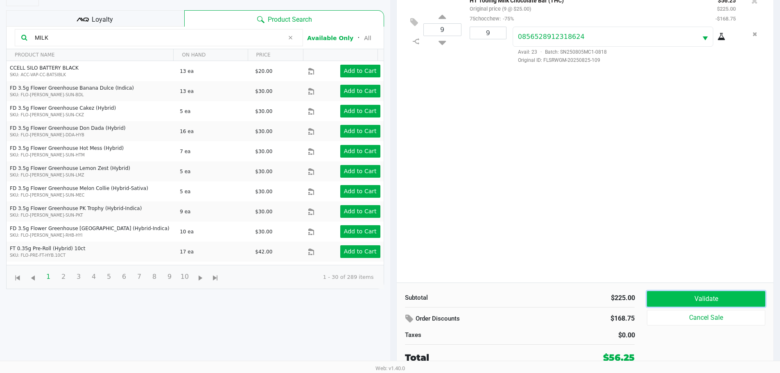
click at [678, 292] on button "Validate" at bounding box center [706, 299] width 118 height 16
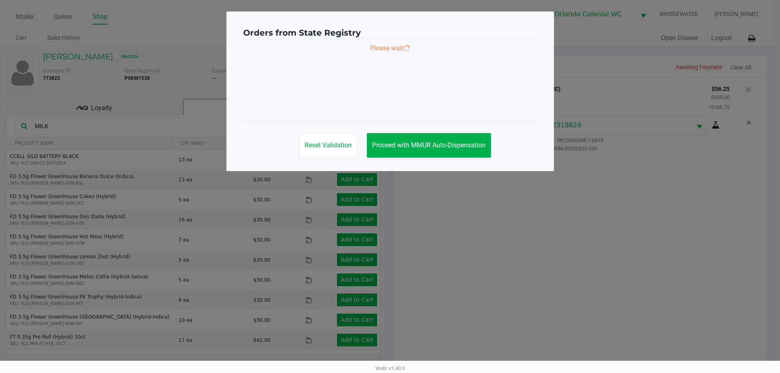
scroll to position [0, 0]
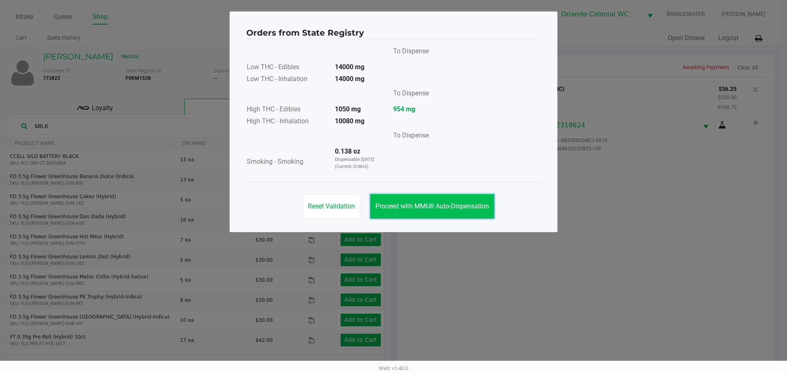
click at [399, 213] on button "Proceed with MMUR Auto-Dispensation" at bounding box center [432, 206] width 124 height 25
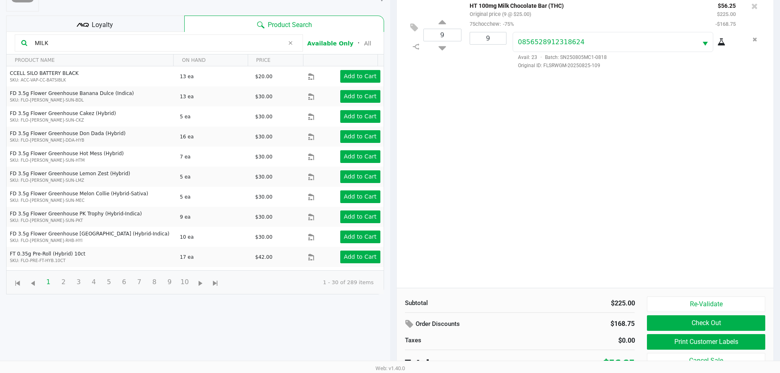
scroll to position [88, 0]
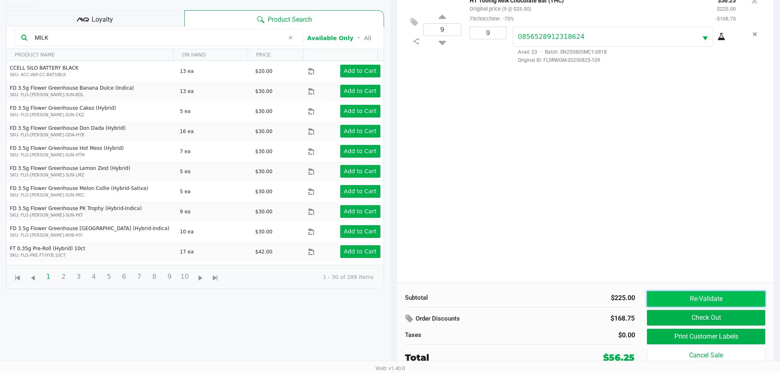
click at [671, 301] on button "Re-Validate" at bounding box center [706, 299] width 118 height 16
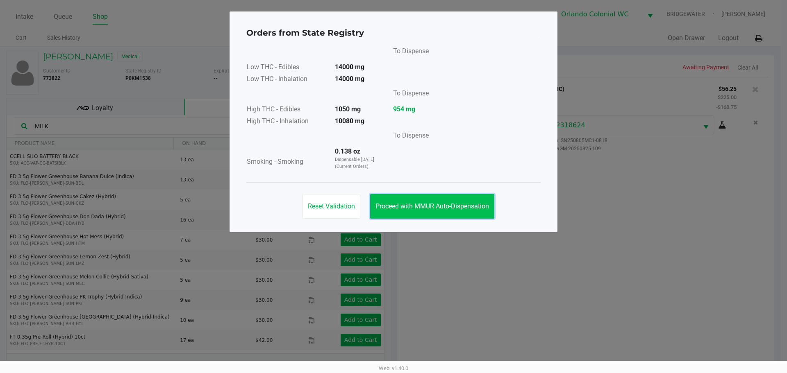
click at [459, 209] on span "Proceed with MMUR Auto-Dispensation" at bounding box center [431, 206] width 113 height 8
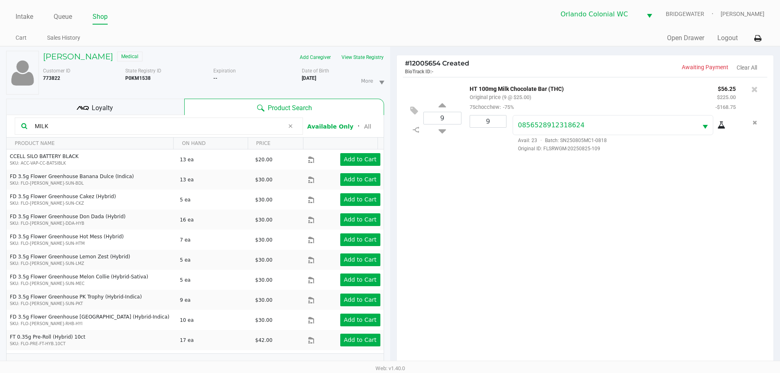
scroll to position [88, 0]
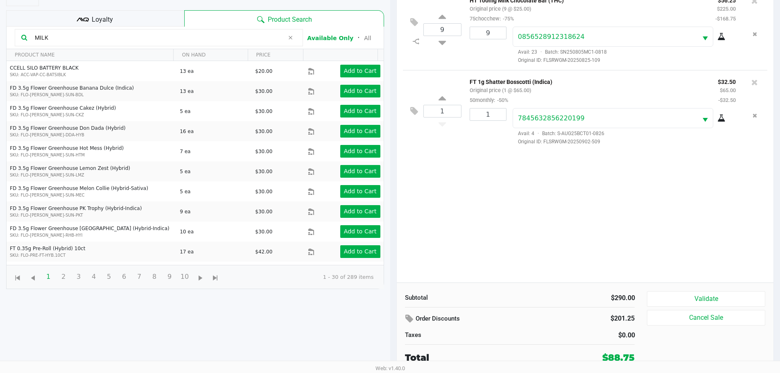
click at [698, 294] on button "Validate" at bounding box center [706, 299] width 118 height 16
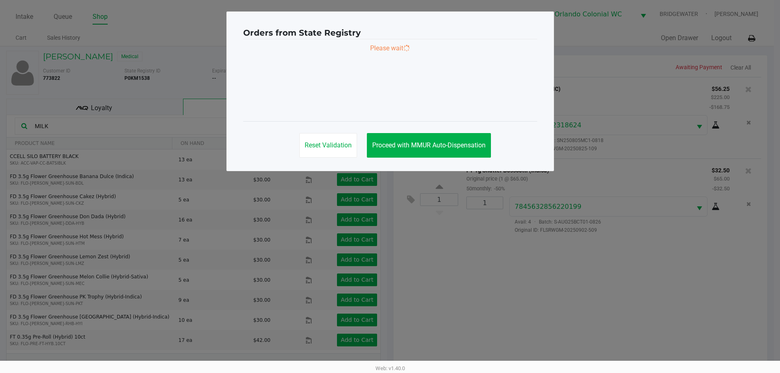
scroll to position [0, 0]
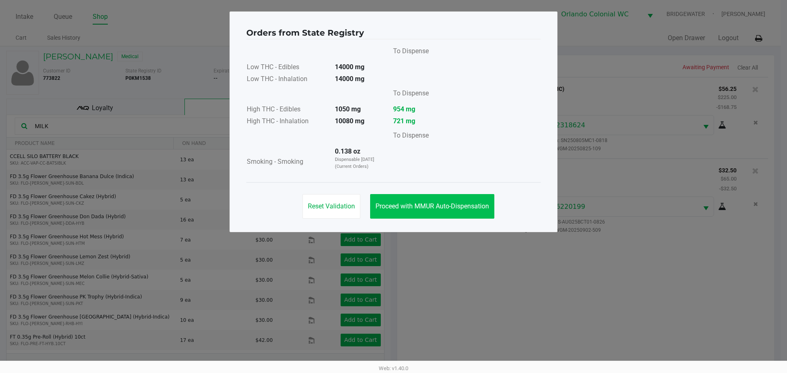
click at [451, 215] on button "Proceed with MMUR Auto-Dispensation" at bounding box center [432, 206] width 124 height 25
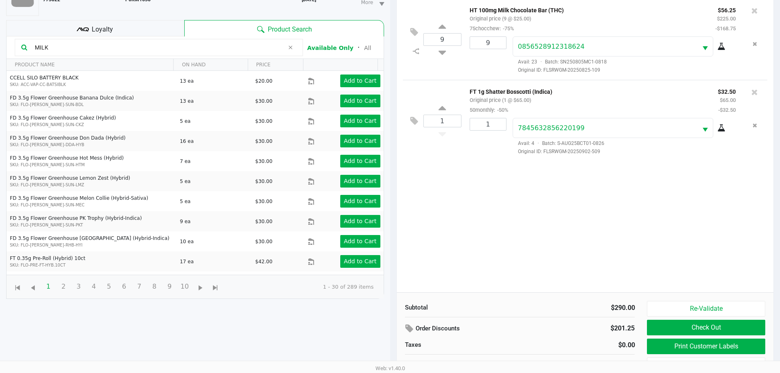
scroll to position [88, 0]
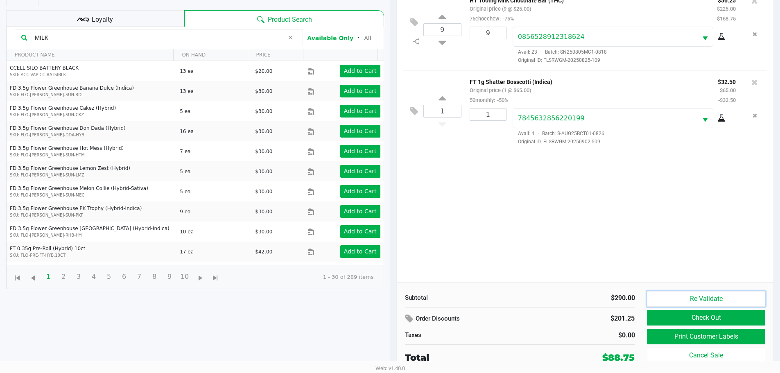
click at [651, 295] on button "Re-Validate" at bounding box center [706, 299] width 118 height 16
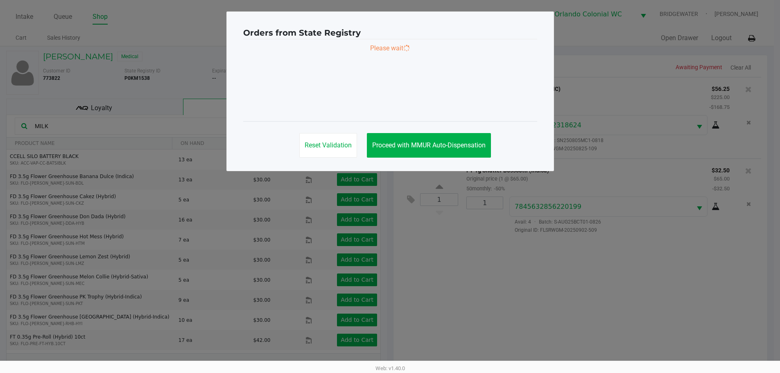
scroll to position [0, 0]
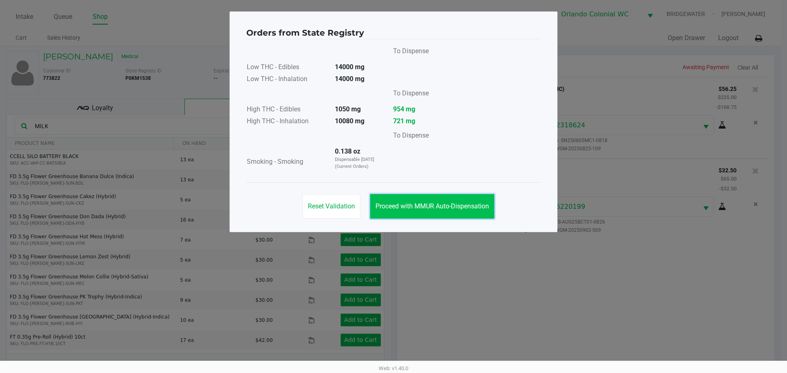
click at [471, 202] on button "Proceed with MMUR Auto-Dispensation" at bounding box center [432, 206] width 124 height 25
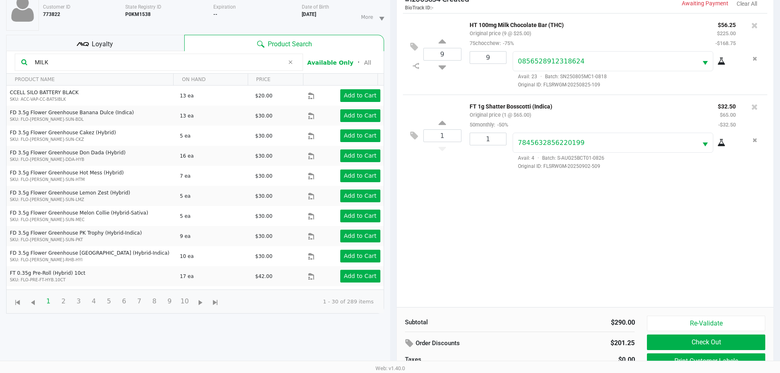
scroll to position [88, 0]
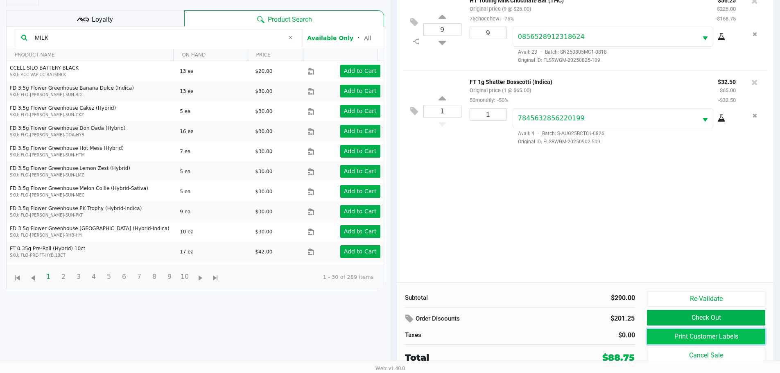
click at [671, 331] on button "Print Customer Labels" at bounding box center [706, 337] width 118 height 16
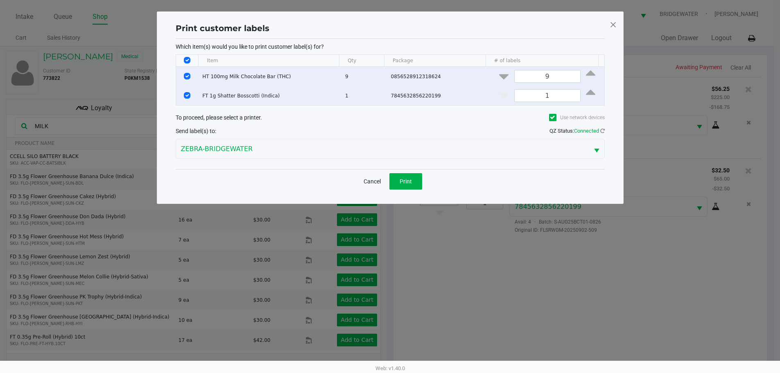
scroll to position [0, 0]
click at [418, 175] on button "Print" at bounding box center [408, 181] width 33 height 16
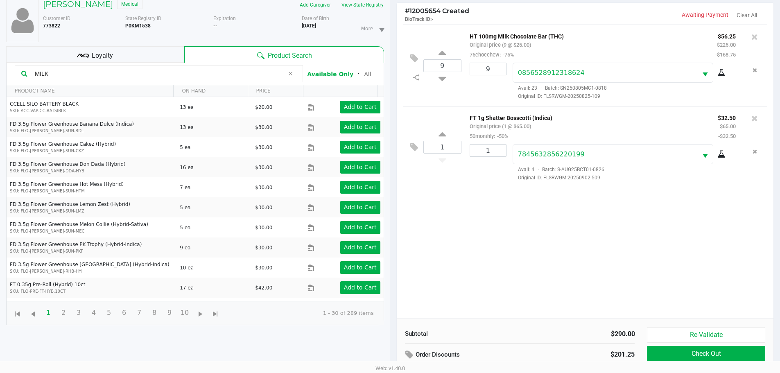
scroll to position [88, 0]
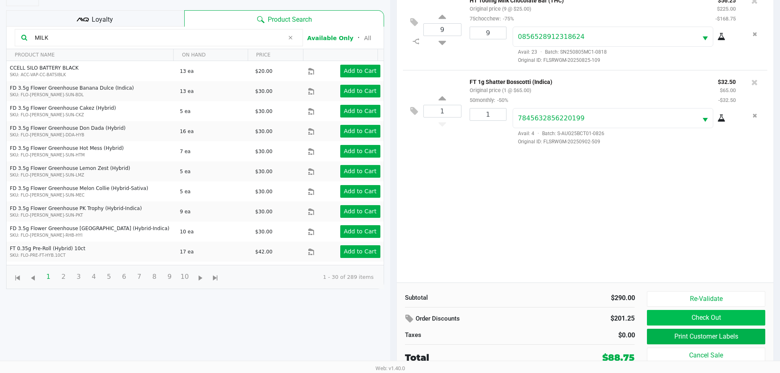
click at [713, 319] on button "Check Out" at bounding box center [706, 318] width 118 height 16
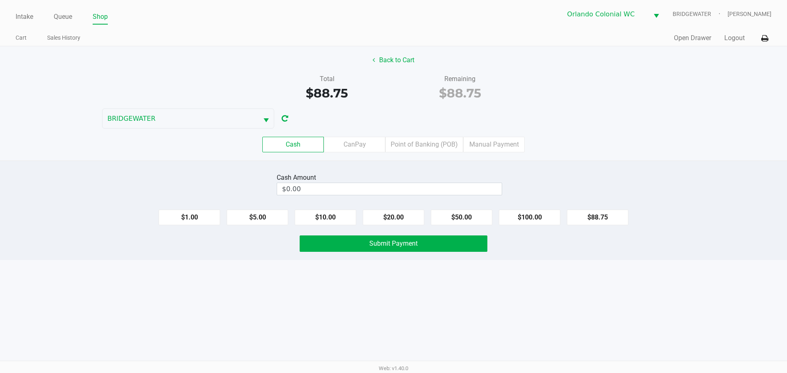
click at [532, 298] on div "Intake Queue Shop Orlando Colonial [PERSON_NAME] [PERSON_NAME] Cart Sales Histo…" at bounding box center [393, 186] width 787 height 373
click at [445, 149] on label "Point of Banking (POB)" at bounding box center [424, 145] width 78 height 16
click at [0, 0] on 7 "Point of Banking (POB)" at bounding box center [0, 0] width 0 height 0
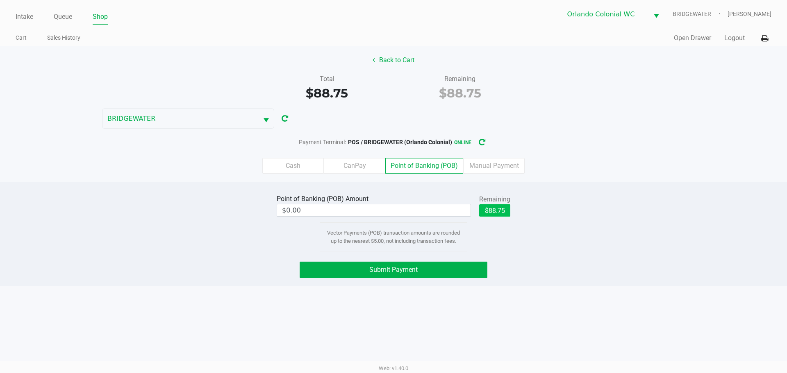
click at [509, 216] on button "$88.75" at bounding box center [494, 210] width 31 height 12
click at [415, 211] on input "$88.75" at bounding box center [359, 210] width 165 height 12
type input "88.75"
click at [574, 284] on div "Point of Banking (POB) Amount 8.75 Remaining $88.75 Clear Vector Payments (POB)…" at bounding box center [393, 234] width 787 height 104
click at [463, 274] on button "Submit Payment" at bounding box center [393, 270] width 188 height 16
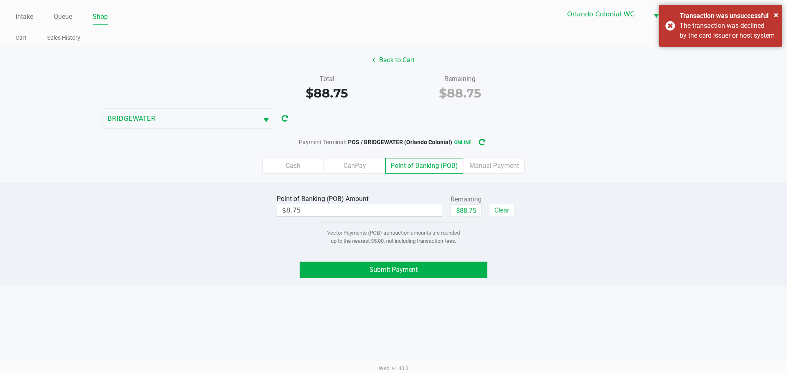
click at [656, 287] on div "Intake Queue Shop Orlando Colonial [PERSON_NAME] [PERSON_NAME] Cart Sales Histo…" at bounding box center [393, 186] width 787 height 373
click at [776, 19] on span "×" at bounding box center [775, 15] width 5 height 10
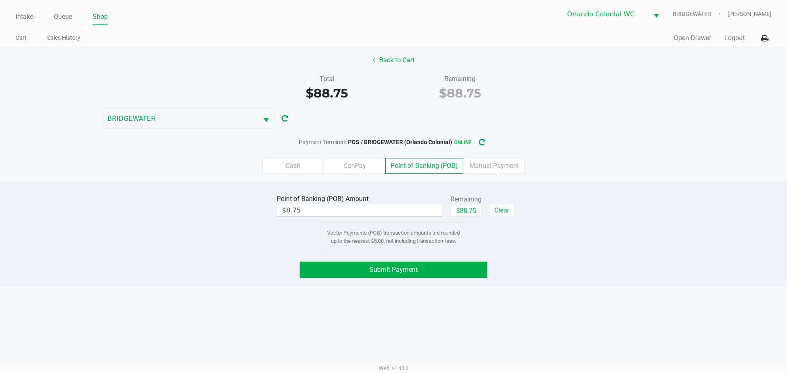
drag, startPoint x: 769, startPoint y: 217, endPoint x: 769, endPoint y: 222, distance: 4.5
click at [769, 221] on div "Point of Banking (POB) Amount $8.75 Remaining $88.75 Clear Vector Payments (POB…" at bounding box center [393, 222] width 799 height 59
click at [674, 306] on div "Intake Queue Shop Orlando Colonial [PERSON_NAME] [PERSON_NAME] Cart Sales Histo…" at bounding box center [393, 186] width 787 height 373
click at [425, 266] on button "Submit Payment" at bounding box center [393, 270] width 188 height 16
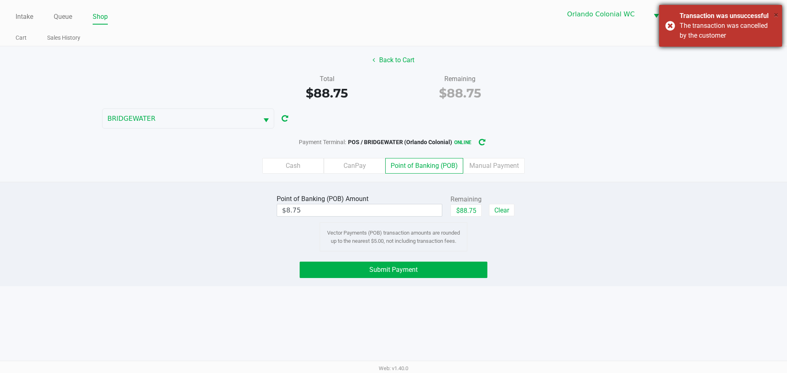
click at [776, 16] on span "×" at bounding box center [775, 15] width 5 height 10
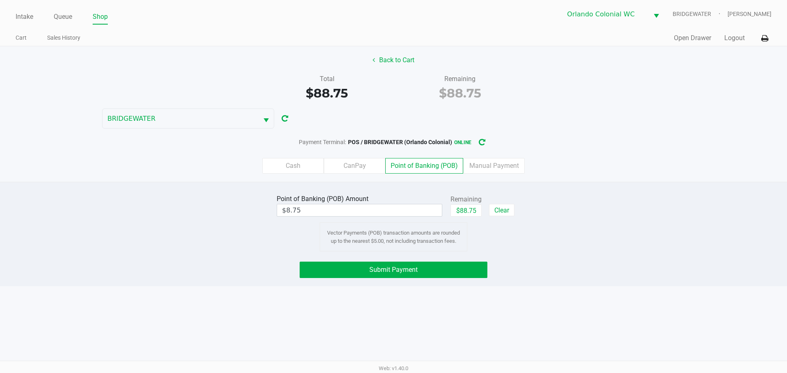
drag, startPoint x: 707, startPoint y: 138, endPoint x: 713, endPoint y: 134, distance: 7.0
click at [708, 136] on div "Payment Terminal: POS / BRIDGEWATER (Orlando Colonial) online" at bounding box center [393, 142] width 787 height 15
click at [496, 206] on button "Clear" at bounding box center [501, 210] width 25 height 12
click at [314, 170] on label "Cash" at bounding box center [292, 166] width 61 height 16
click at [0, 0] on 0 "Cash" at bounding box center [0, 0] width 0 height 0
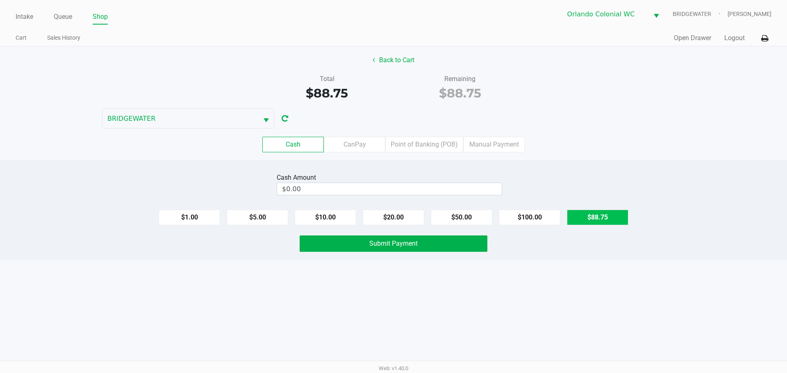
click at [603, 218] on button "$88.75" at bounding box center [597, 218] width 61 height 16
click at [641, 127] on div "Back to Cart Total $88.75 Remaining $88.75 BRIDGEWATER Cash CanPay Point of Ban…" at bounding box center [393, 103] width 787 height 114
click at [356, 299] on div "Intake Queue Shop Orlando Colonial [PERSON_NAME] [PERSON_NAME] Cart Sales Histo…" at bounding box center [393, 186] width 787 height 373
click at [462, 190] on input "$88.75" at bounding box center [375, 189] width 196 height 12
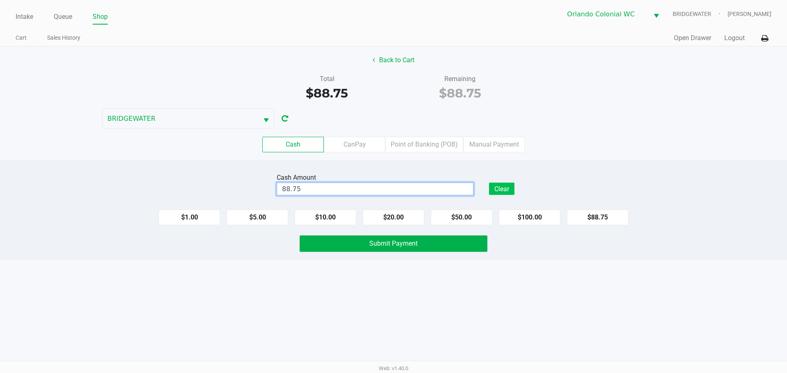
click at [503, 190] on button "Clear" at bounding box center [501, 189] width 25 height 12
click at [470, 174] on div "Cash Amount" at bounding box center [389, 178] width 225 height 10
click at [467, 192] on input "$0.00" at bounding box center [389, 189] width 224 height 12
type input "$89.00"
click at [776, 228] on div "Cash Amount $89.00 Clear $1.00 $5.00 $10.00 $20.00 $50.00 $100.00 $88.75 Submit…" at bounding box center [393, 211] width 787 height 100
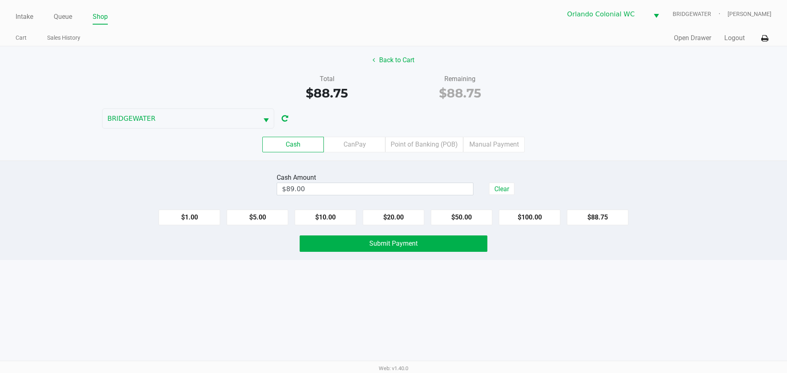
click at [682, 253] on div "Cash Amount $89.00 Clear $1.00 $5.00 $10.00 $20.00 $50.00 $100.00 $88.75 Submit…" at bounding box center [393, 211] width 787 height 100
click at [414, 251] on button "Submit Payment" at bounding box center [393, 244] width 188 height 16
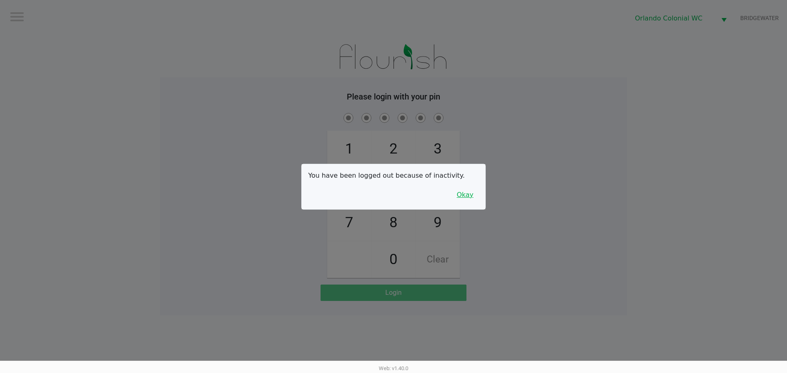
click at [454, 188] on button "Okay" at bounding box center [464, 195] width 27 height 16
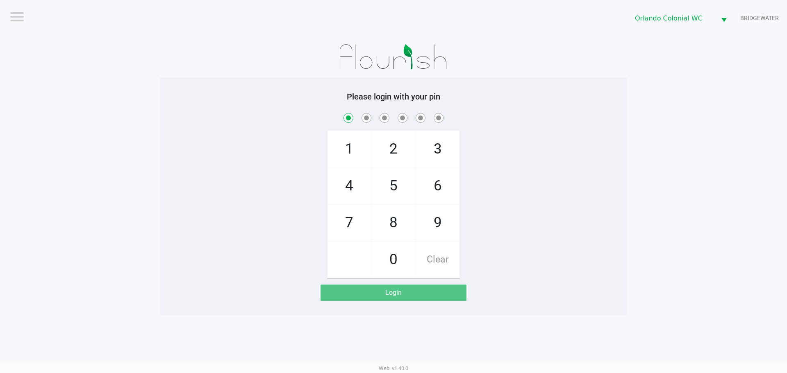
checkbox input "true"
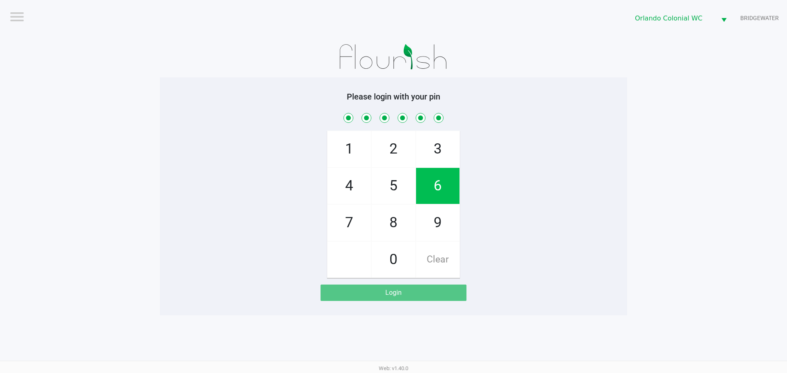
checkbox input "true"
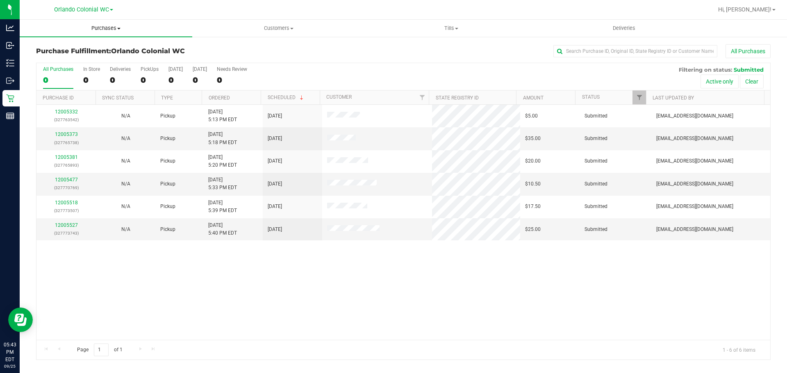
click at [105, 35] on uib-tab-heading "Purchases Summary of purchases Fulfillment All purchases" at bounding box center [106, 28] width 172 height 17
click at [104, 30] on span "Purchases" at bounding box center [106, 28] width 172 height 7
click at [99, 32] on uib-tab-heading "Purchases Summary of purchases Fulfillment All purchases" at bounding box center [106, 28] width 172 height 17
click at [76, 62] on li "Fulfillment" at bounding box center [106, 59] width 172 height 10
click at [109, 27] on span "Purchases" at bounding box center [106, 28] width 172 height 7
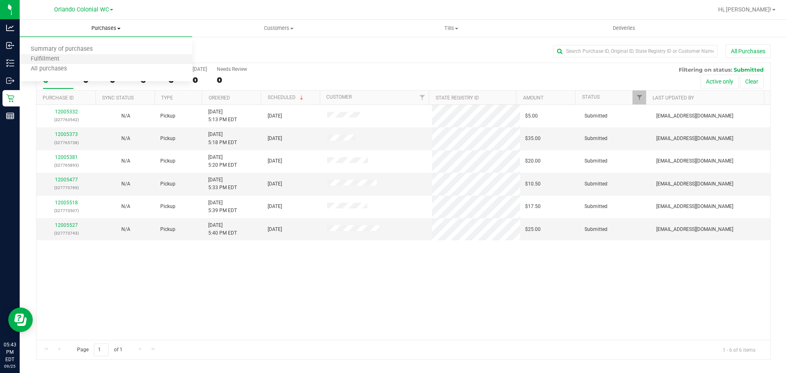
click at [78, 61] on li "Fulfillment" at bounding box center [106, 59] width 172 height 10
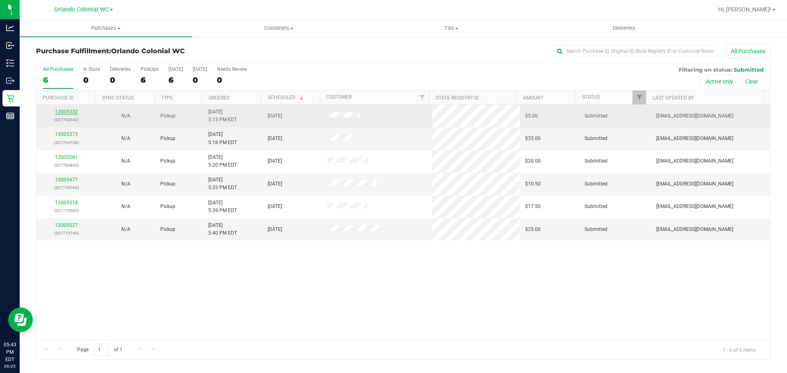
click at [67, 113] on link "12005332" at bounding box center [66, 112] width 23 height 6
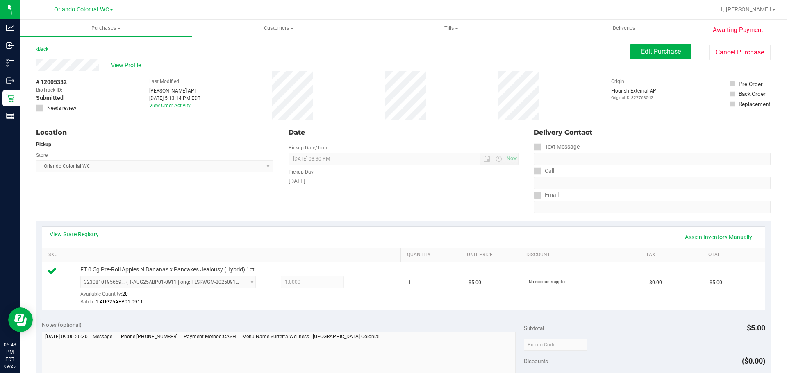
scroll to position [117, 0]
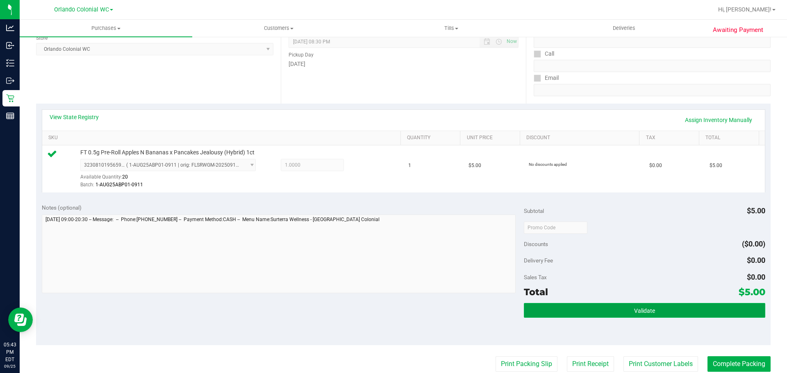
click at [634, 312] on span "Validate" at bounding box center [644, 311] width 21 height 7
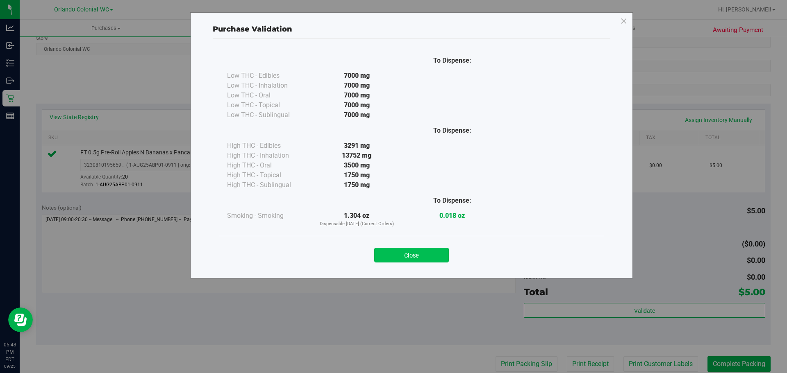
click at [421, 254] on button "Close" at bounding box center [411, 255] width 75 height 15
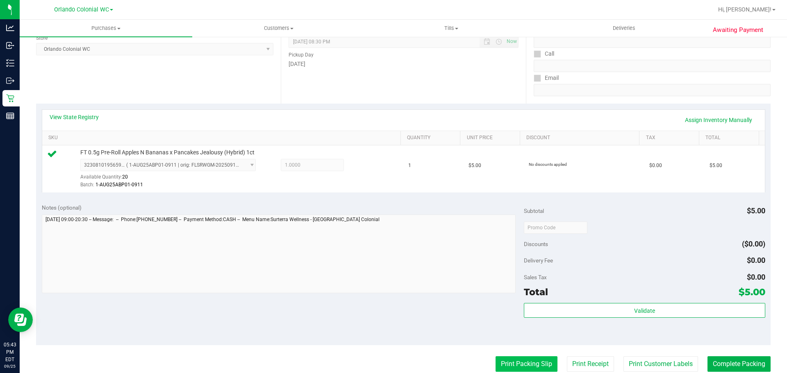
click at [514, 362] on button "Print Packing Slip" at bounding box center [526, 364] width 62 height 16
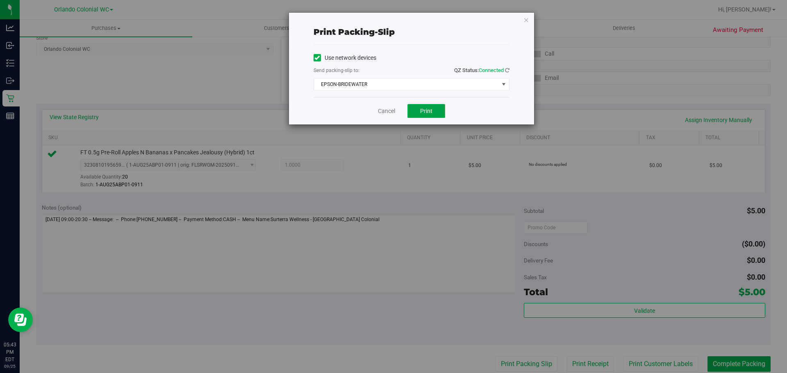
click at [437, 105] on button "Print" at bounding box center [426, 111] width 38 height 14
click at [389, 108] on link "Cancel" at bounding box center [386, 111] width 17 height 9
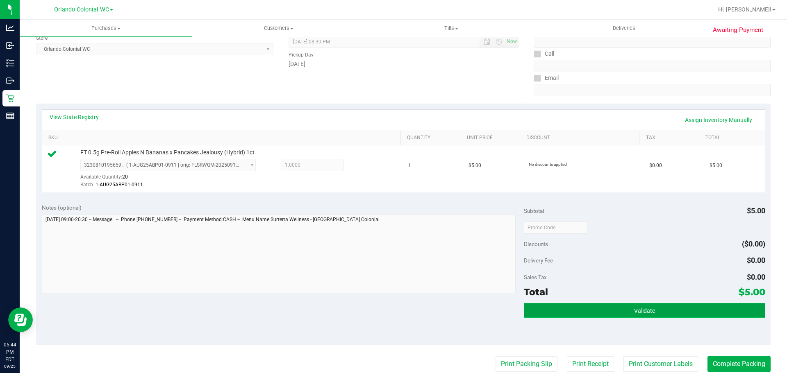
click at [617, 315] on button "Validate" at bounding box center [644, 310] width 241 height 15
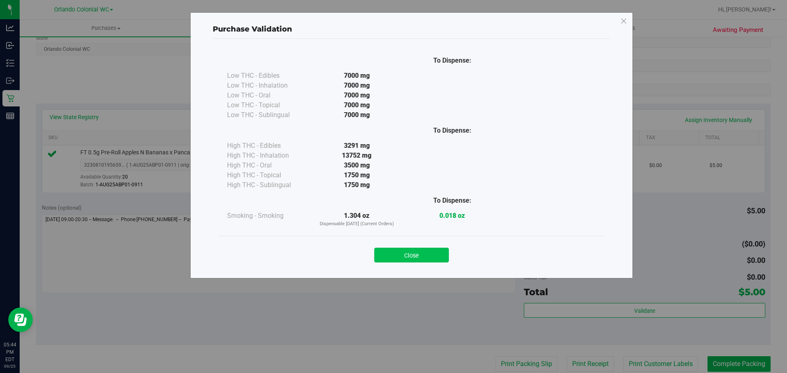
click at [420, 253] on button "Close" at bounding box center [411, 255] width 75 height 15
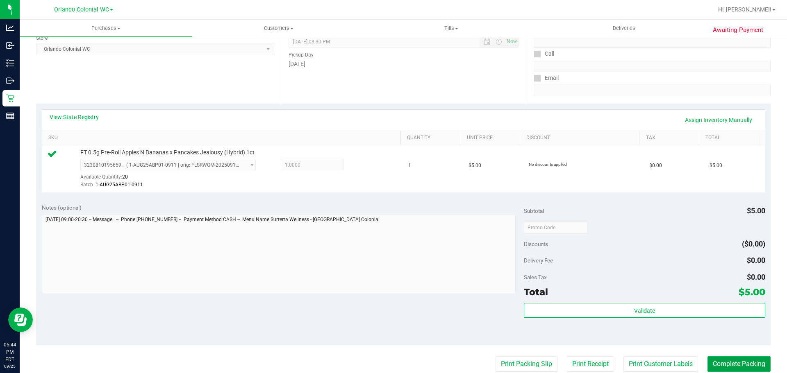
click at [710, 360] on button "Complete Packing" at bounding box center [738, 364] width 63 height 16
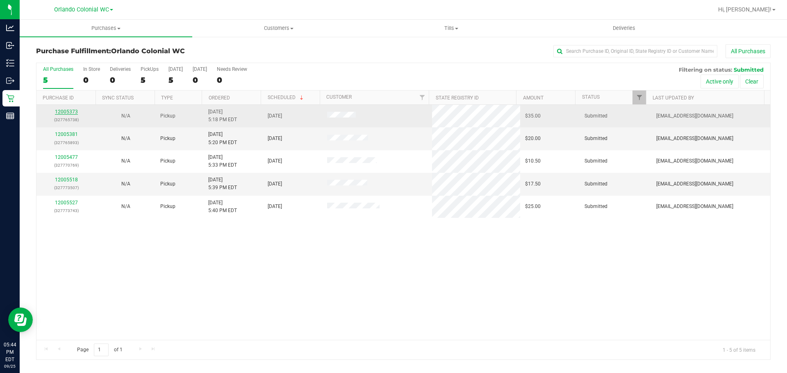
click at [66, 114] on link "12005373" at bounding box center [66, 112] width 23 height 6
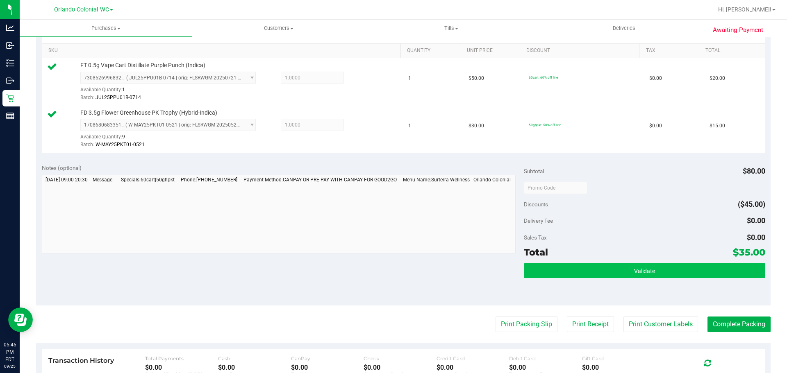
scroll to position [287, 0]
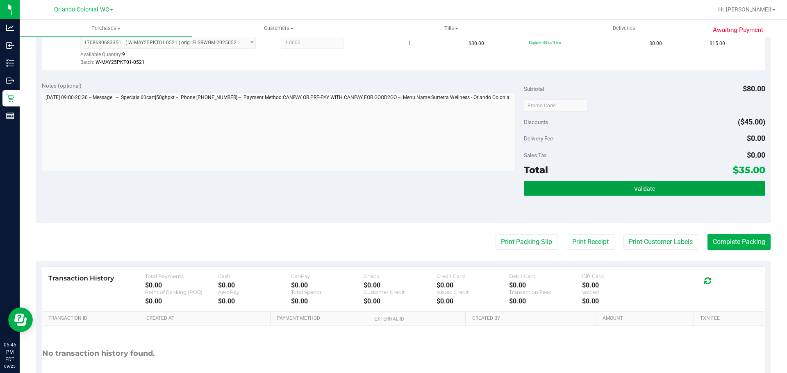
click at [645, 193] on button "Validate" at bounding box center [644, 188] width 241 height 15
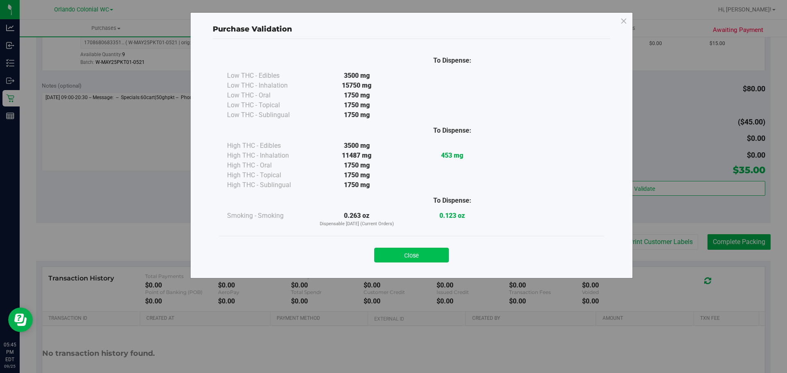
click at [425, 248] on button "Close" at bounding box center [411, 255] width 75 height 15
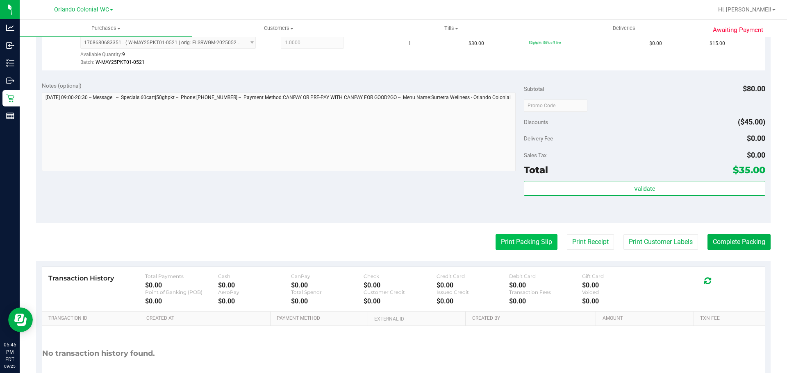
click at [518, 243] on button "Print Packing Slip" at bounding box center [526, 242] width 62 height 16
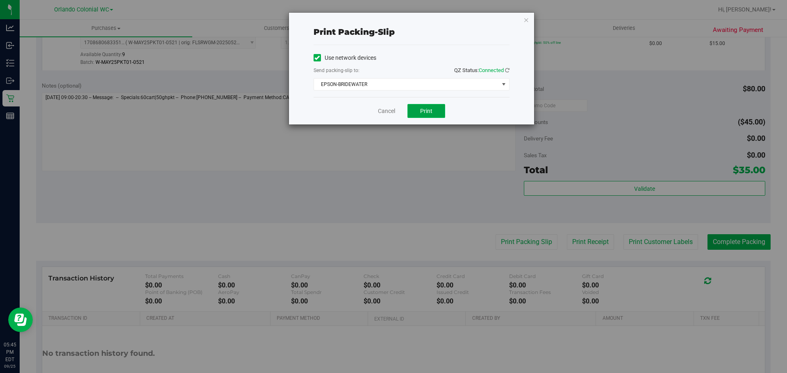
click at [412, 108] on button "Print" at bounding box center [426, 111] width 38 height 14
click at [390, 112] on link "Cancel" at bounding box center [386, 111] width 17 height 9
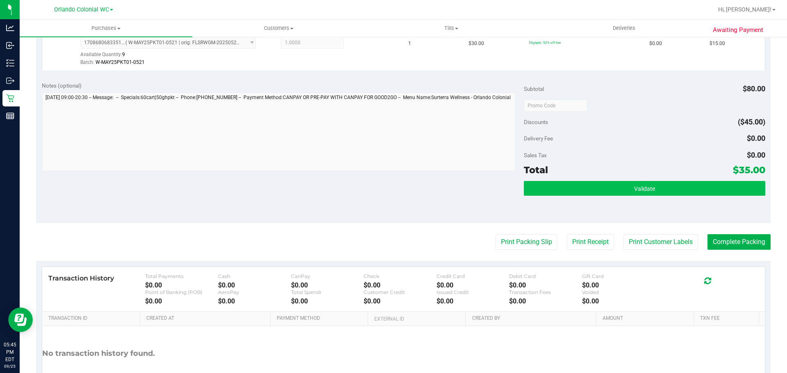
click at [542, 191] on button "Validate" at bounding box center [644, 188] width 241 height 15
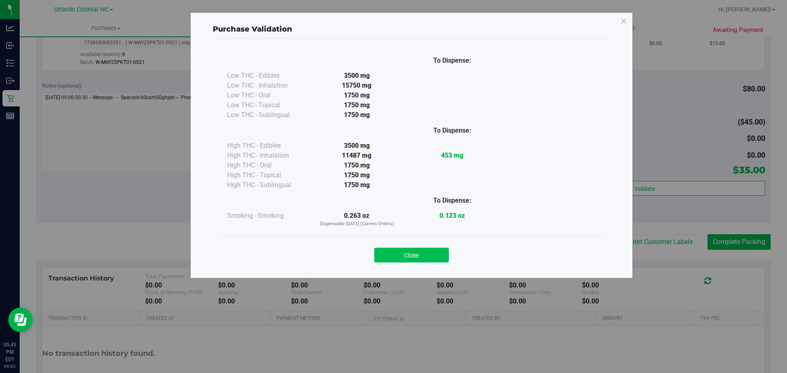
click at [420, 252] on button "Close" at bounding box center [411, 255] width 75 height 15
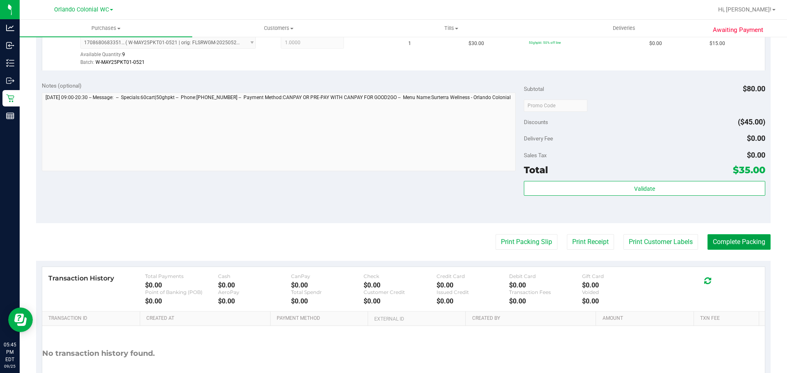
click at [727, 240] on button "Complete Packing" at bounding box center [738, 242] width 63 height 16
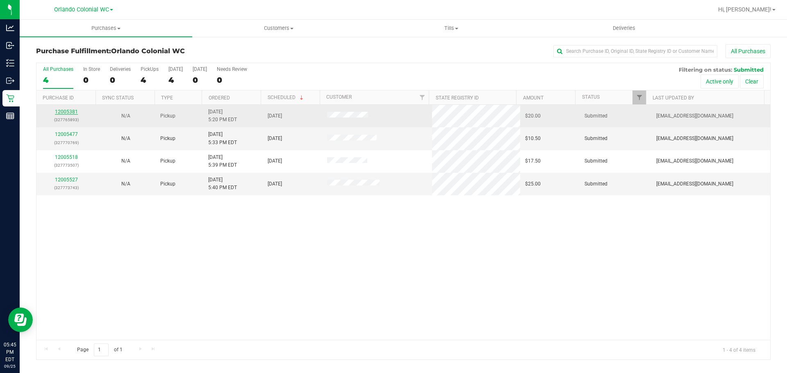
click at [69, 112] on link "12005381" at bounding box center [66, 112] width 23 height 6
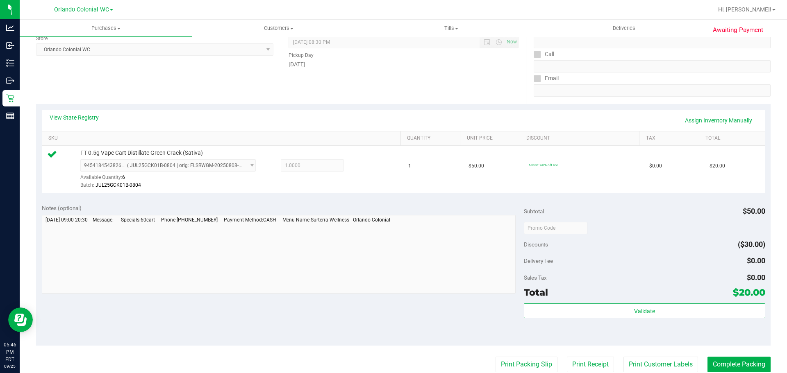
scroll to position [171, 0]
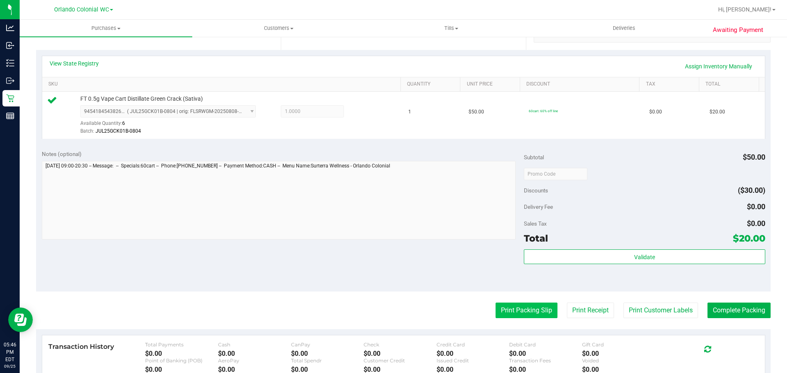
click at [521, 311] on button "Print Packing Slip" at bounding box center [526, 311] width 62 height 16
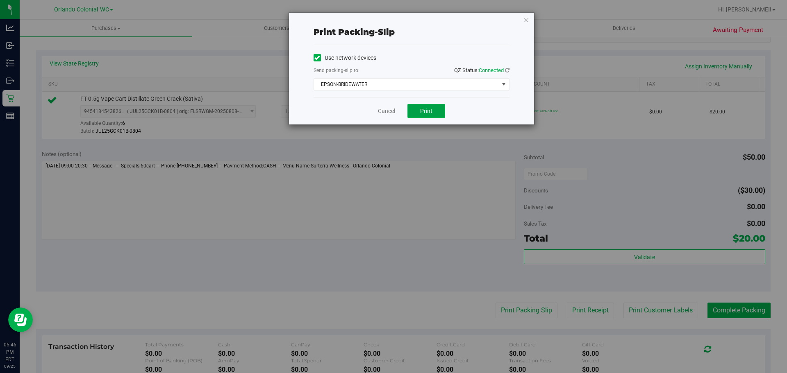
click at [431, 104] on button "Print" at bounding box center [426, 111] width 38 height 14
click at [380, 112] on link "Cancel" at bounding box center [386, 111] width 17 height 9
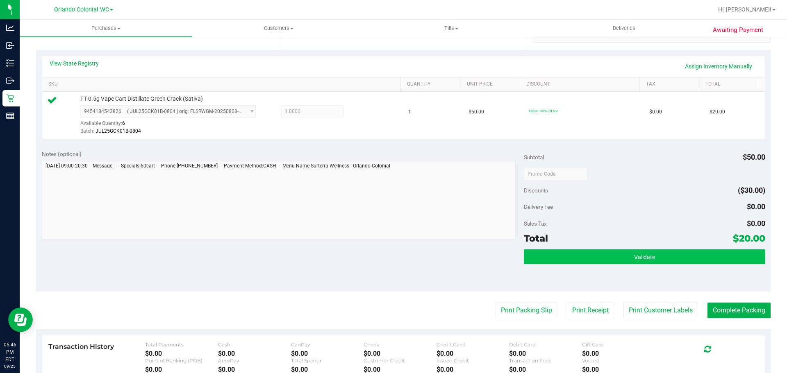
click at [639, 254] on span "Validate" at bounding box center [644, 257] width 21 height 7
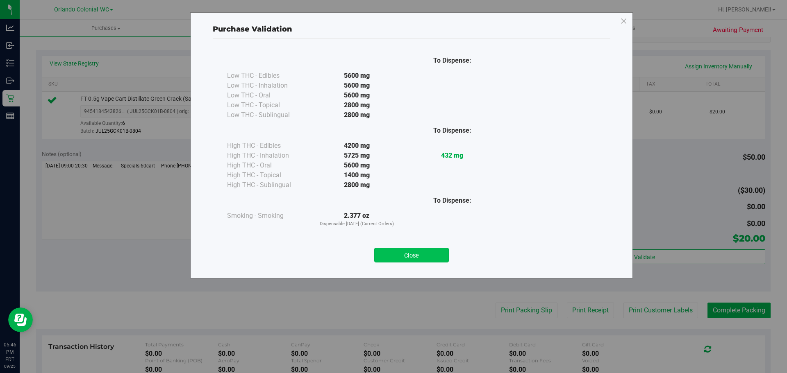
click at [429, 251] on button "Close" at bounding box center [411, 255] width 75 height 15
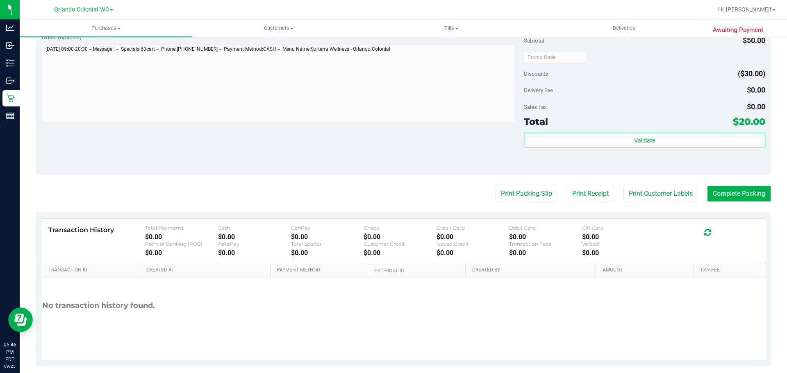
scroll to position [297, 0]
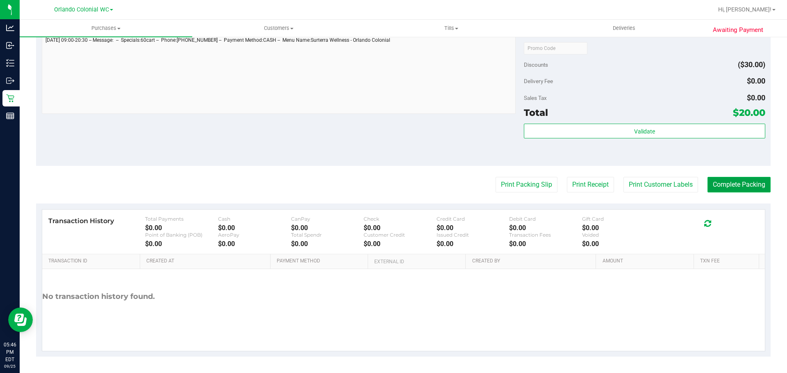
click at [746, 188] on button "Complete Packing" at bounding box center [738, 185] width 63 height 16
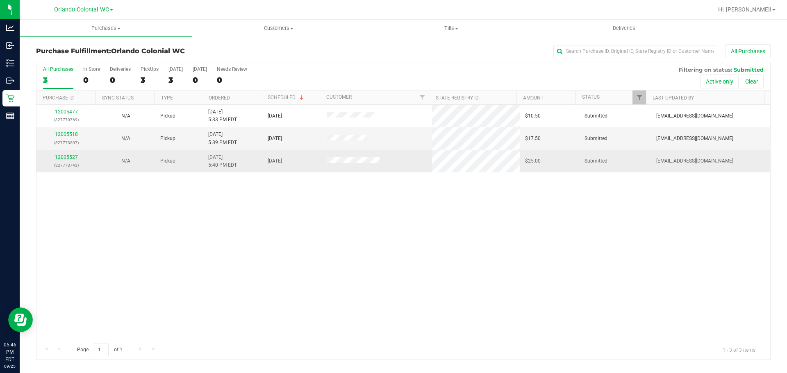
click at [60, 159] on link "12005527" at bounding box center [66, 157] width 23 height 6
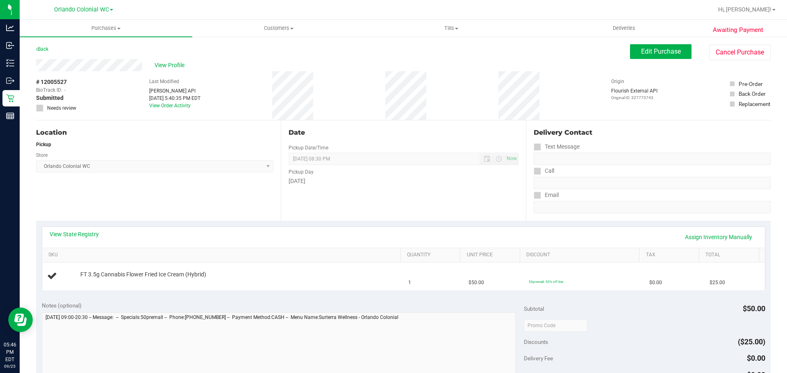
scroll to position [123, 0]
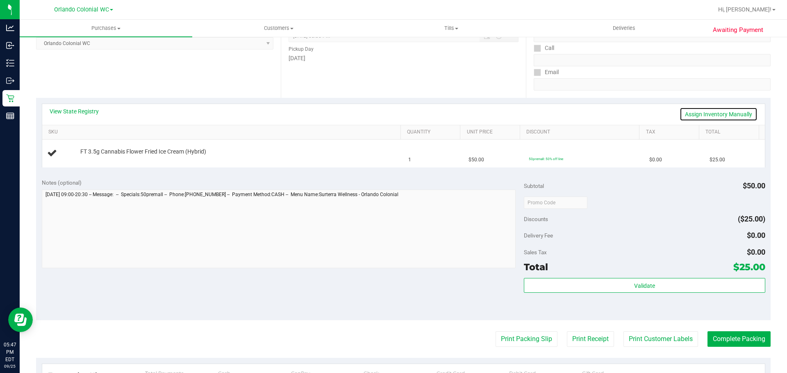
click at [704, 113] on link "Assign Inventory Manually" at bounding box center [718, 114] width 78 height 14
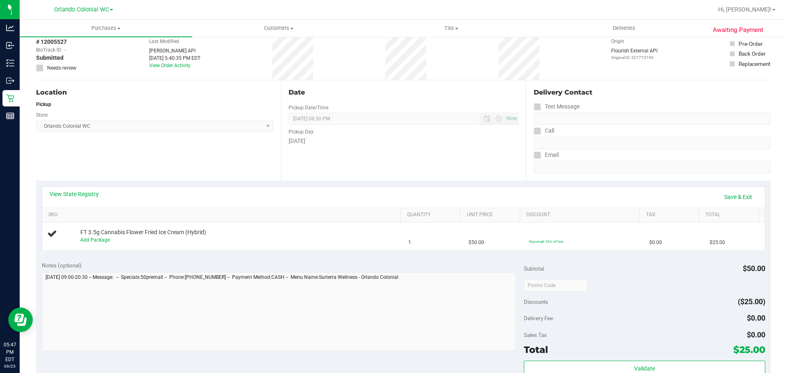
scroll to position [0, 0]
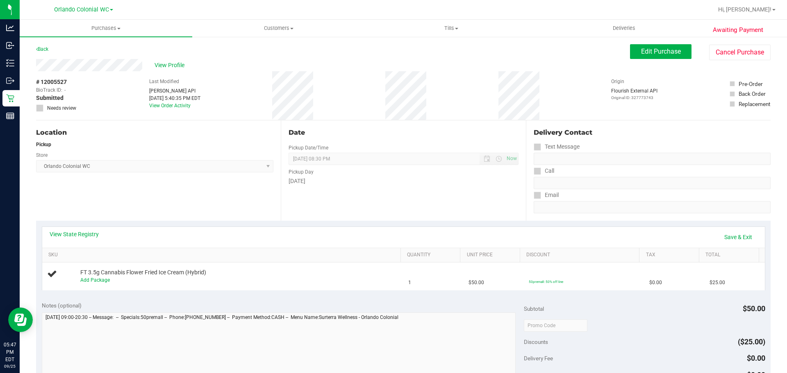
click at [736, 231] on link "Save & Exit" at bounding box center [738, 237] width 39 height 14
click at [664, 52] on span "Edit Purchase" at bounding box center [661, 52] width 40 height 8
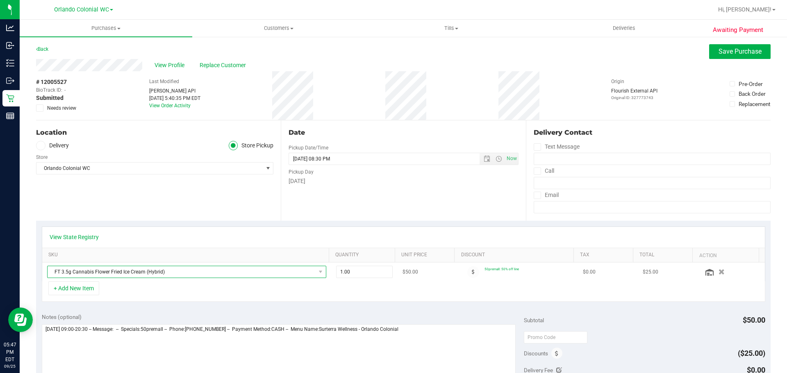
click at [119, 273] on span "FT 3.5g Cannabis Flower Fried Ice Cream (Hybrid)" at bounding box center [182, 271] width 268 height 11
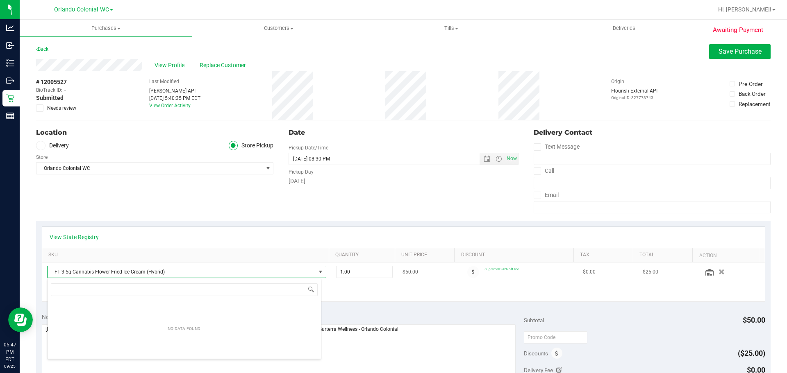
scroll to position [12, 272]
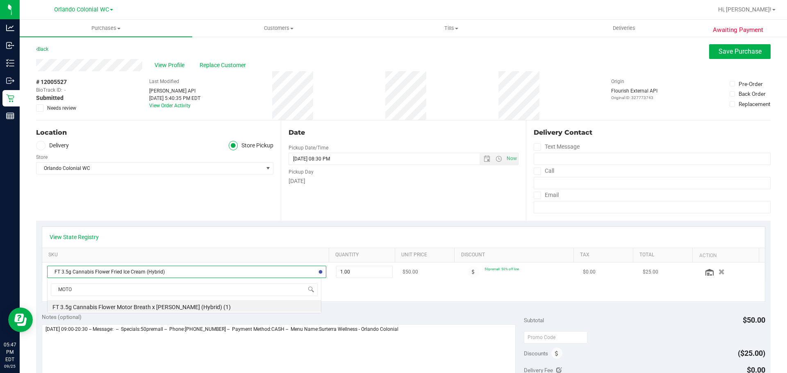
type input "MOTOR"
click at [198, 301] on li "FT 3.5g Cannabis Flower Motor Breath x Mike Larry (Hybrid) (1)" at bounding box center [184, 305] width 273 height 11
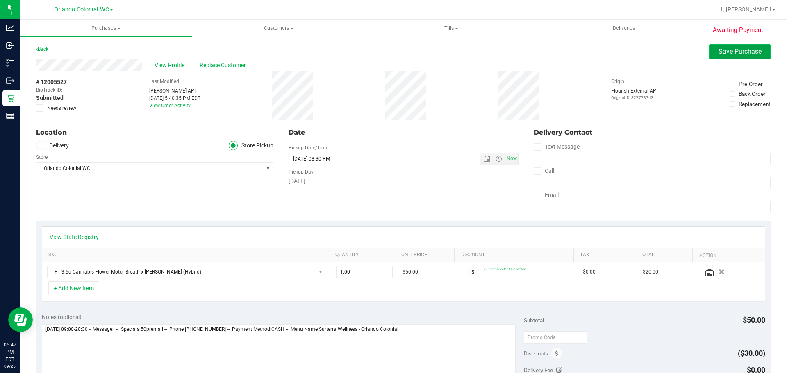
click at [739, 57] on button "Save Purchase" at bounding box center [739, 51] width 61 height 15
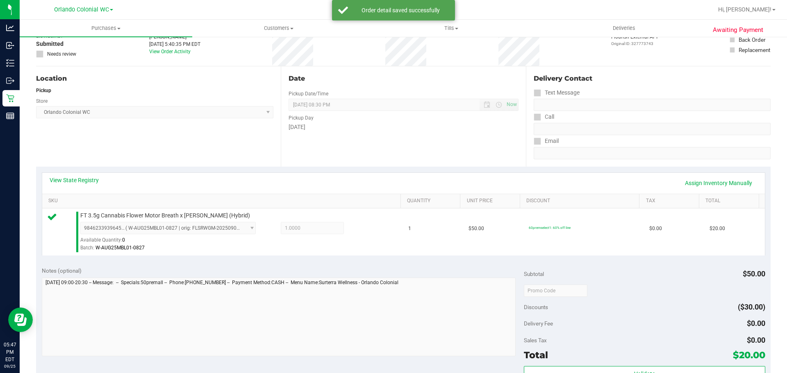
scroll to position [72, 0]
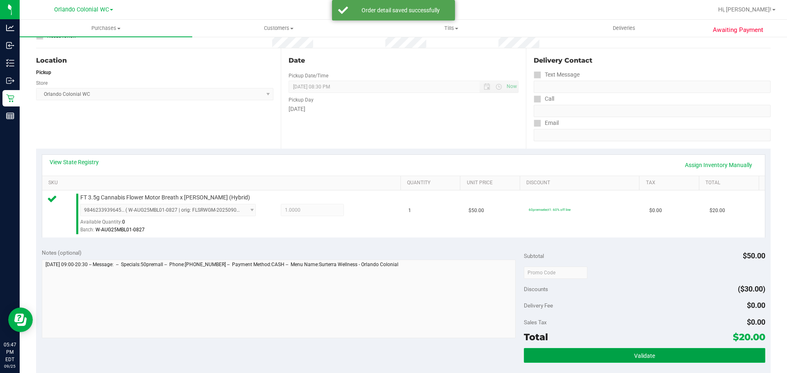
click at [637, 355] on span "Validate" at bounding box center [644, 356] width 21 height 7
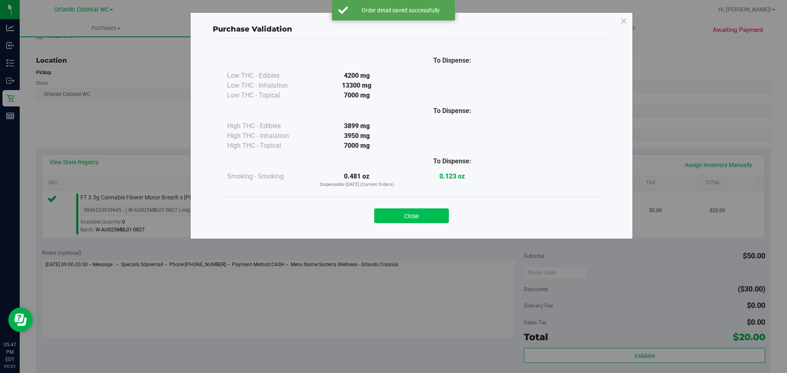
click at [428, 220] on button "Close" at bounding box center [411, 216] width 75 height 15
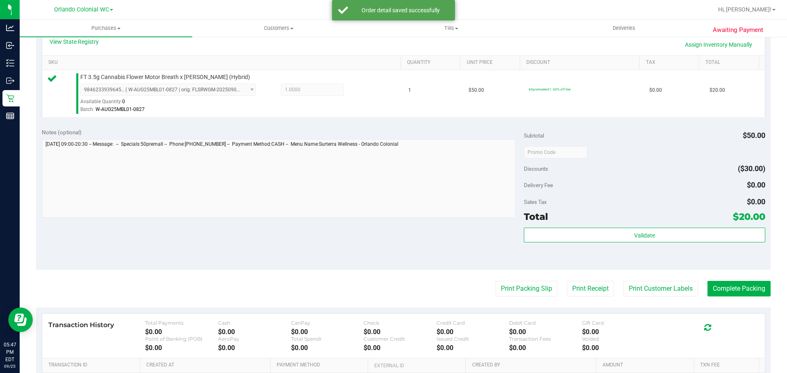
scroll to position [195, 0]
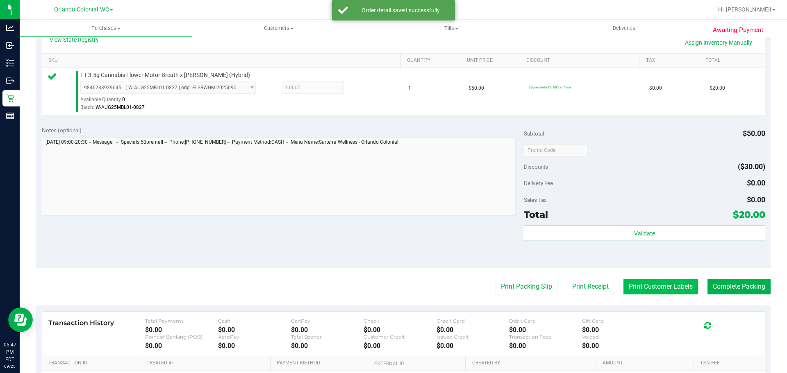
click at [667, 292] on button "Print Customer Labels" at bounding box center [660, 287] width 75 height 16
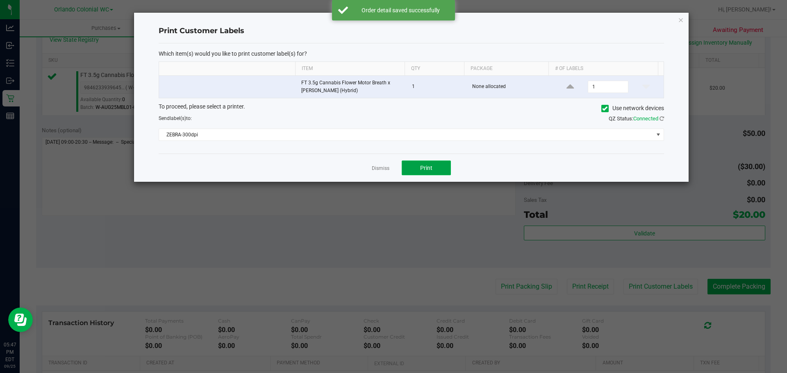
click at [426, 172] on button "Print" at bounding box center [425, 168] width 49 height 15
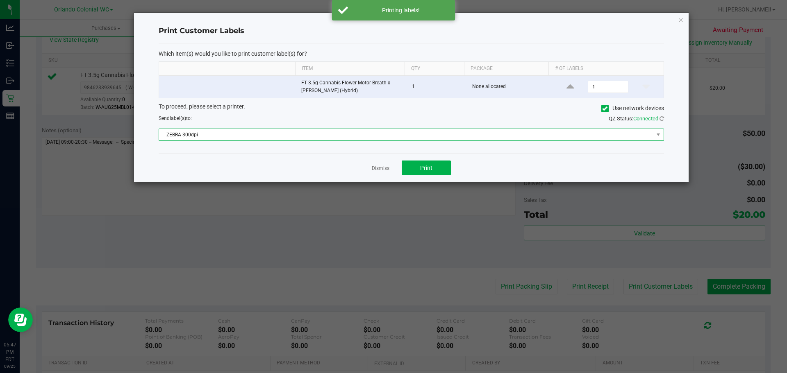
click at [418, 139] on span "ZEBRA-300dpi" at bounding box center [406, 134] width 494 height 11
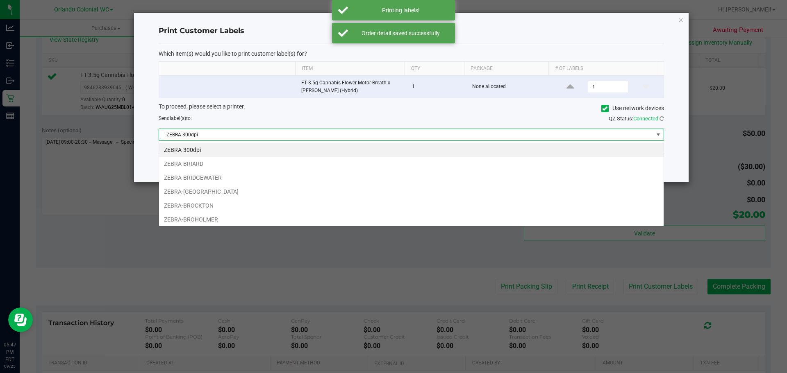
scroll to position [12, 505]
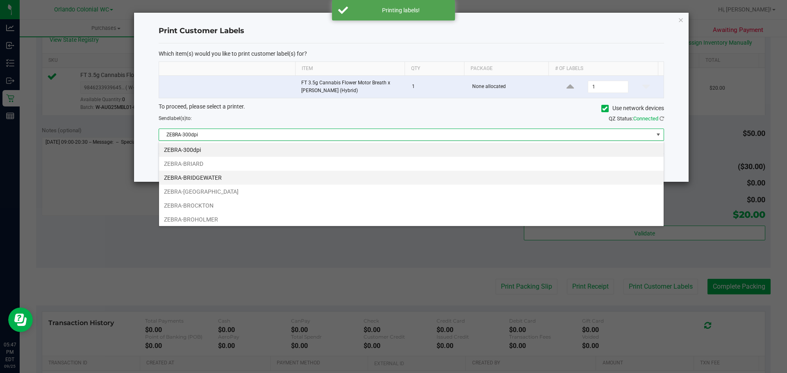
click at [236, 177] on li "ZEBRA-BRIDGEWATER" at bounding box center [411, 178] width 504 height 14
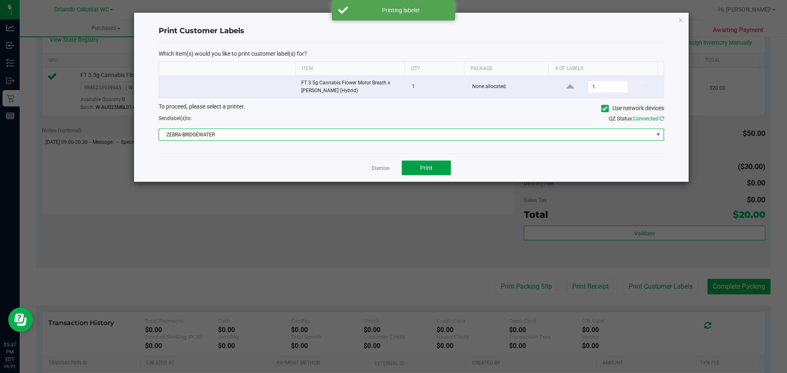
click at [429, 170] on span "Print" at bounding box center [426, 168] width 12 height 7
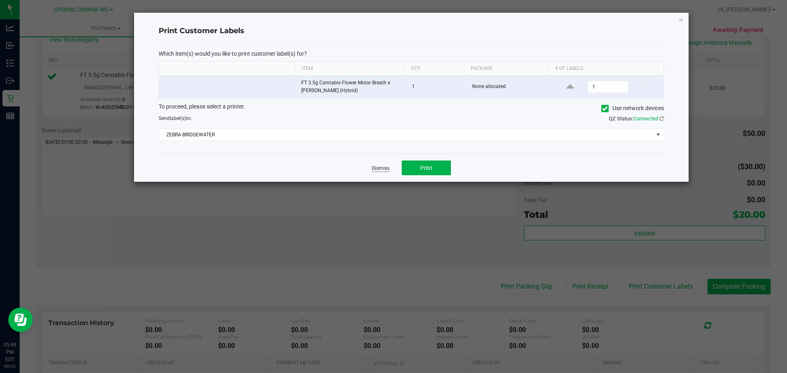
click at [375, 168] on link "Dismiss" at bounding box center [381, 168] width 18 height 7
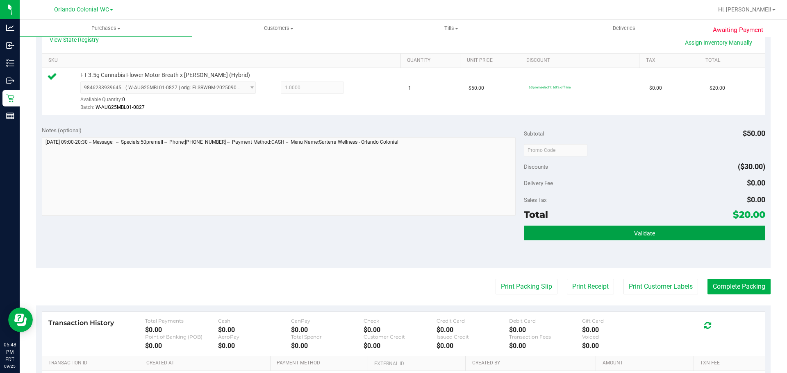
click at [581, 235] on button "Validate" at bounding box center [644, 233] width 241 height 15
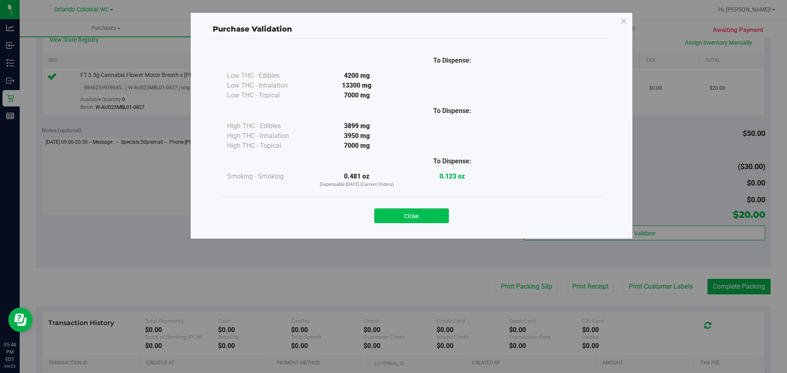
click at [400, 209] on button "Close" at bounding box center [411, 216] width 75 height 15
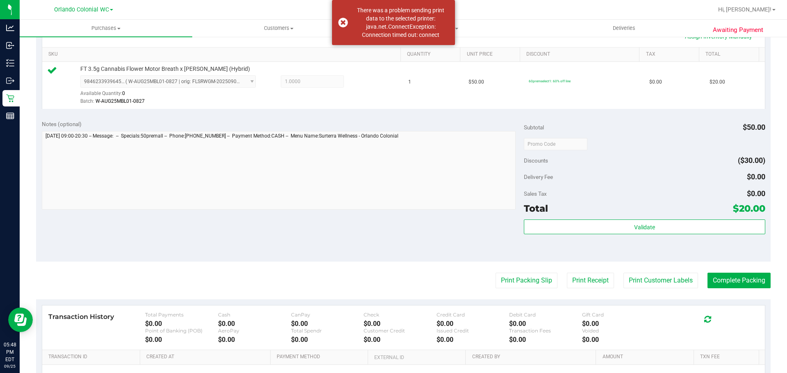
scroll to position [208, 0]
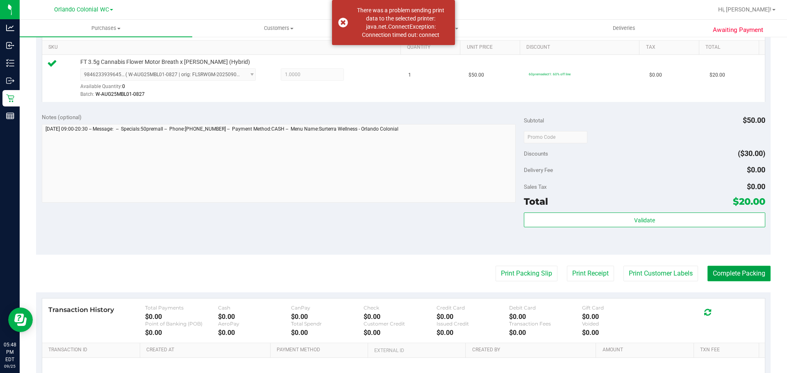
click at [735, 280] on button "Complete Packing" at bounding box center [738, 274] width 63 height 16
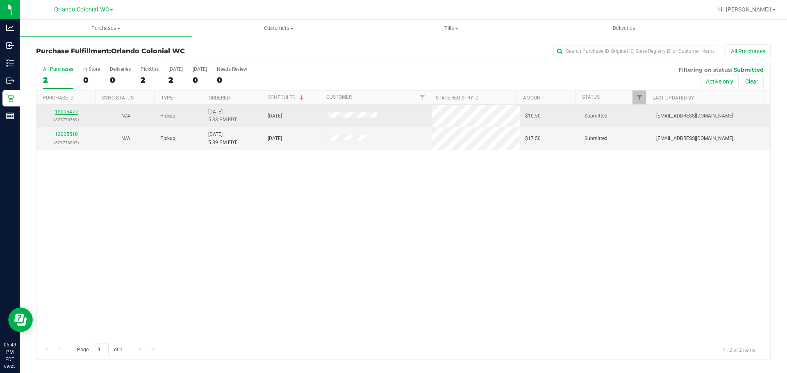
click at [72, 113] on link "12005477" at bounding box center [66, 112] width 23 height 6
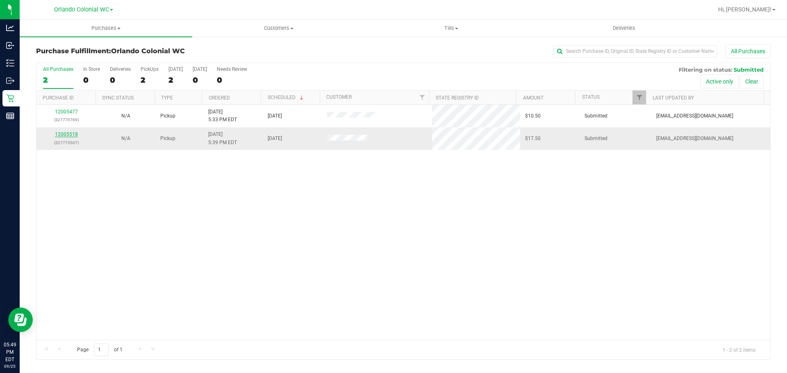
click at [69, 132] on link "12005518" at bounding box center [66, 135] width 23 height 6
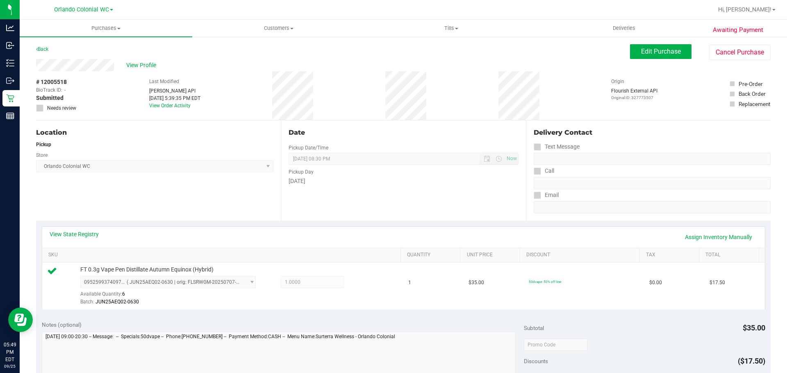
scroll to position [99, 0]
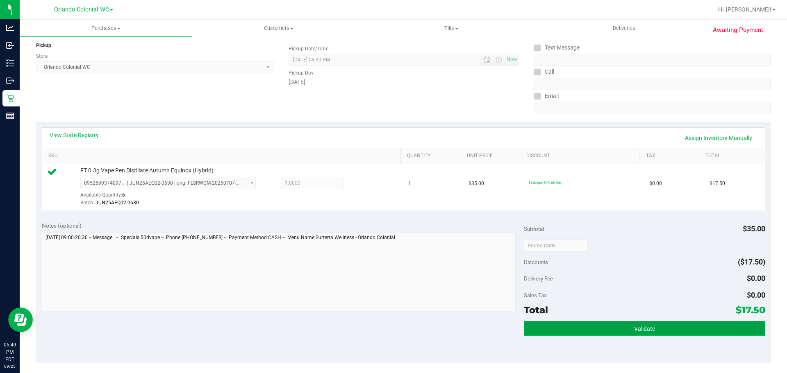
click at [607, 322] on button "Validate" at bounding box center [644, 328] width 241 height 15
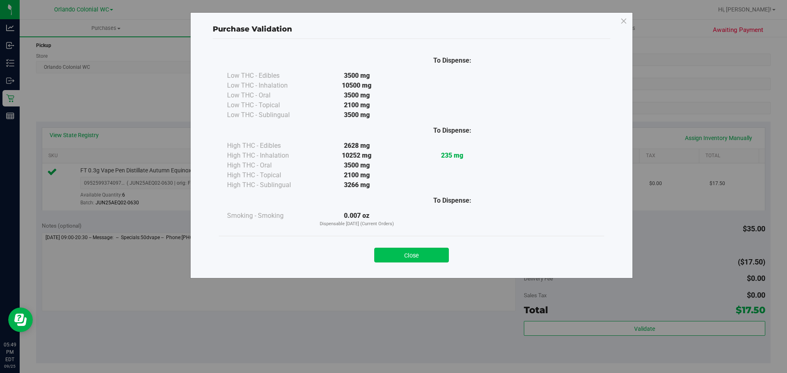
click at [432, 259] on button "Close" at bounding box center [411, 255] width 75 height 15
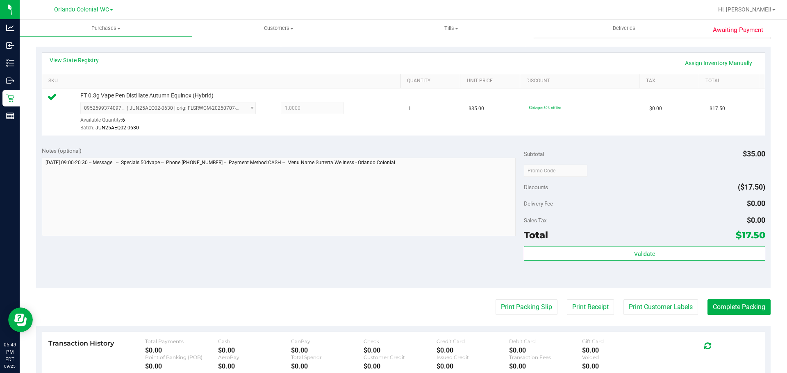
scroll to position [191, 0]
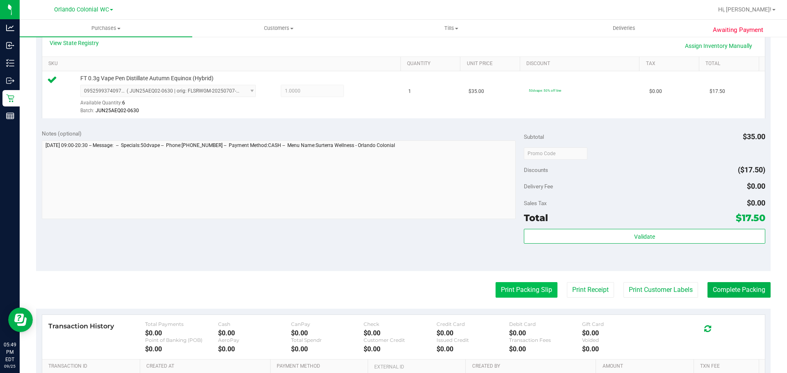
click at [510, 295] on button "Print Packing Slip" at bounding box center [526, 290] width 62 height 16
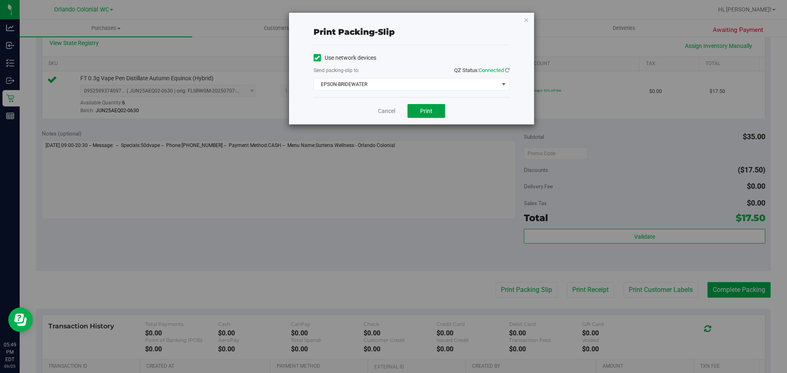
click at [420, 109] on button "Print" at bounding box center [426, 111] width 38 height 14
click at [381, 112] on link "Cancel" at bounding box center [386, 111] width 17 height 9
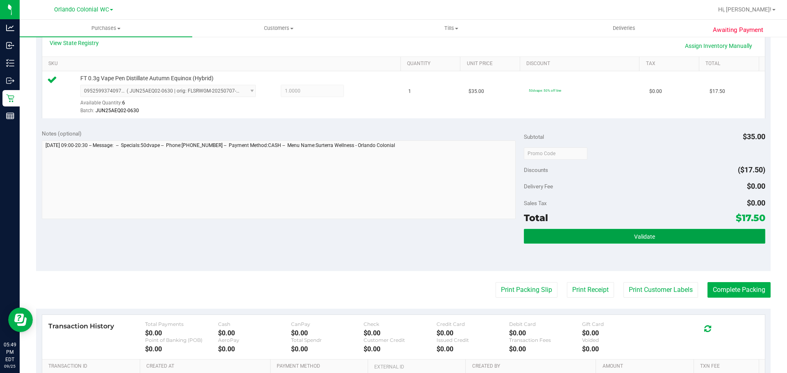
click at [569, 229] on button "Validate" at bounding box center [644, 236] width 241 height 15
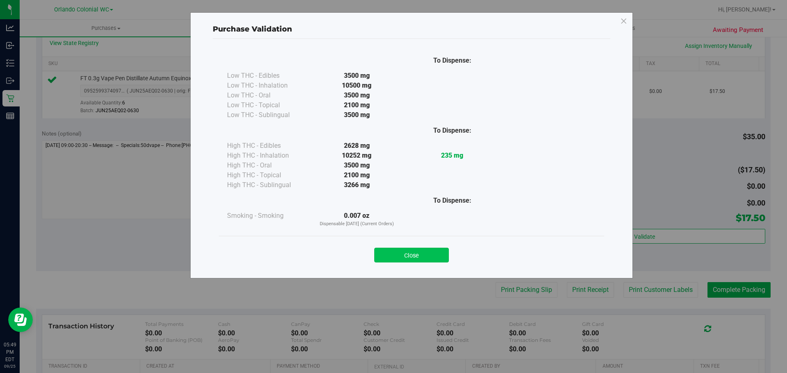
click at [414, 252] on button "Close" at bounding box center [411, 255] width 75 height 15
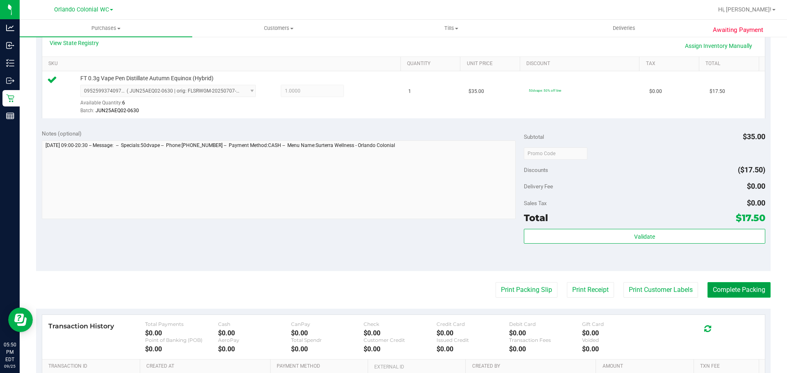
click at [719, 295] on button "Complete Packing" at bounding box center [738, 290] width 63 height 16
